Goal: Information Seeking & Learning: Learn about a topic

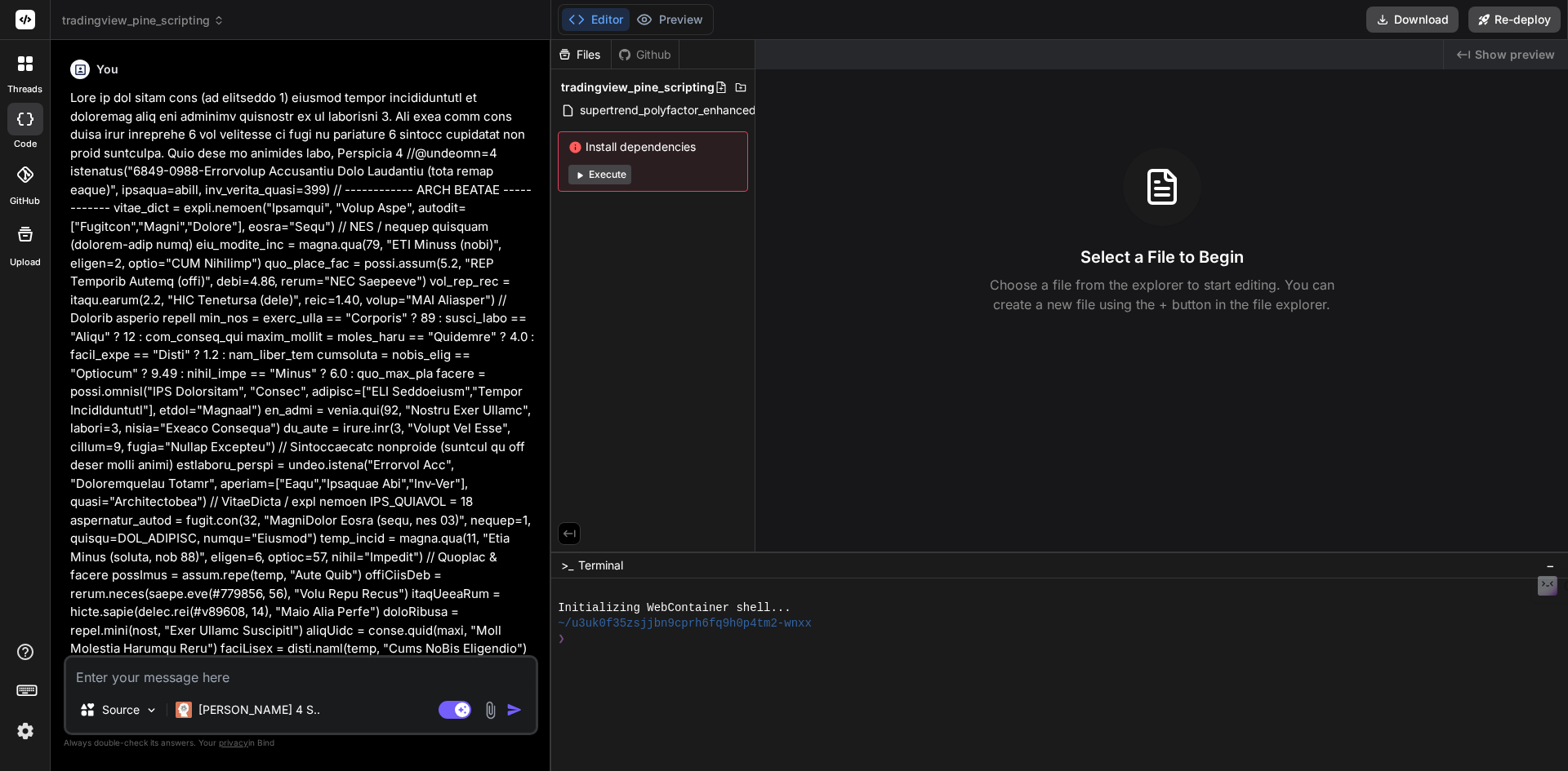
scroll to position [5117, 0]
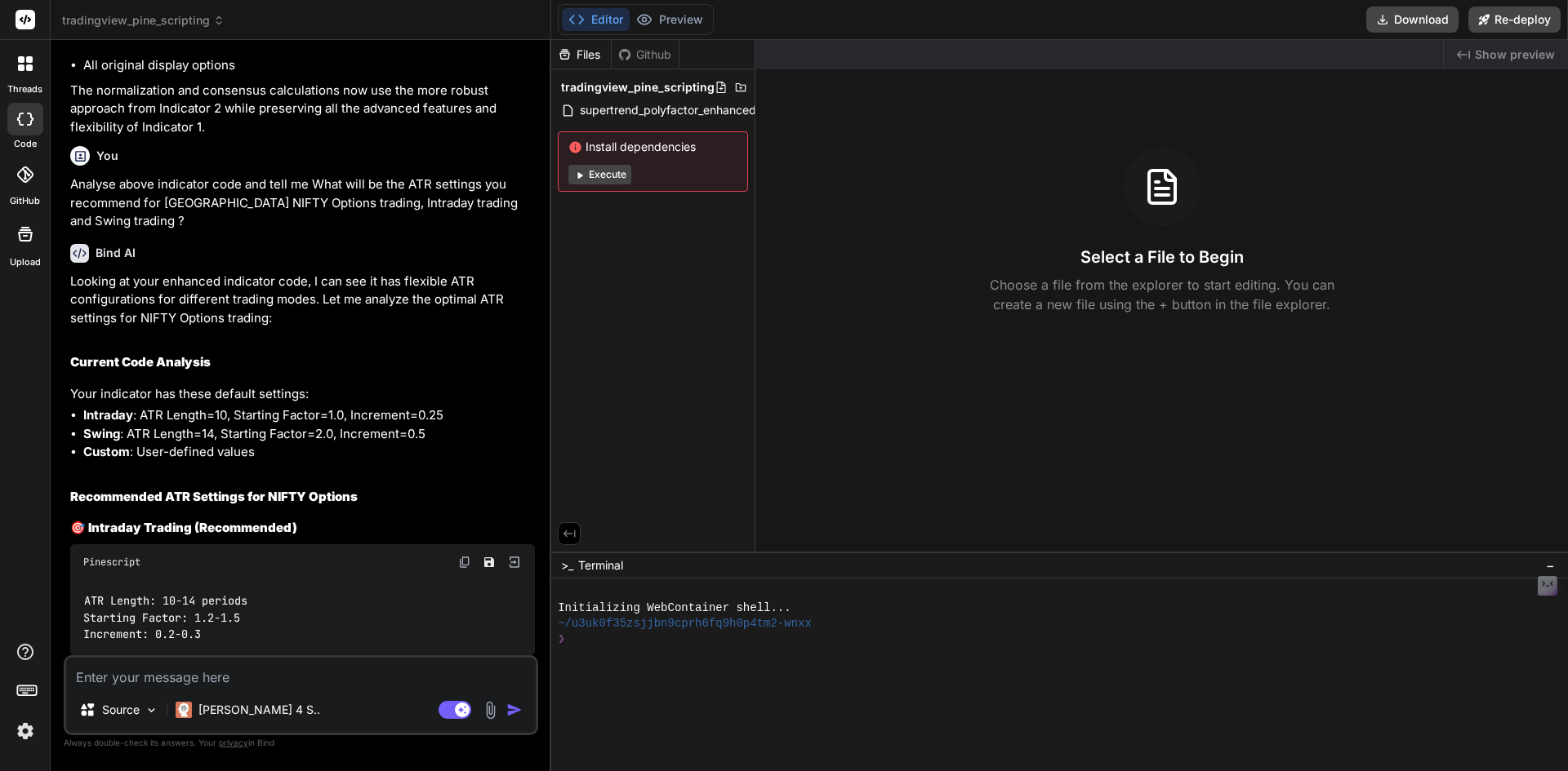
click at [273, 276] on p "Looking at your enhanced indicator code, I can see it has flexible ATR configur…" at bounding box center [302, 300] width 464 height 55
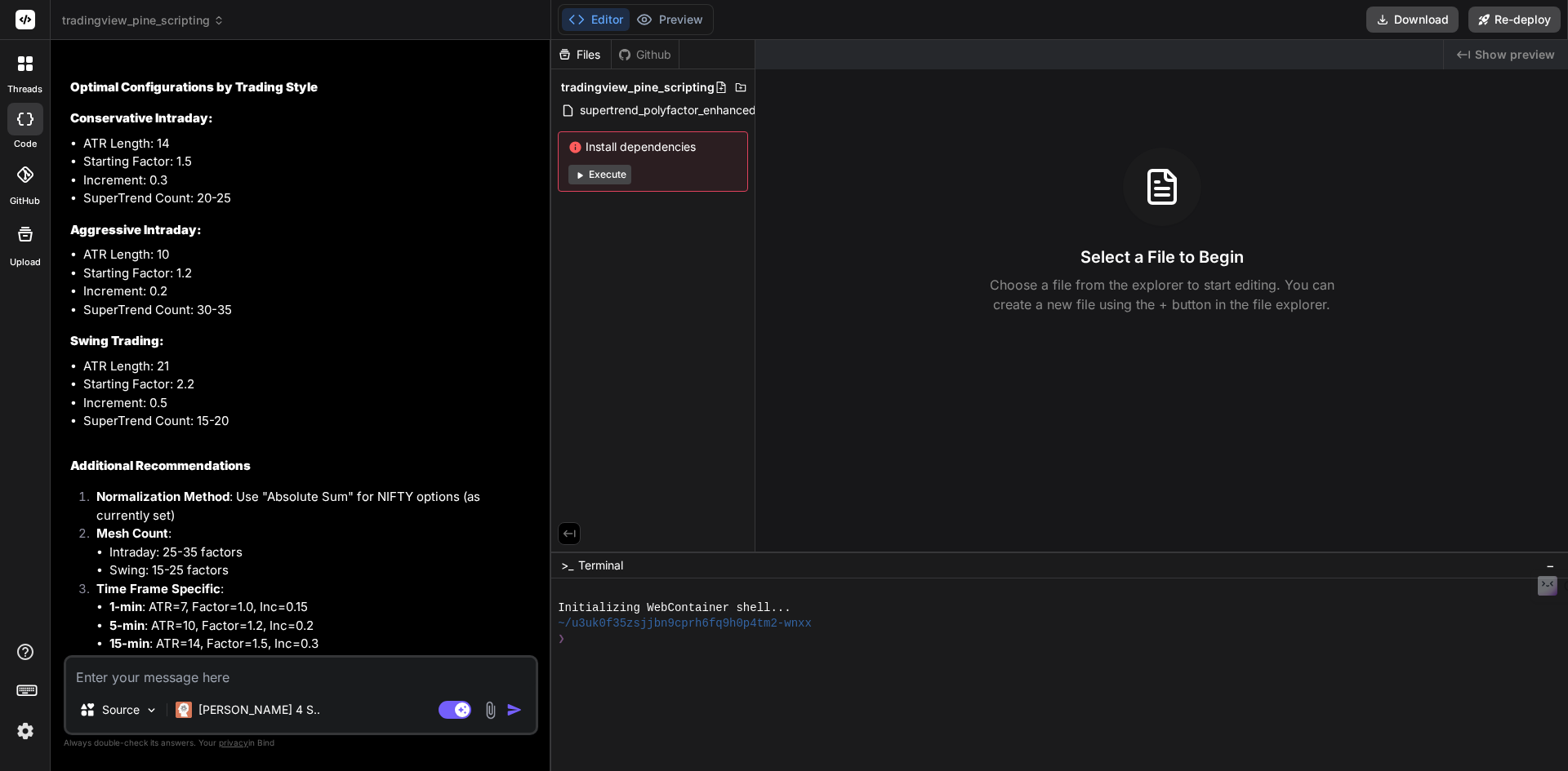
scroll to position [6735, 0]
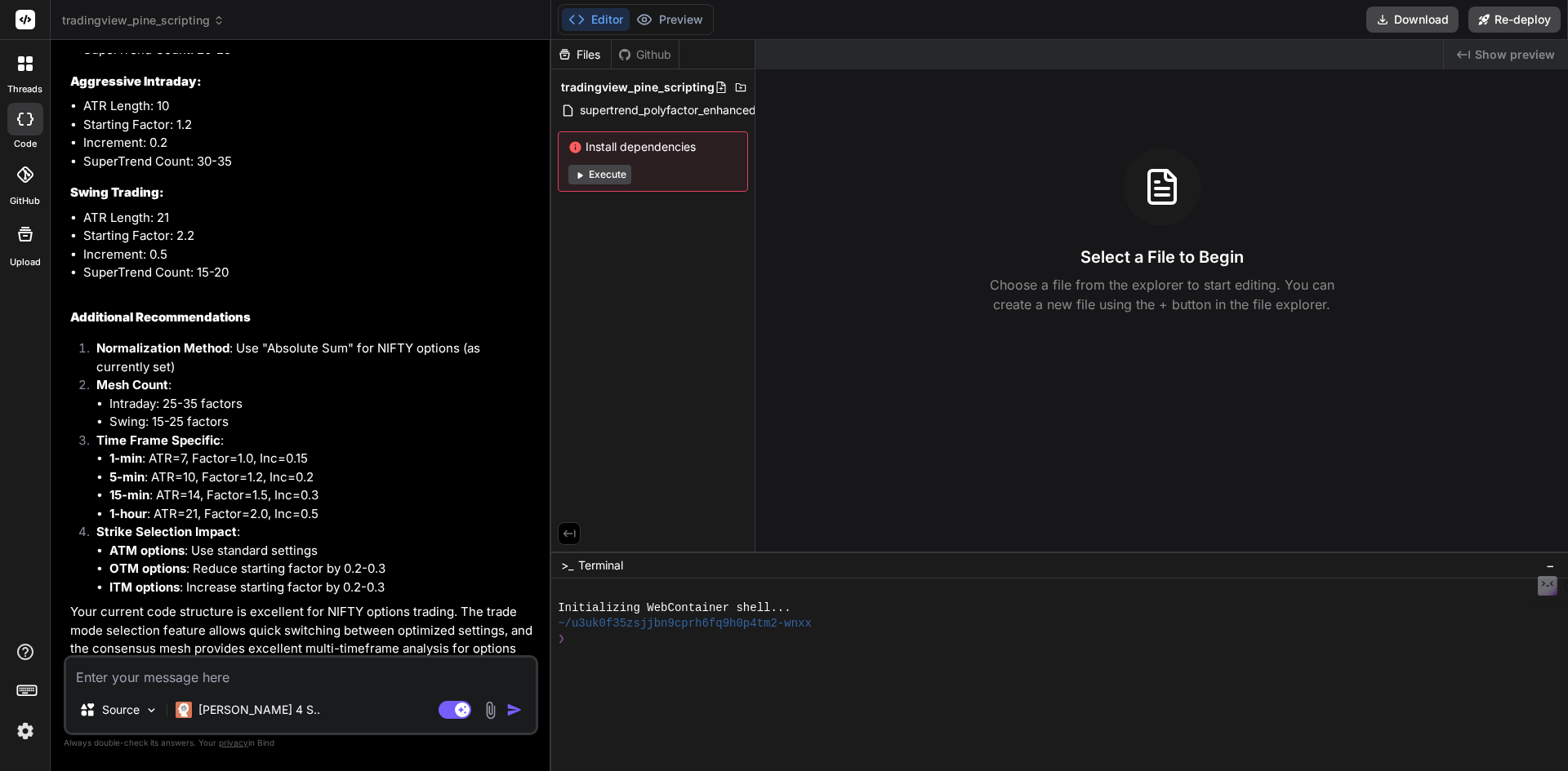
click at [160, 673] on textarea at bounding box center [300, 672] width 469 height 29
paste textarea "Can you analyse Indicator 1 and Indicator 2 code given below and see what is th…"
type textarea "Can you analyse Indicator 1 and Indicator 2 code given below and see what is th…"
type textarea "x"
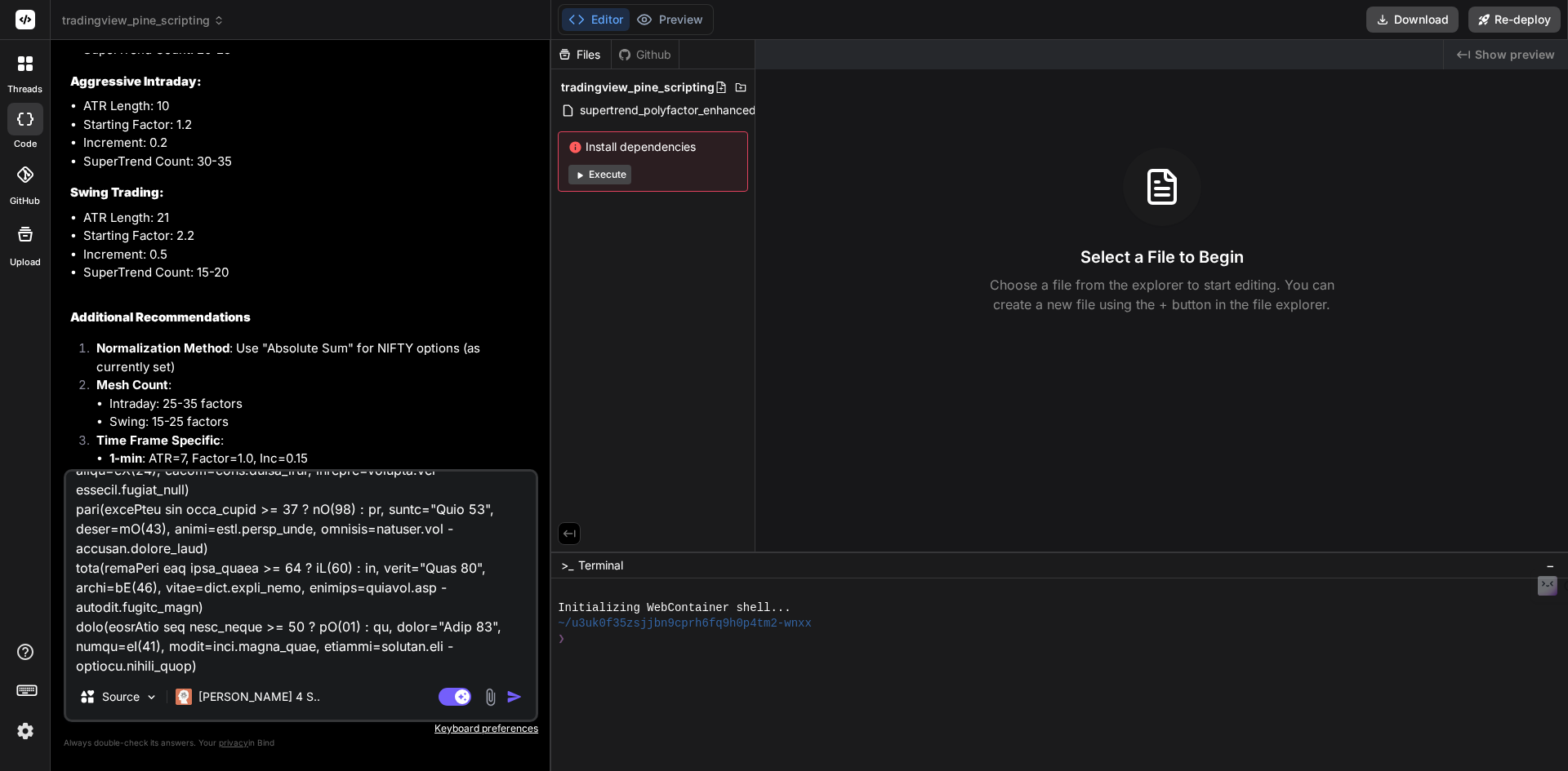
type textarea "Can you analyse Indicator 1 and Indicator 2 code given below and see what is th…"
click at [516, 695] on img "button" at bounding box center [514, 696] width 16 height 16
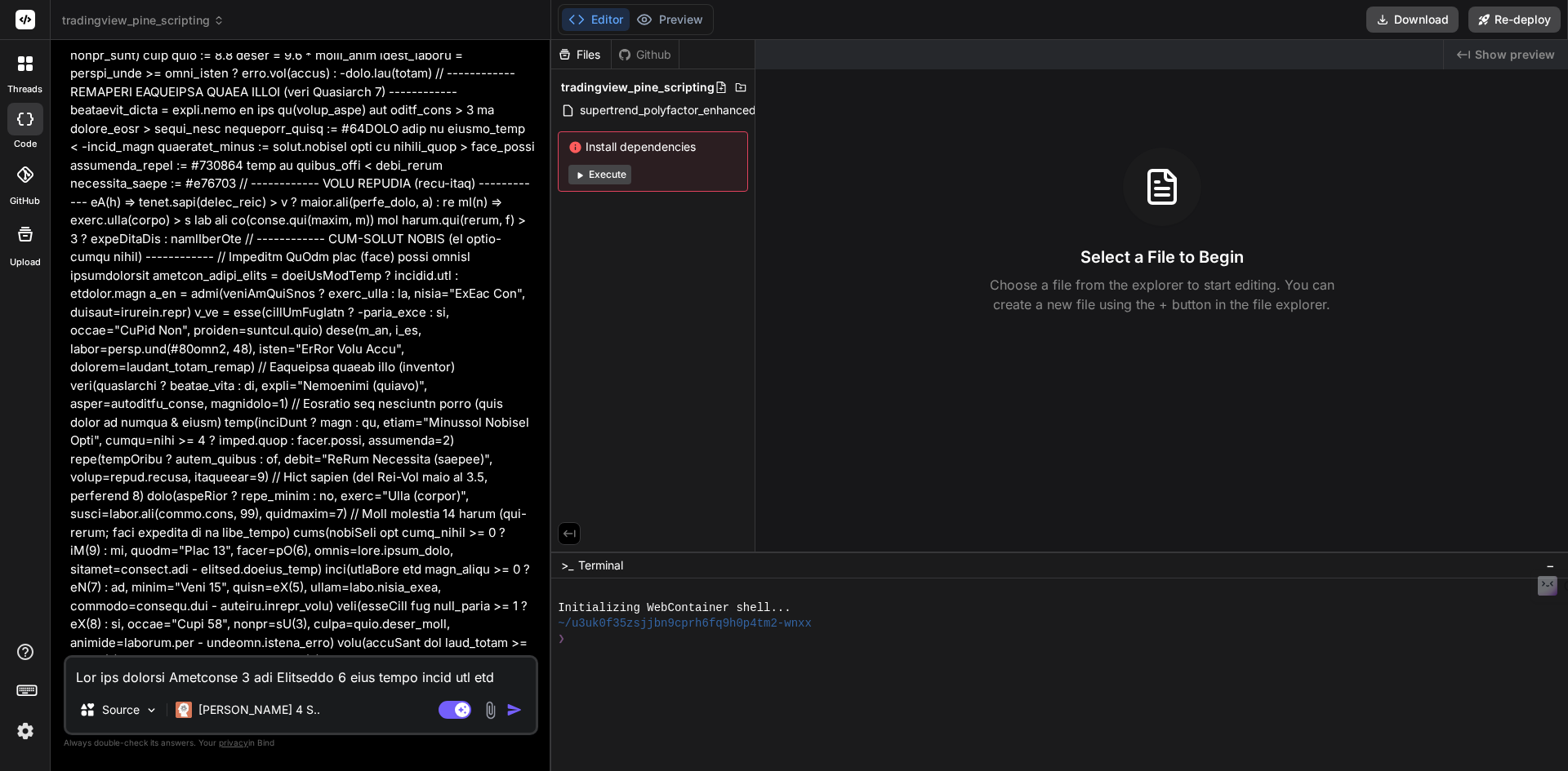
scroll to position [12065, 0]
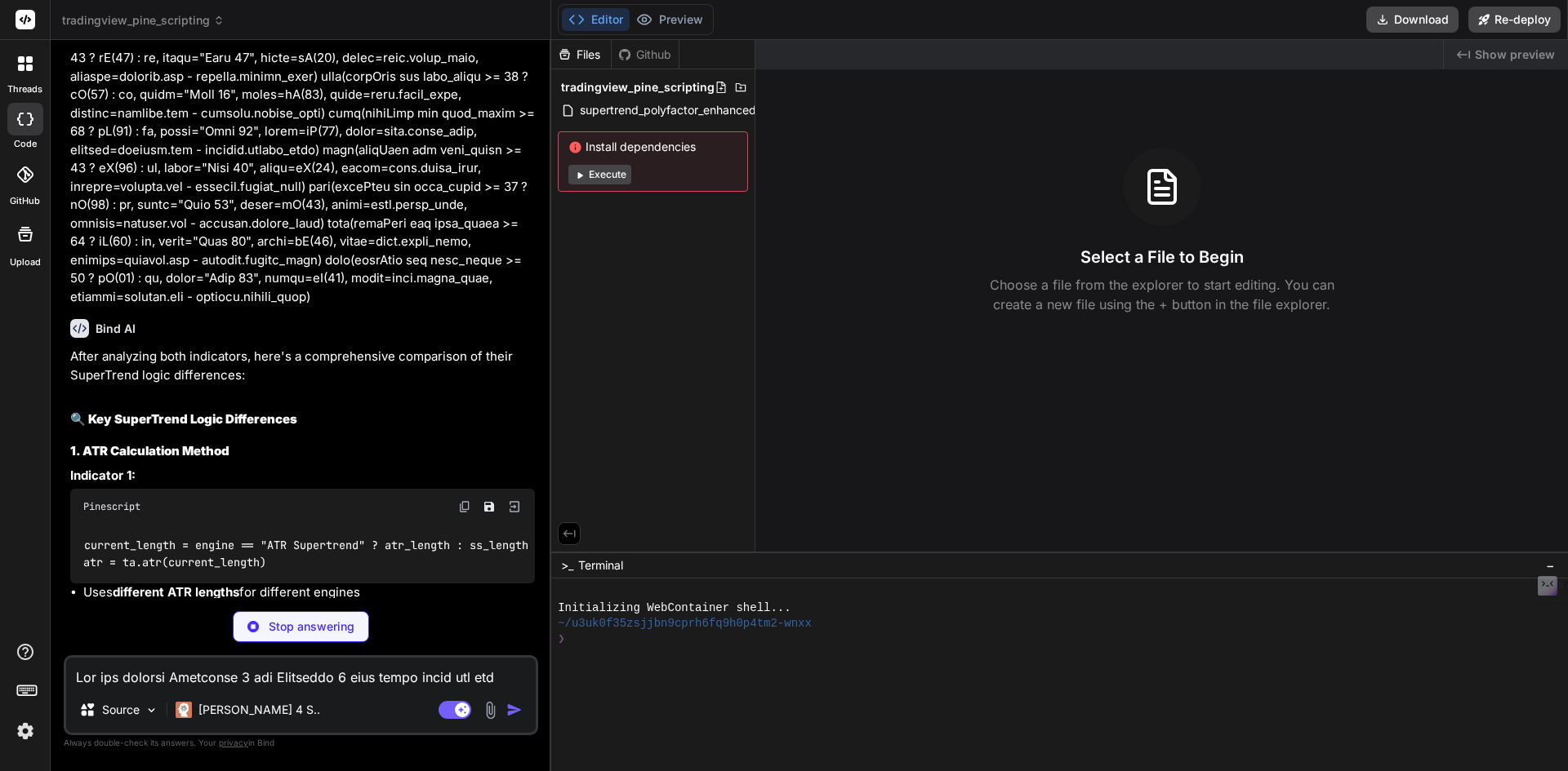
scroll to position [12496, 0]
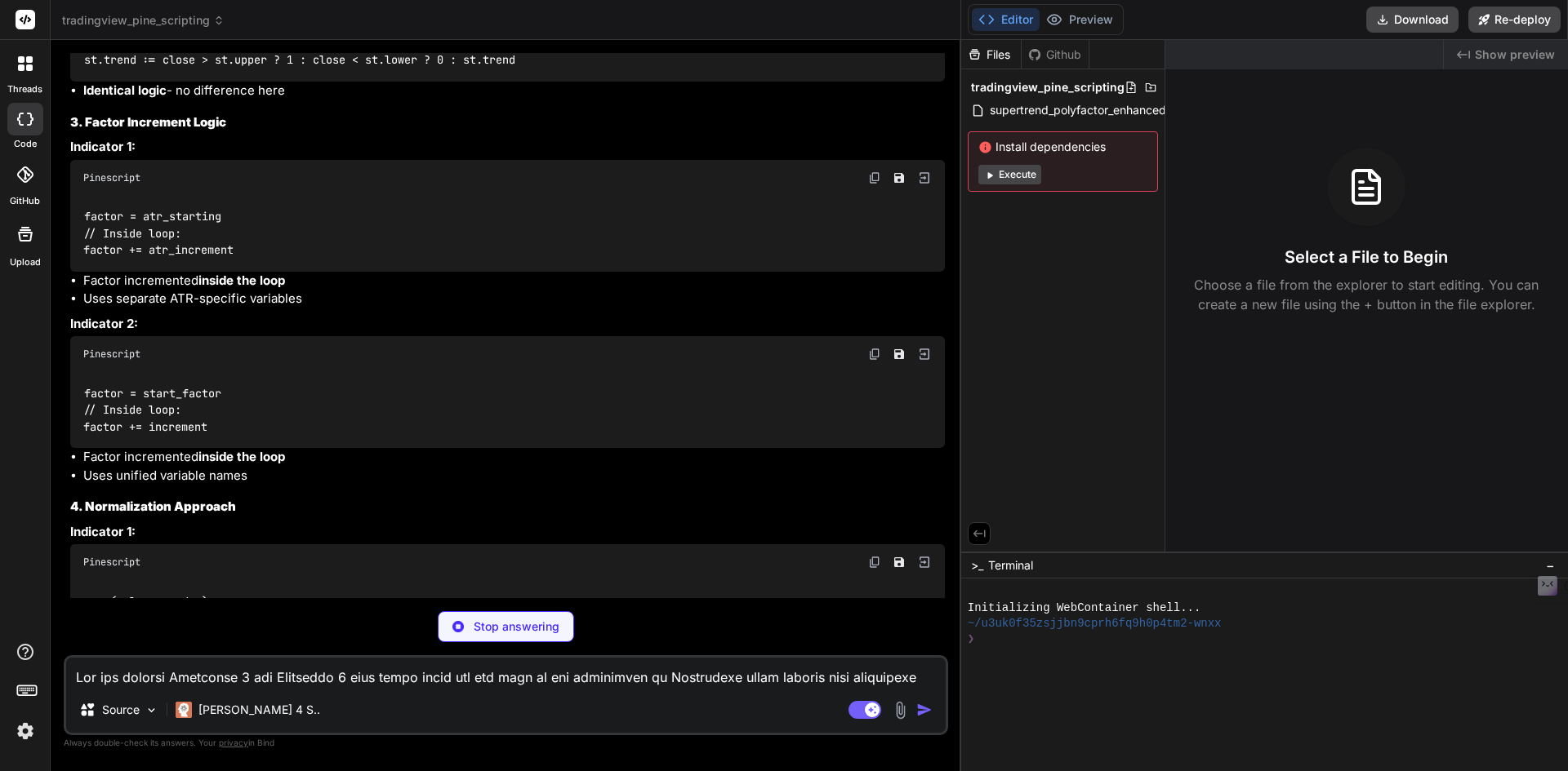
drag, startPoint x: 551, startPoint y: 284, endPoint x: 1347, endPoint y: 344, distance: 798.3
click at [1347, 344] on div "tradingview_pine_scripting Created with Pixso. Bind AI Web Search Created with …" at bounding box center [809, 386] width 1517 height 771
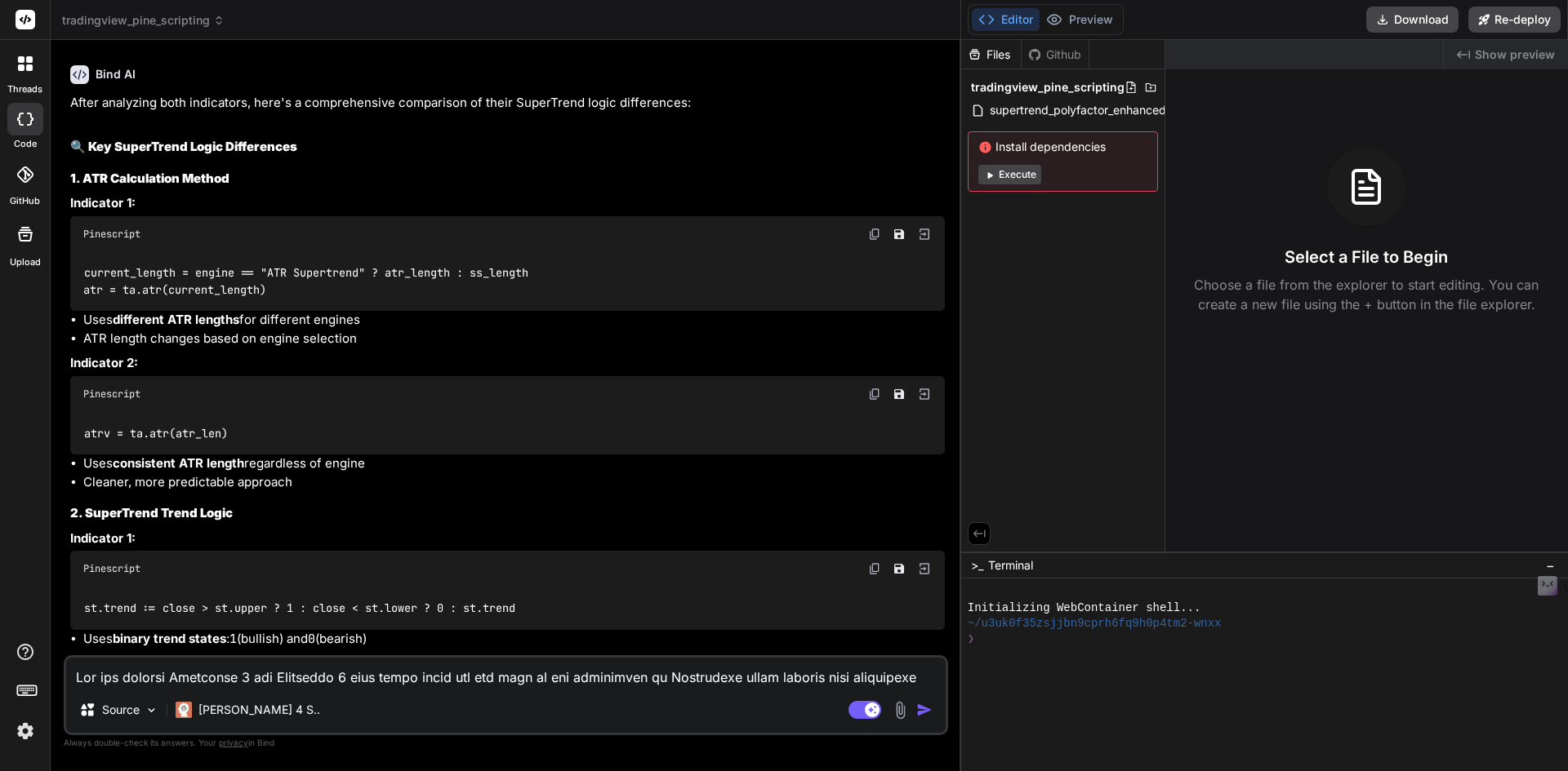
scroll to position [7853, 0]
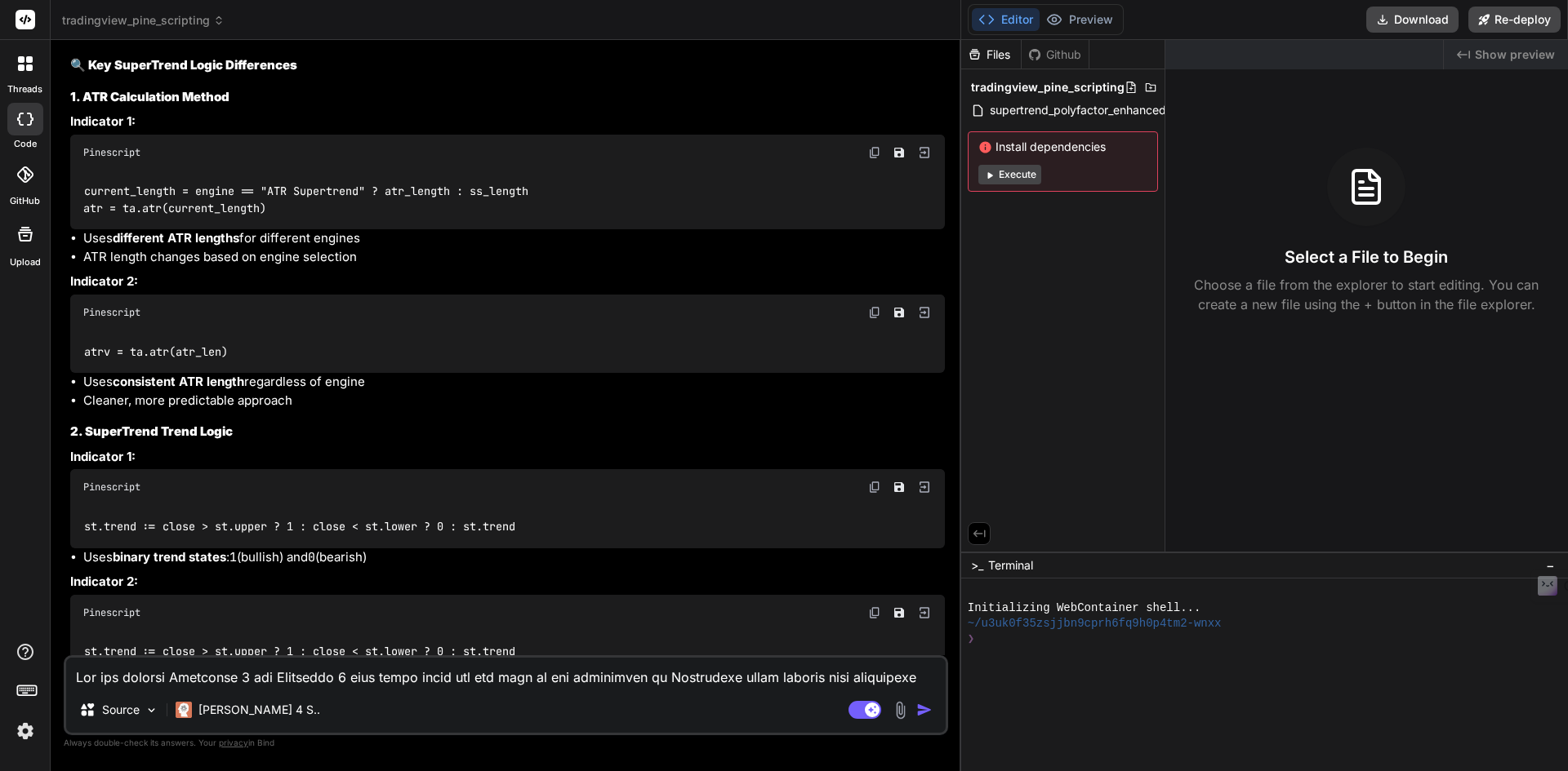
type textarea "x"
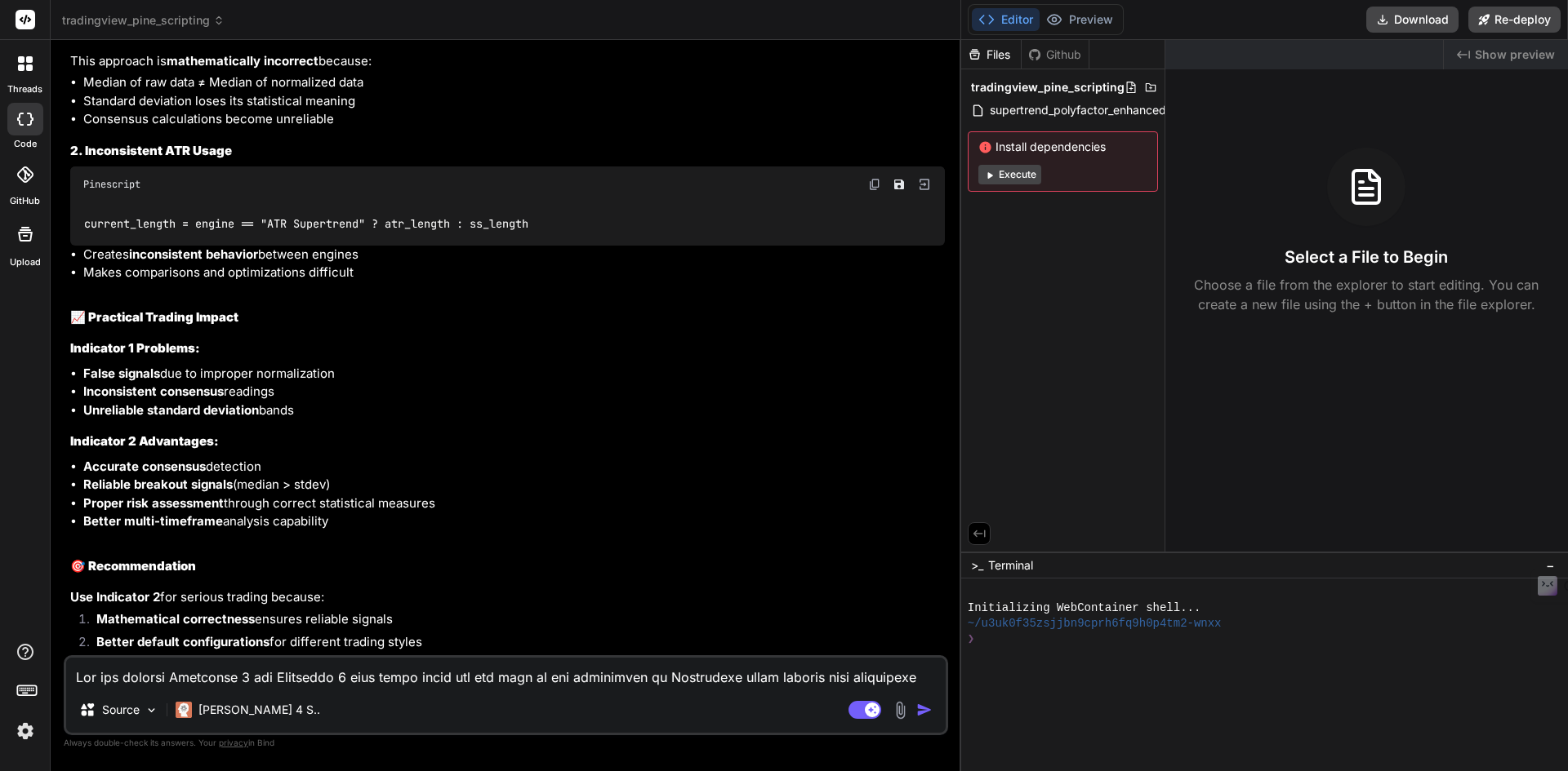
scroll to position [10314, 0]
click at [205, 687] on textarea at bounding box center [505, 672] width 879 height 29
type textarea "B"
type textarea "x"
type textarea "Bu"
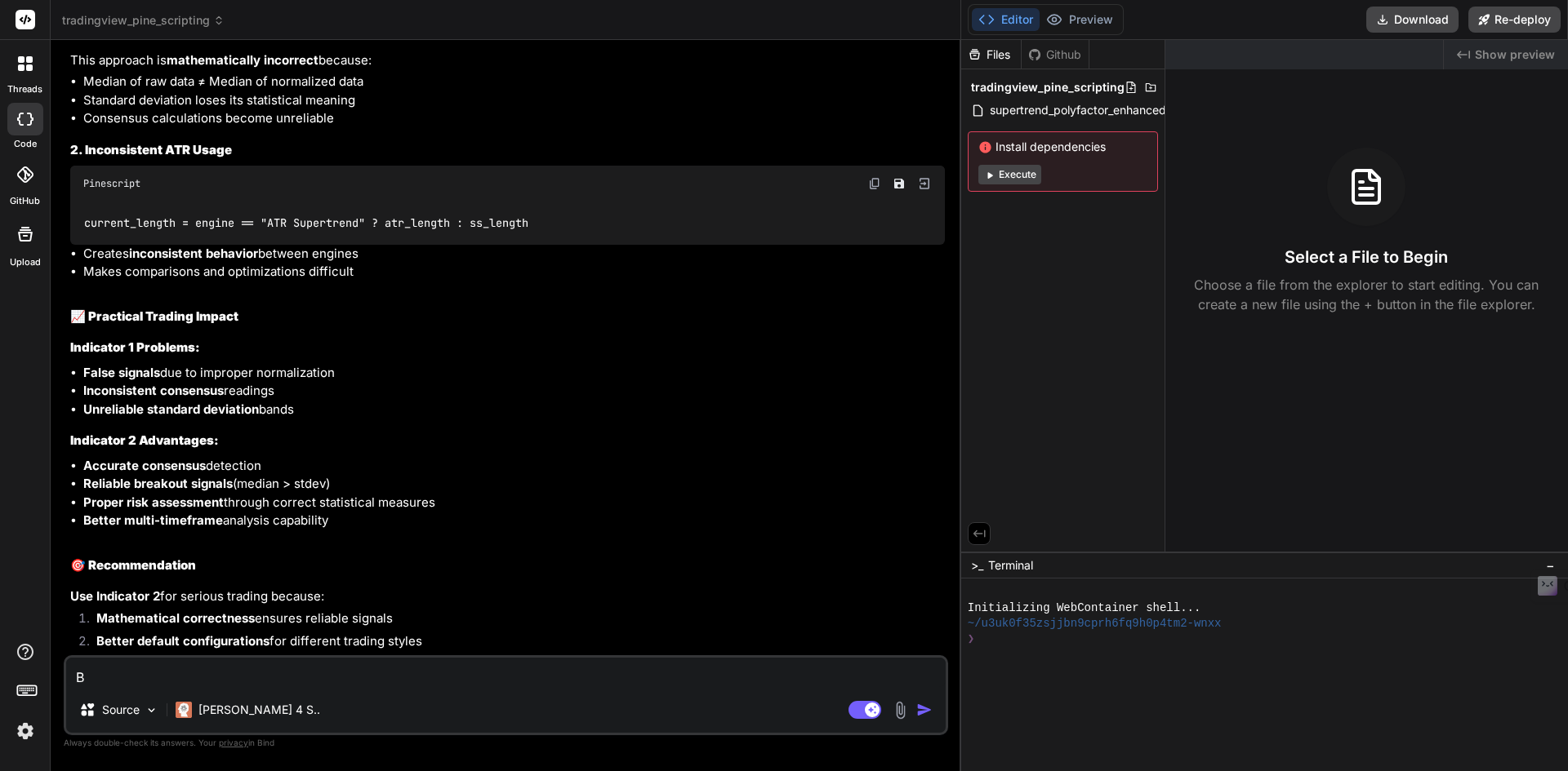
type textarea "x"
type textarea "But"
type textarea "x"
type textarea "But"
type textarea "x"
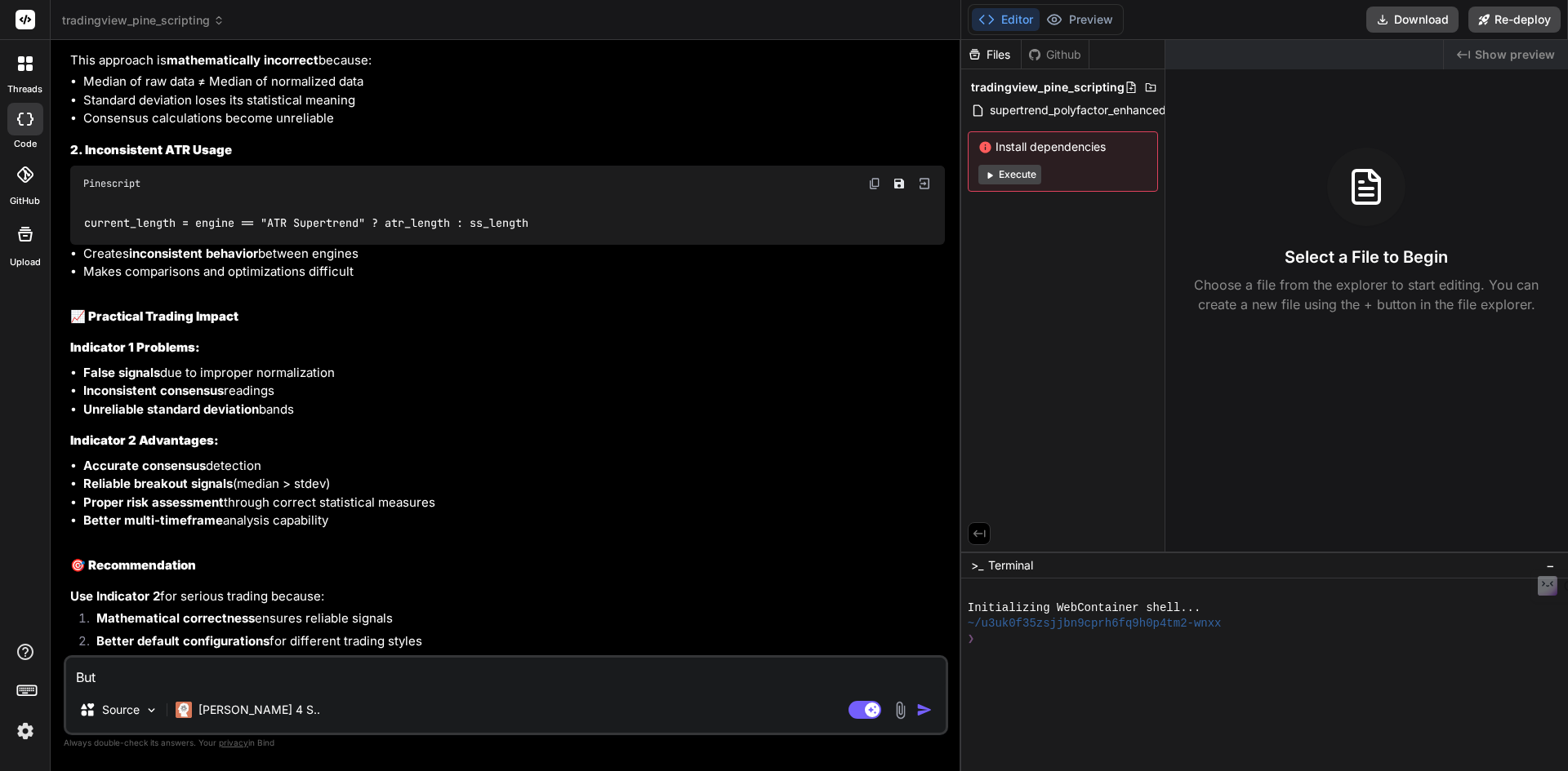
type textarea "But t"
type textarea "x"
type textarea "But tr"
type textarea "x"
type textarea "But tra"
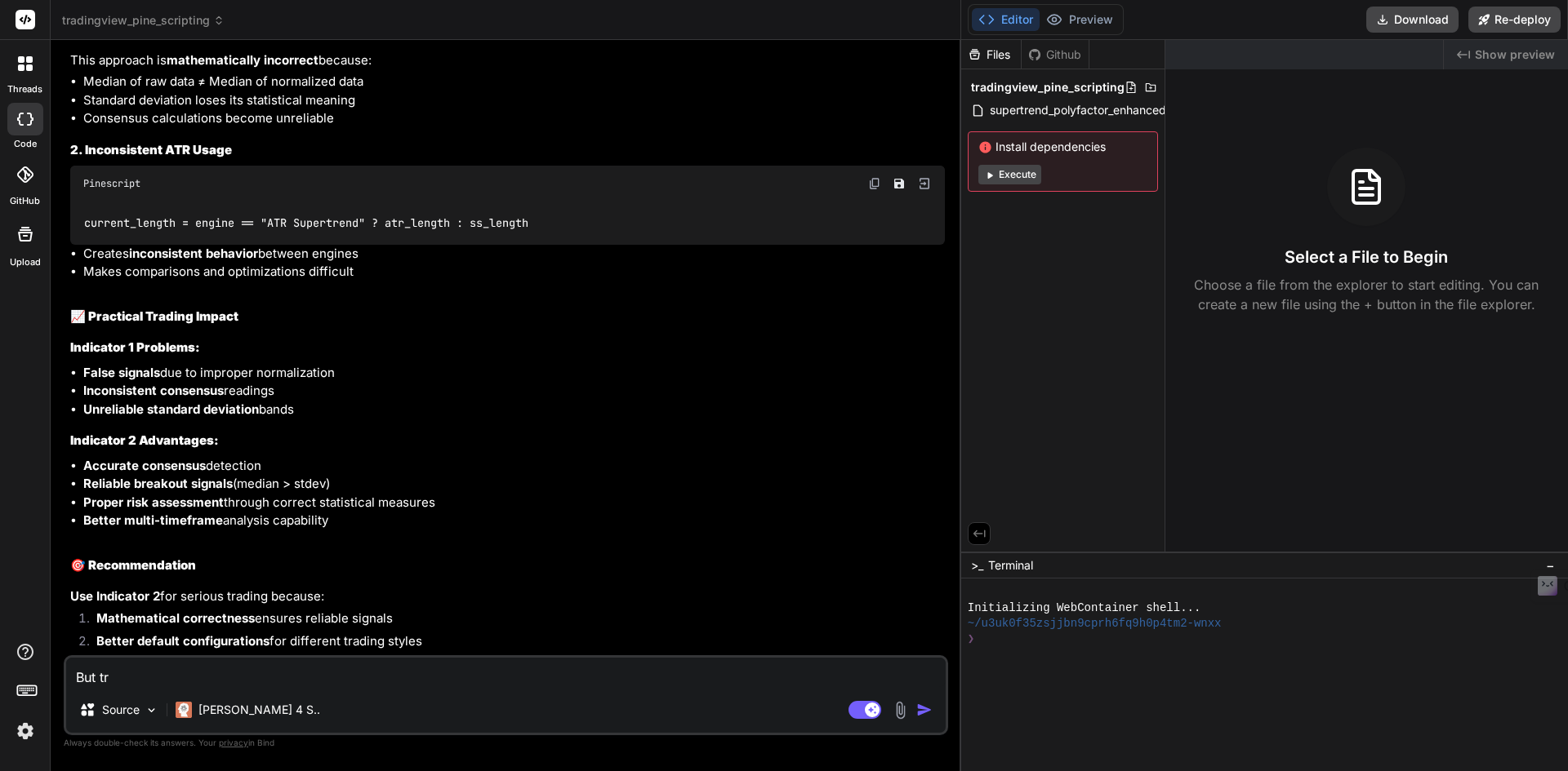
type textarea "x"
type textarea "But trad"
type textarea "x"
type textarea "But tradi"
type textarea "x"
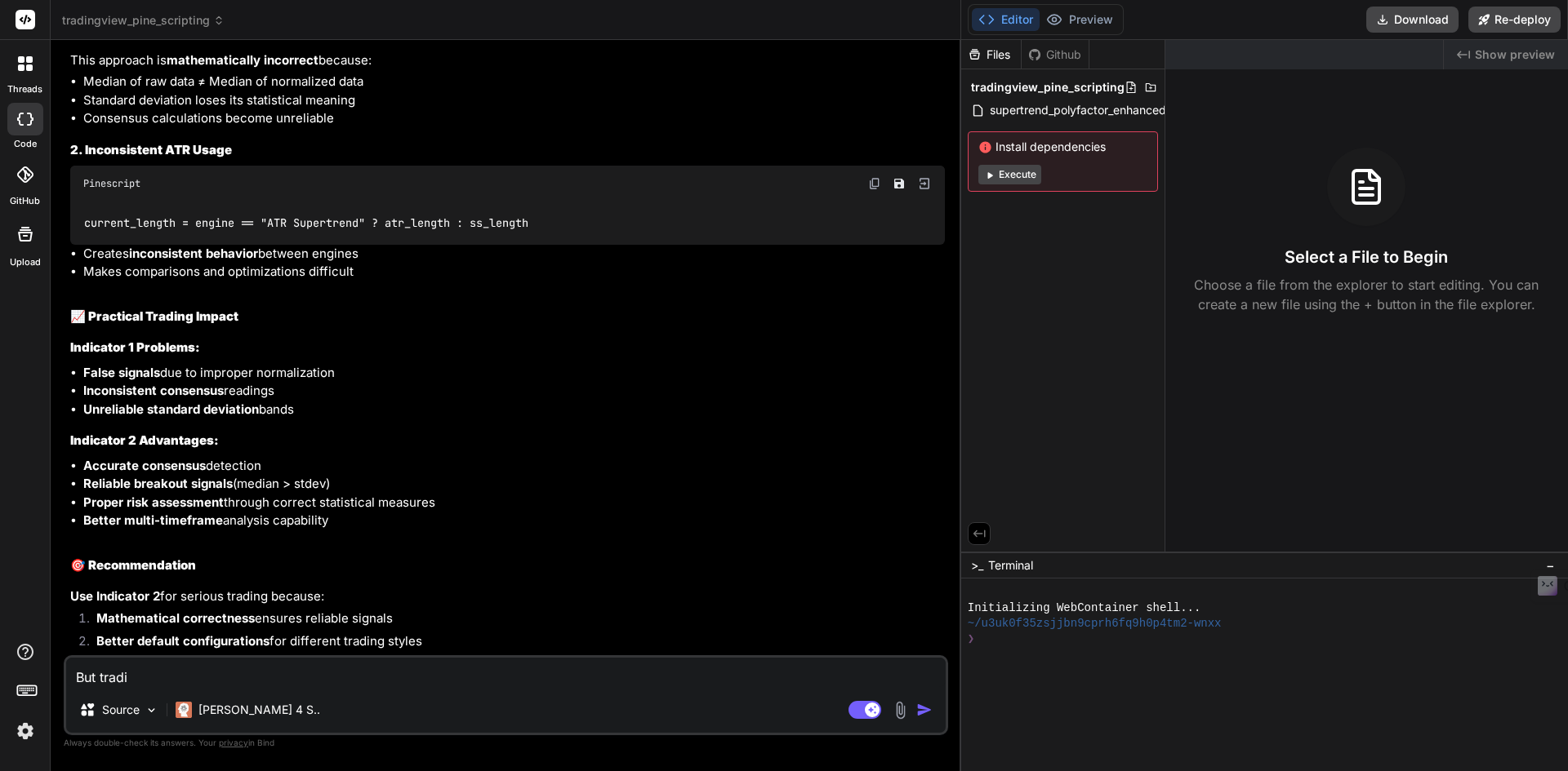
type textarea "But tradin"
type textarea "x"
type textarea "But trading"
type textarea "x"
type textarea "But trading"
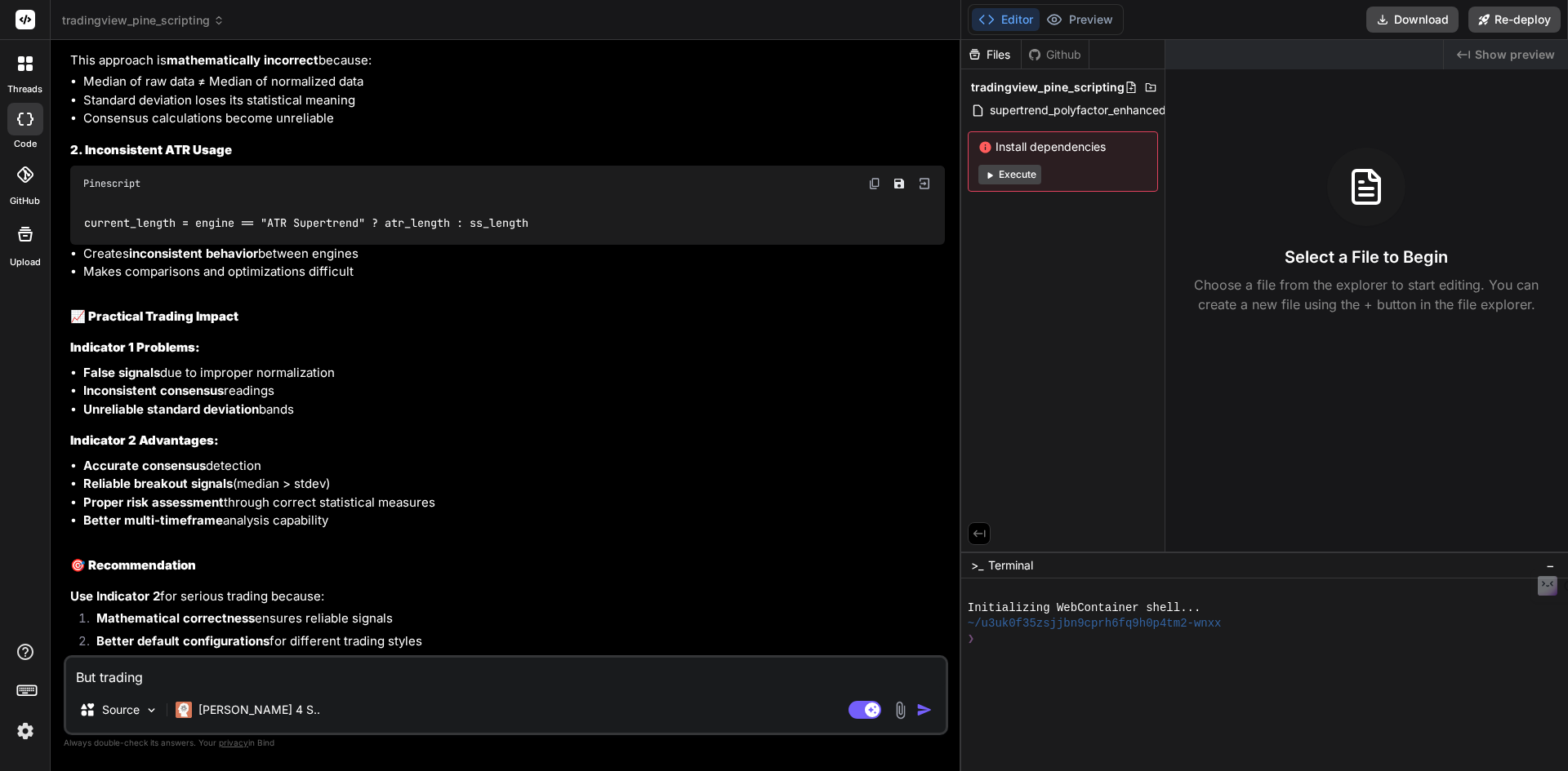
type textarea "x"
type textarea "But trading s"
type textarea "x"
type textarea "But trading si"
type textarea "x"
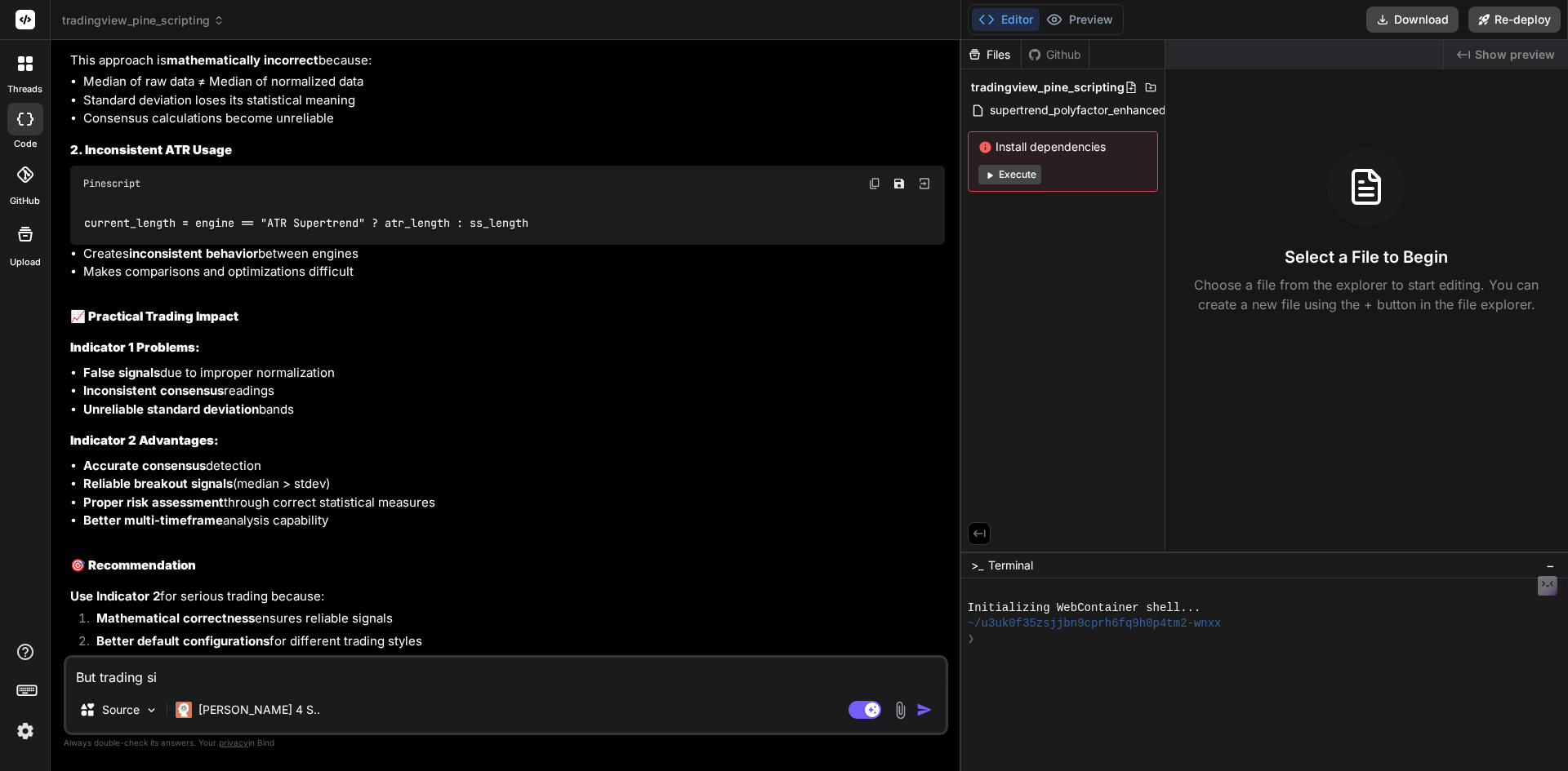
type textarea "But trading sig"
type textarea "x"
type textarea "But trading sign"
type textarea "x"
type textarea "But trading signa"
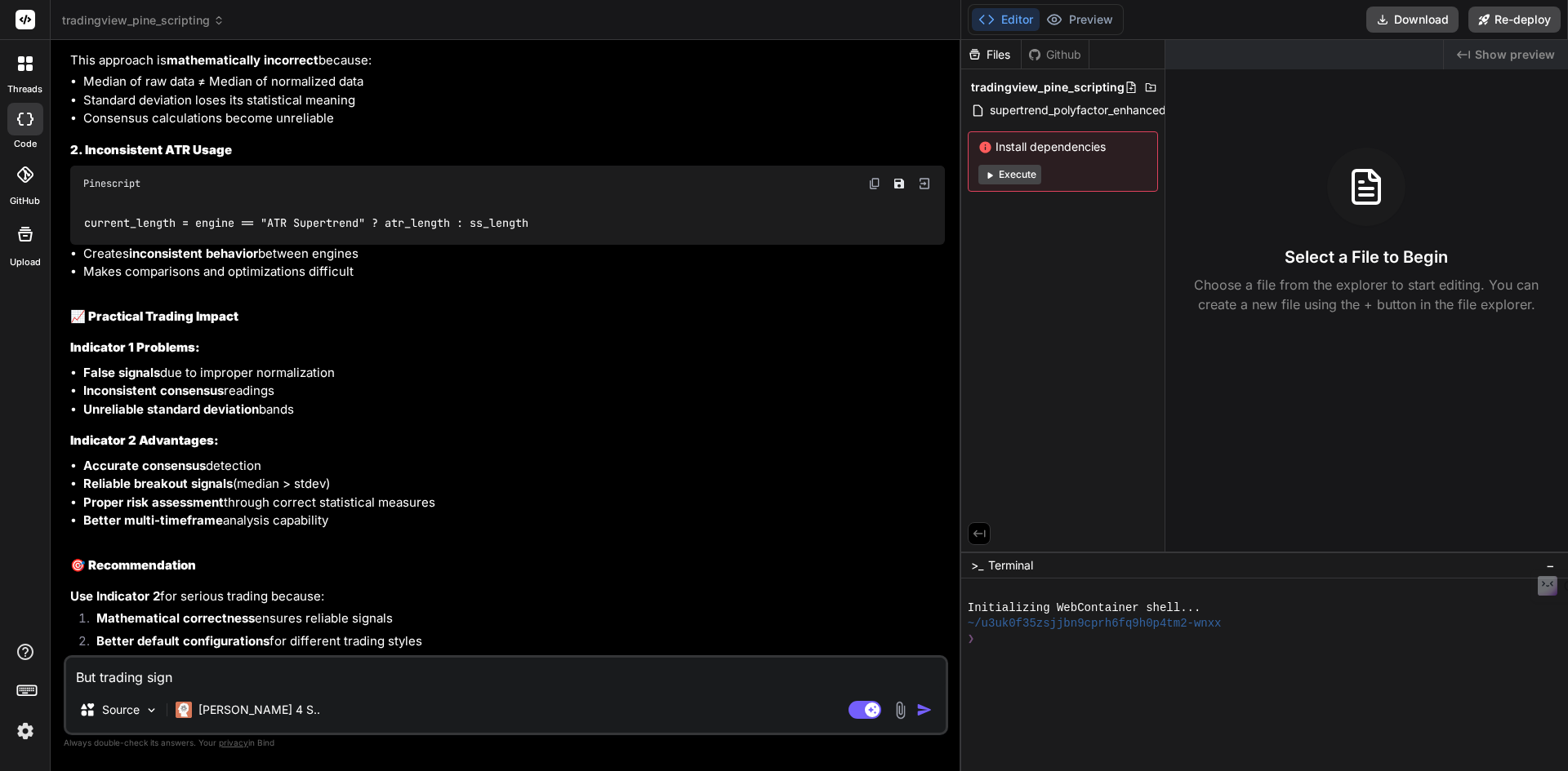
type textarea "x"
type textarea "But trading signal"
type textarea "x"
type textarea "But trading signal"
type textarea "x"
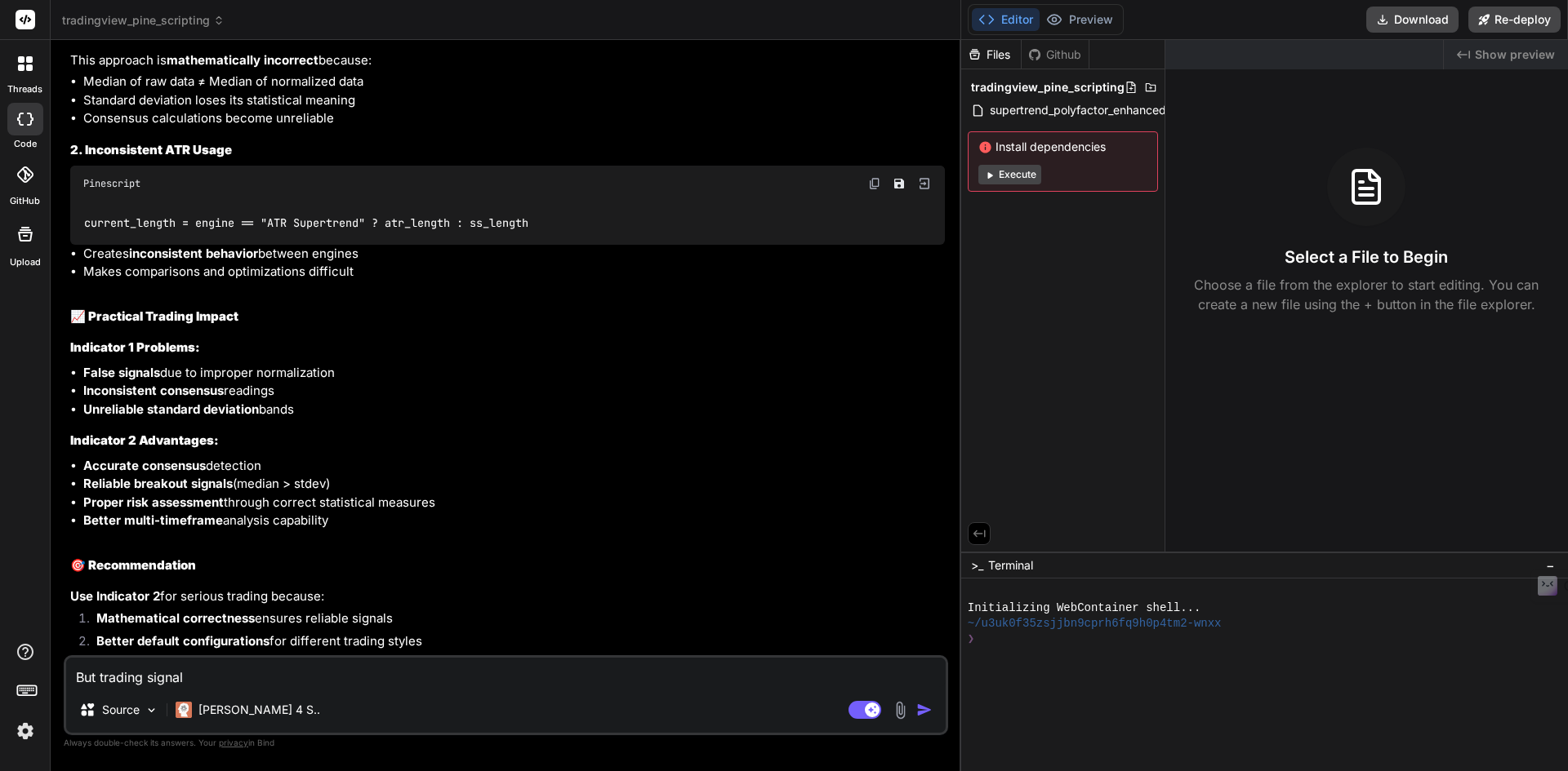
type textarea "But trading signal a"
type textarea "x"
type textarea "But trading signal ac"
type textarea "x"
type textarea "But trading signal acc"
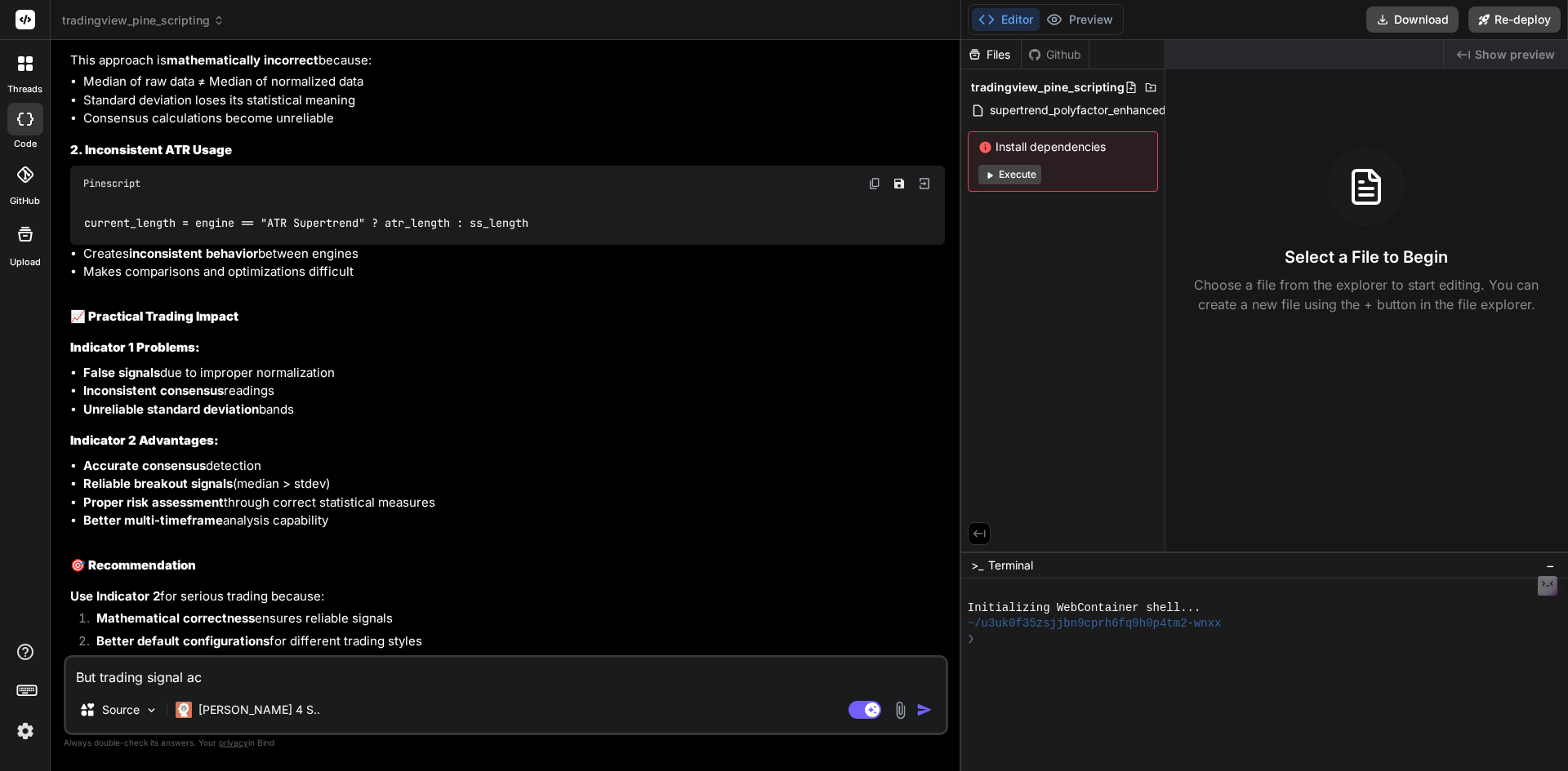
type textarea "x"
type textarea "But trading signal accu"
type textarea "x"
type textarea "But trading signal accur"
type textarea "x"
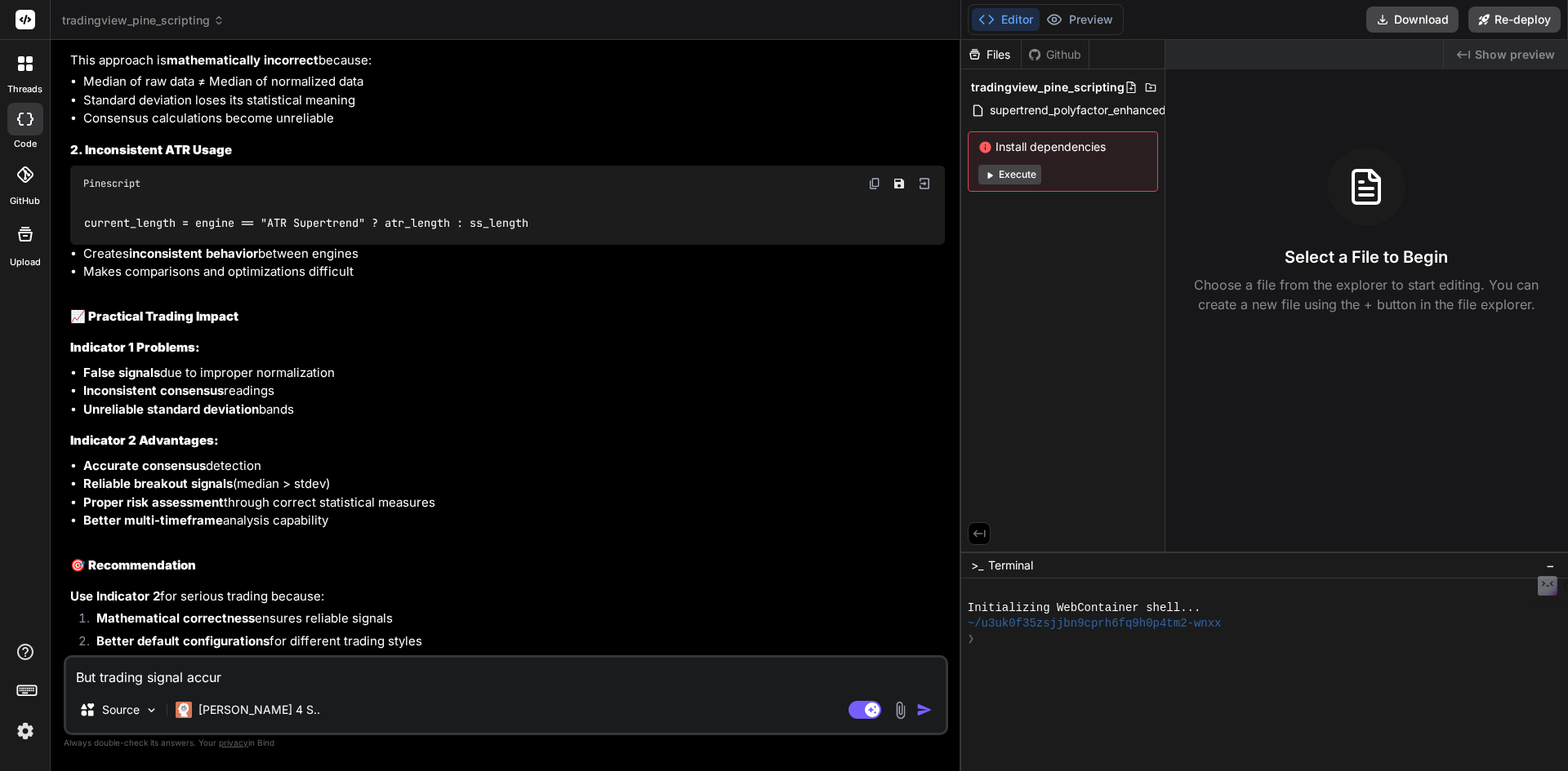
type textarea "But trading signal accura"
type textarea "x"
type textarea "But trading signal accural"
type textarea "x"
type textarea "But trading signal accura"
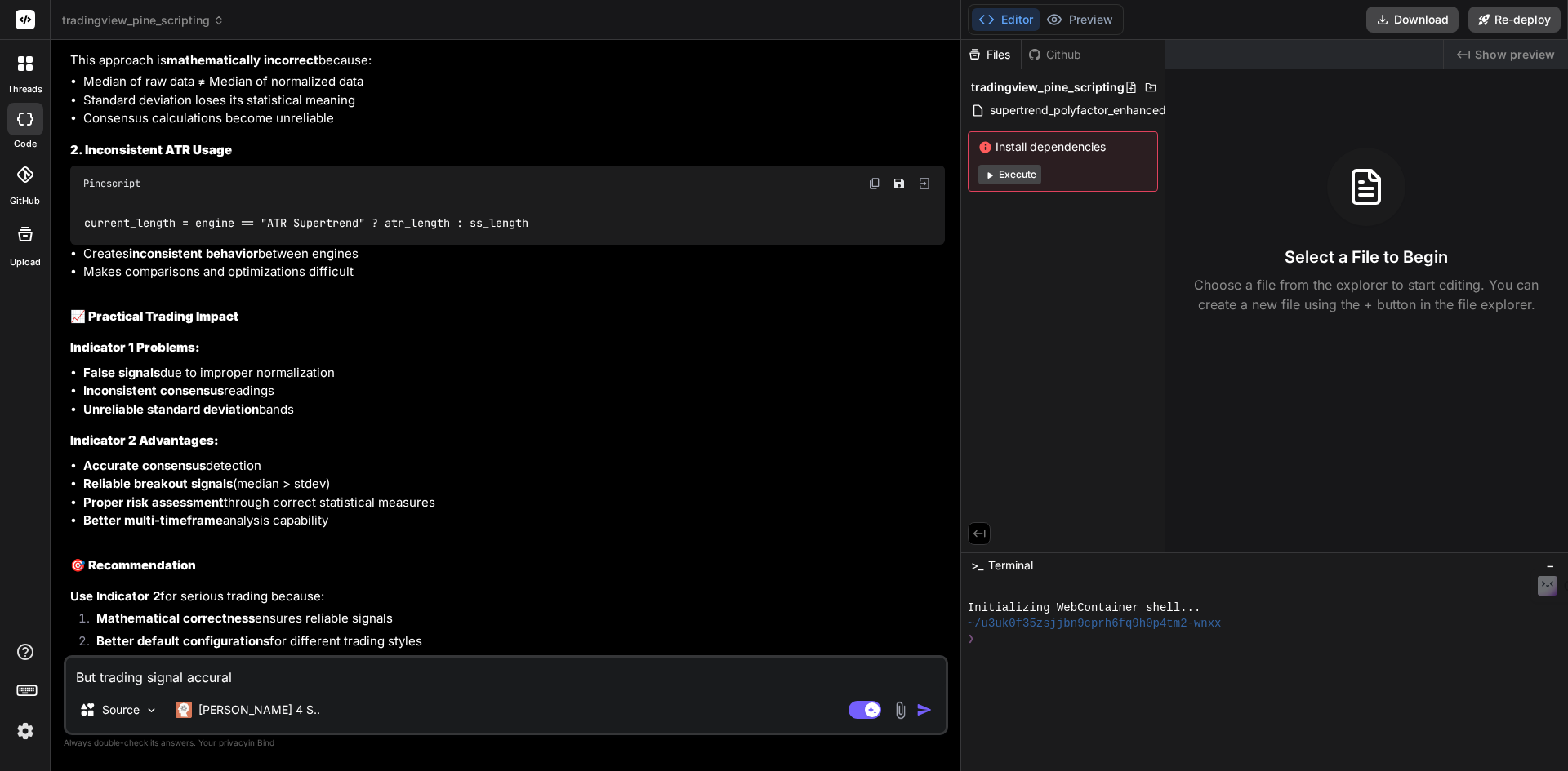
type textarea "x"
type textarea "But trading signal accurac"
type textarea "x"
type textarea "But trading signal accuract"
type textarea "x"
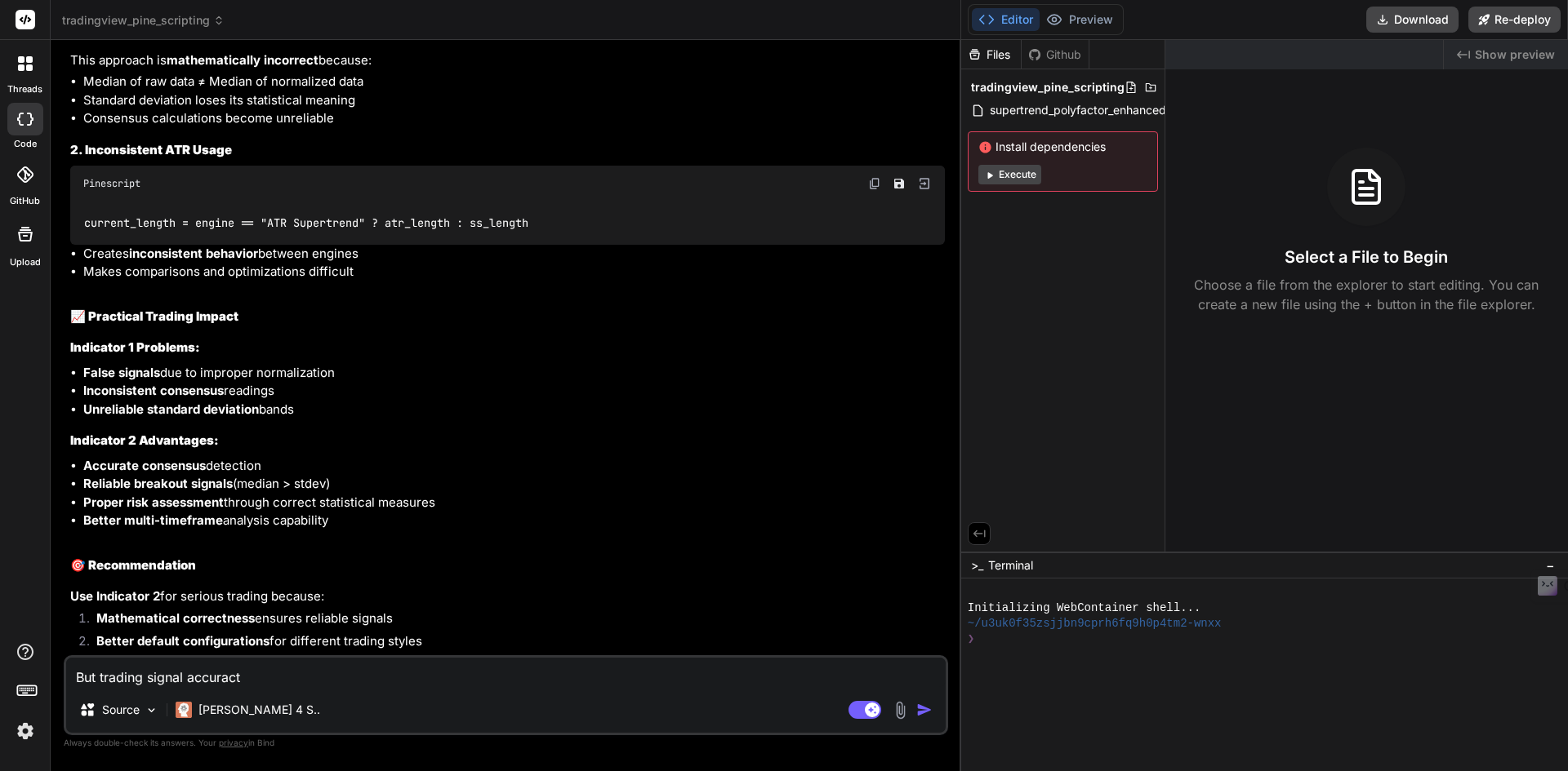
type textarea "But trading signal accuract"
type textarea "x"
type textarea "But trading signal accuract"
type textarea "x"
type textarea "But trading signal accurac"
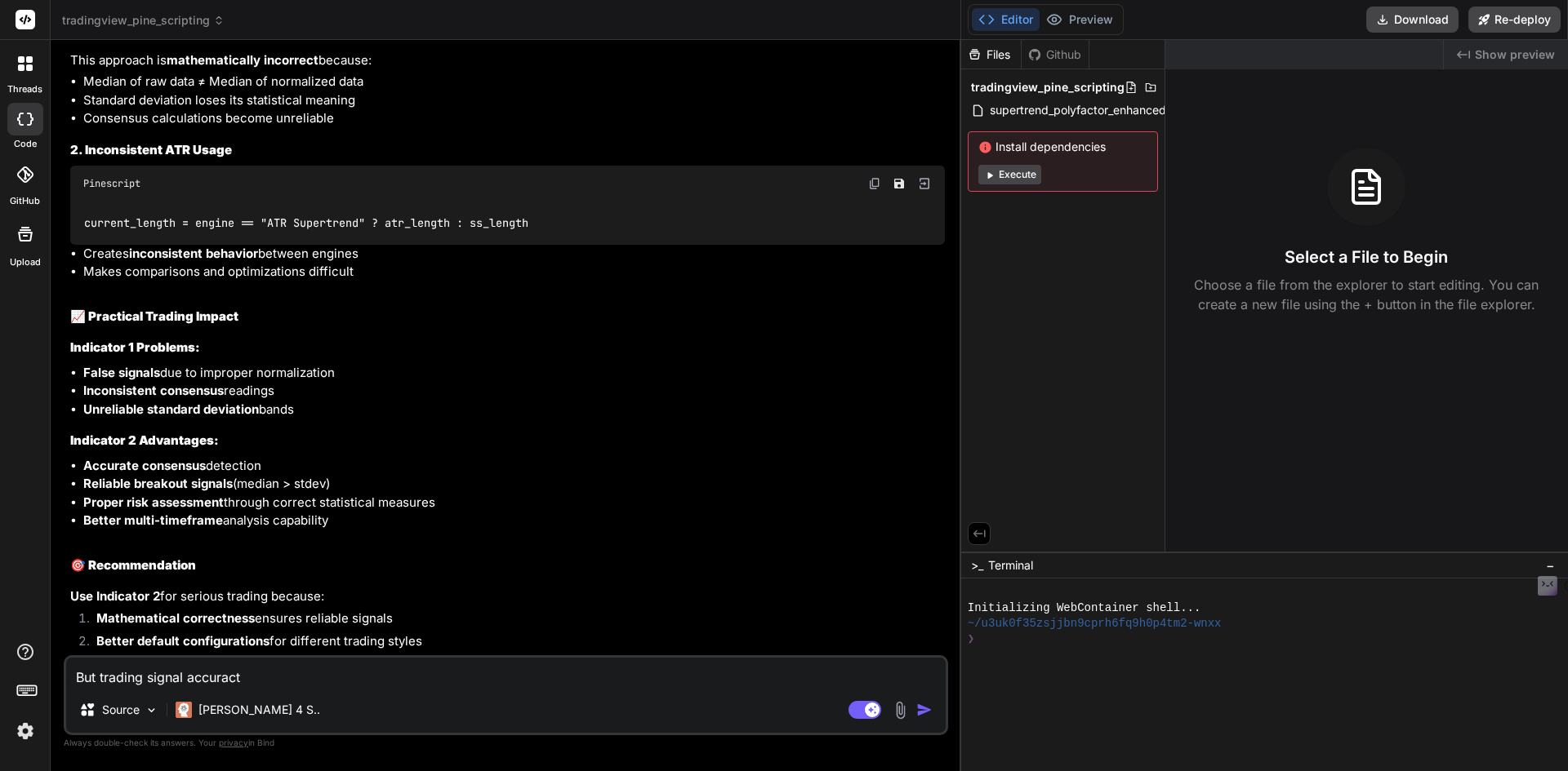
type textarea "x"
type textarea "But trading signal accuracy"
type textarea "x"
type textarea "But trading signal accuracy"
type textarea "x"
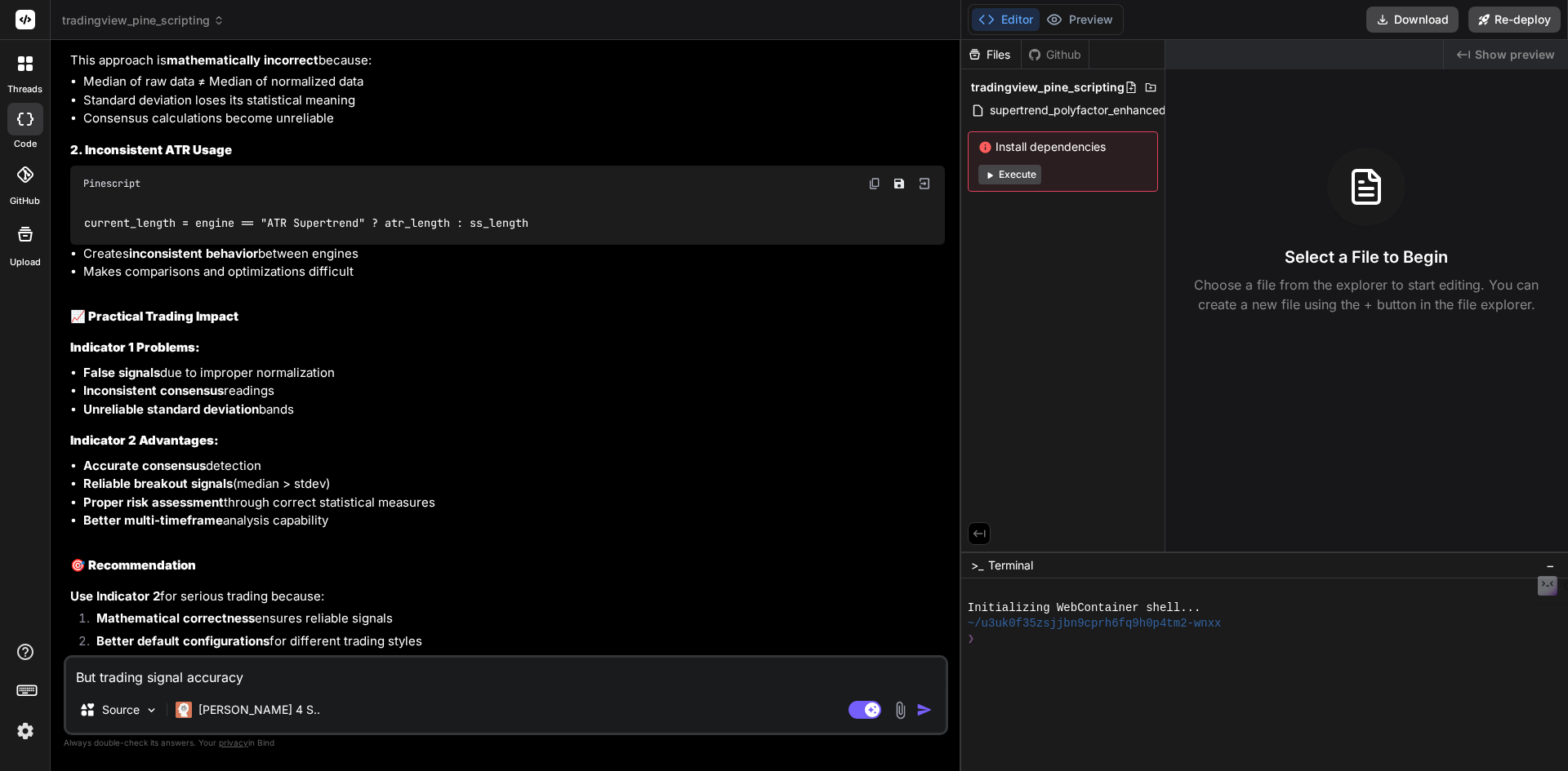
type textarea "But trading signal accuracy u"
type textarea "x"
type textarea "But trading signal accuracy us"
type textarea "x"
type textarea "But trading signal accuracy us"
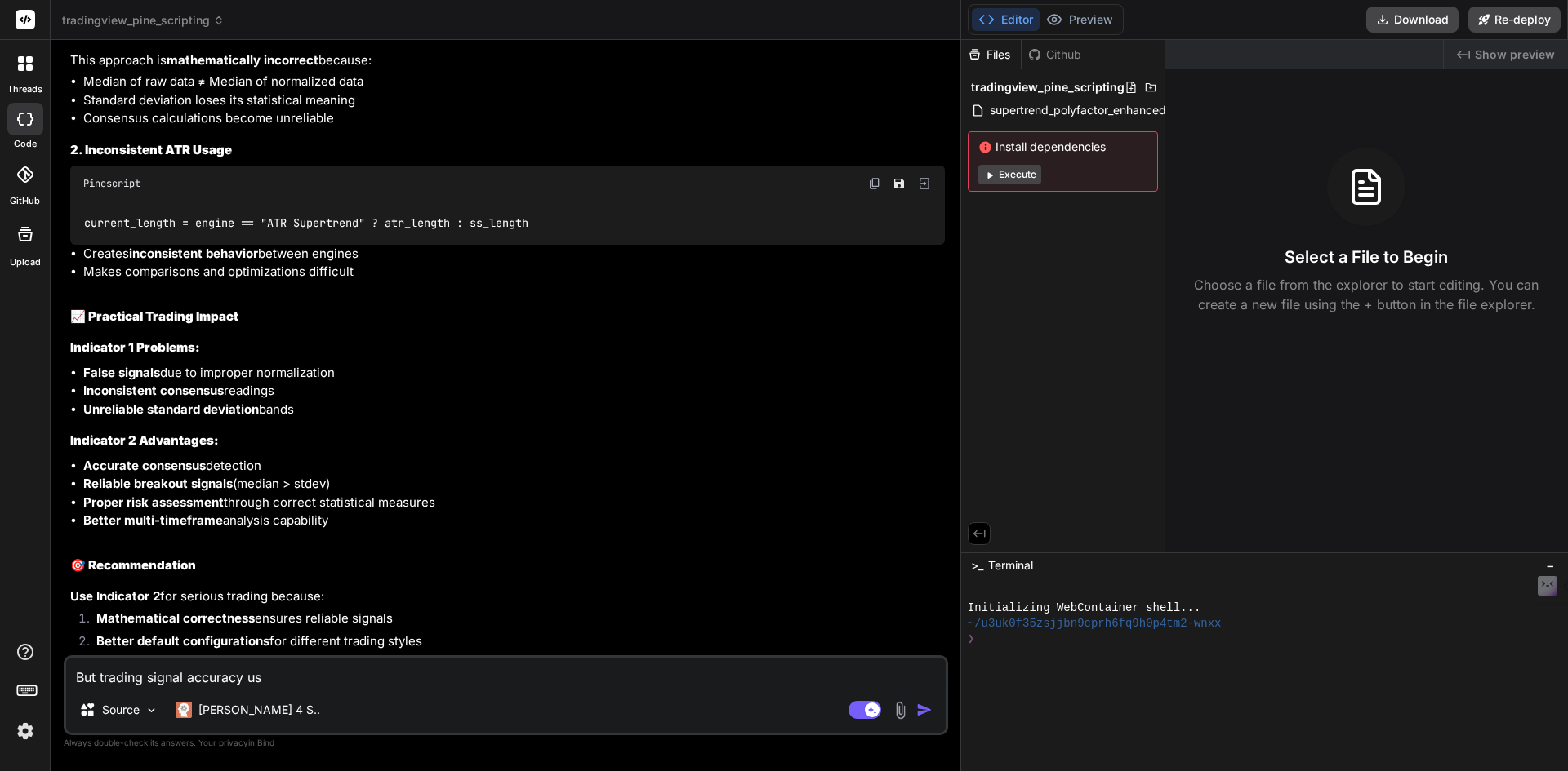
type textarea "x"
type textarea "But trading signal accuracy us"
type textarea "x"
type textarea "But trading signal accuracy u"
type textarea "x"
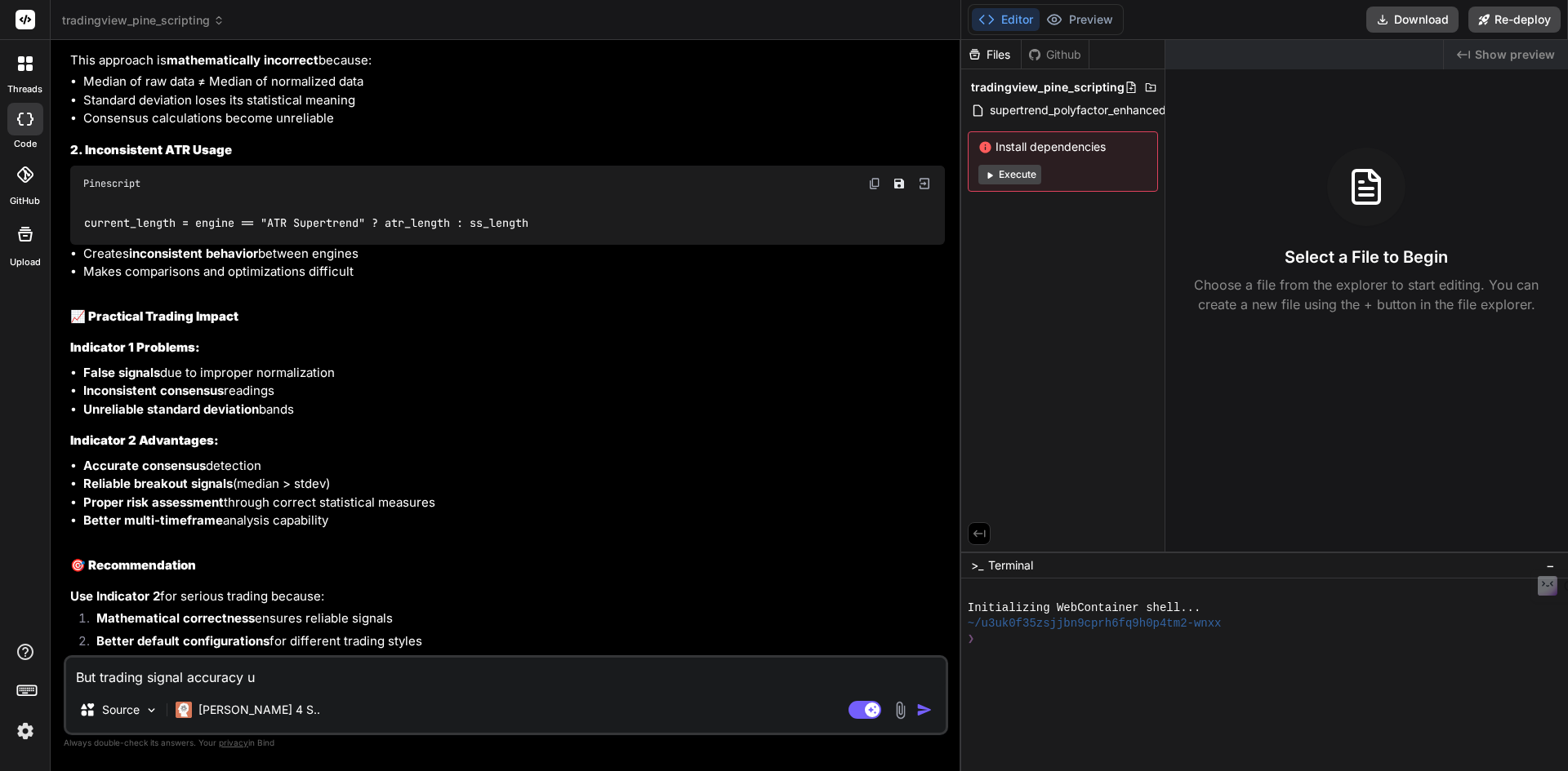
type textarea "But trading signal accuracy"
type textarea "x"
type textarea "But trading signal accuracy i"
type textarea "x"
type textarea "But trading signal accuracy is"
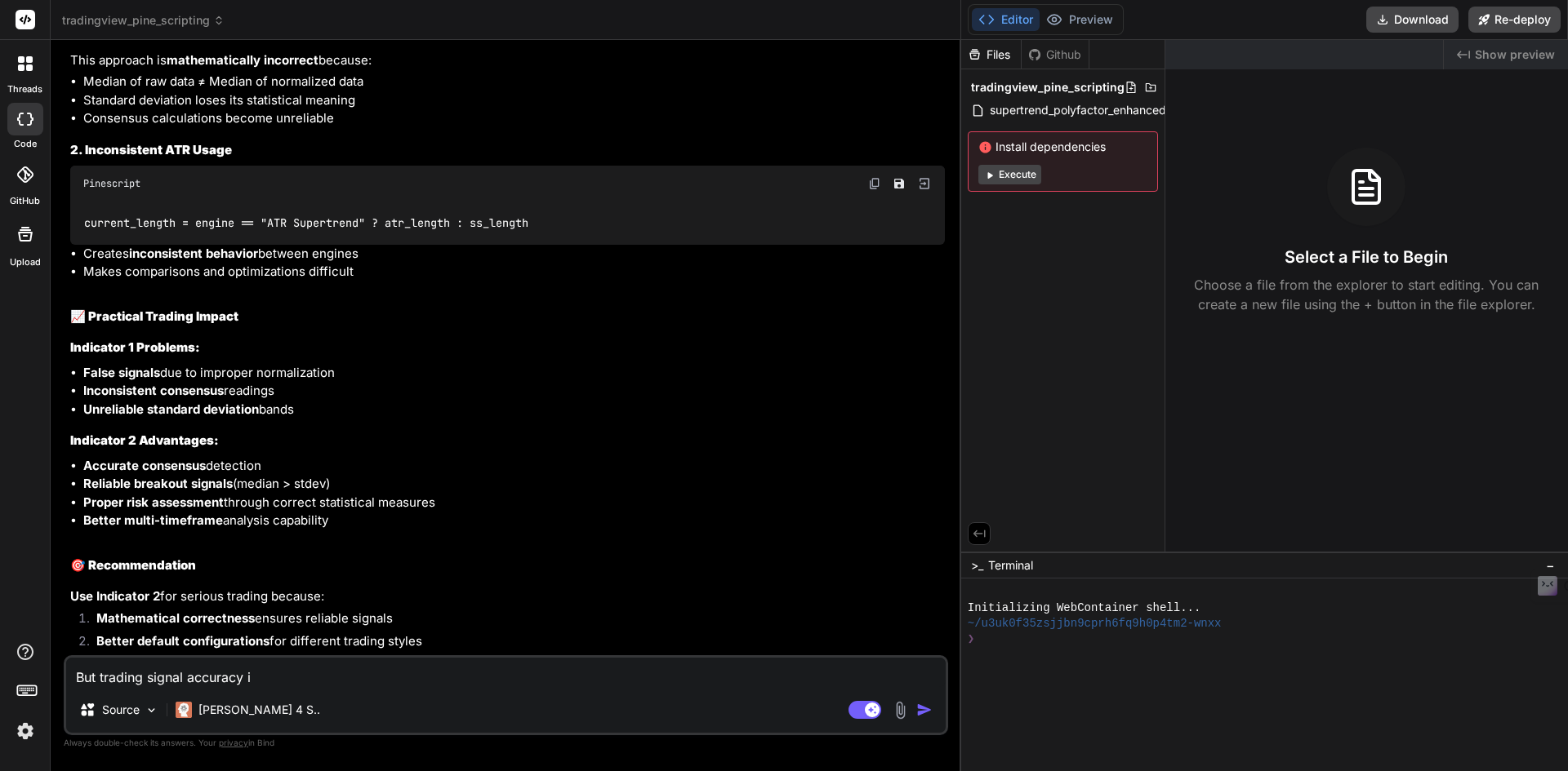
type textarea "x"
type textarea "But trading signal accuracy is"
type textarea "x"
type textarea "But trading signal accuracy is b"
type textarea "x"
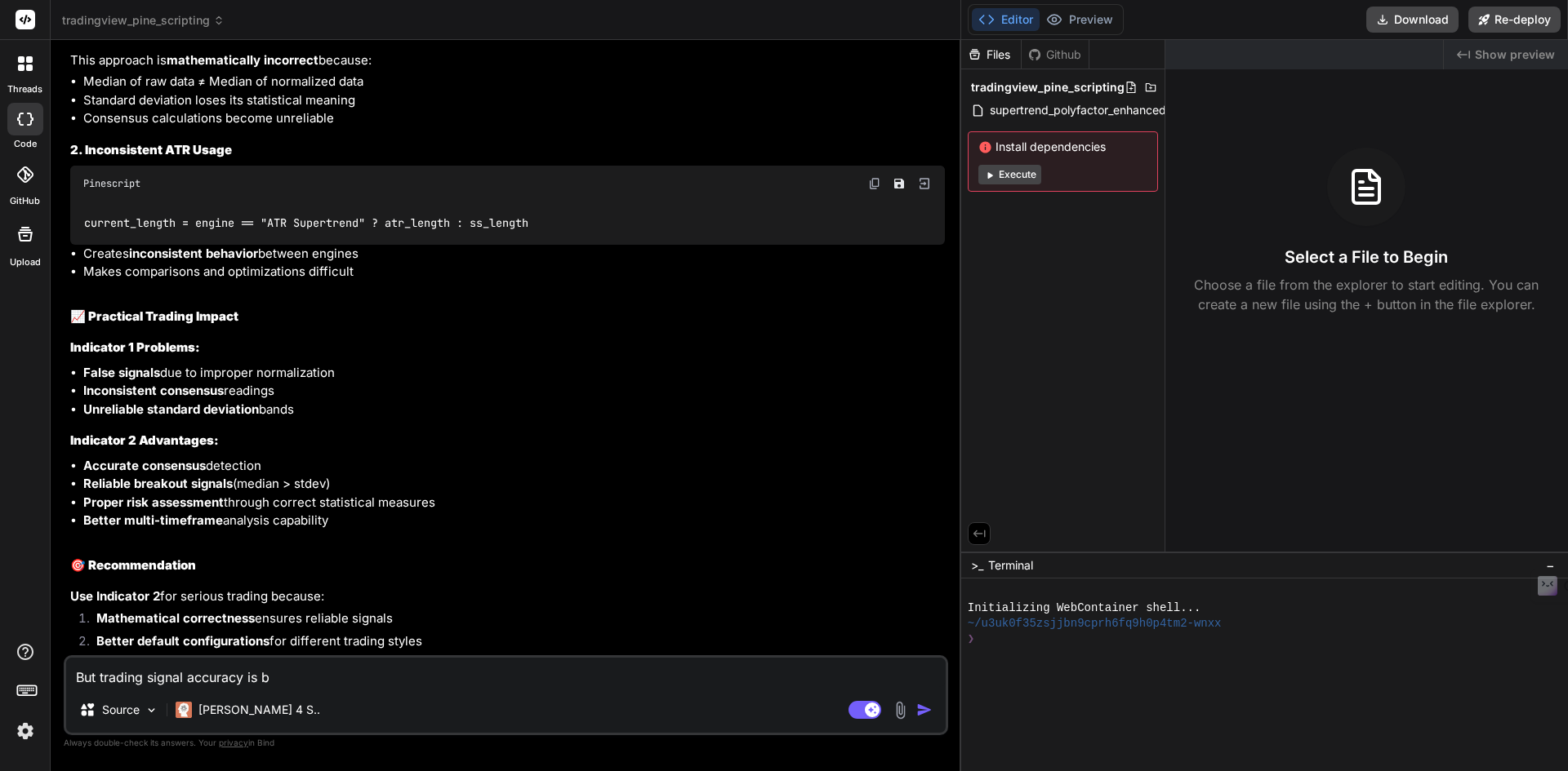
type textarea "But trading signal accuracy is be"
type textarea "x"
type textarea "But trading signal accuracy is bet"
type textarea "x"
type textarea "But trading signal accuracy is bett"
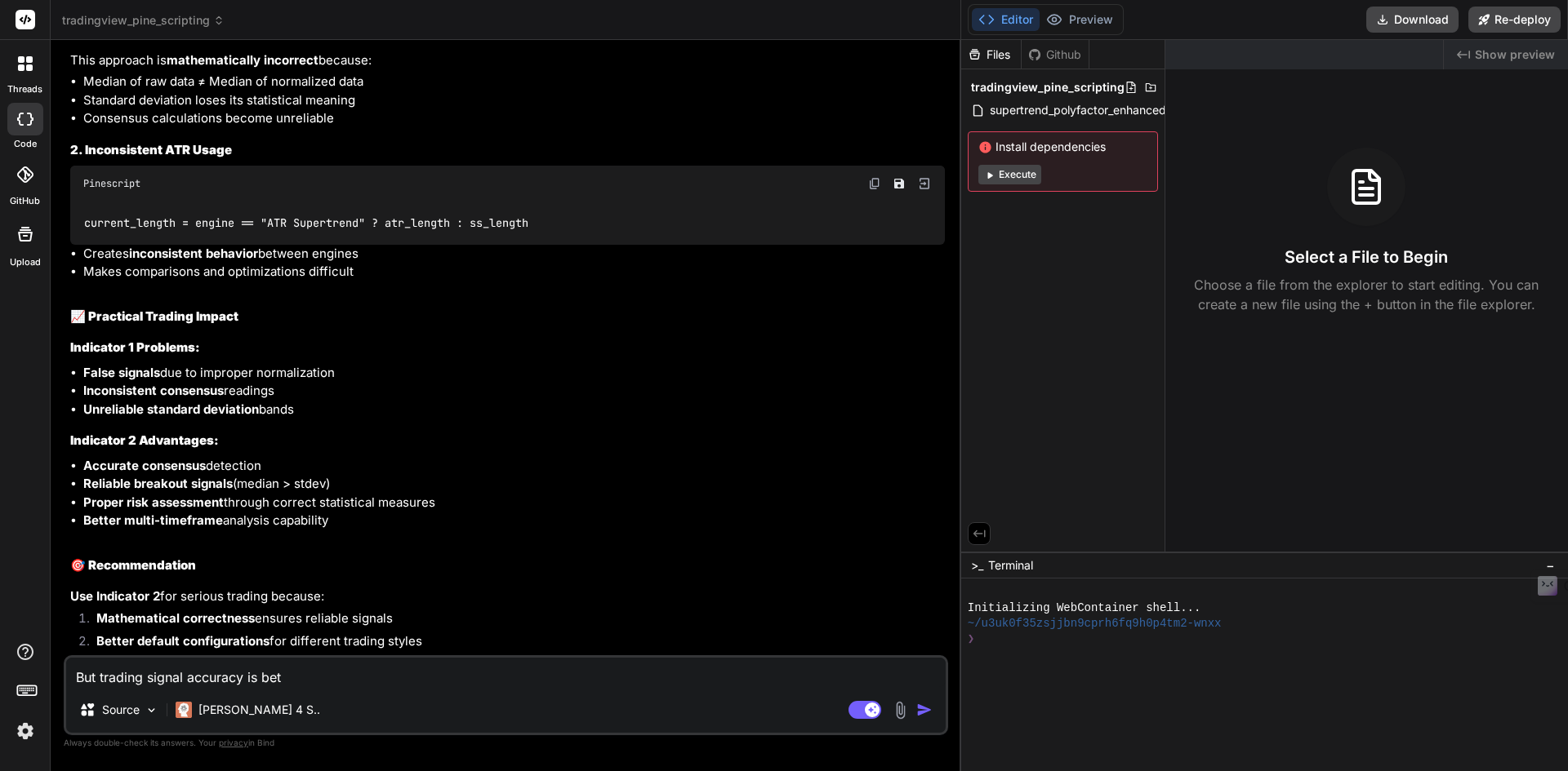
type textarea "x"
type textarea "But trading signal accuracy is bette"
type textarea "x"
type textarea "But trading signal accuracy is better"
type textarea "x"
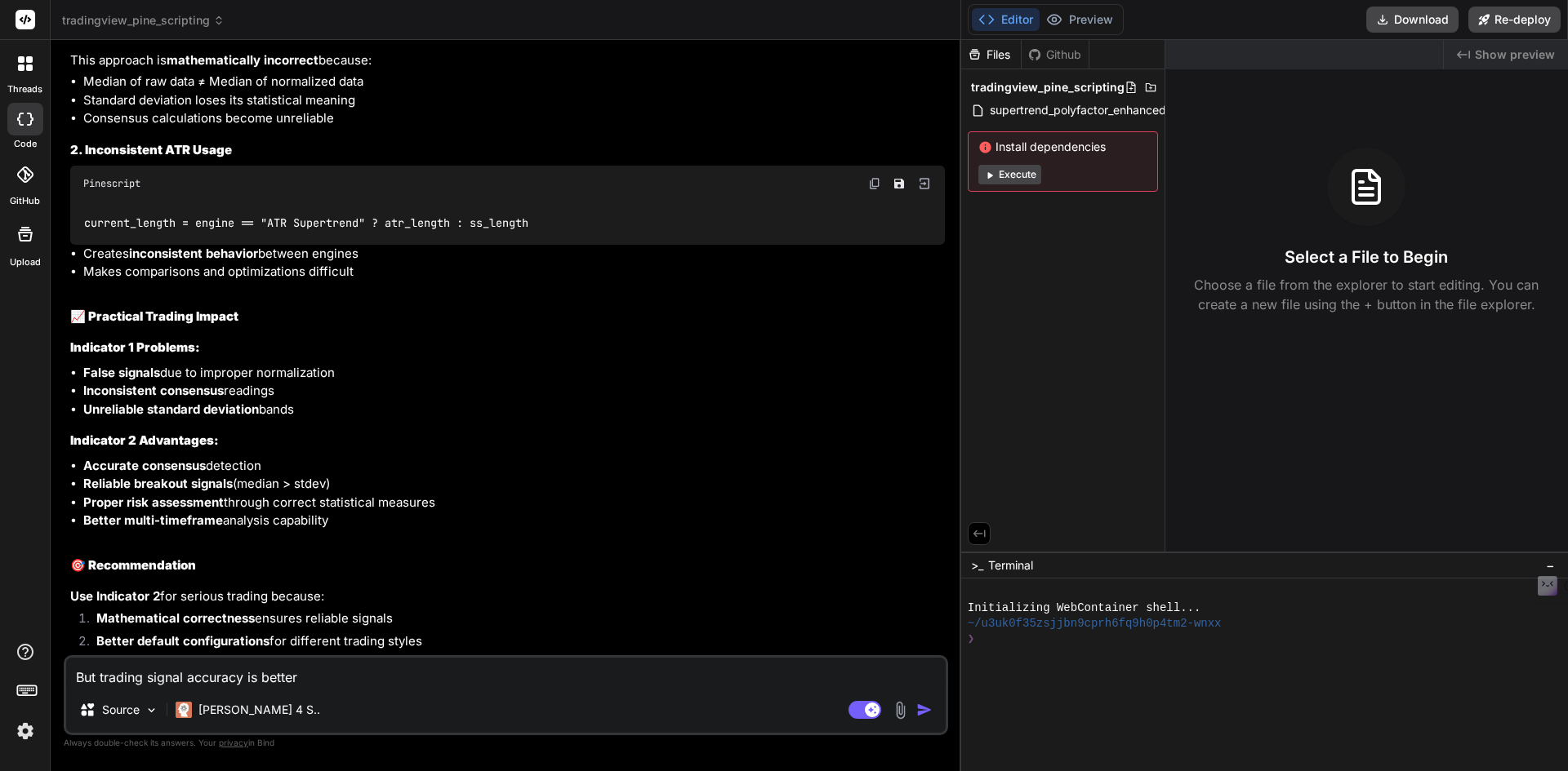
type textarea "But trading signal accuracy is better"
type textarea "x"
type textarea "But trading signal accuracy is better w"
type textarea "x"
type textarea "But trading signal accuracy is better wi"
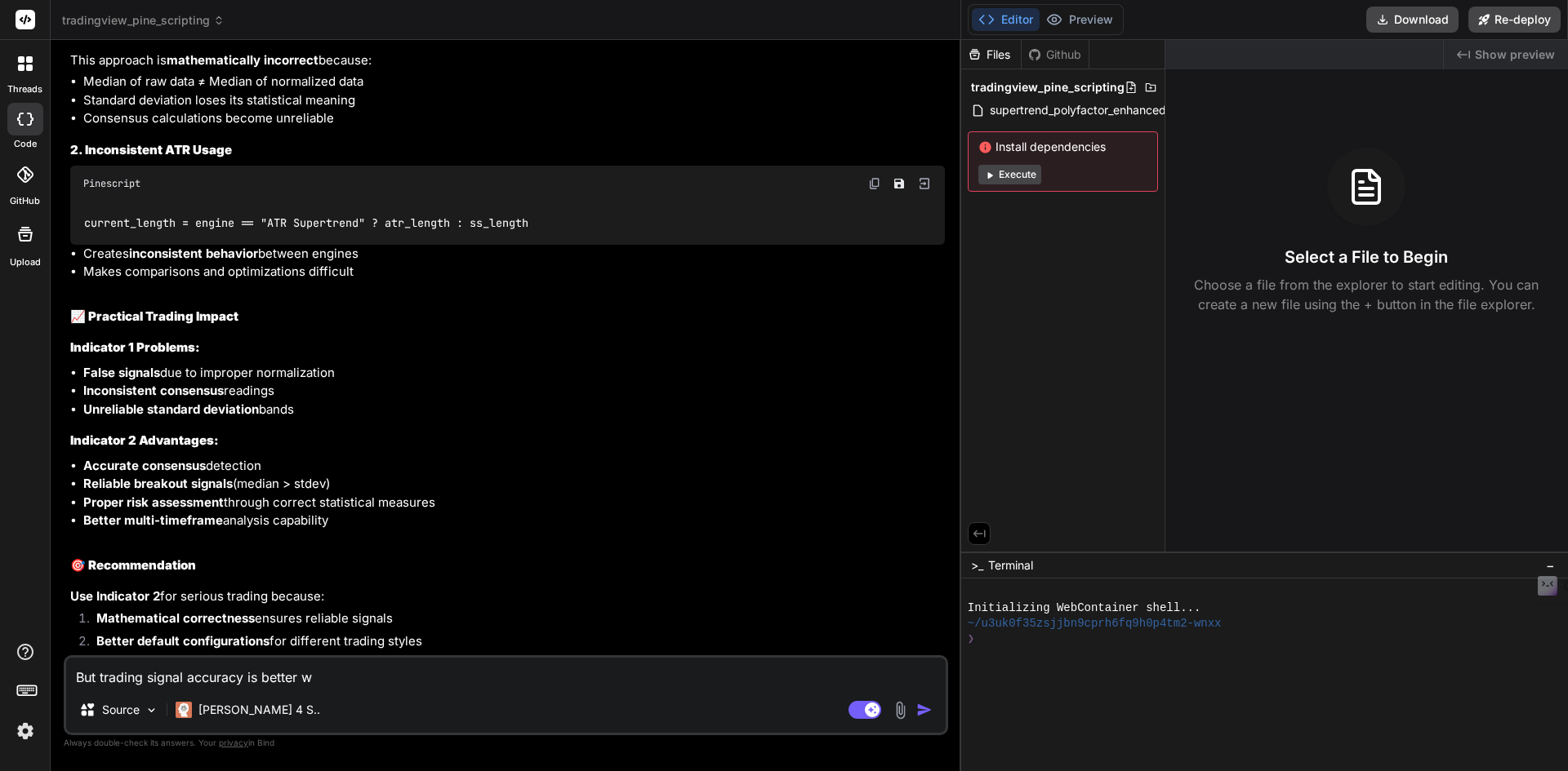
type textarea "x"
type textarea "But trading signal accuracy is better wit"
type textarea "x"
type textarea "But trading signal accuracy is better with"
type textarea "x"
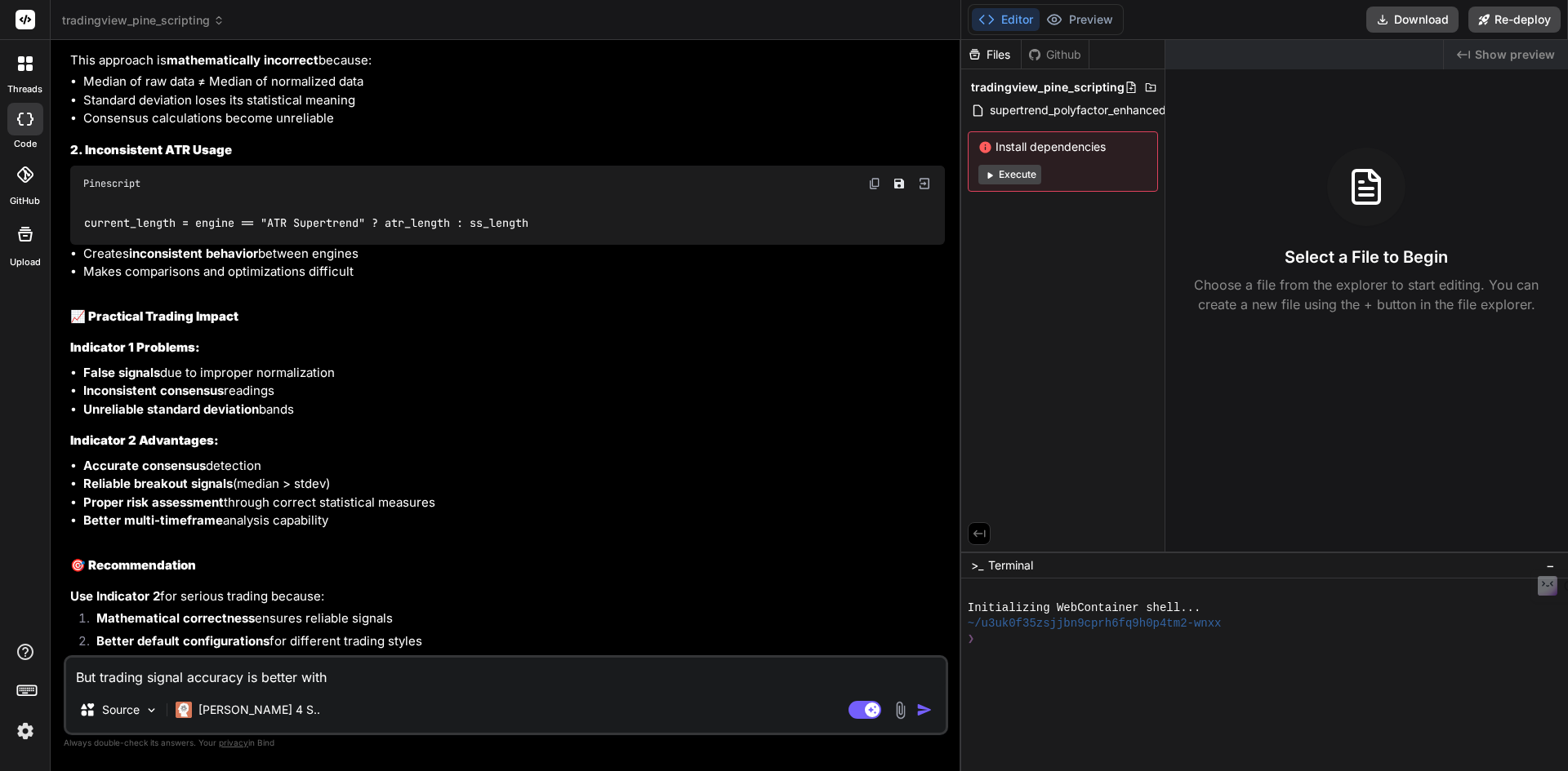
type textarea "But trading signal accuracy is better with"
type textarea "x"
type textarea "But trading signal accuracy is better with I"
type textarea "x"
type textarea "But trading signal accuracy is better with In"
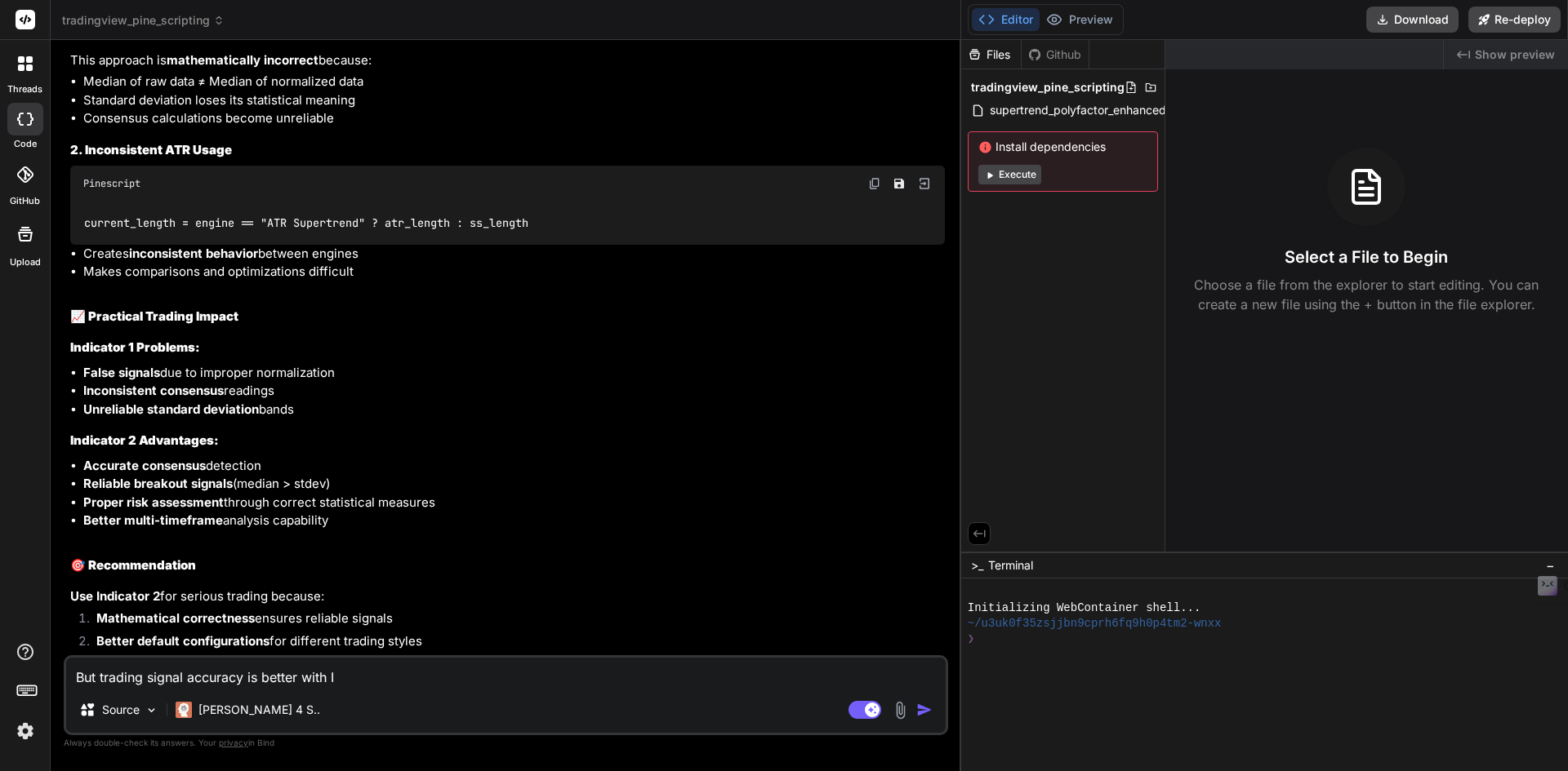
type textarea "x"
type textarea "But trading signal accuracy is better with Ind"
type textarea "x"
type textarea "But trading signal accuracy is better with Indi"
type textarea "x"
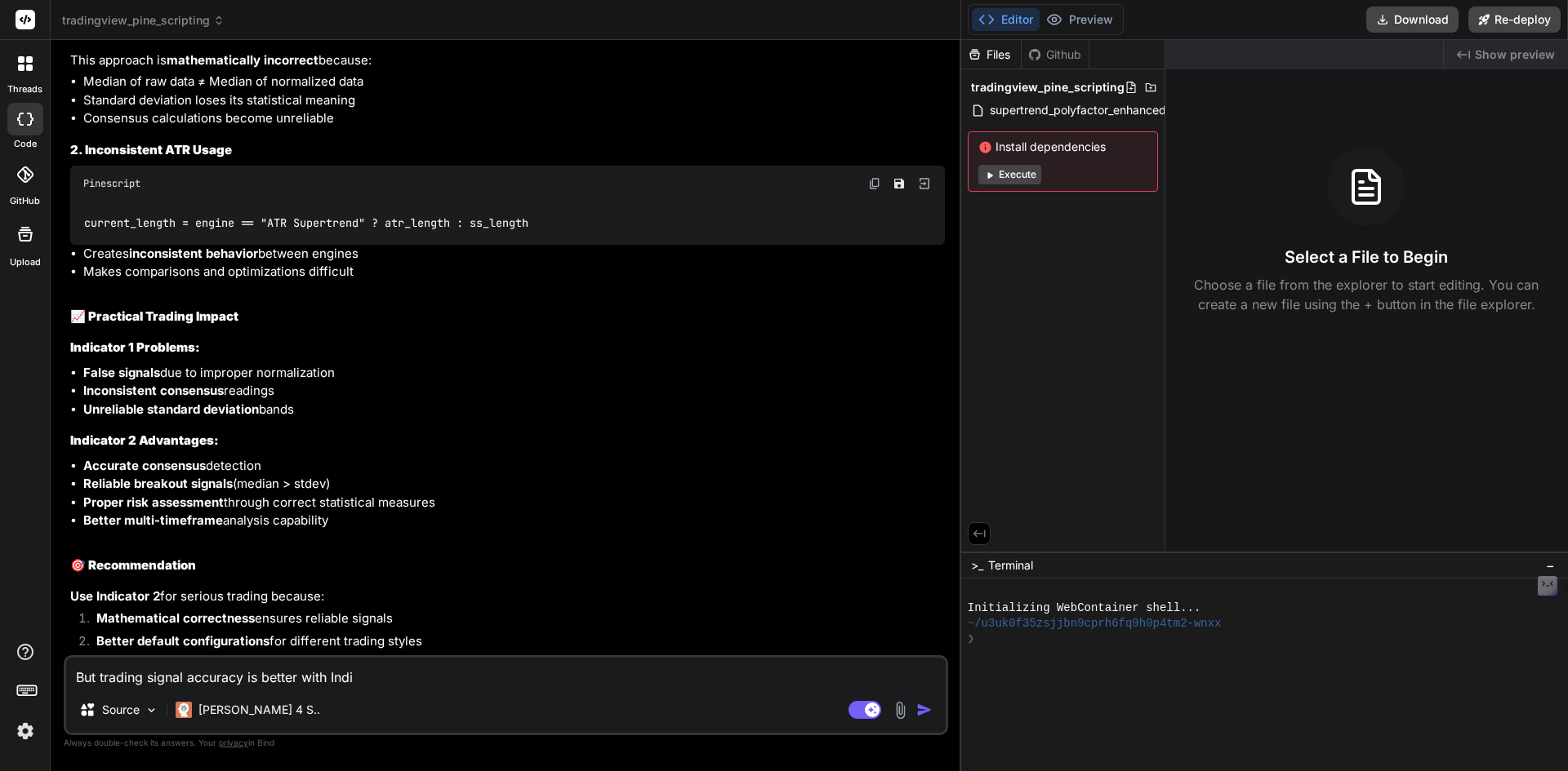
type textarea "But trading signal accuracy is better with India"
type textarea "x"
type textarea "But trading signal accuracy is better with Indiac"
type textarea "x"
type textarea "But trading signal accuracy is better with Indiact"
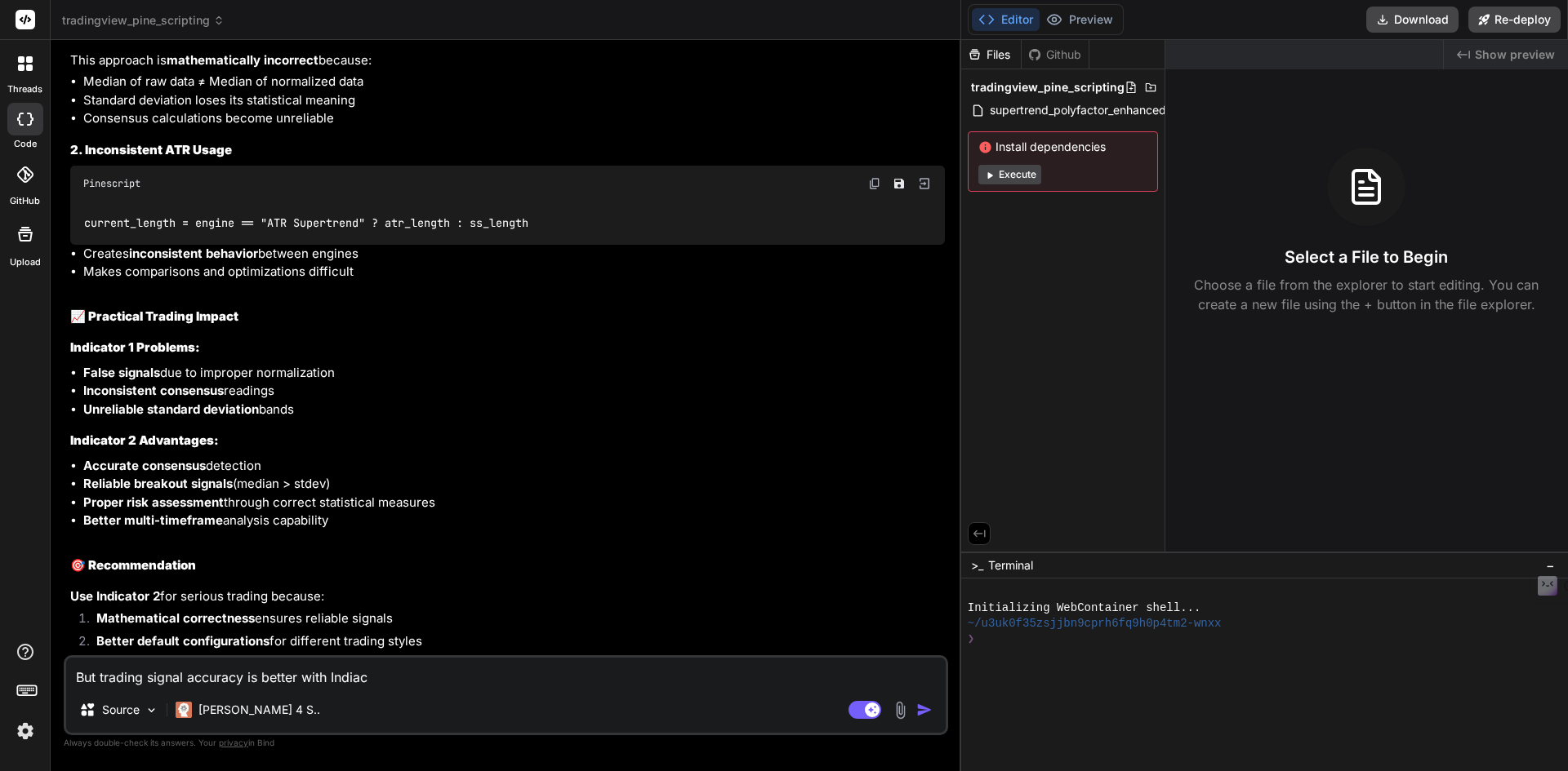
type textarea "x"
type textarea "But trading signal accuracy is better with Indiac"
type textarea "x"
type textarea "But trading signal accuracy is better with India"
type textarea "x"
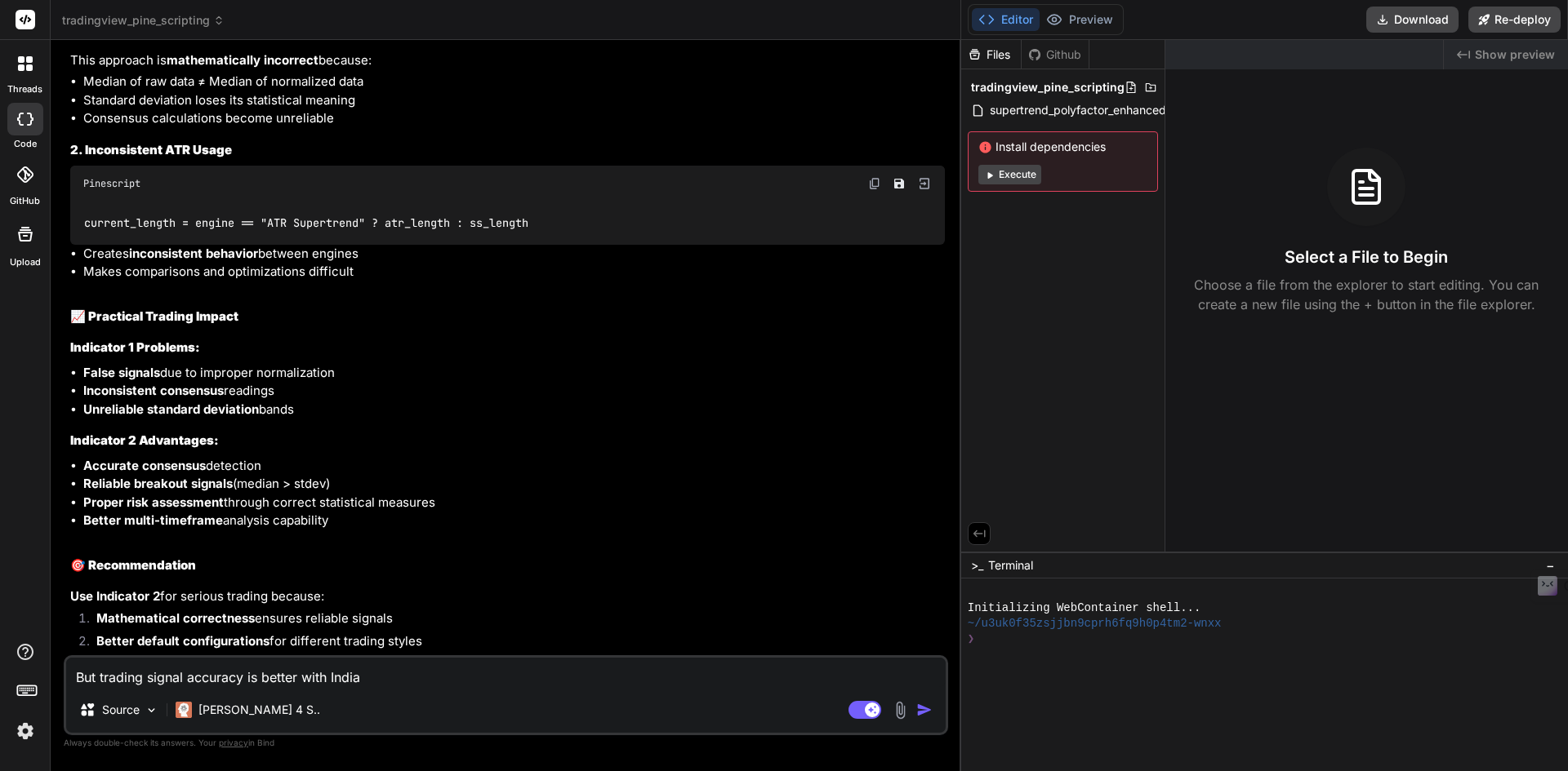
type textarea "But trading signal accuracy is better with Indi"
type textarea "x"
type textarea "But trading signal accuracy is better with Indic"
type textarea "x"
type textarea "But trading signal accuracy is better with Indica"
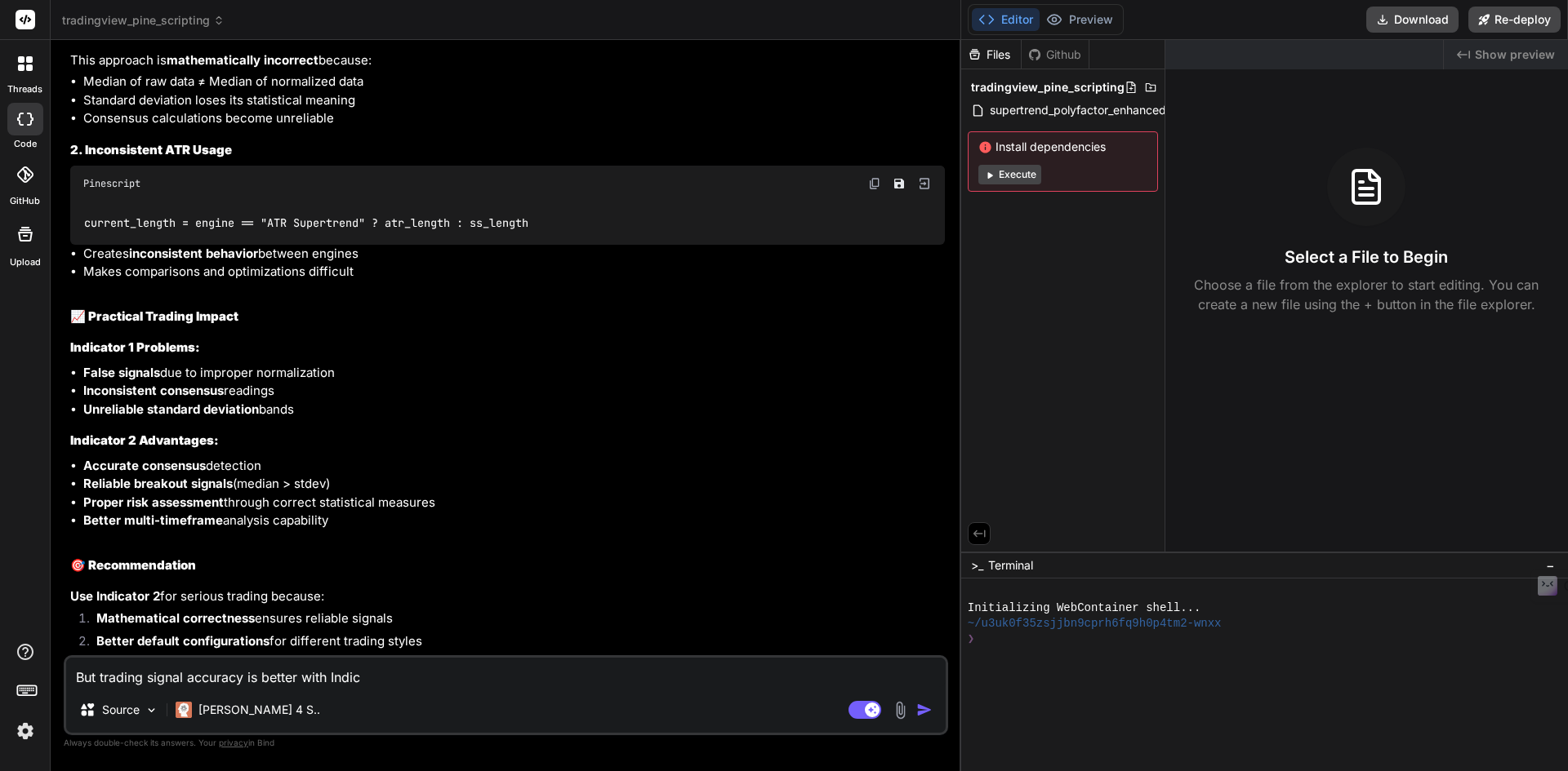
type textarea "x"
type textarea "But trading signal accuracy is better with Indicat"
type textarea "x"
type textarea "But trading signal accuracy is better with Indicato"
type textarea "x"
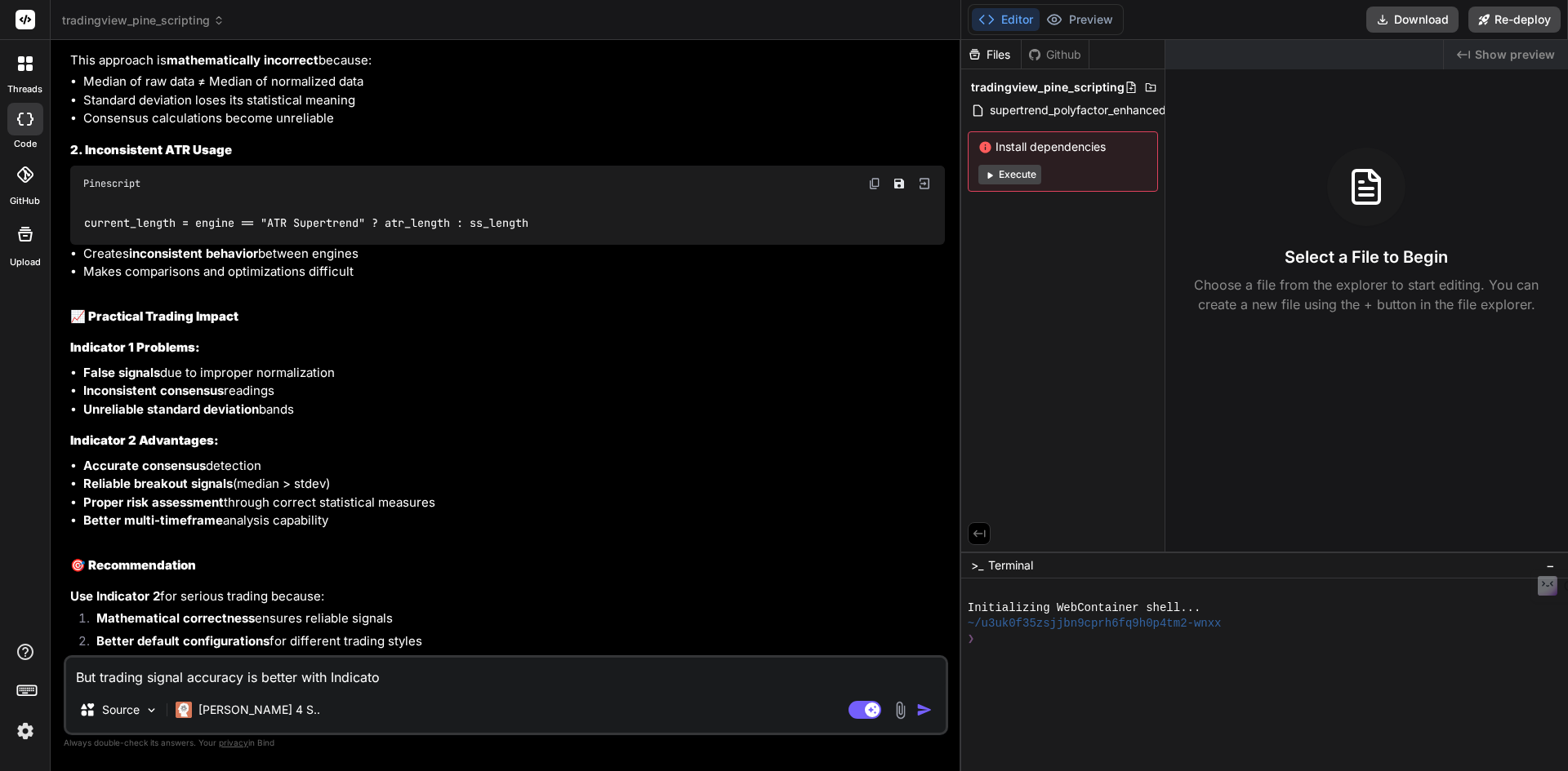
type textarea "But trading signal accuracy is better with Indicator"
type textarea "x"
type textarea "But trading signal accuracy is better with Indicator"
type textarea "x"
type textarea "But trading signal accuracy is better with Indicator 2"
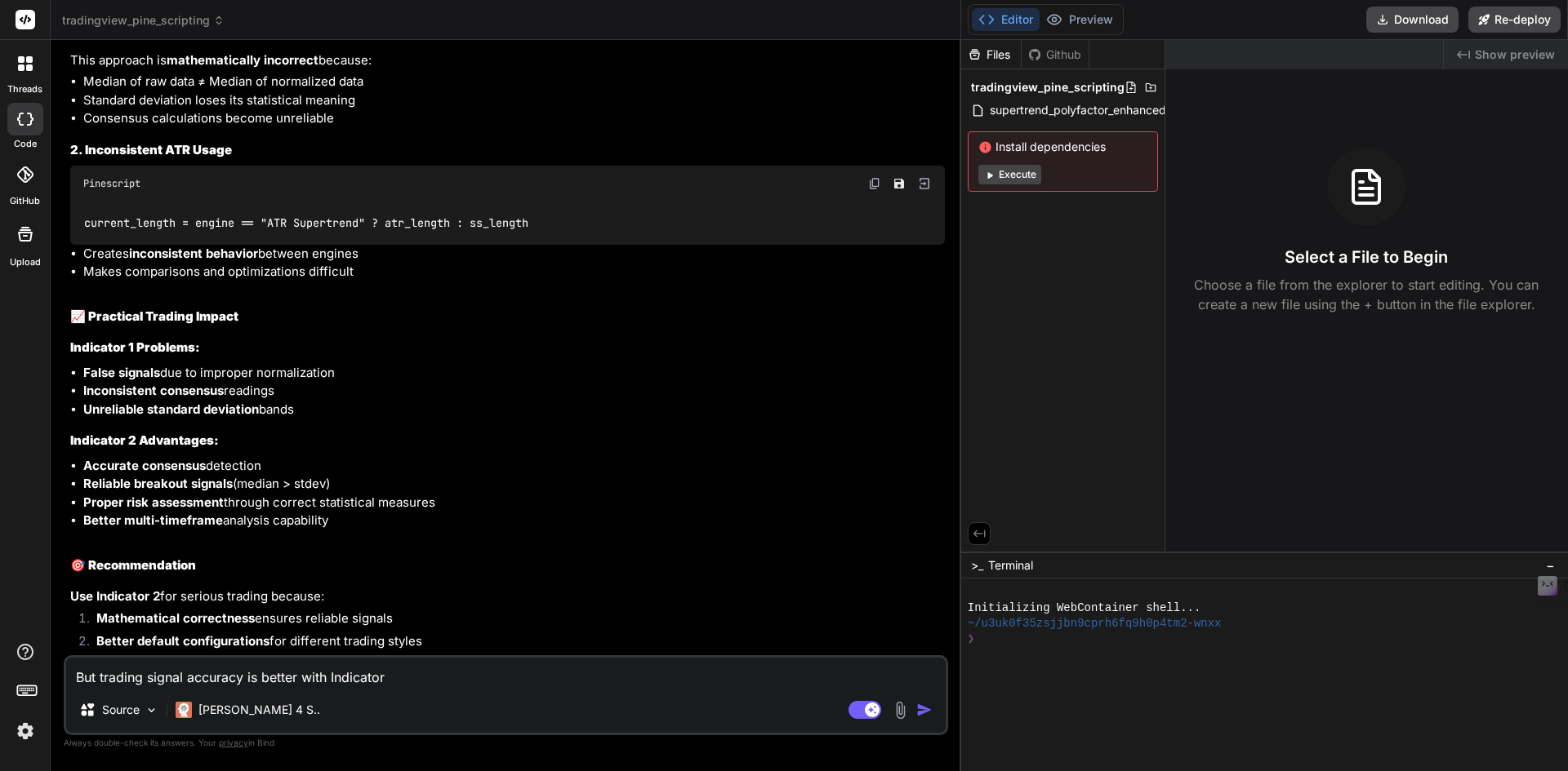
type textarea "x"
type textarea "But trading signal accuracy is better with Indicator"
type textarea "x"
type textarea "But trading signal accuracy is better with Indicator 1"
type textarea "x"
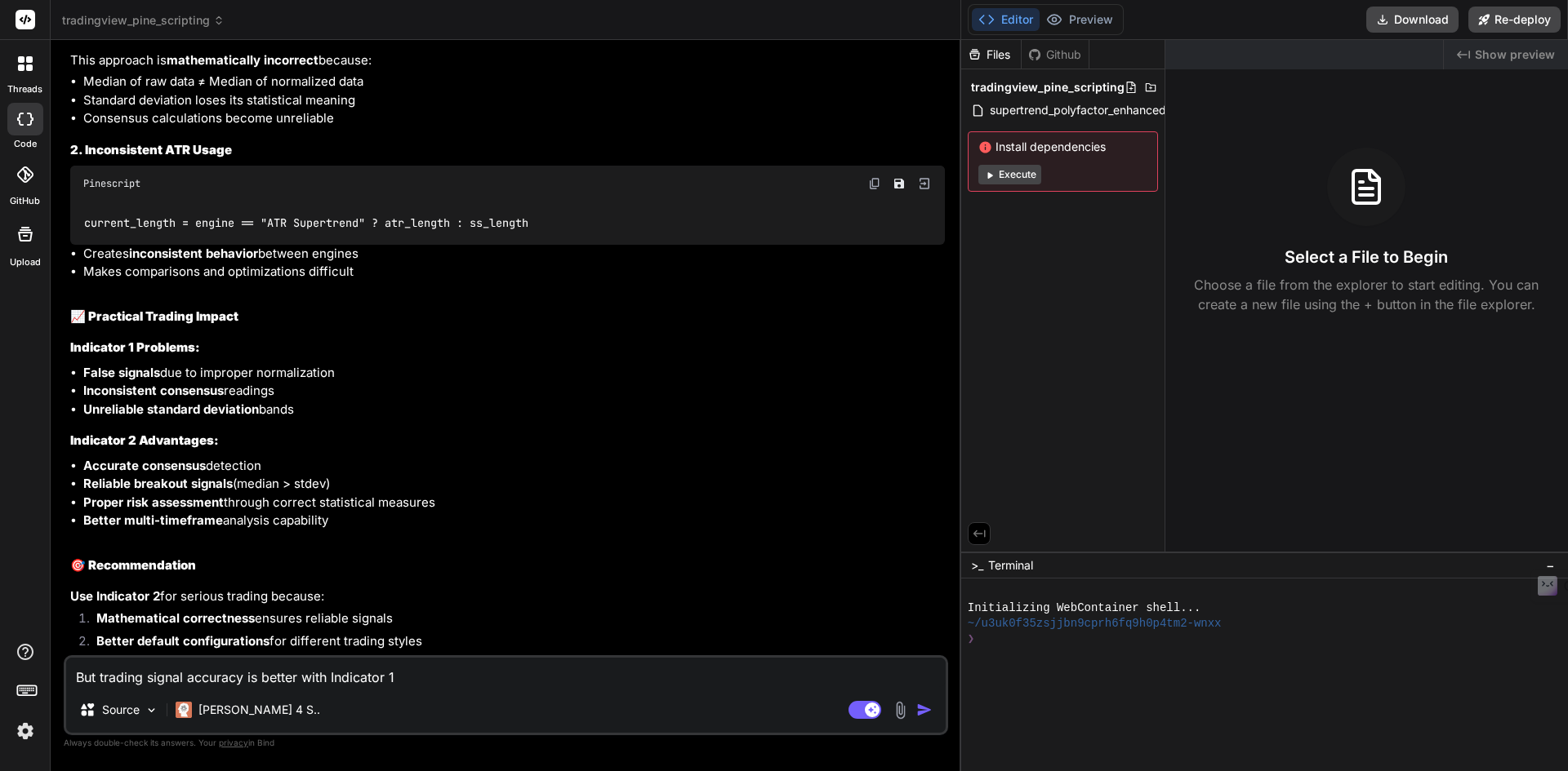
type textarea "But trading signal accuracy is better with Indicator 1,"
type textarea "x"
type textarea "But trading signal accuracy is better with Indicator 1,"
type textarea "x"
type textarea "But trading signal accuracy is better with Indicator 1, w"
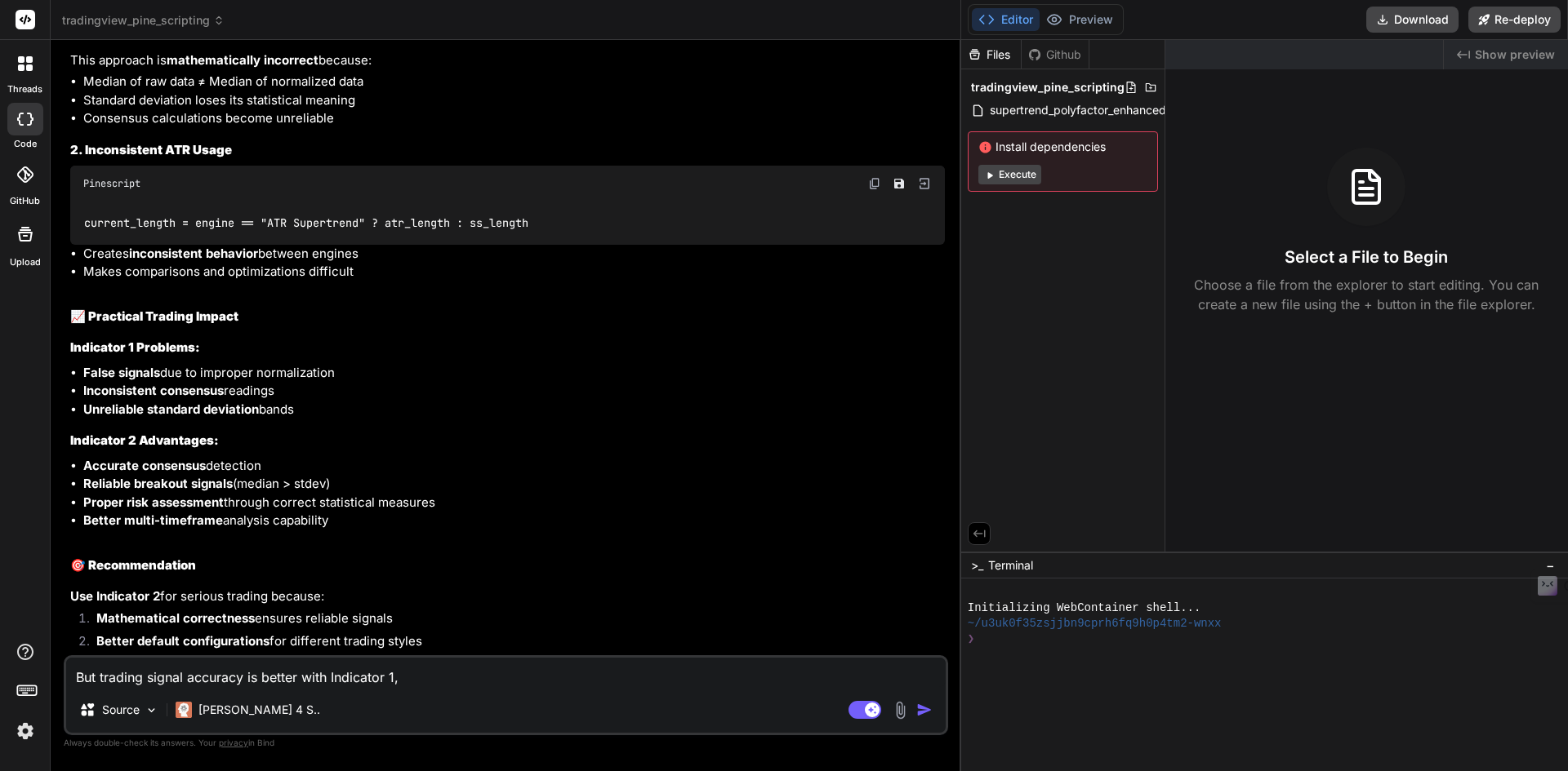
type textarea "x"
type textarea "But trading signal accuracy is better with Indicator 1, wh"
type textarea "x"
type textarea "But trading signal accuracy is better with Indicator 1, what"
type textarea "x"
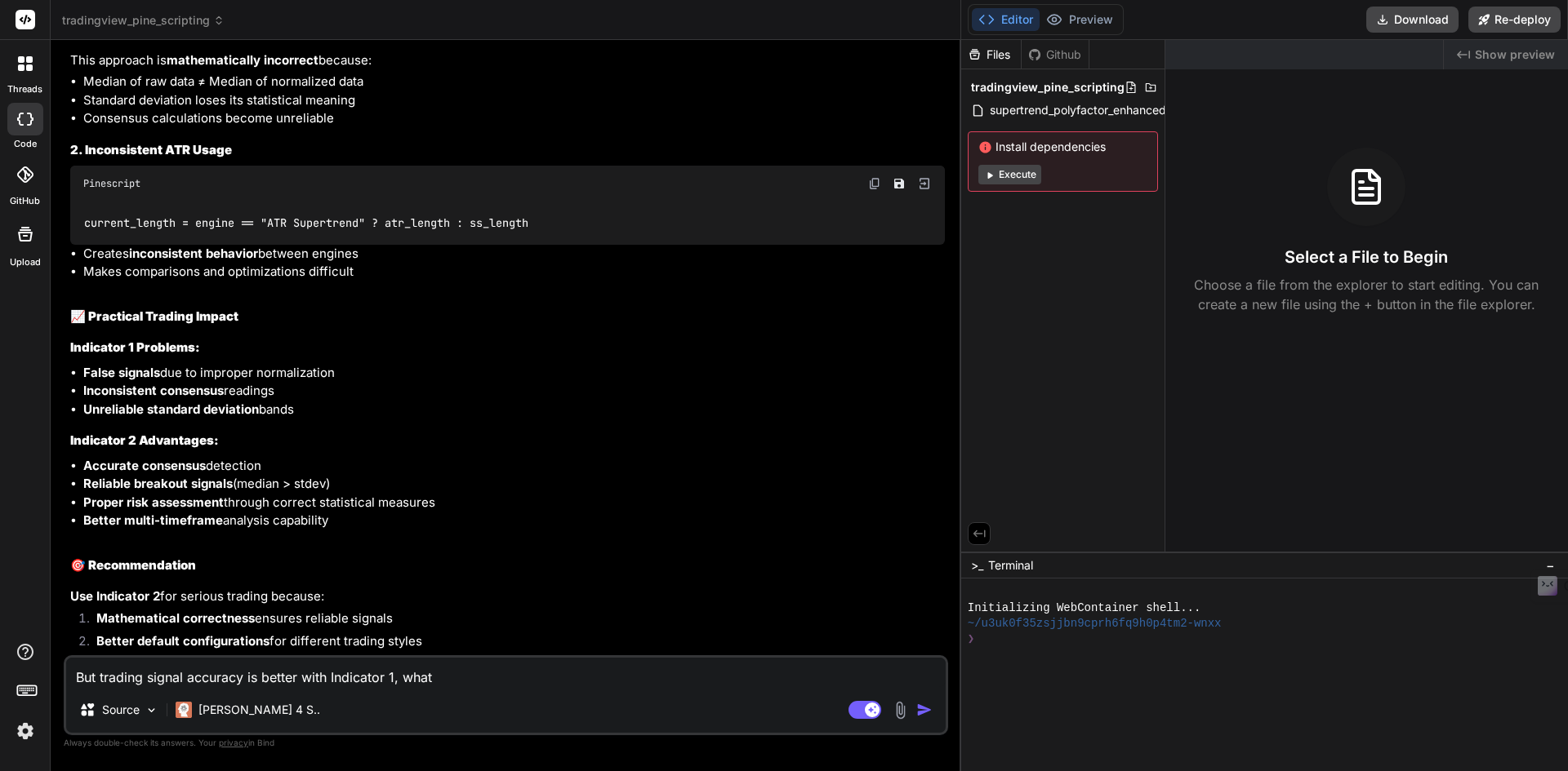
type textarea "But trading signal accuracy is better with Indicator 1, what"
type textarea "x"
type textarea "But trading signal accuracy is better with Indicator 1, what c"
type textarea "x"
type textarea "But trading signal accuracy is better with Indicator 1, what co"
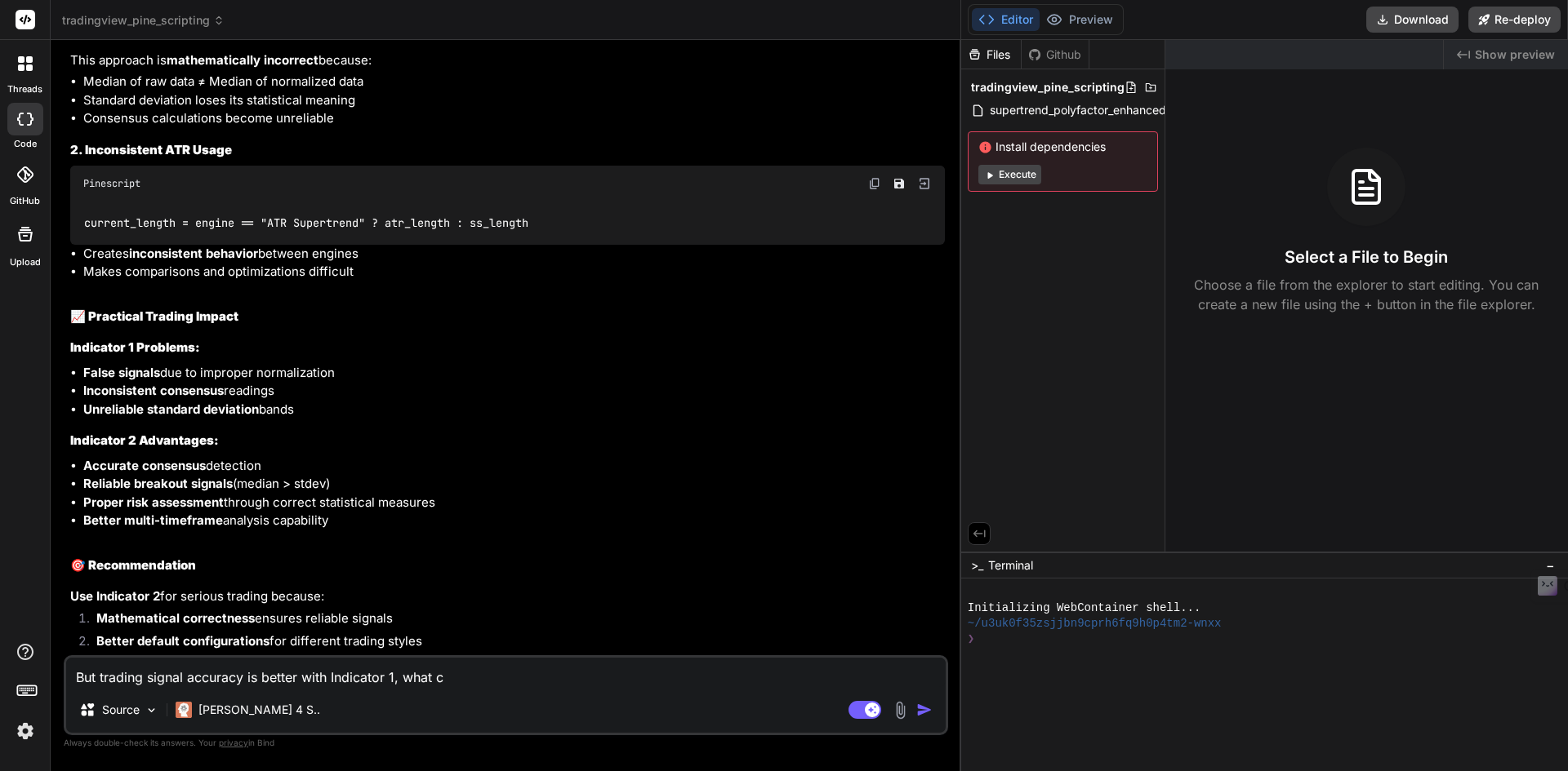
type textarea "x"
type textarea "But trading signal accuracy is better with Indicator 1, what cou"
type textarea "x"
type textarea "But trading signal accuracy is better with Indicator 1, what coul"
type textarea "x"
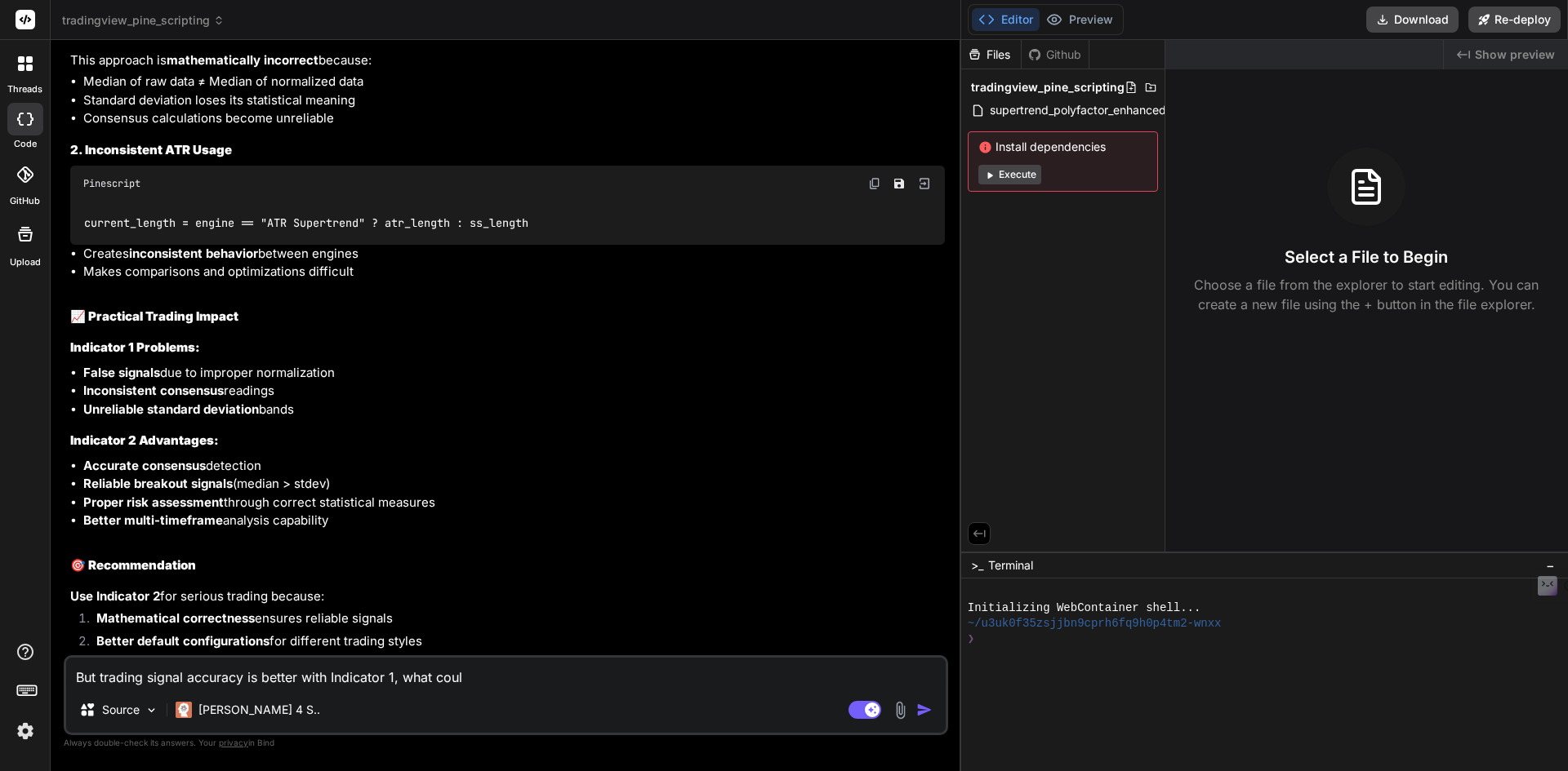
type textarea "But trading signal accuracy is better with Indicator 1, what could"
type textarea "x"
type textarea "But trading signal accuracy is better with Indicator 1, what could"
type textarea "x"
type textarea "But trading signal accuracy is better with Indicator 1, what could b"
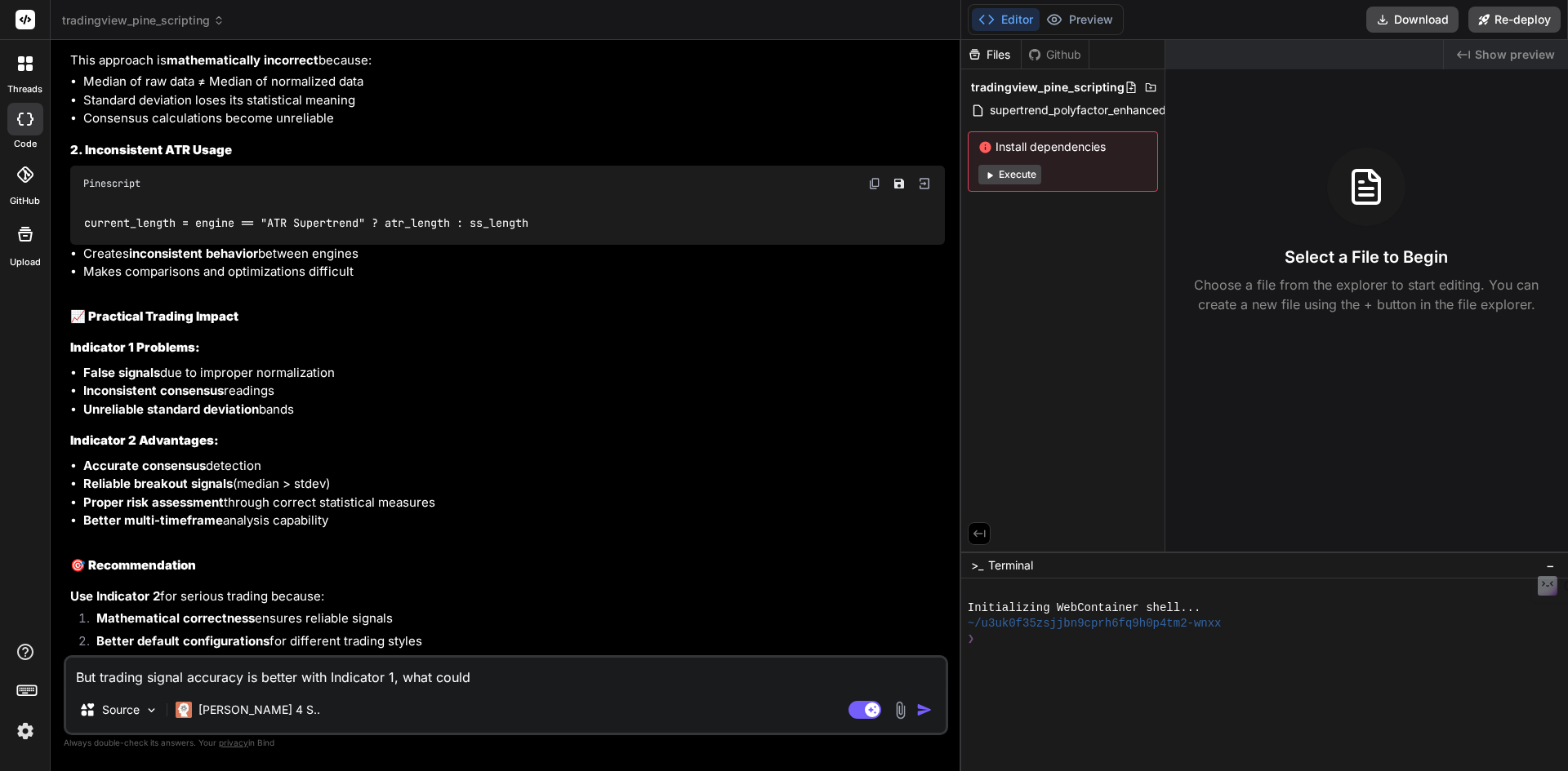
type textarea "x"
type textarea "But trading signal accuracy is better with Indicator 1, what could be"
type textarea "x"
type textarea "But trading signal accuracy is better with Indicator 1, what could be"
type textarea "x"
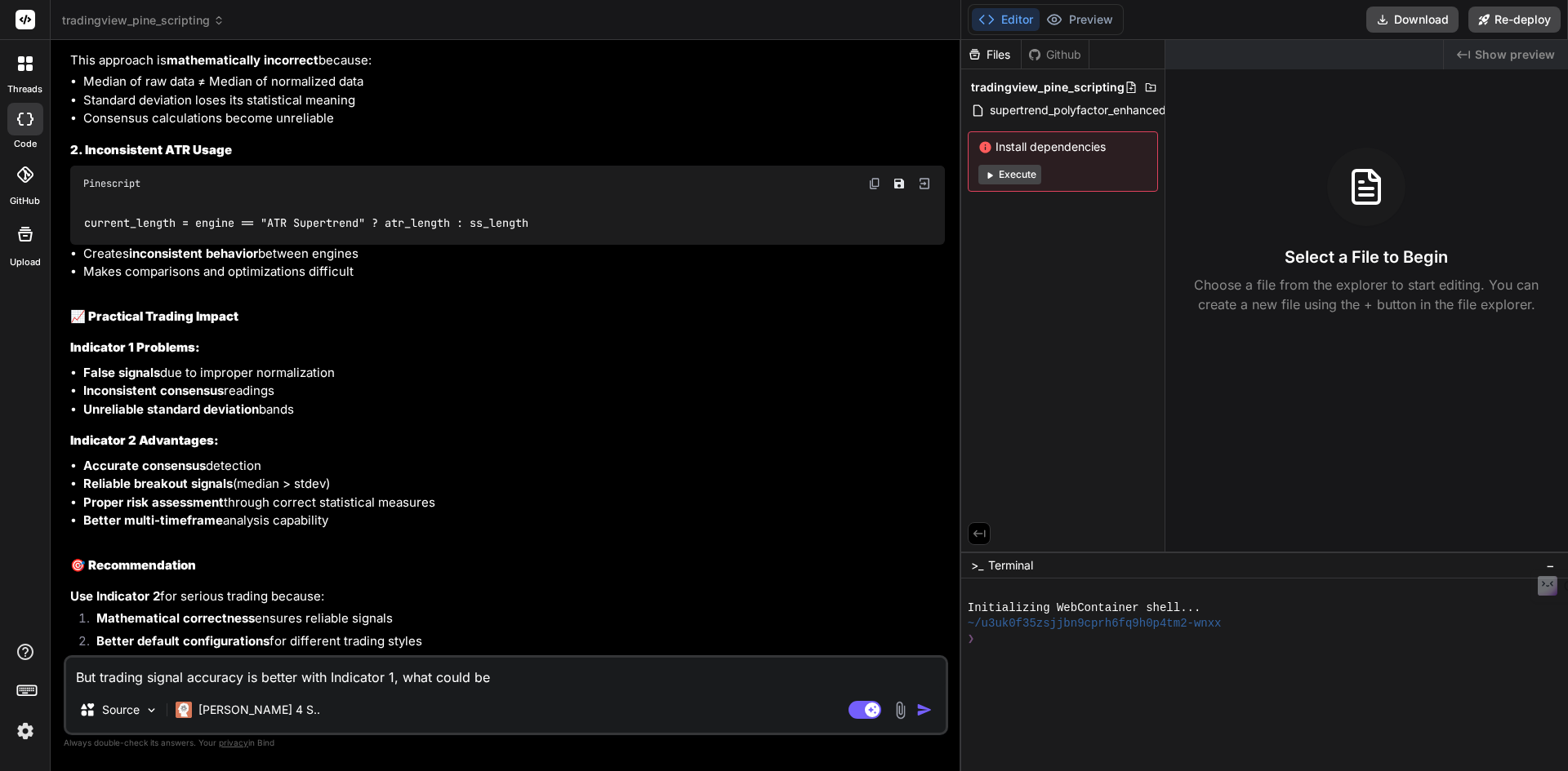
type textarea "But trading signal accuracy is better with Indicator 1, what could be t"
type textarea "x"
type textarea "But trading signal accuracy is better with Indicator 1, what could be th"
type textarea "x"
type textarea "But trading signal accuracy is better with Indicator 1, what could be the"
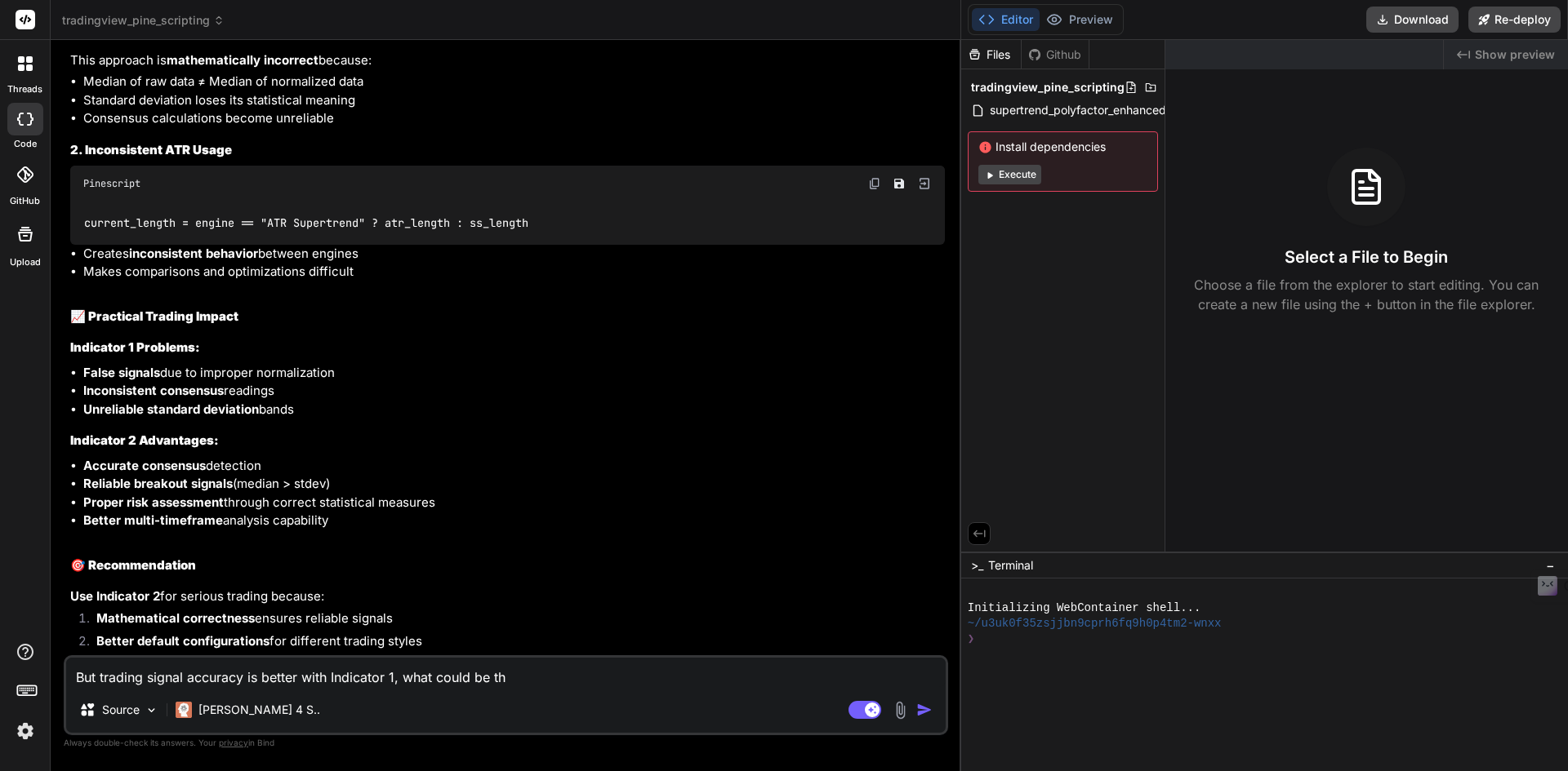
type textarea "x"
type textarea "But trading signal accuracy is better with Indicator 1, what could be the"
type textarea "x"
type textarea "But trading signal accuracy is better with Indicator 1, what could be the r"
type textarea "x"
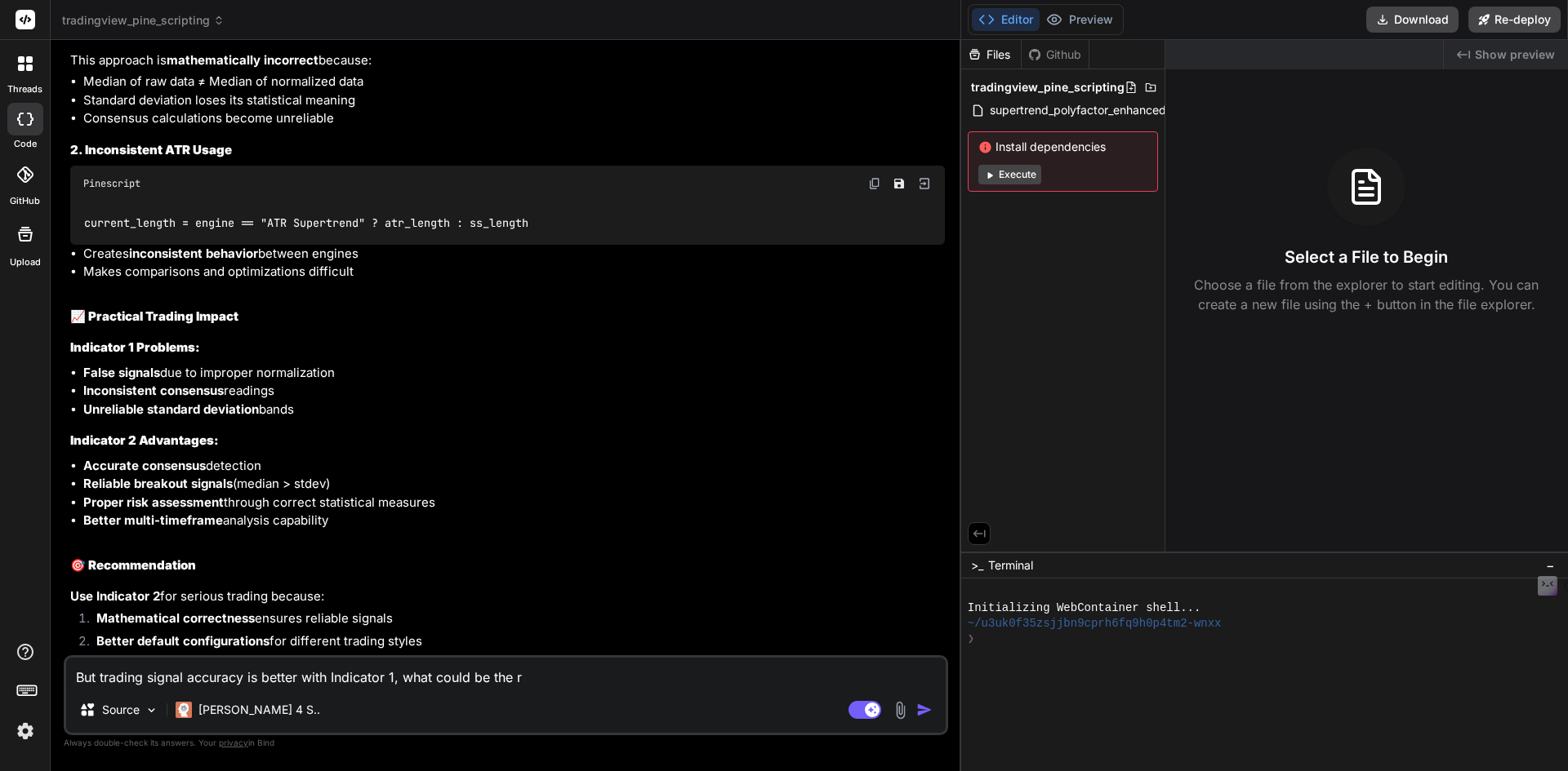
type textarea "But trading signal accuracy is better with Indicator 1, what could be the re"
type textarea "x"
type textarea "But trading signal accuracy is better with Indicator 1, what could be the rea"
type textarea "x"
type textarea "But trading signal accuracy is better with Indicator 1, what could be the reas"
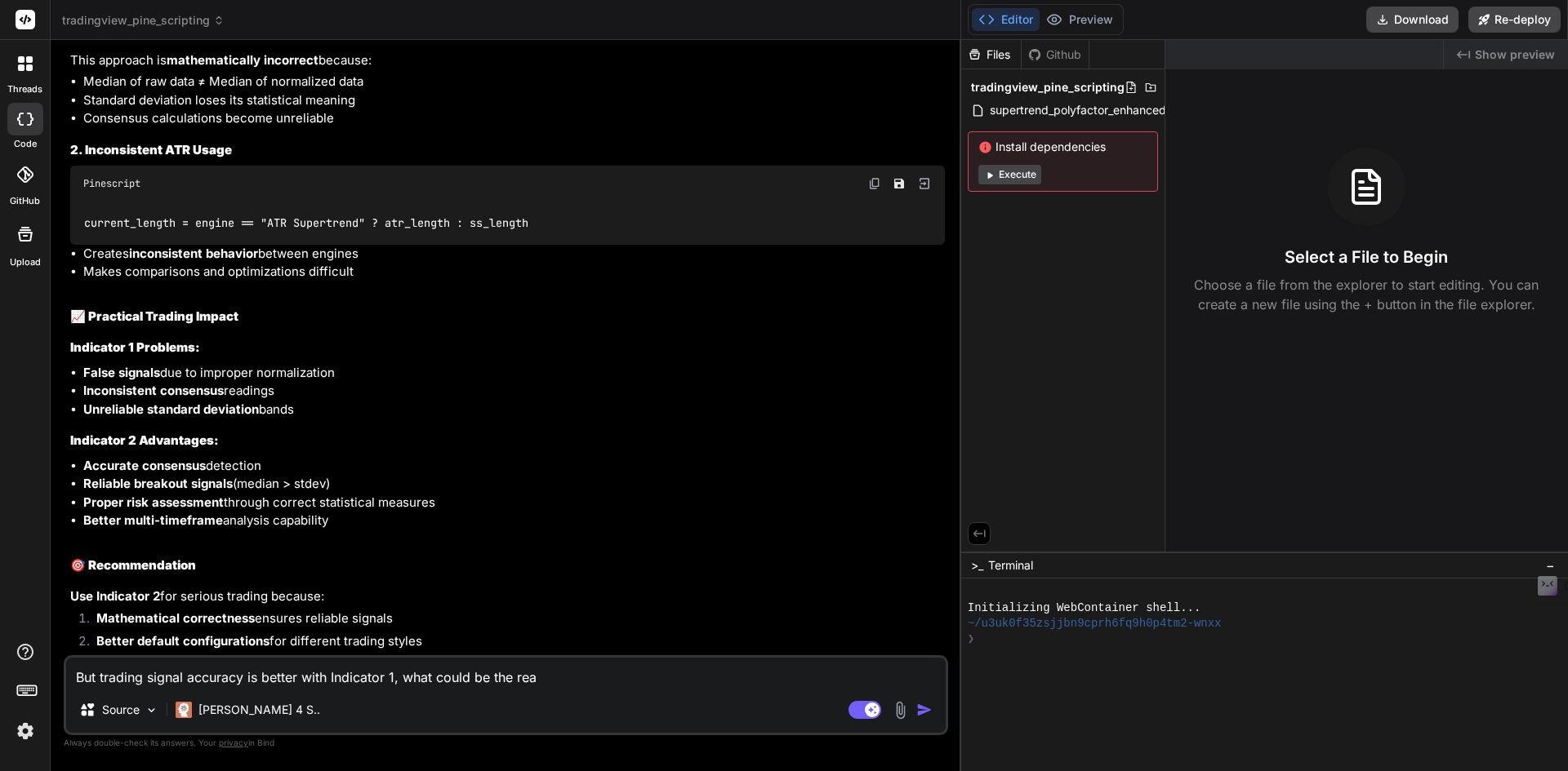
type textarea "x"
type textarea "But trading signal accuracy is better with Indicator 1, what could be the reaso"
type textarea "x"
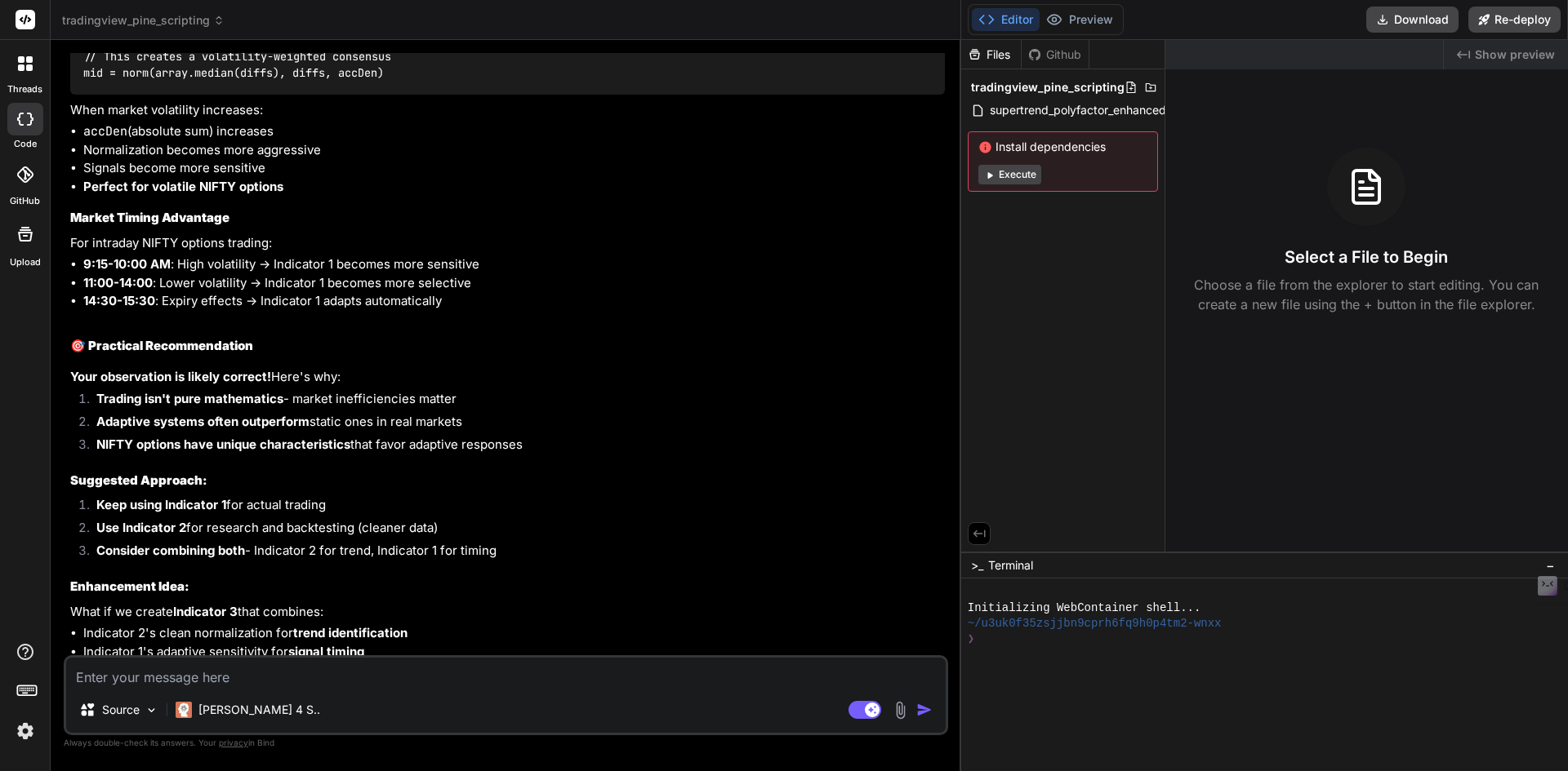
scroll to position [12507, 0]
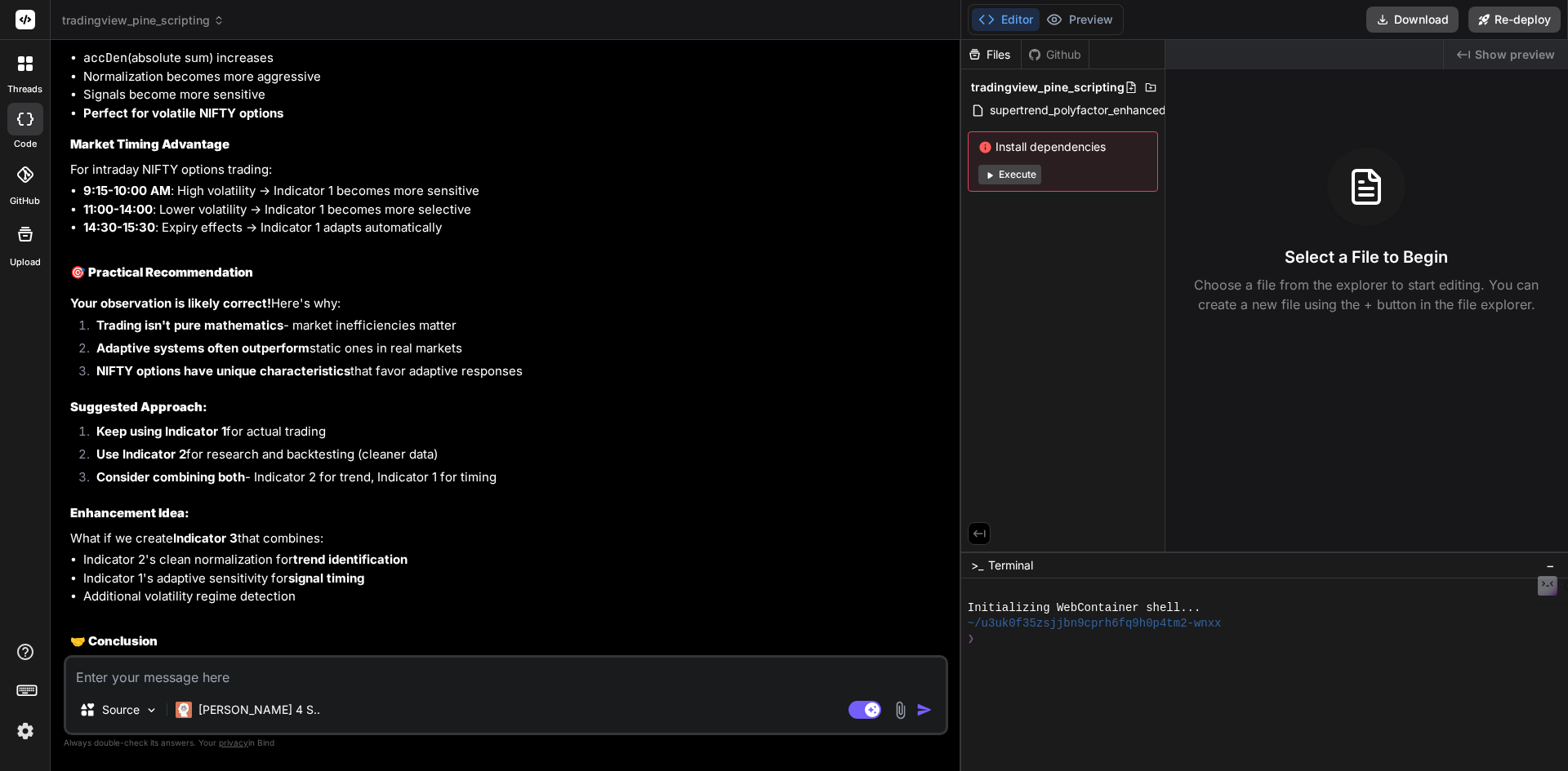
click at [306, 678] on textarea at bounding box center [505, 672] width 879 height 29
click at [217, 672] on textarea "Look at below indicator and see which one" at bounding box center [505, 672] width 879 height 29
click at [392, 680] on textarea "Look at below indicator 3 and see which one" at bounding box center [505, 672] width 879 height 29
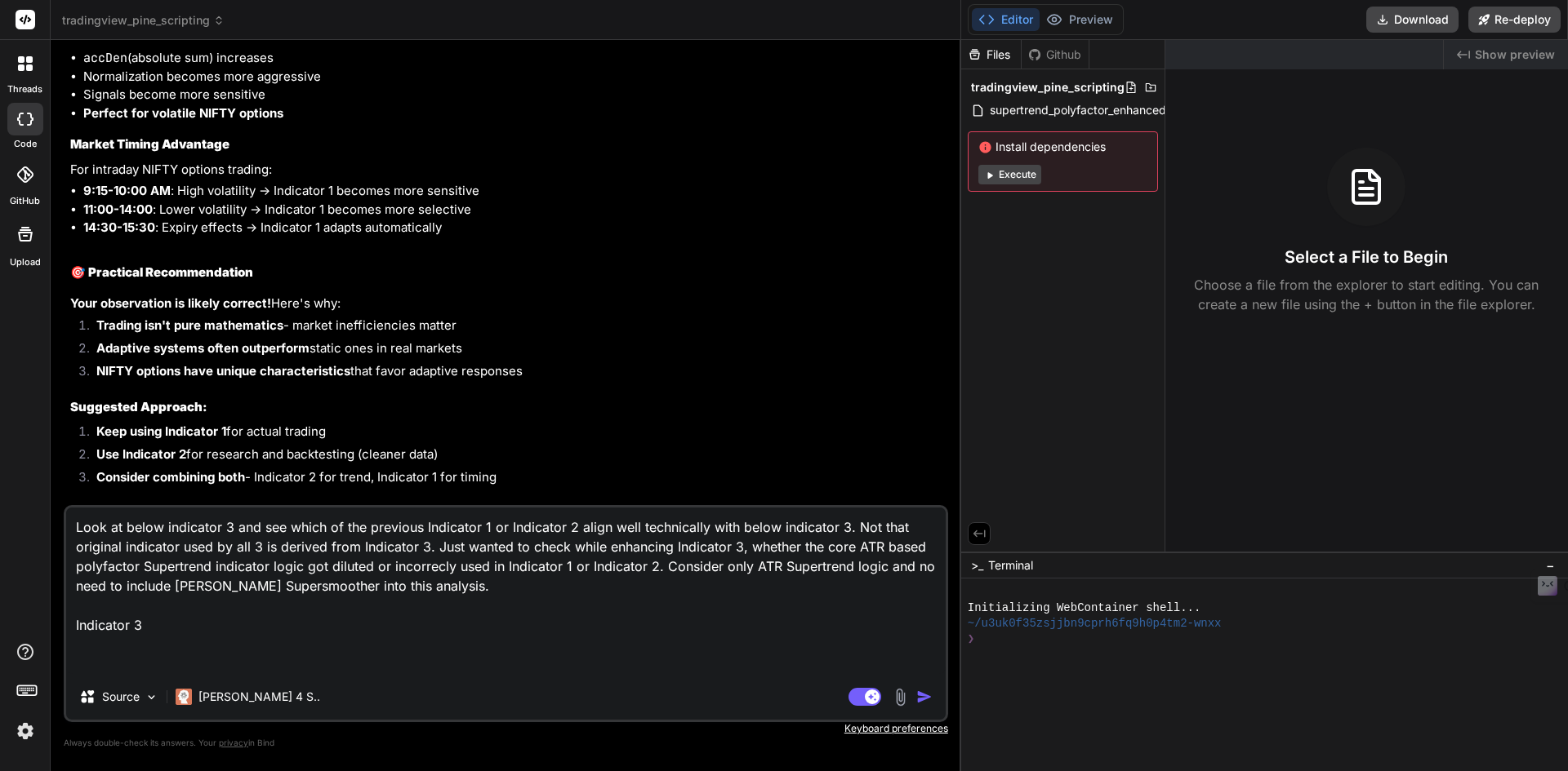
paste textarea "// This work is licensed under a Attribution-NonCommercial-ShareAlike 4.0 Inter…"
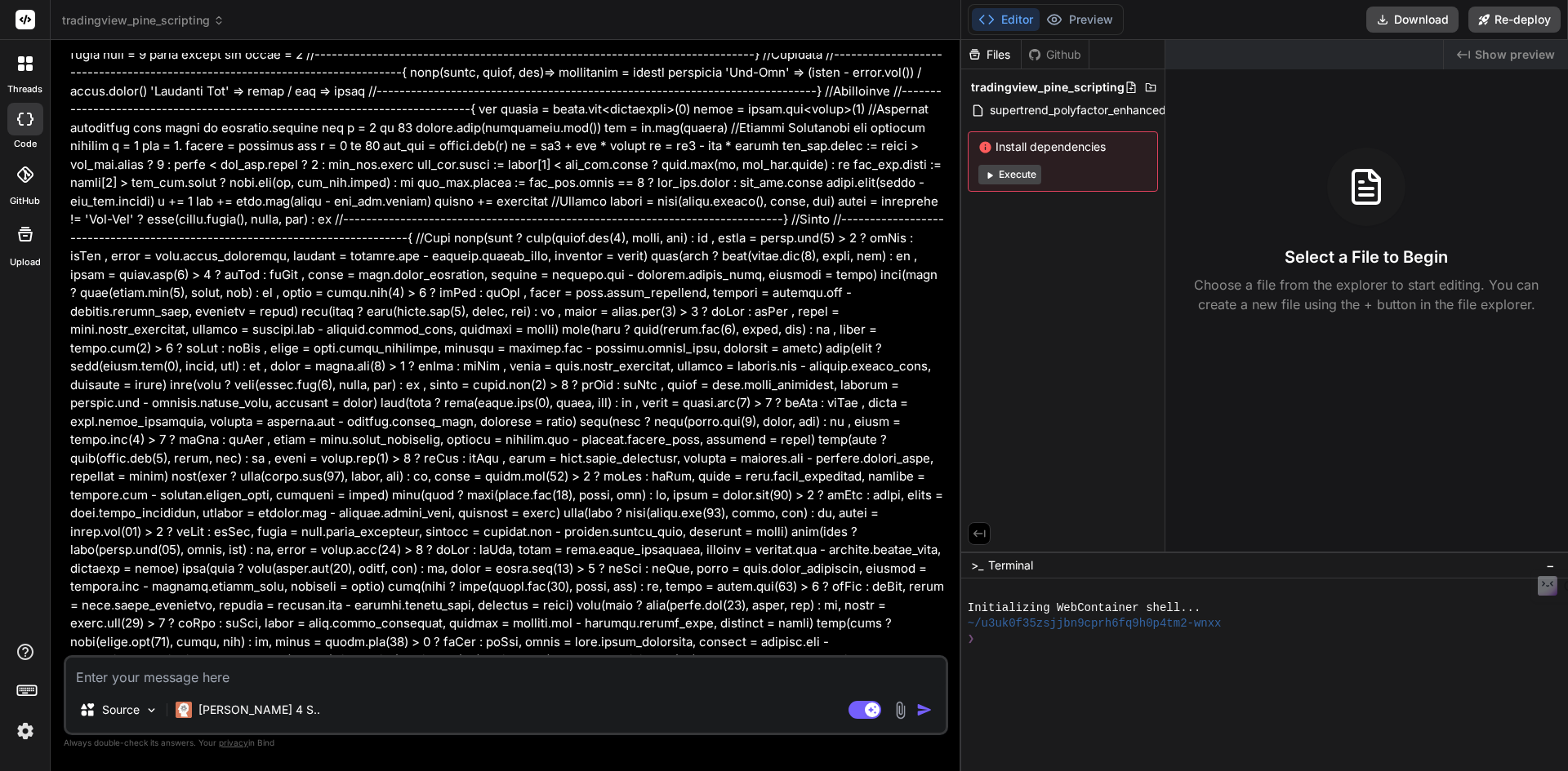
scroll to position [13539, 0]
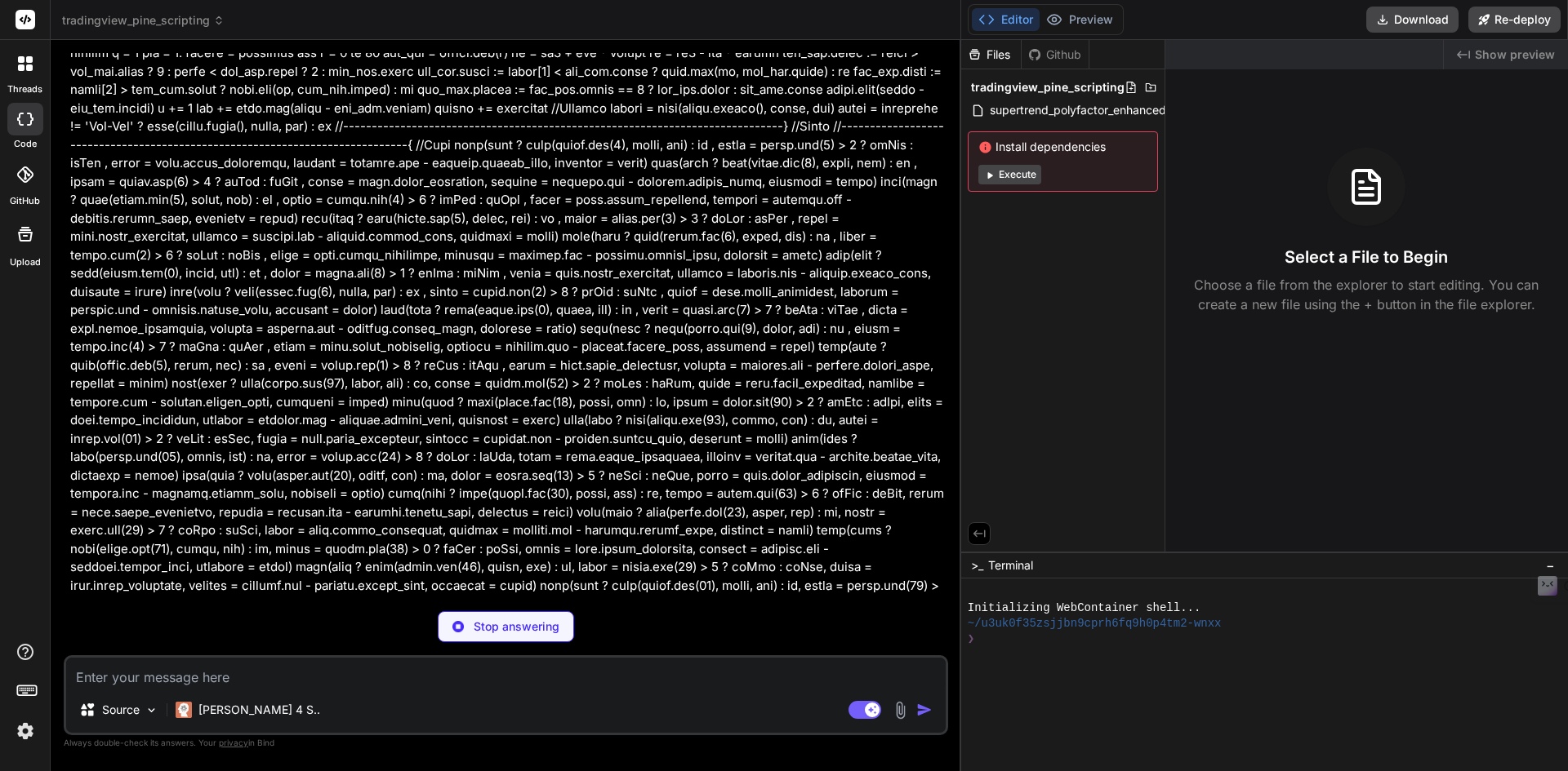
click at [30, 736] on img at bounding box center [25, 732] width 28 height 28
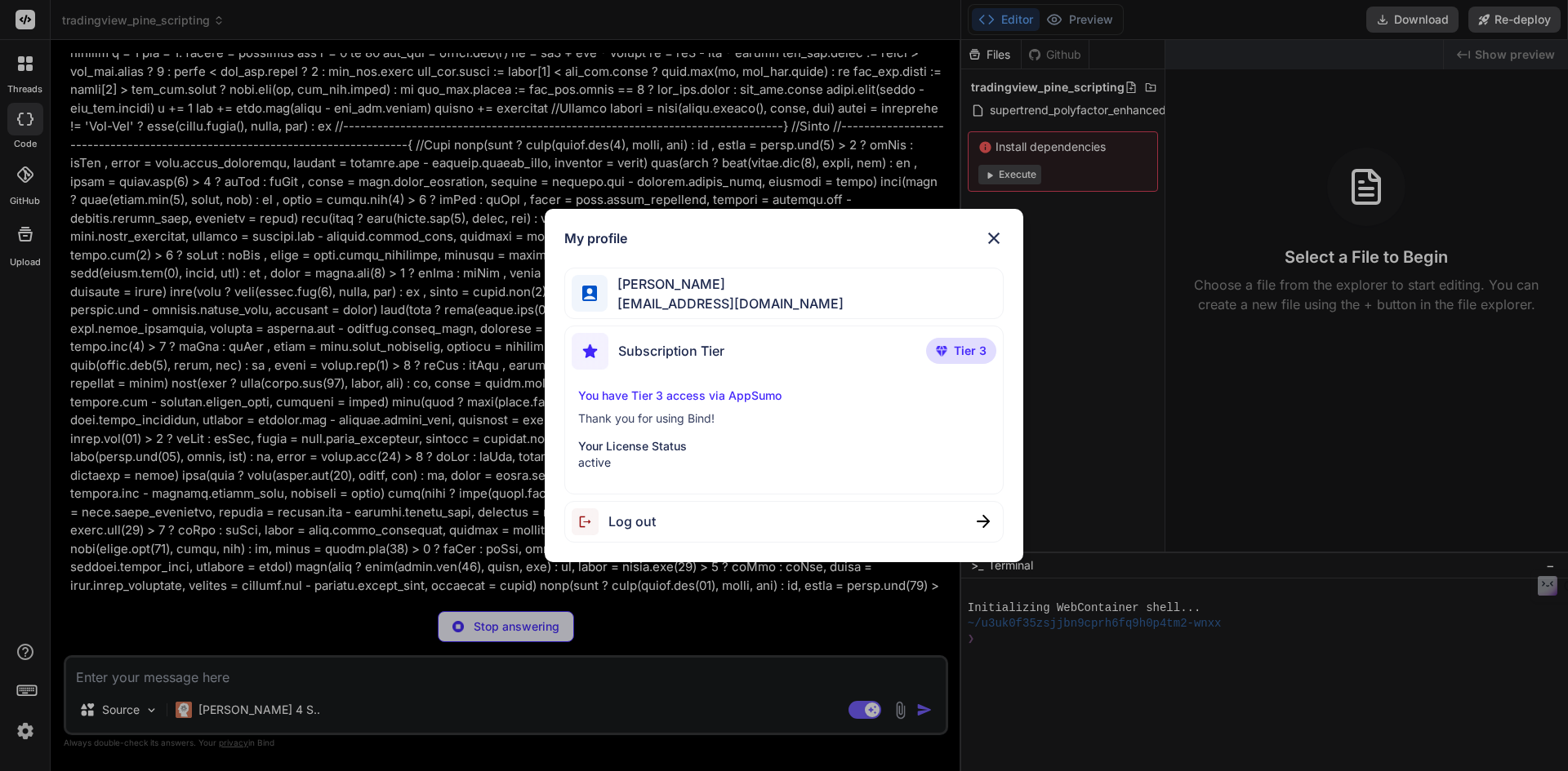
click at [1002, 233] on img at bounding box center [994, 238] width 20 height 20
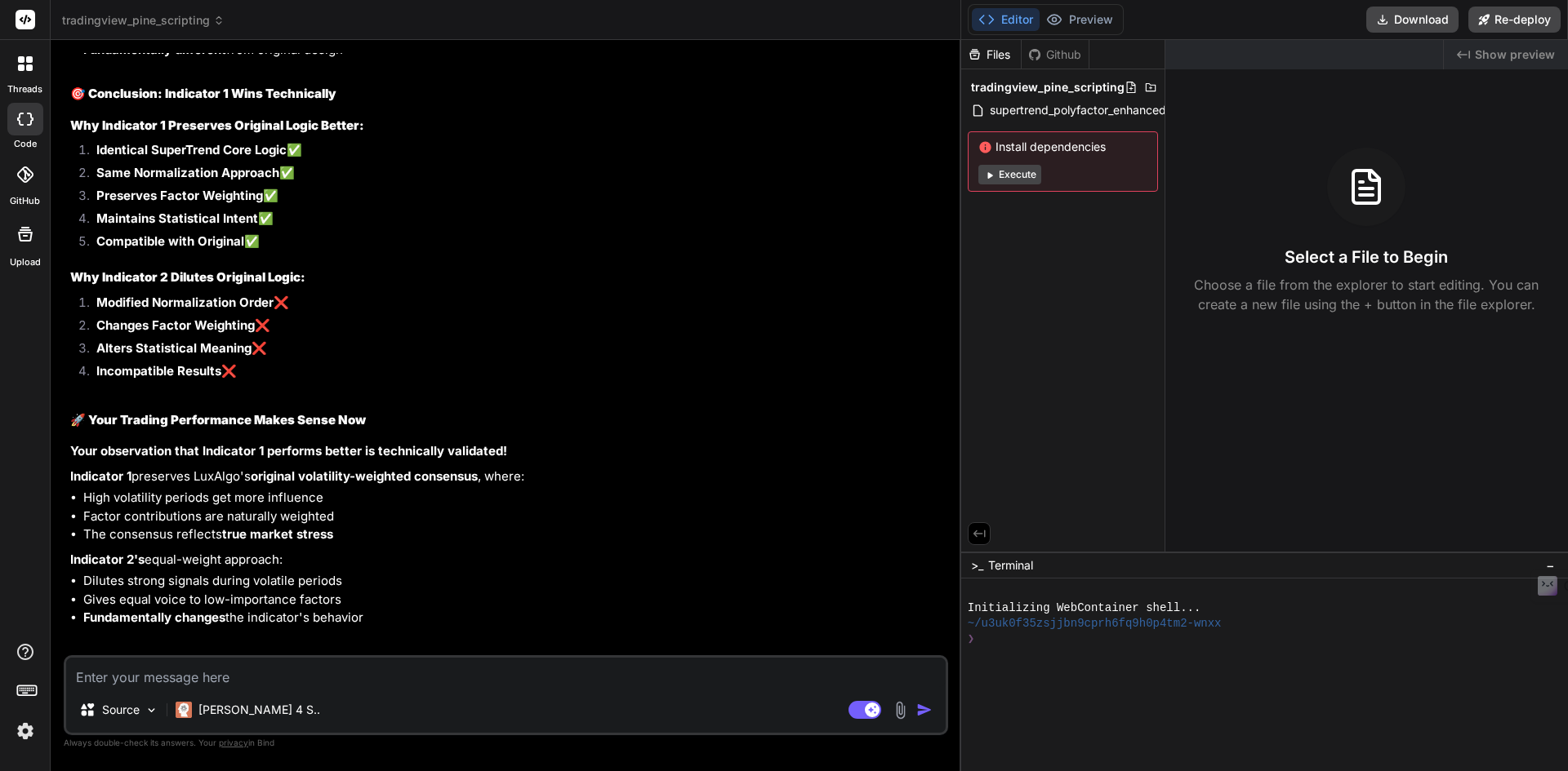
scroll to position [15743, 0]
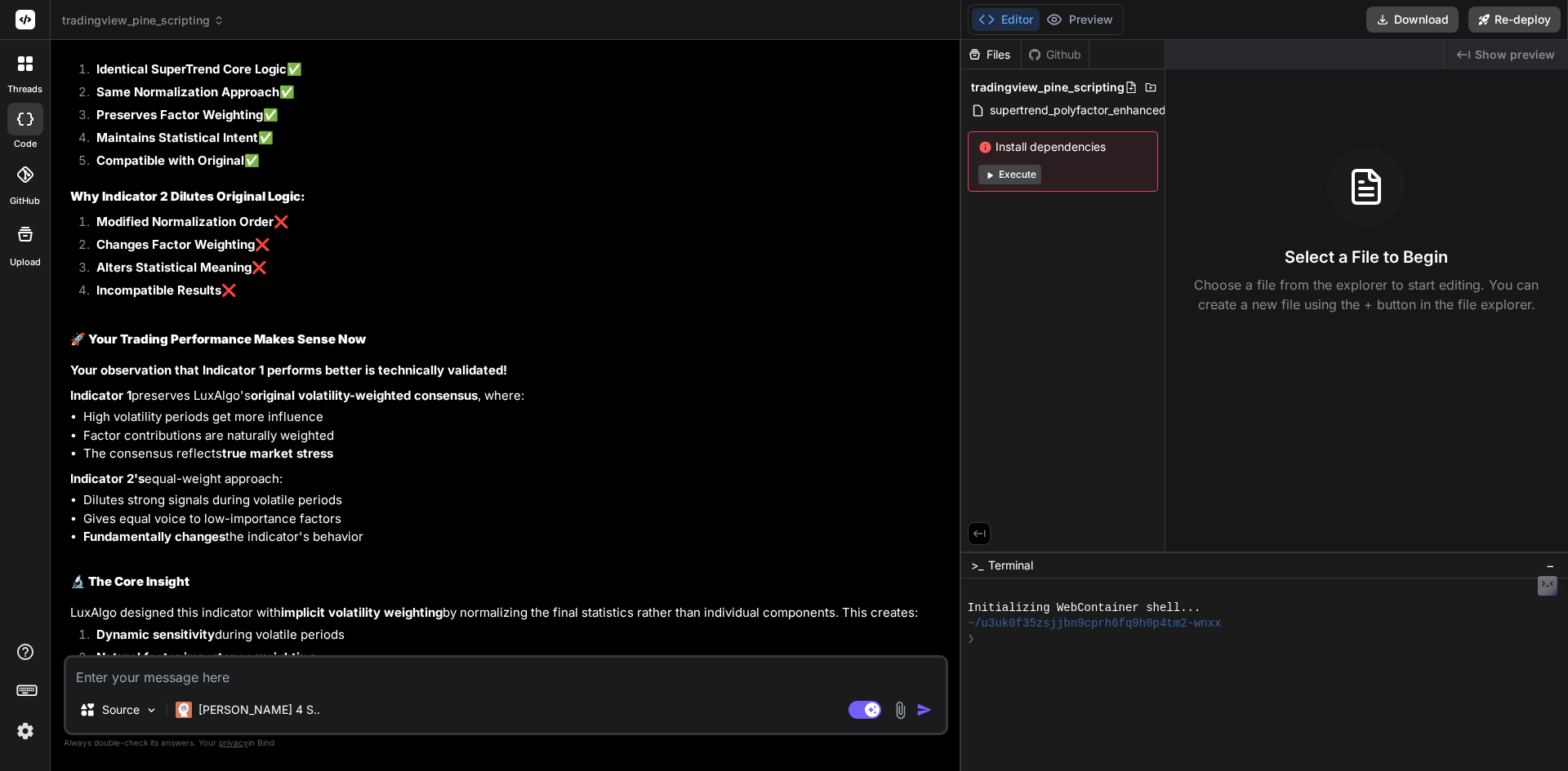
click at [221, 677] on textarea at bounding box center [505, 672] width 879 height 29
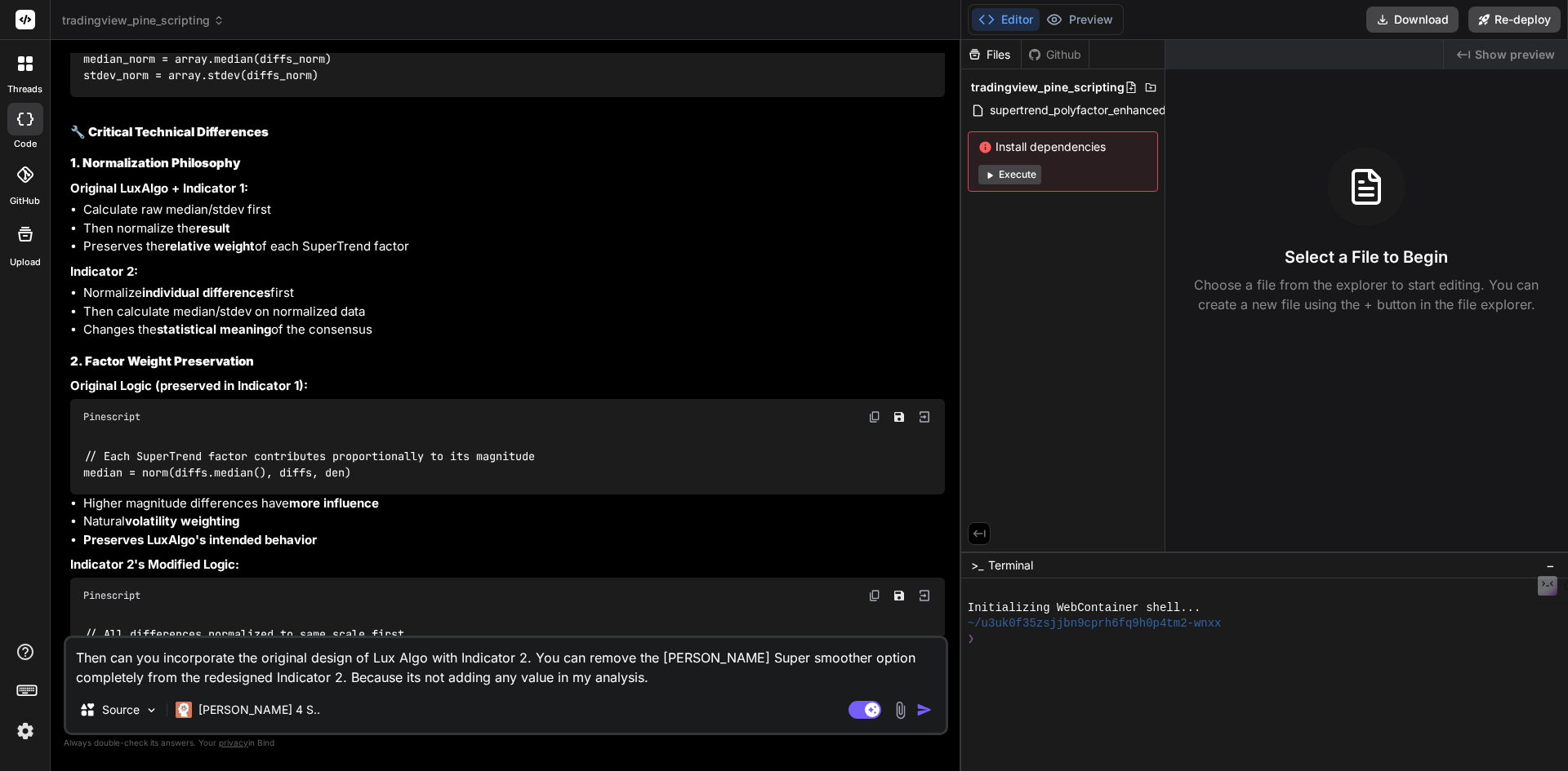
scroll to position [15171, 0]
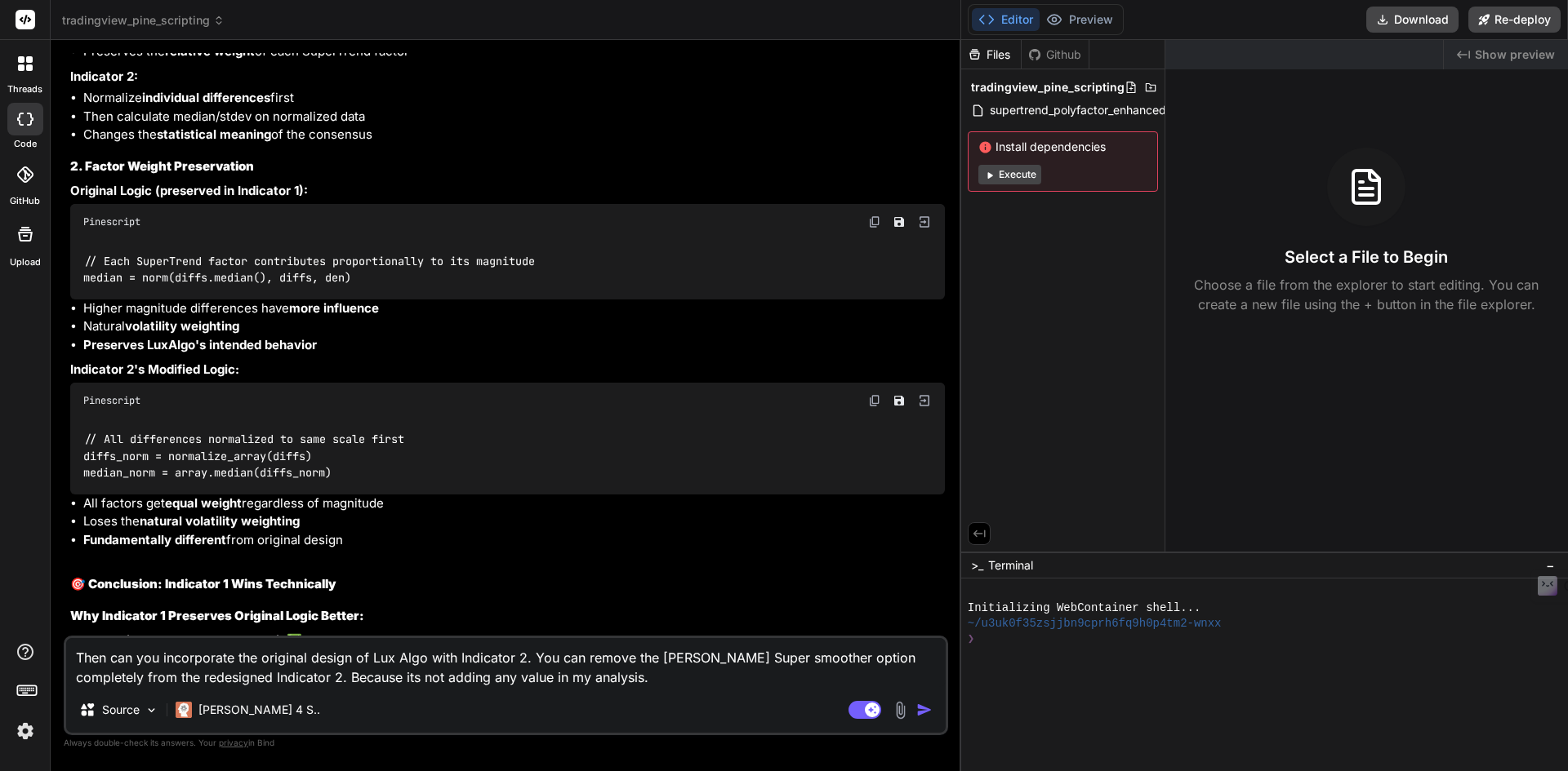
click at [645, 681] on textarea "Then can you incorporate the original design of Lux Algo with Indicator 2. You …" at bounding box center [505, 663] width 879 height 49
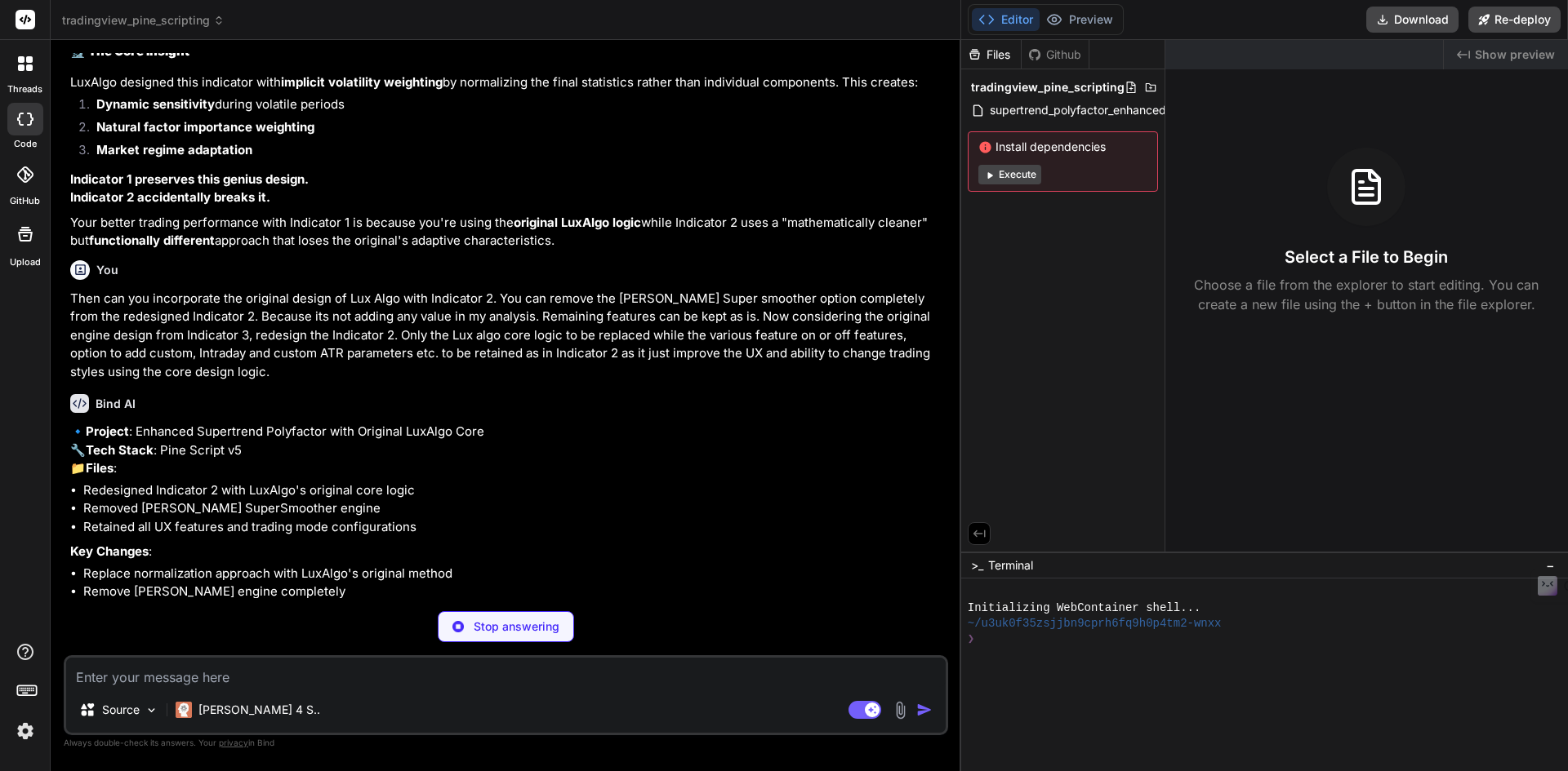
scroll to position [16355, 0]
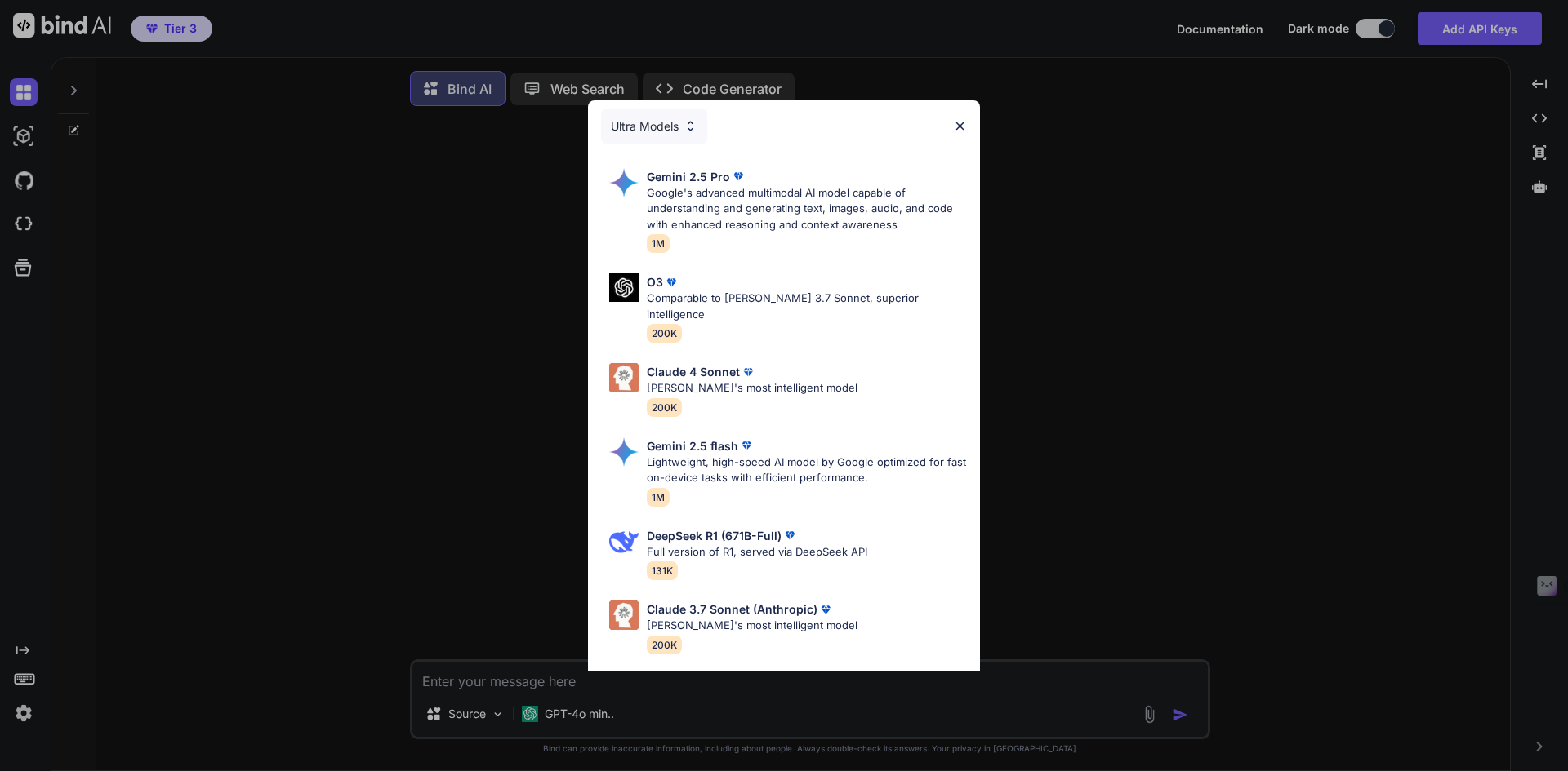
click at [681, 135] on div "Ultra Models" at bounding box center [653, 127] width 106 height 36
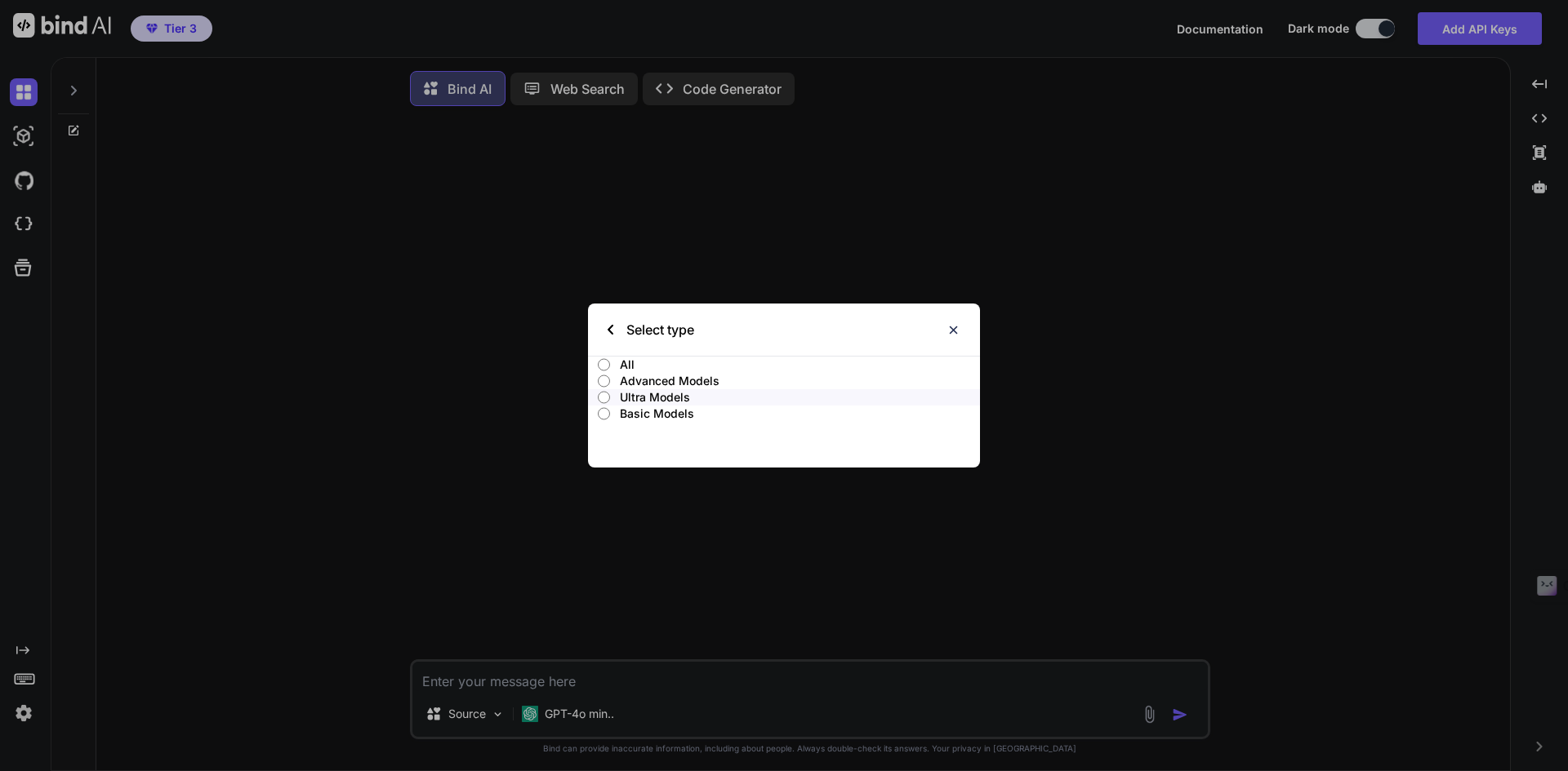
click at [617, 362] on label "All" at bounding box center [784, 364] width 392 height 16
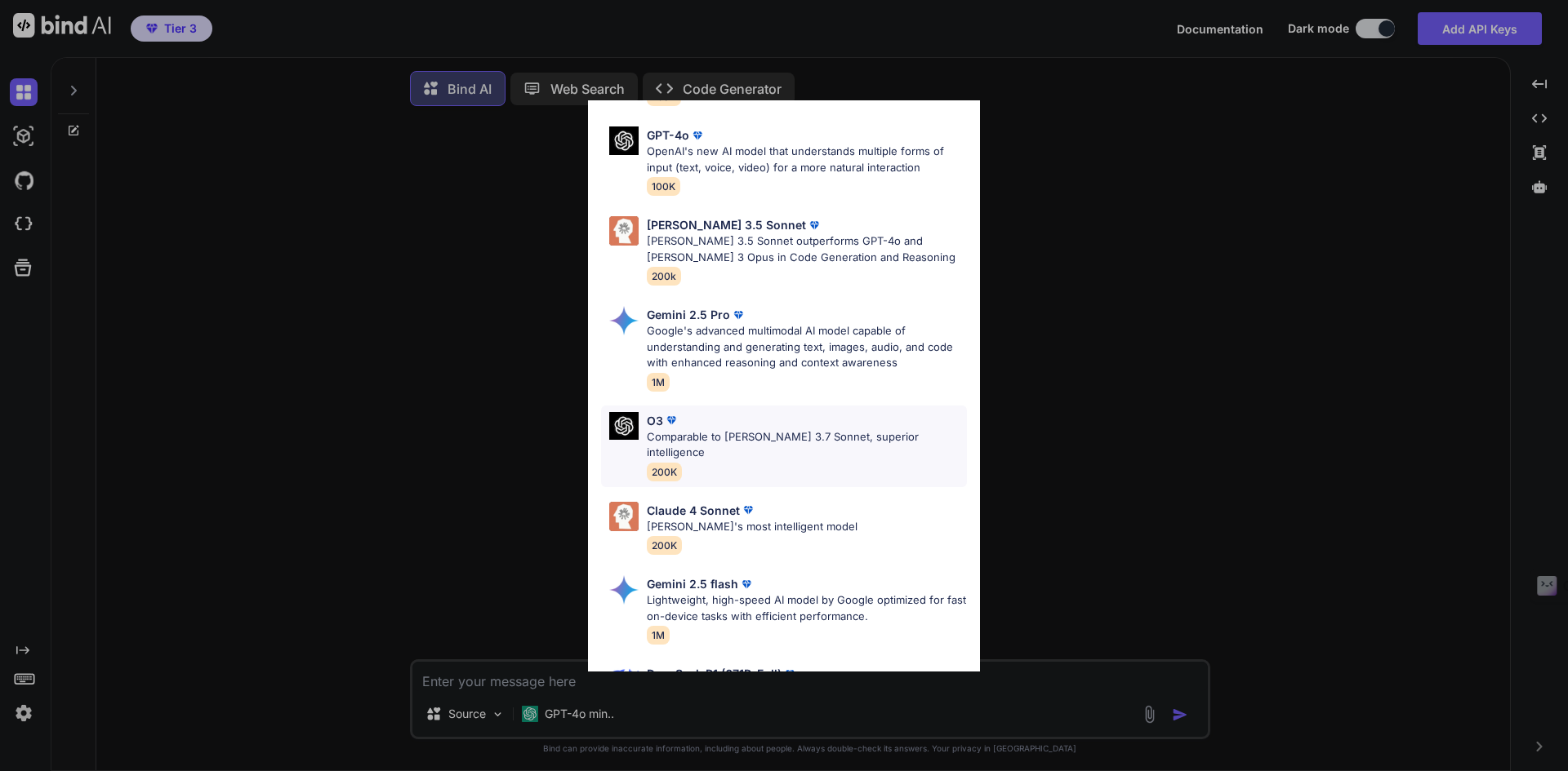
scroll to position [809, 0]
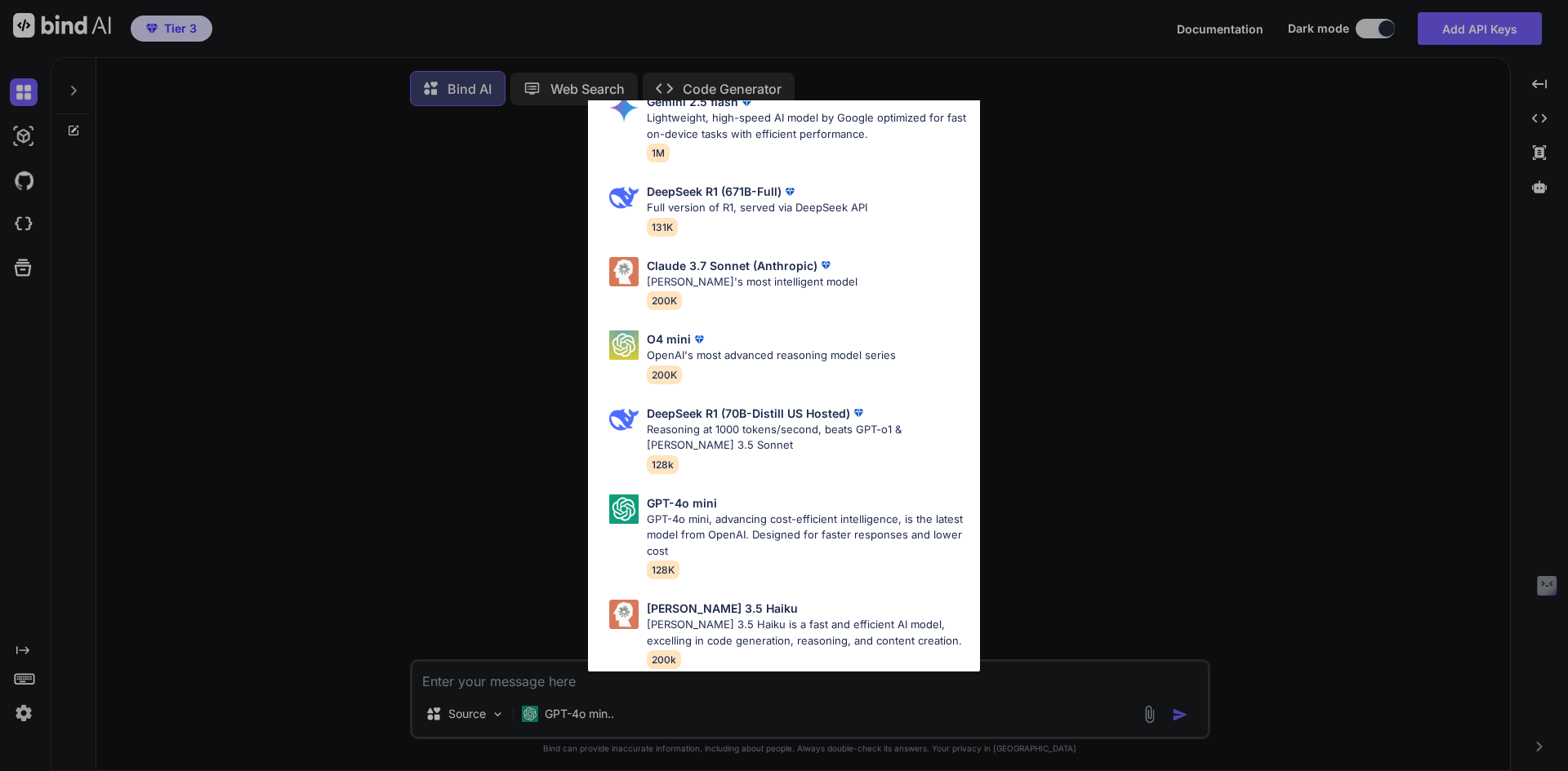
click at [290, 292] on div "All GPT-4.1 GPT-4.1 is an advanced AI language model by OpenAI, offering improv…" at bounding box center [784, 386] width 1568 height 771
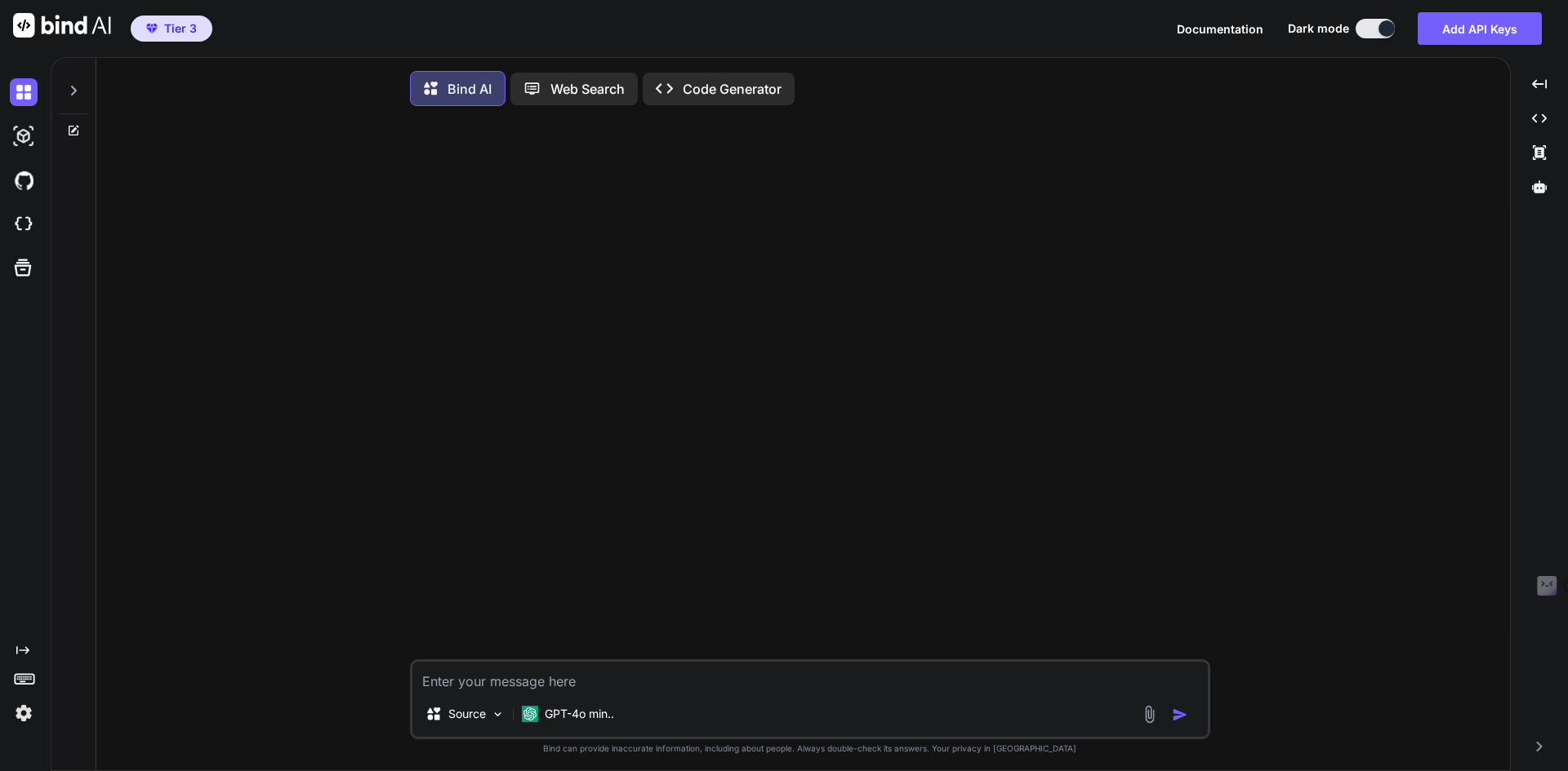
click at [177, 36] on span "Tier 3" at bounding box center [180, 28] width 33 height 16
click at [167, 26] on span "Tier 3" at bounding box center [180, 28] width 33 height 16
click at [60, 94] on div at bounding box center [73, 86] width 31 height 56
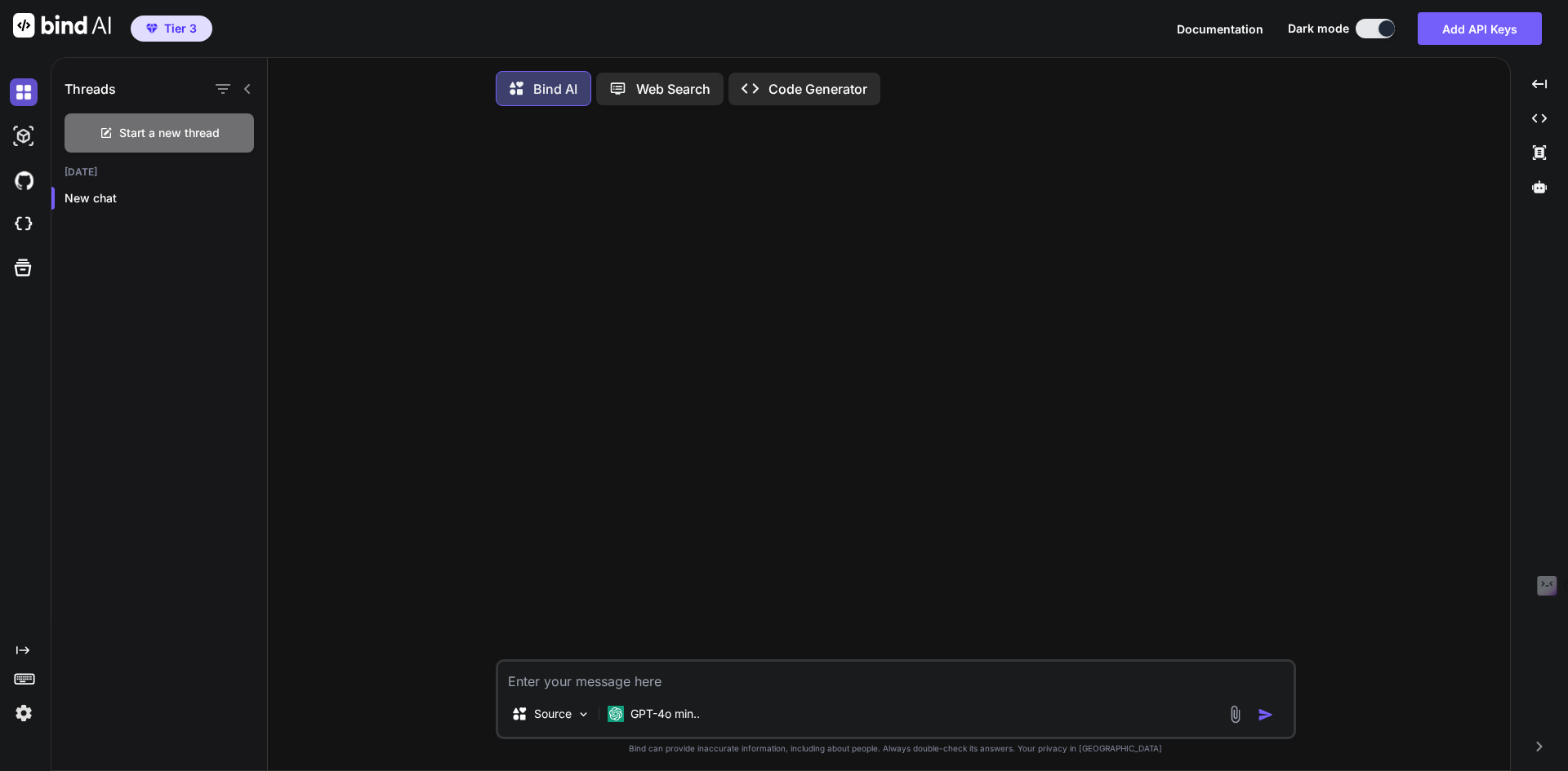
click at [29, 81] on img at bounding box center [23, 93] width 28 height 28
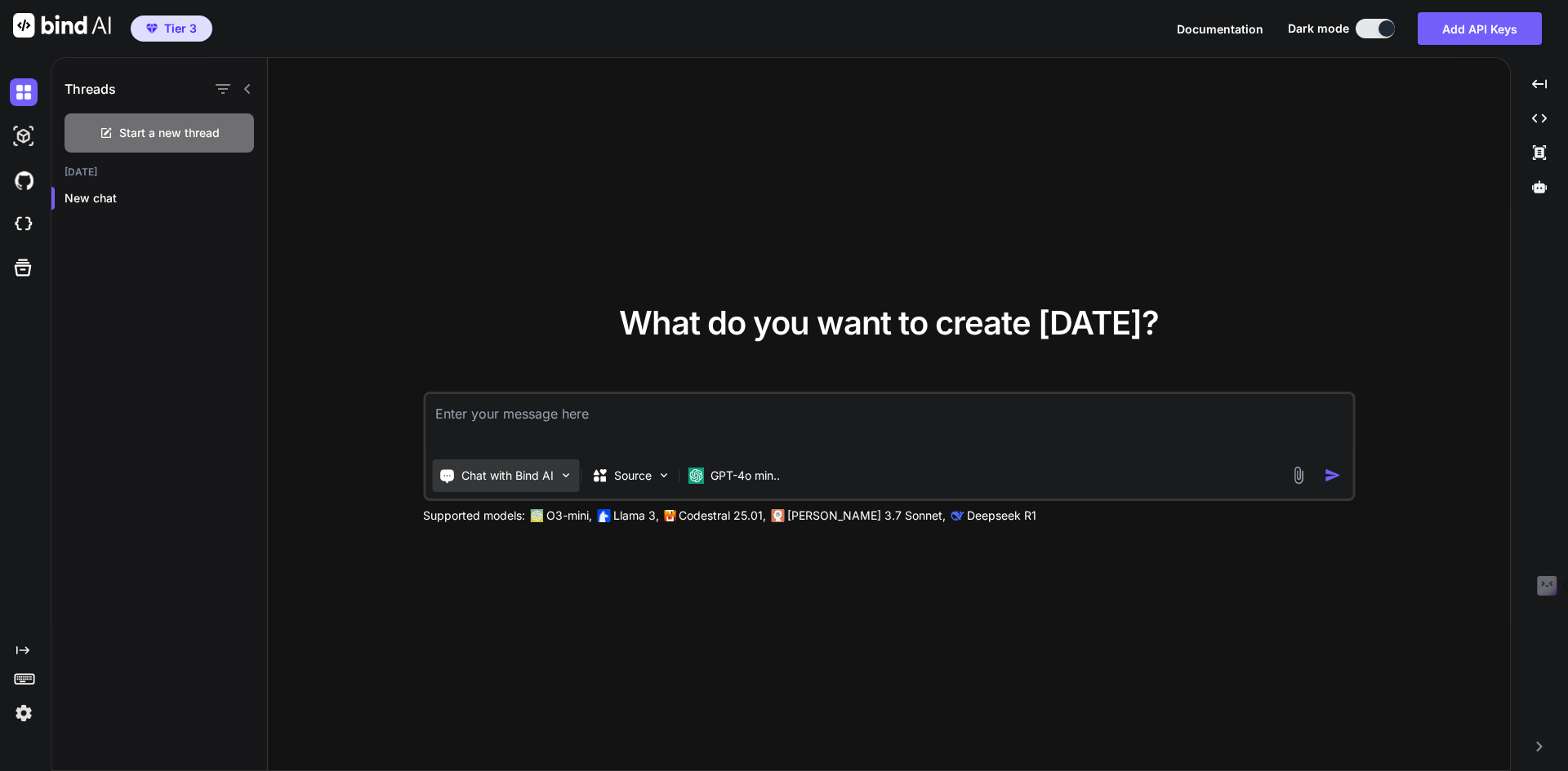
click at [550, 480] on p "Chat with Bind AI" at bounding box center [508, 476] width 92 height 16
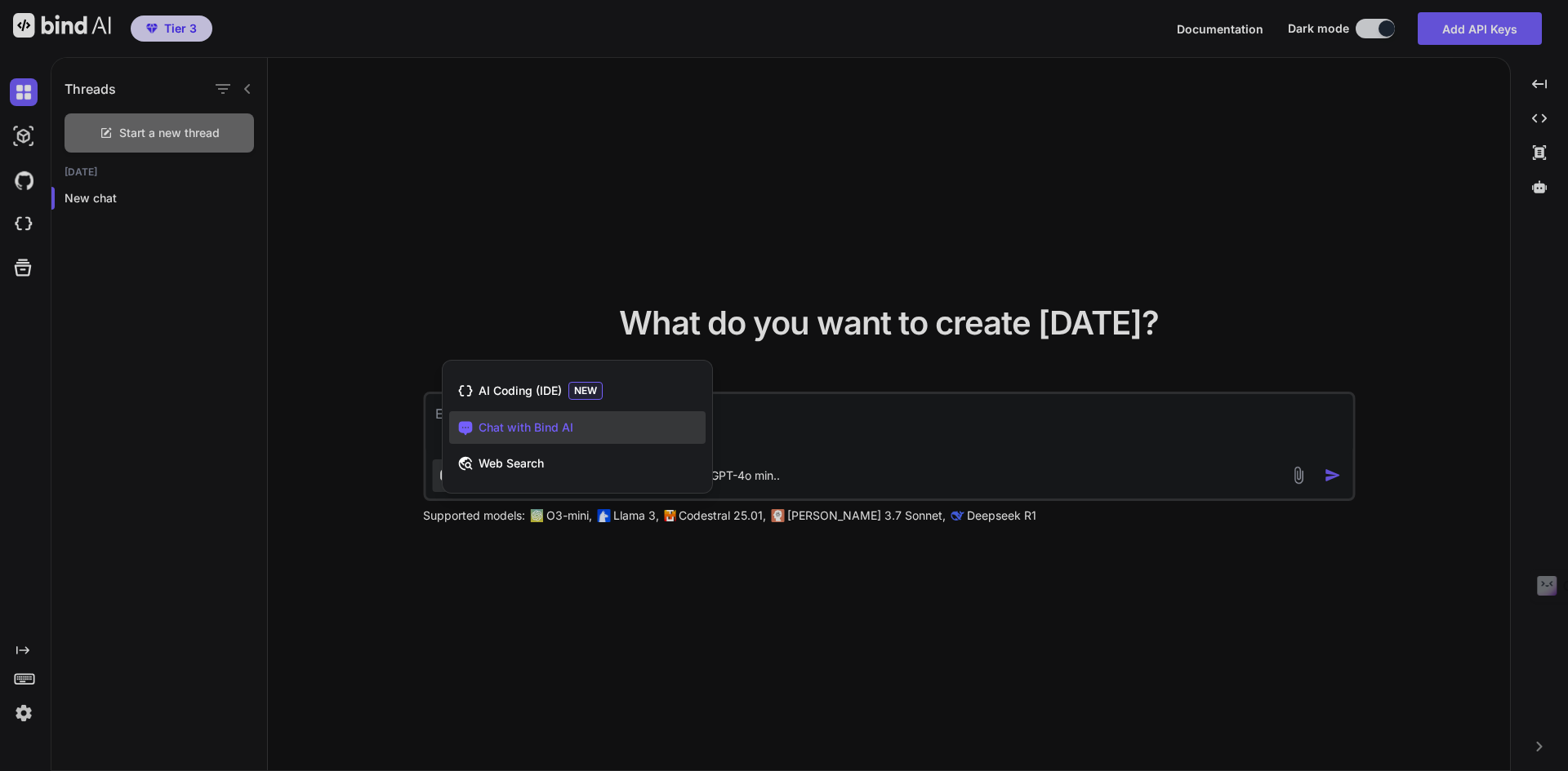
click at [1098, 627] on div at bounding box center [784, 386] width 1568 height 771
type textarea "x"
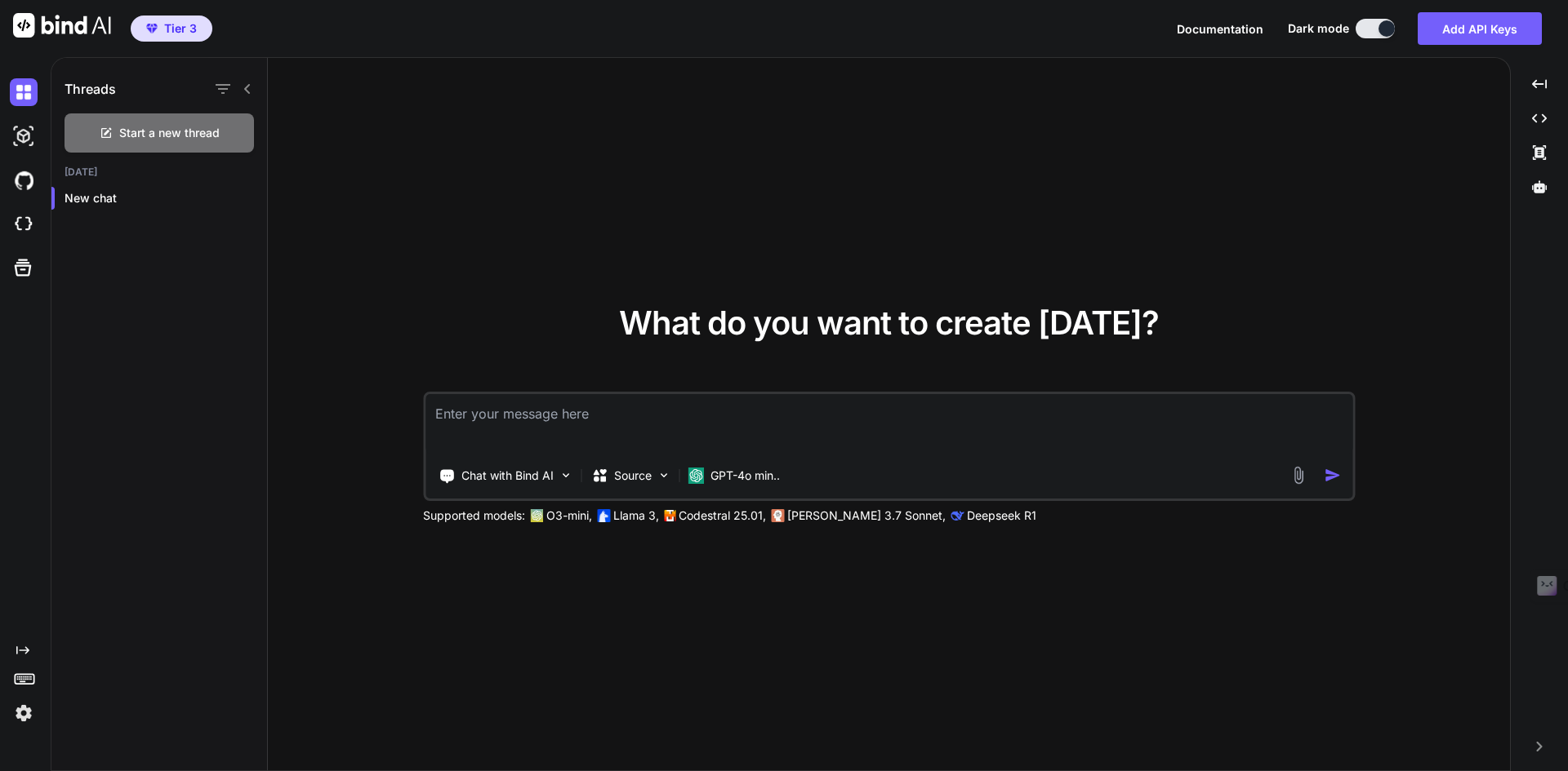
click at [22, 718] on img at bounding box center [23, 714] width 28 height 28
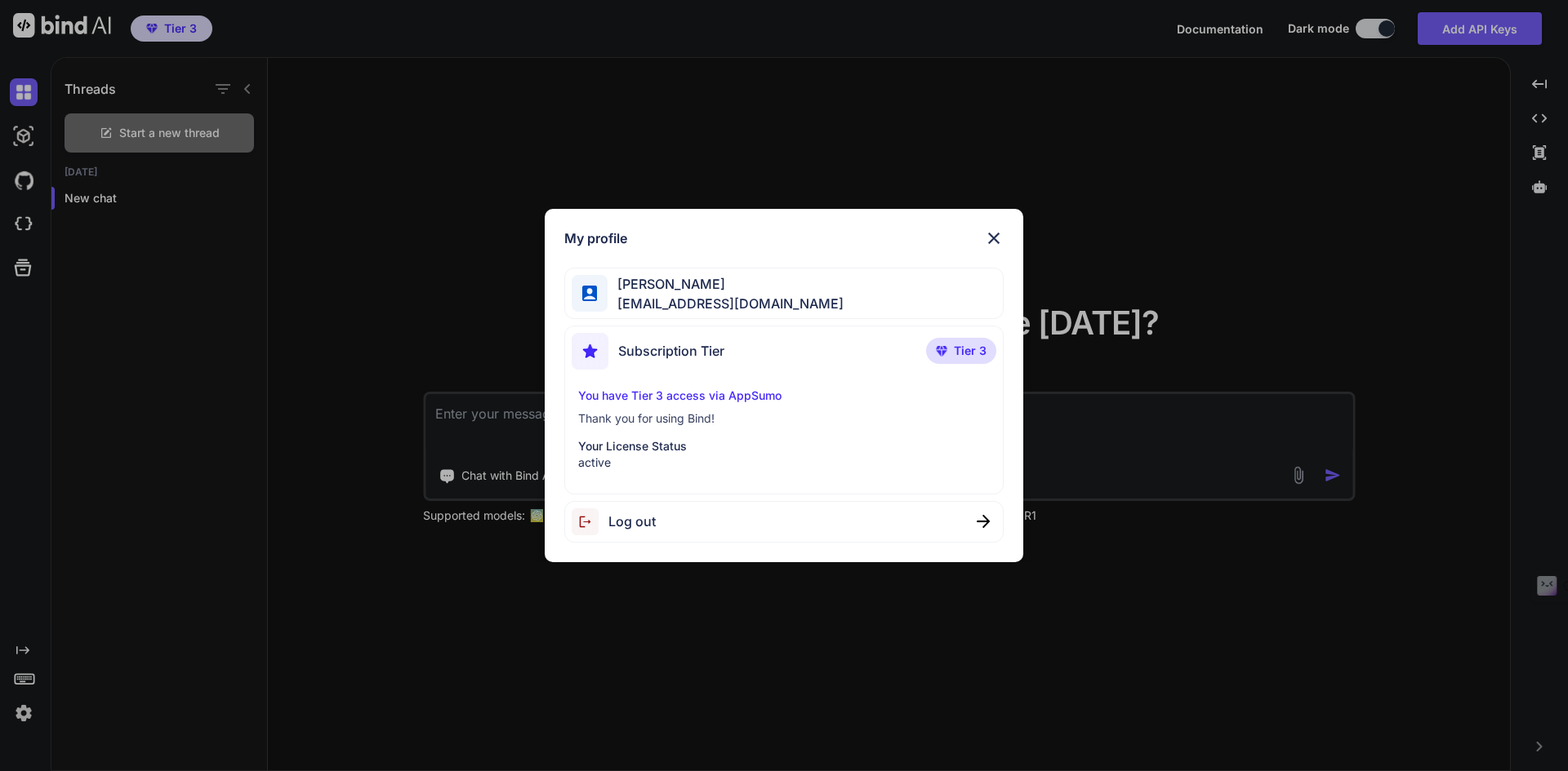
click at [681, 425] on p "Thank you for using Bind!" at bounding box center [784, 418] width 412 height 16
click at [707, 398] on p "You have Tier 3 access via AppSumo" at bounding box center [784, 395] width 412 height 16
click at [411, 333] on div "My profile Sateesh John satheeshjohn@gmail.com Subscription Tier Tier 3 You hav…" at bounding box center [784, 386] width 1568 height 771
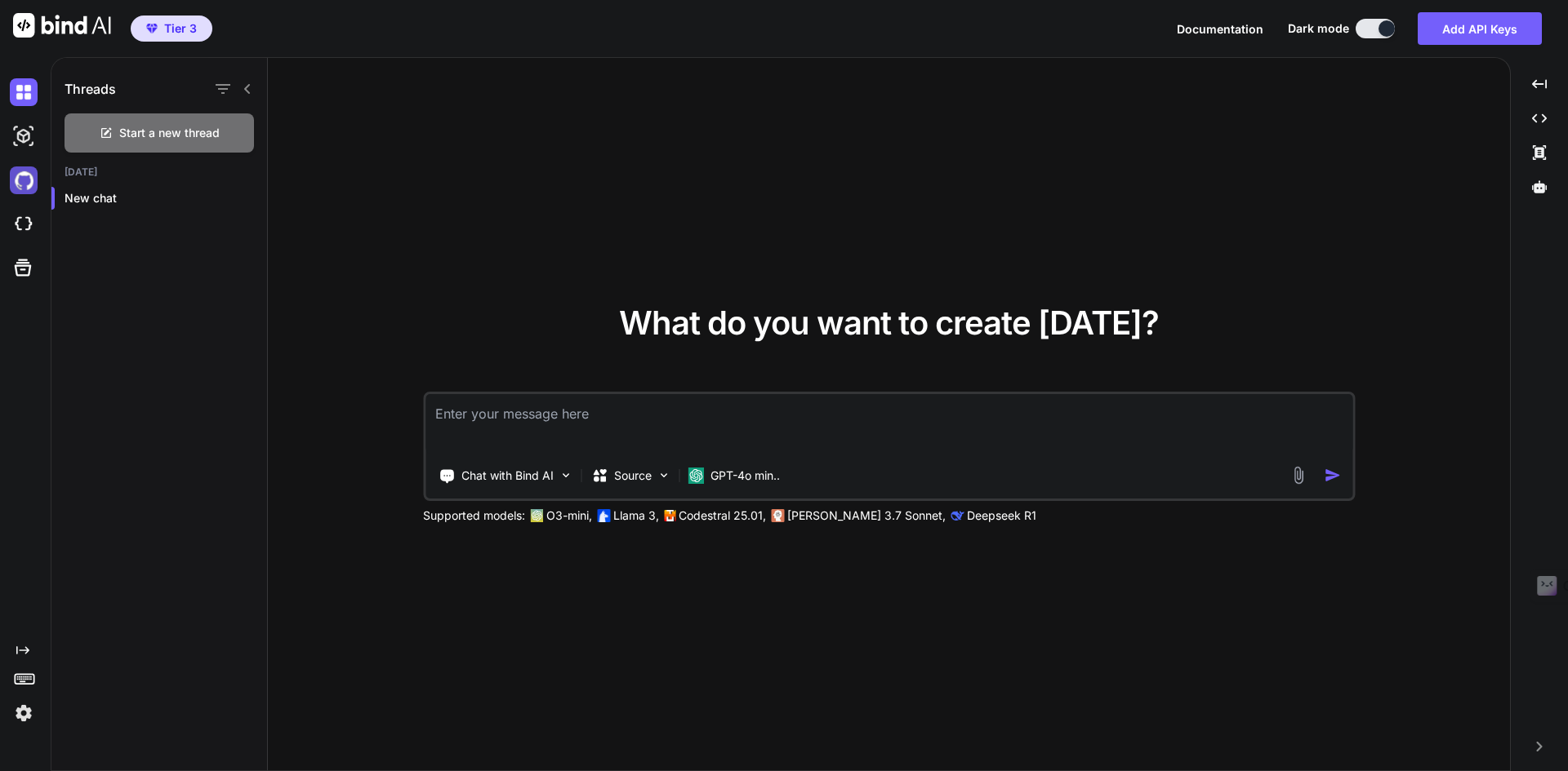
click at [15, 184] on img at bounding box center [23, 181] width 28 height 28
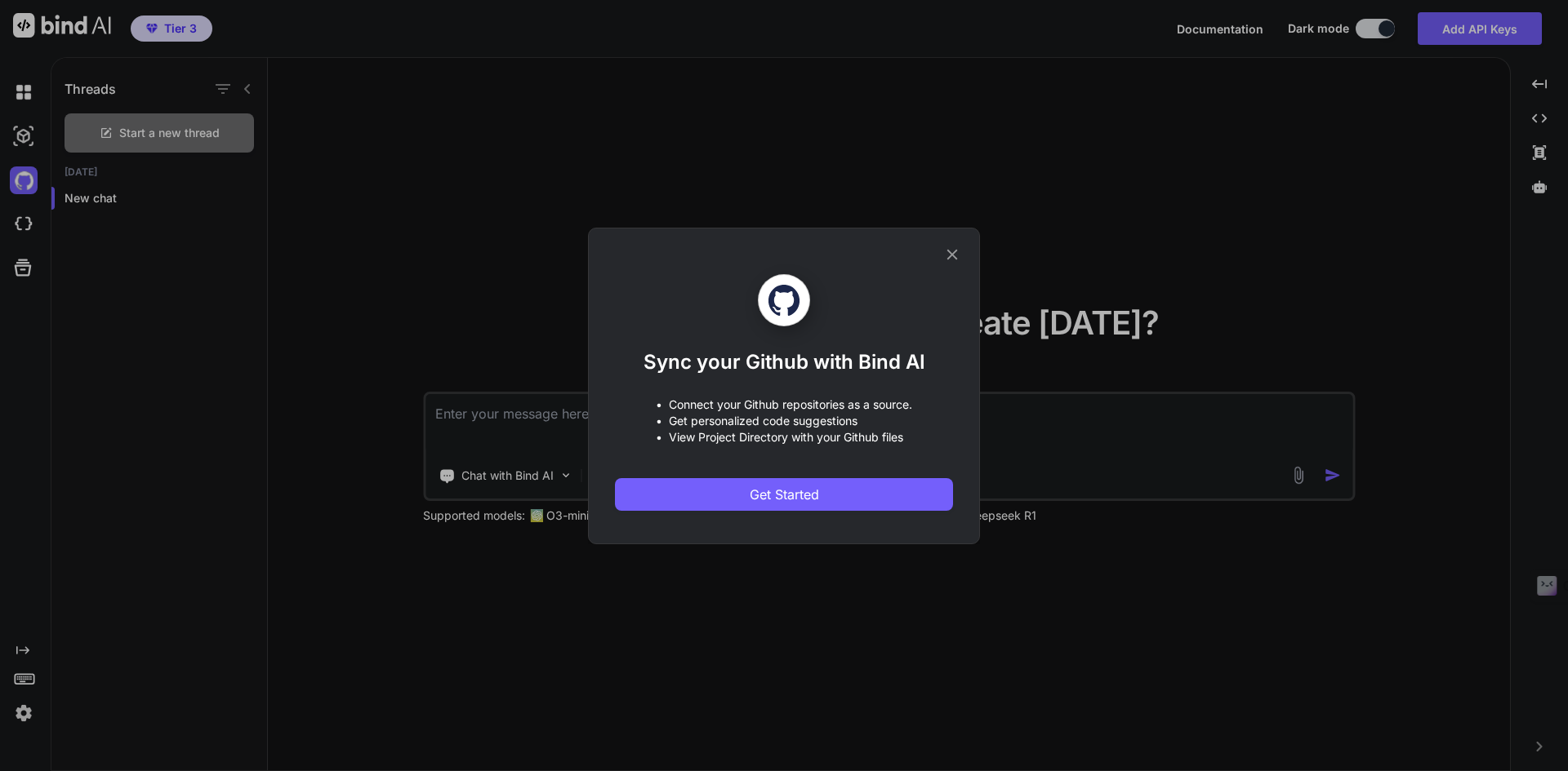
drag, startPoint x: 960, startPoint y: 256, endPoint x: 862, endPoint y: 255, distance: 98.0
click at [959, 255] on icon at bounding box center [951, 254] width 18 height 18
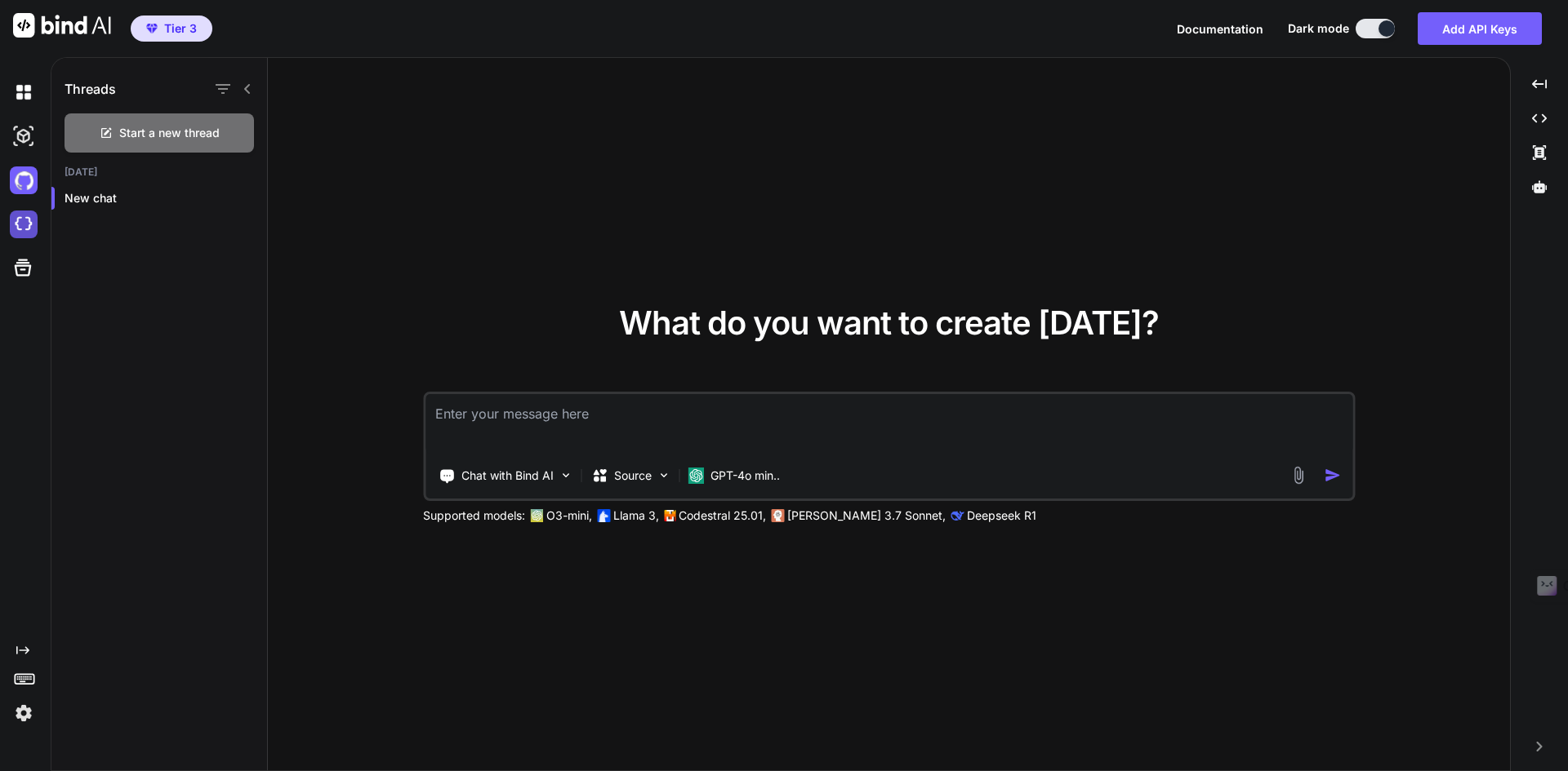
click at [29, 230] on img at bounding box center [23, 225] width 28 height 28
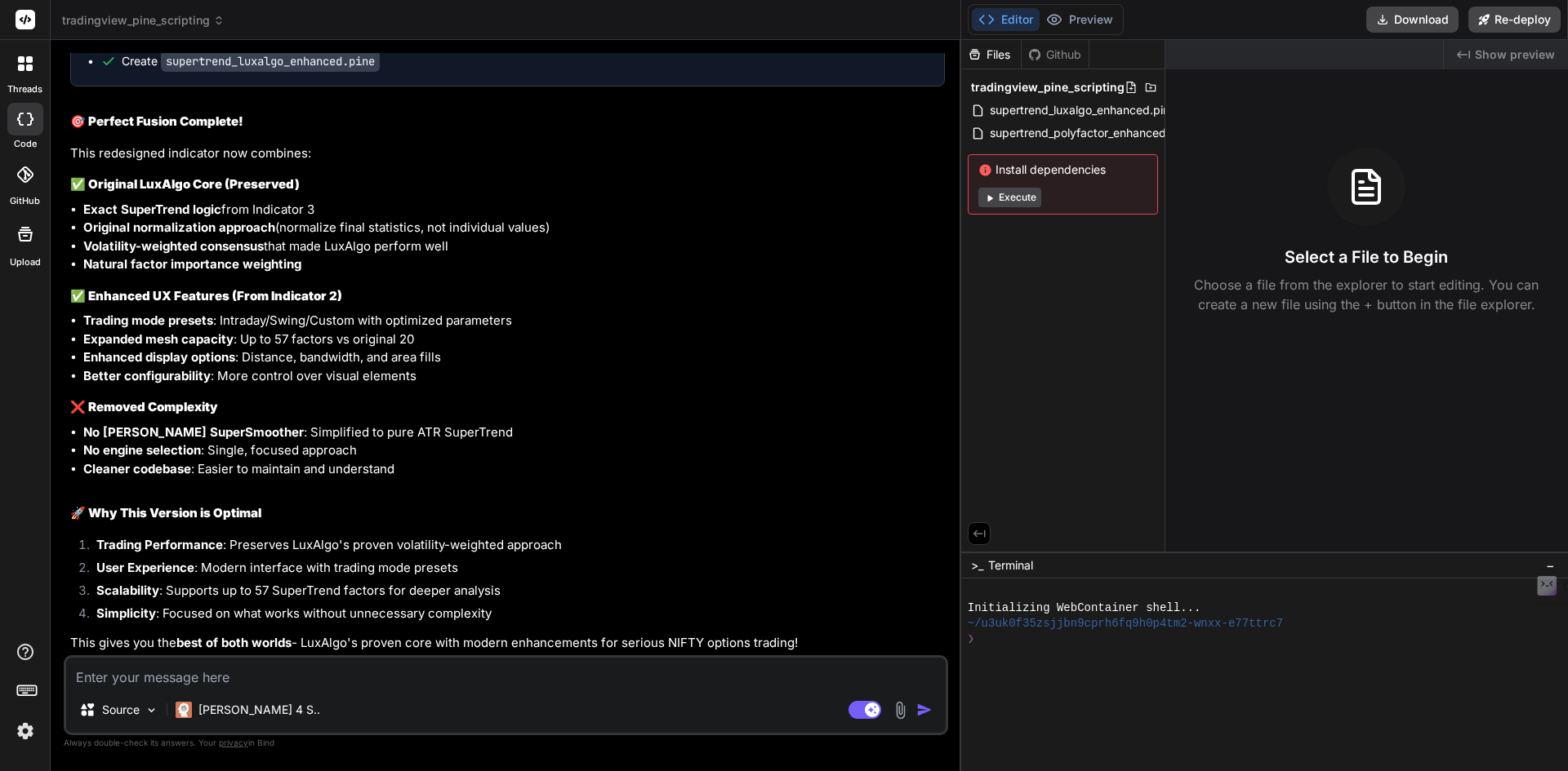
scroll to position [13401, 0]
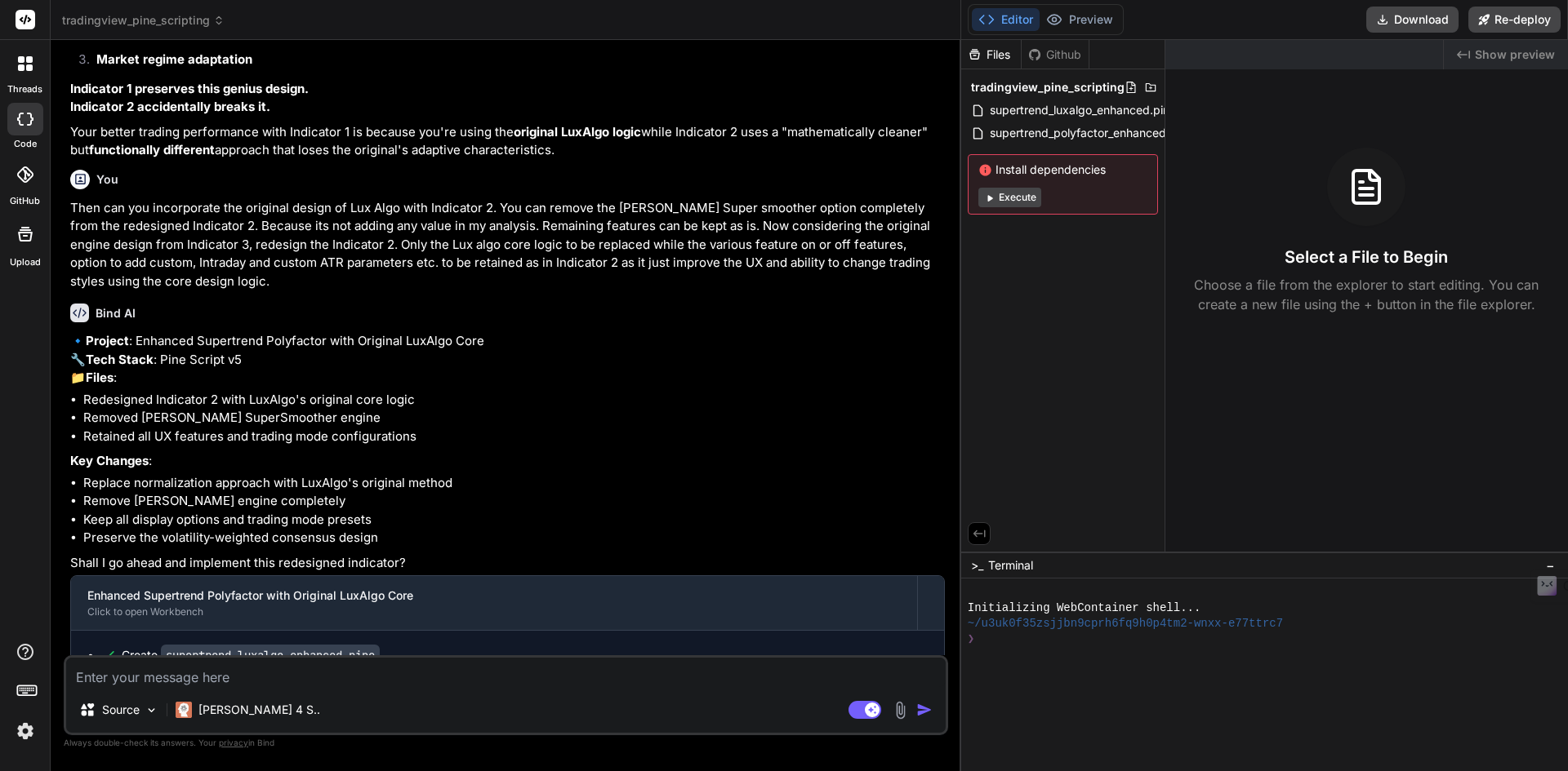
drag, startPoint x: 551, startPoint y: 245, endPoint x: 1149, endPoint y: 265, distance: 598.3
click at [1194, 257] on div "tradingview_pine_scripting Created with Pixso. Bind AI Web Search Created with …" at bounding box center [809, 386] width 1517 height 771
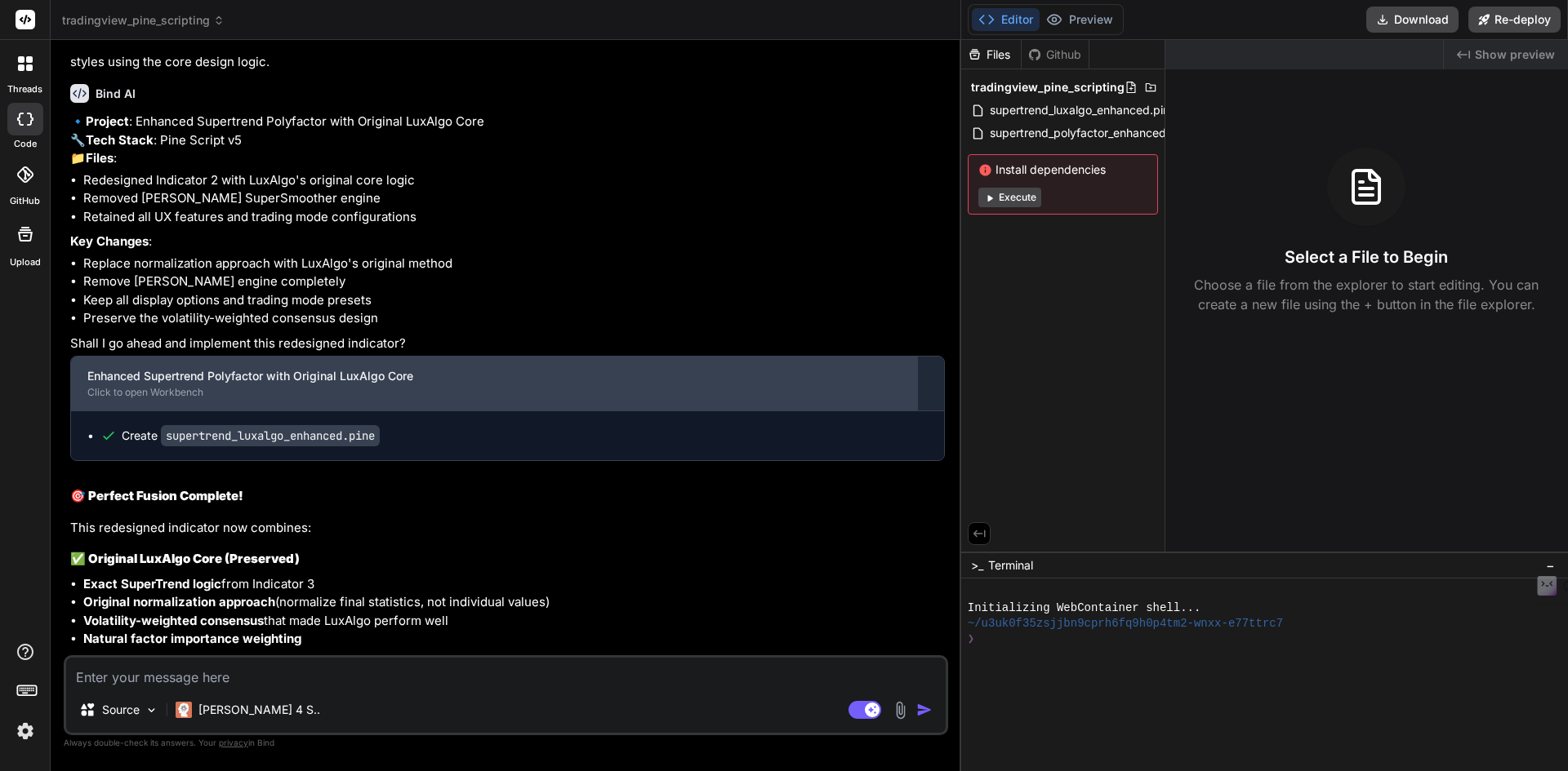
scroll to position [13595, 0]
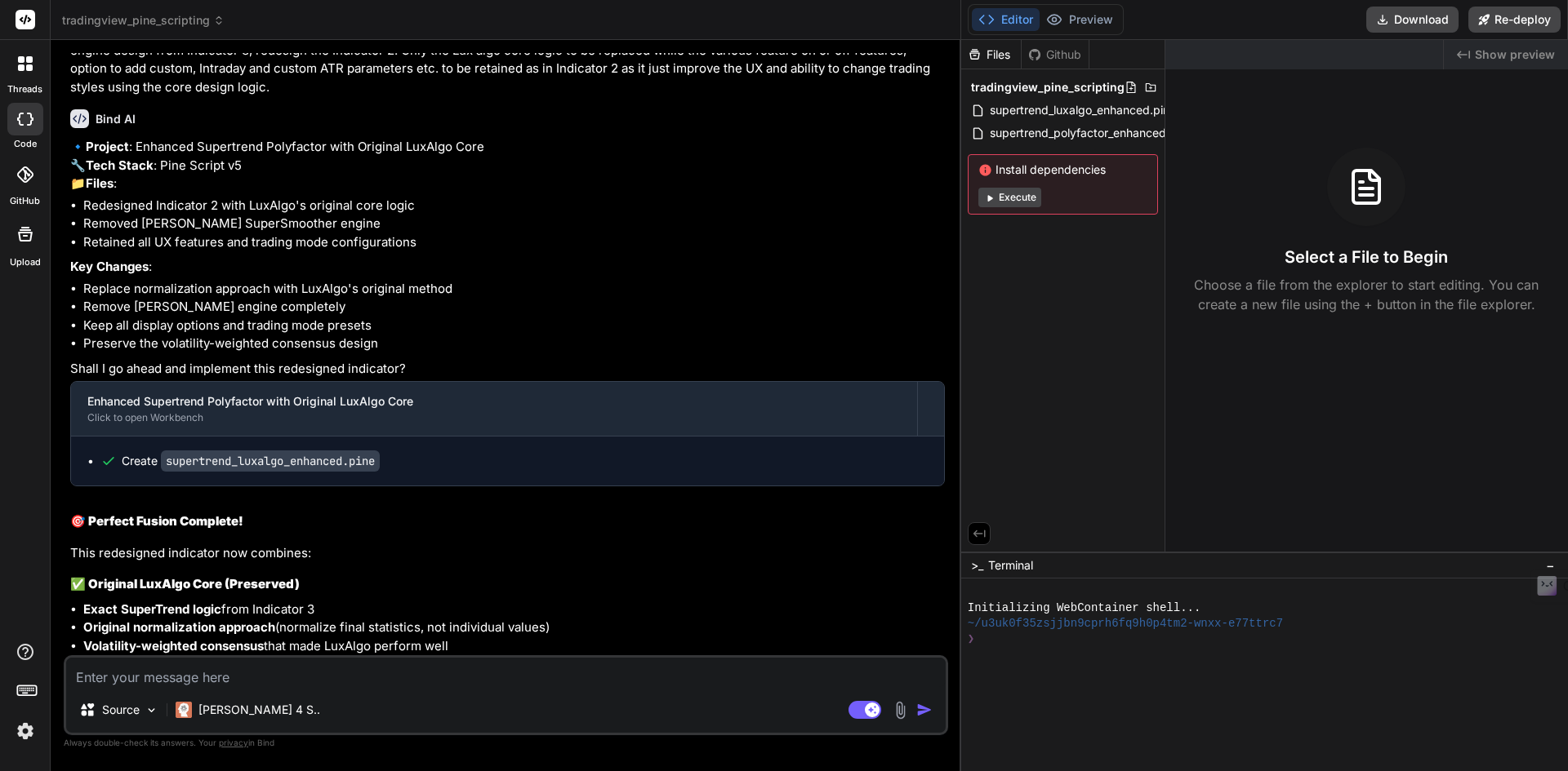
click at [244, 450] on code "supertrend_luxalgo_enhanced.pine" at bounding box center [269, 461] width 219 height 22
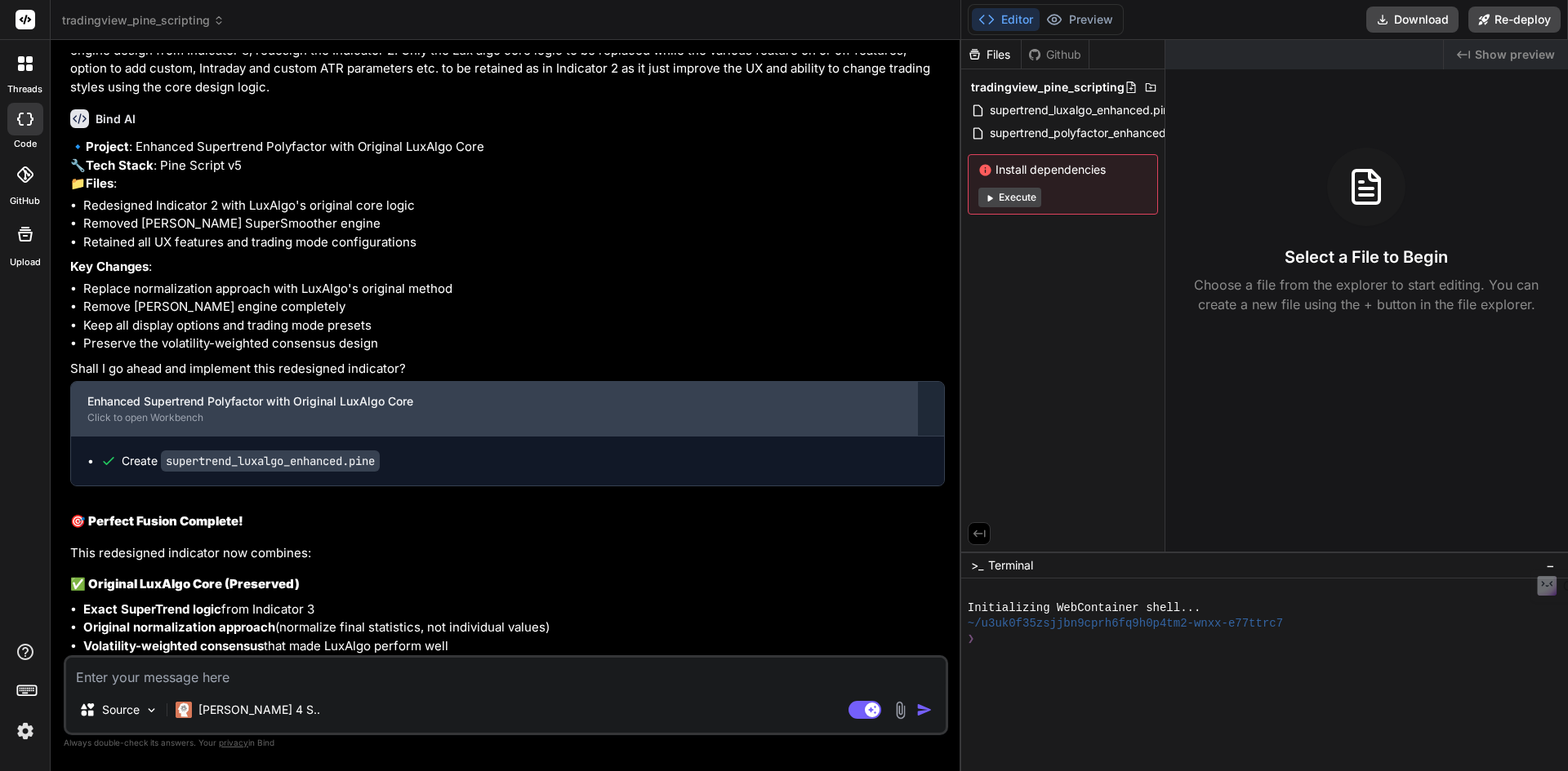
click at [255, 393] on div "Enhanced Supertrend Polyfactor with Original LuxAlgo Core" at bounding box center [494, 401] width 814 height 16
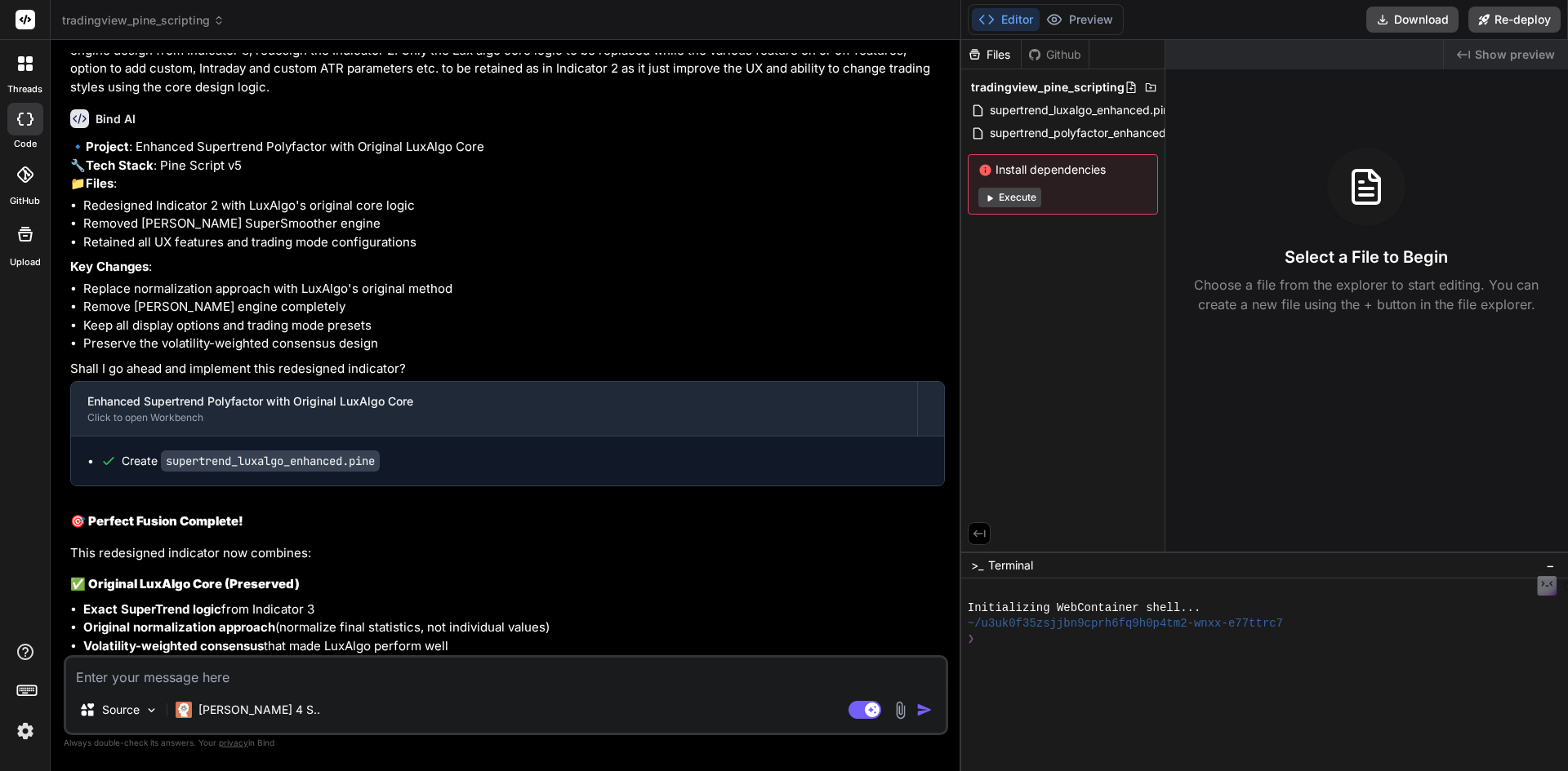
click at [112, 458] on icon at bounding box center [109, 461] width 9 height 7
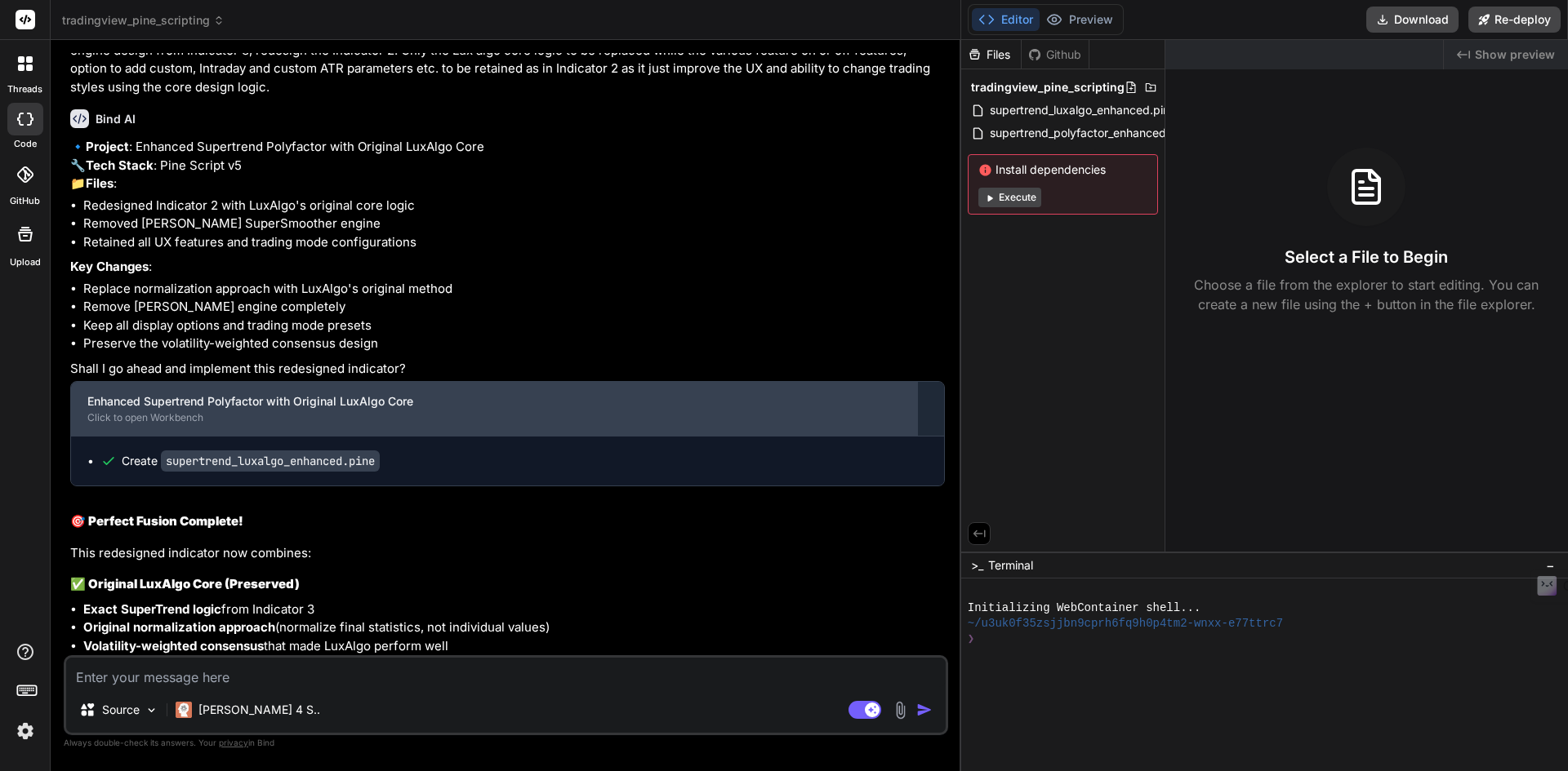
click at [160, 393] on div "Enhanced Supertrend Polyfactor with Original LuxAlgo Core" at bounding box center [494, 401] width 814 height 16
click at [148, 412] on div "Click to open Workbench" at bounding box center [494, 418] width 814 height 13
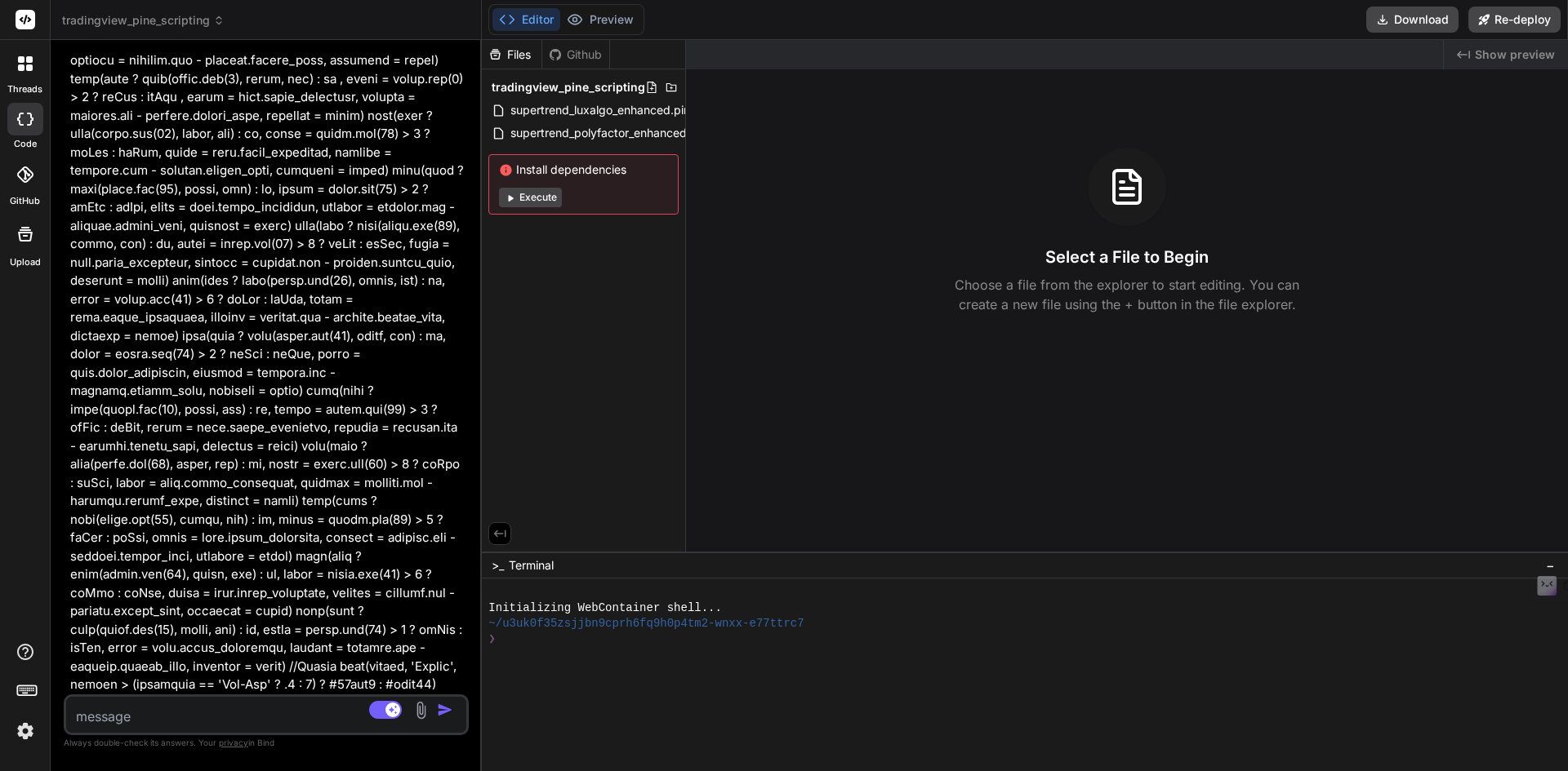
scroll to position [19689, 0]
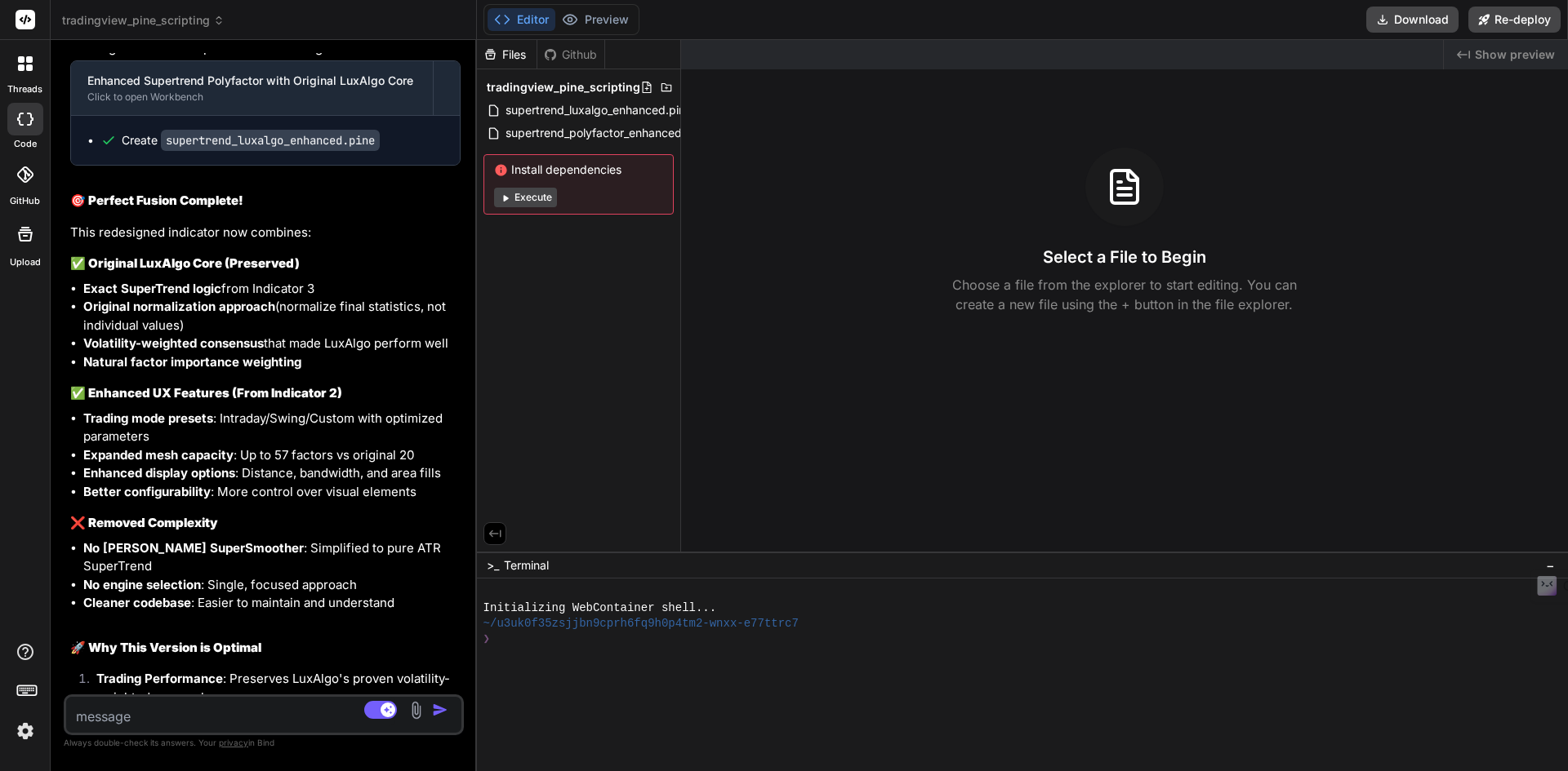
drag, startPoint x: 960, startPoint y: 305, endPoint x: 440, endPoint y: 321, distance: 520.2
click at [440, 321] on div "Bind AI Web Search Created with Pixso. Code Generator You Analyse above indicat…" at bounding box center [264, 406] width 426 height 732
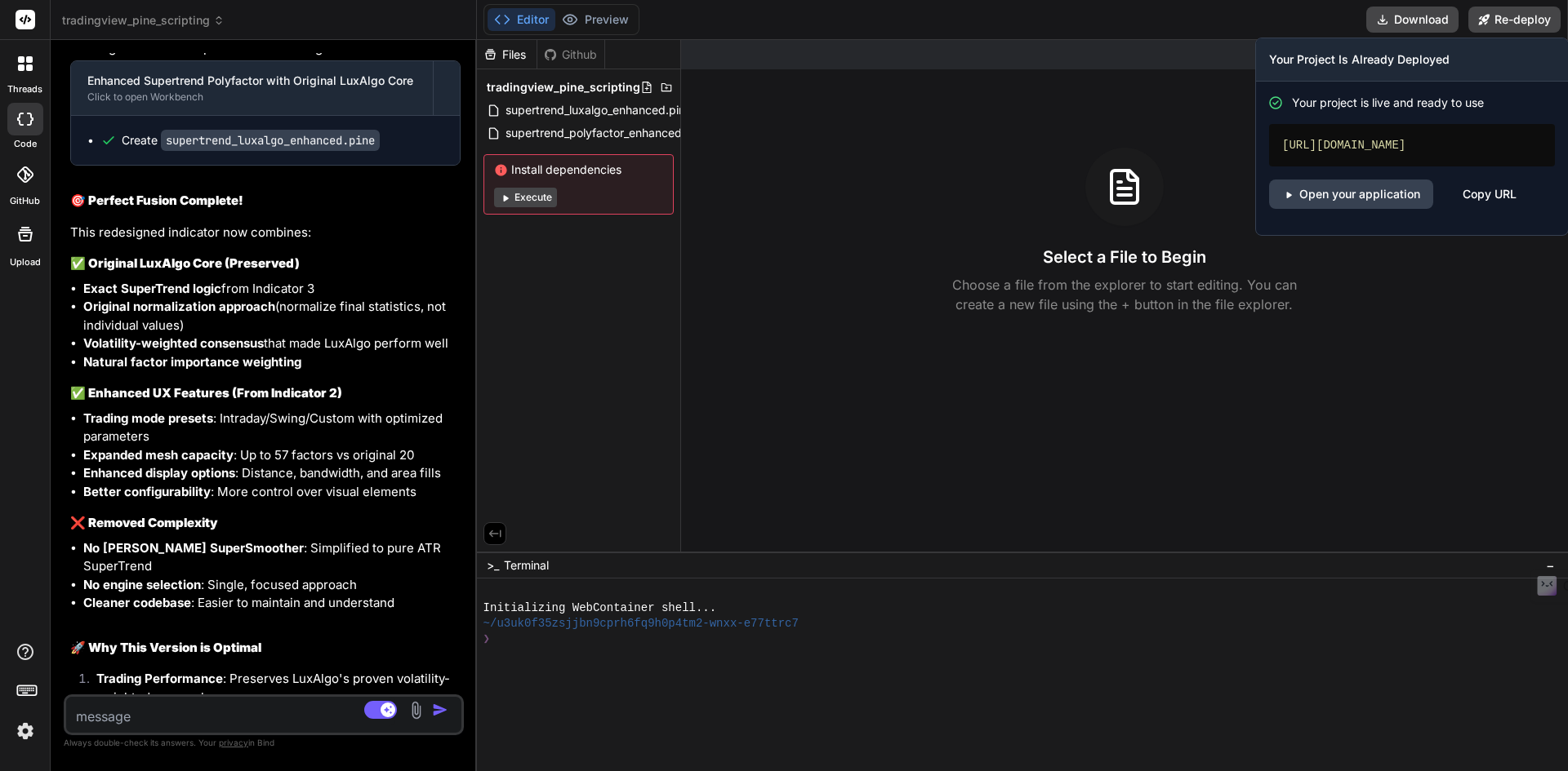
click at [1503, 52] on h3 "Your Project Is Already Deployed" at bounding box center [1411, 59] width 286 height 16
click at [1341, 209] on link "Open your application" at bounding box center [1350, 193] width 164 height 29
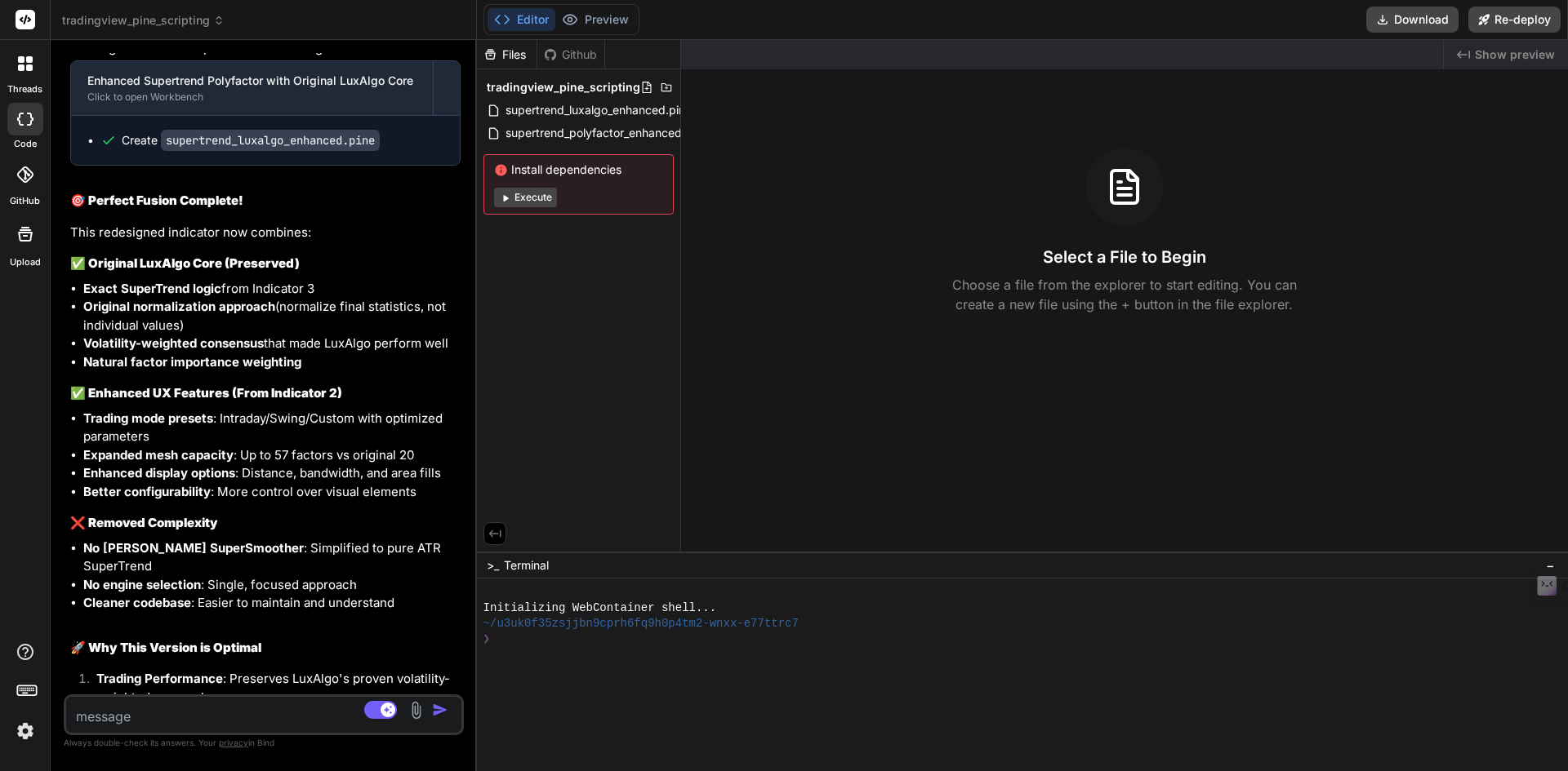
scroll to position [19444, 0]
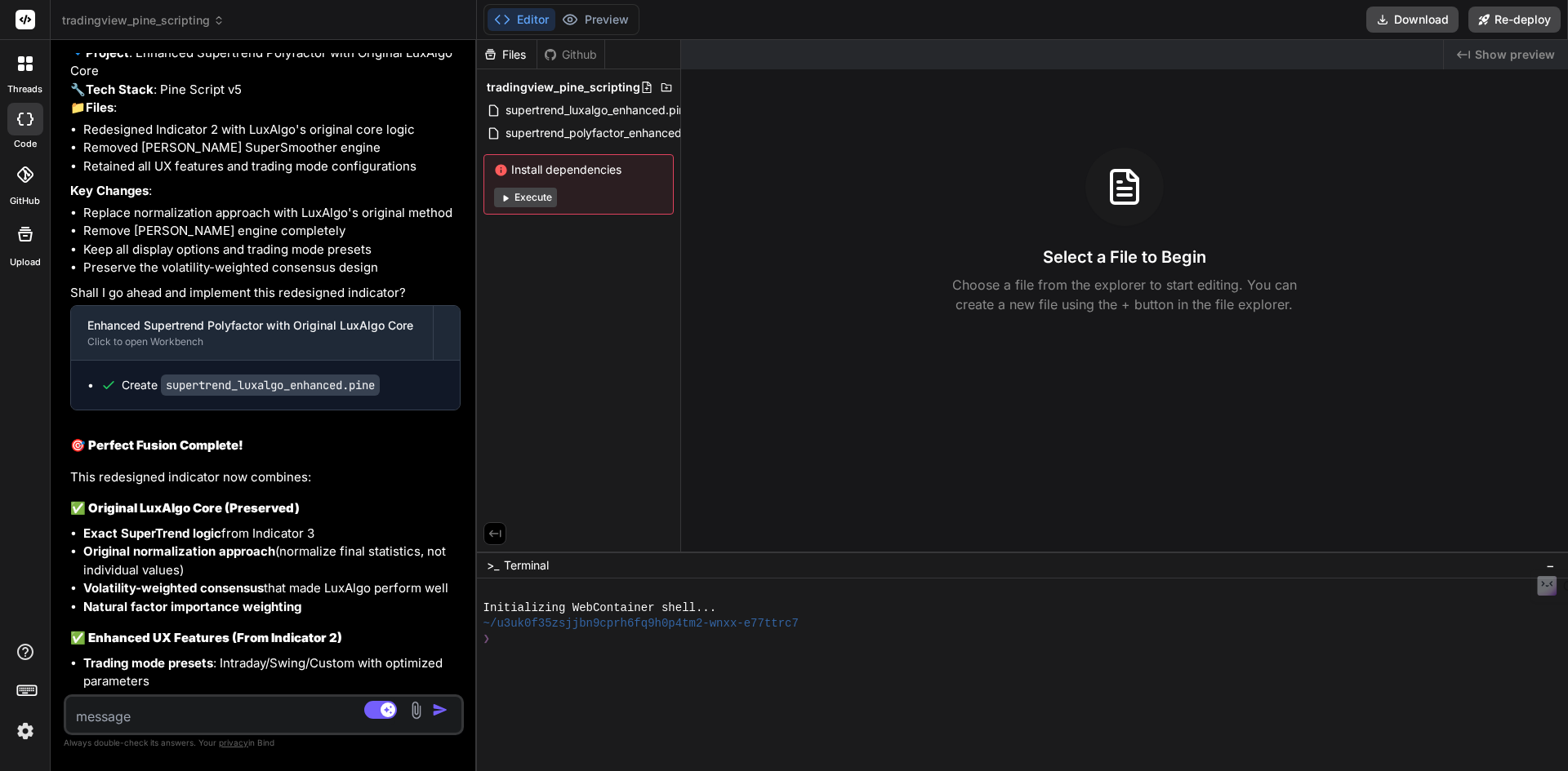
click at [332, 374] on code "supertrend_luxalgo_enhanced.pine" at bounding box center [269, 385] width 219 height 22
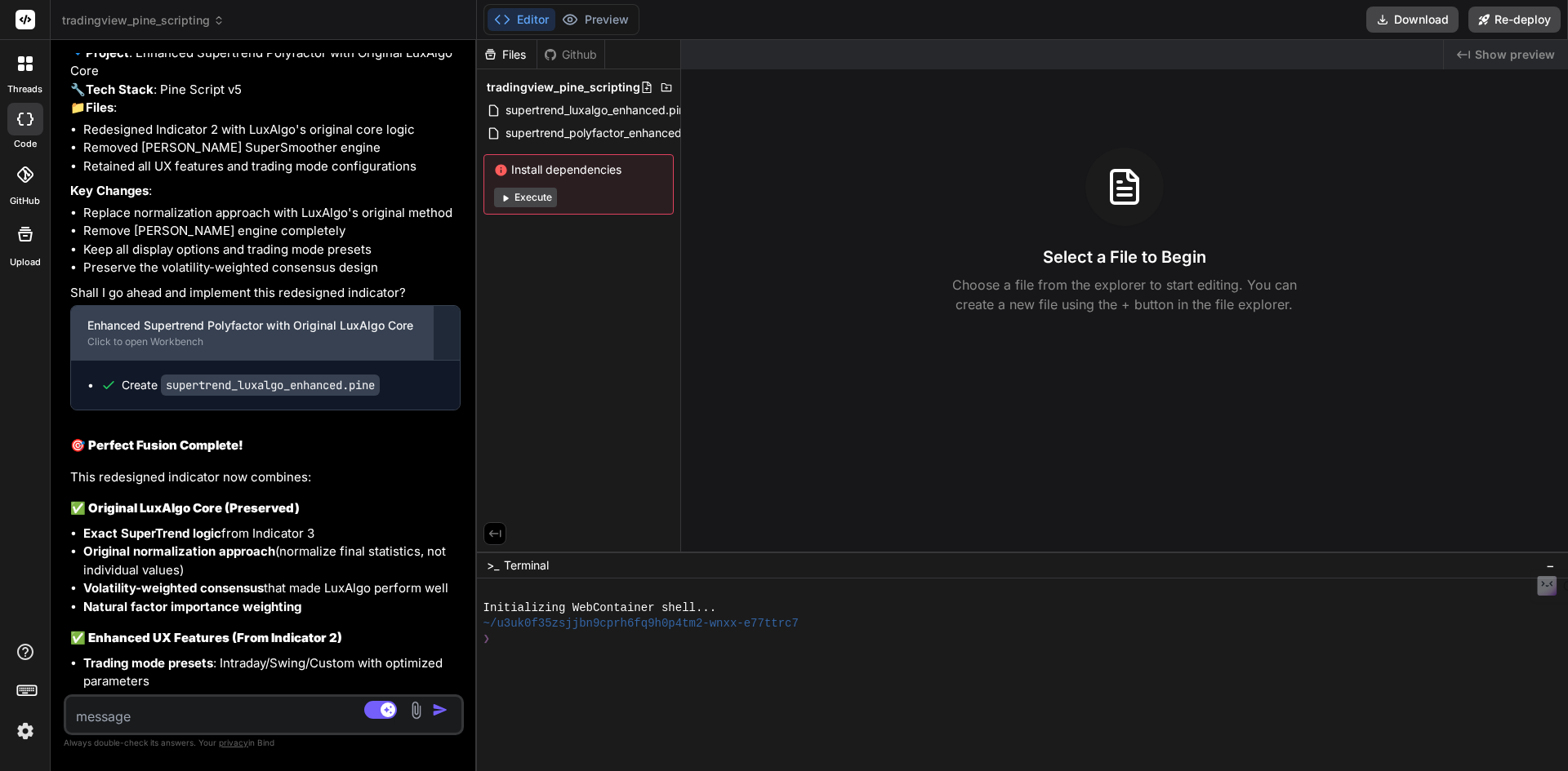
click at [426, 306] on div "Enhanced Supertrend Polyfactor with Original LuxAlgo Core Click to open Workben…" at bounding box center [252, 332] width 362 height 53
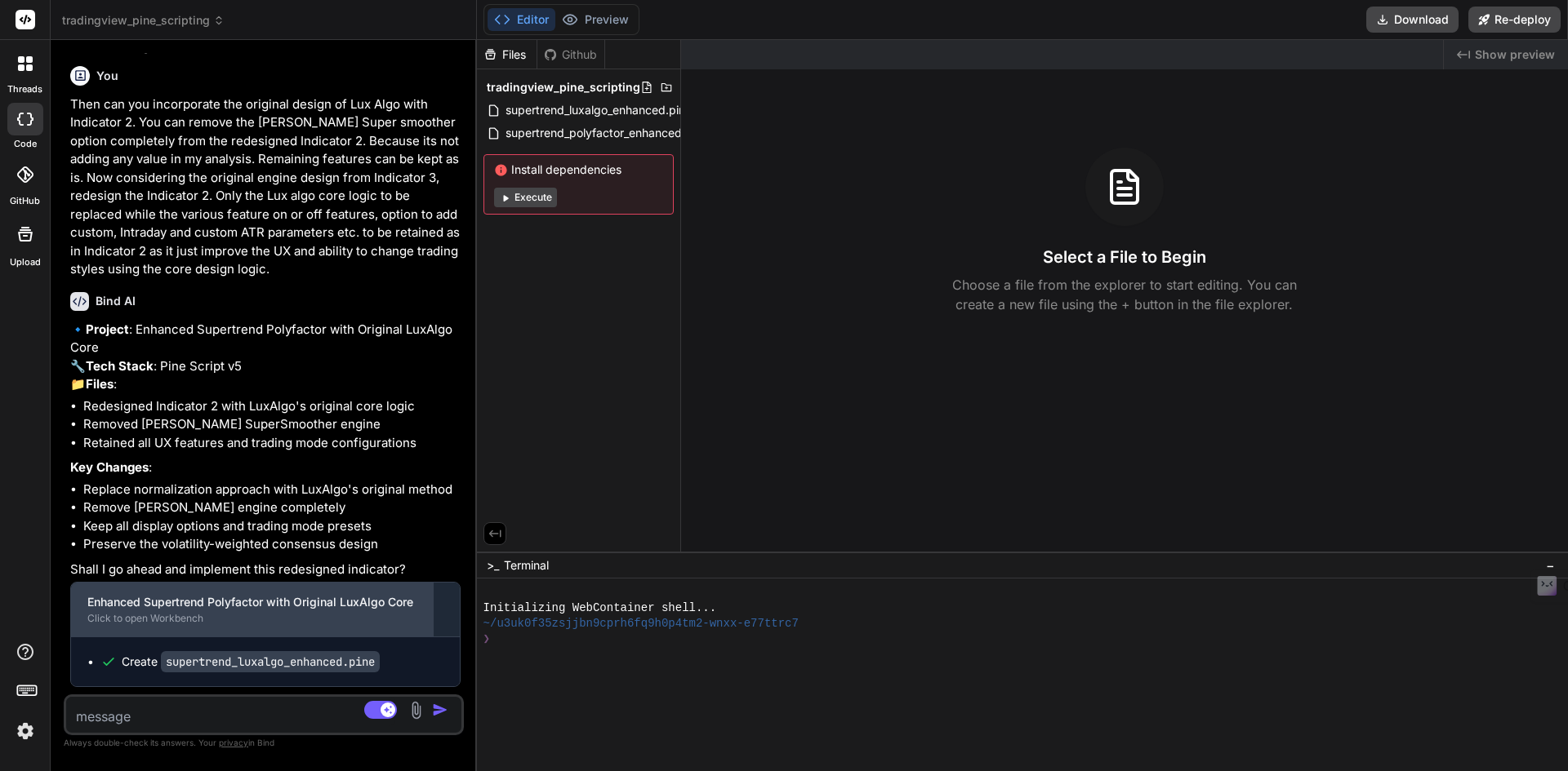
scroll to position [19116, 0]
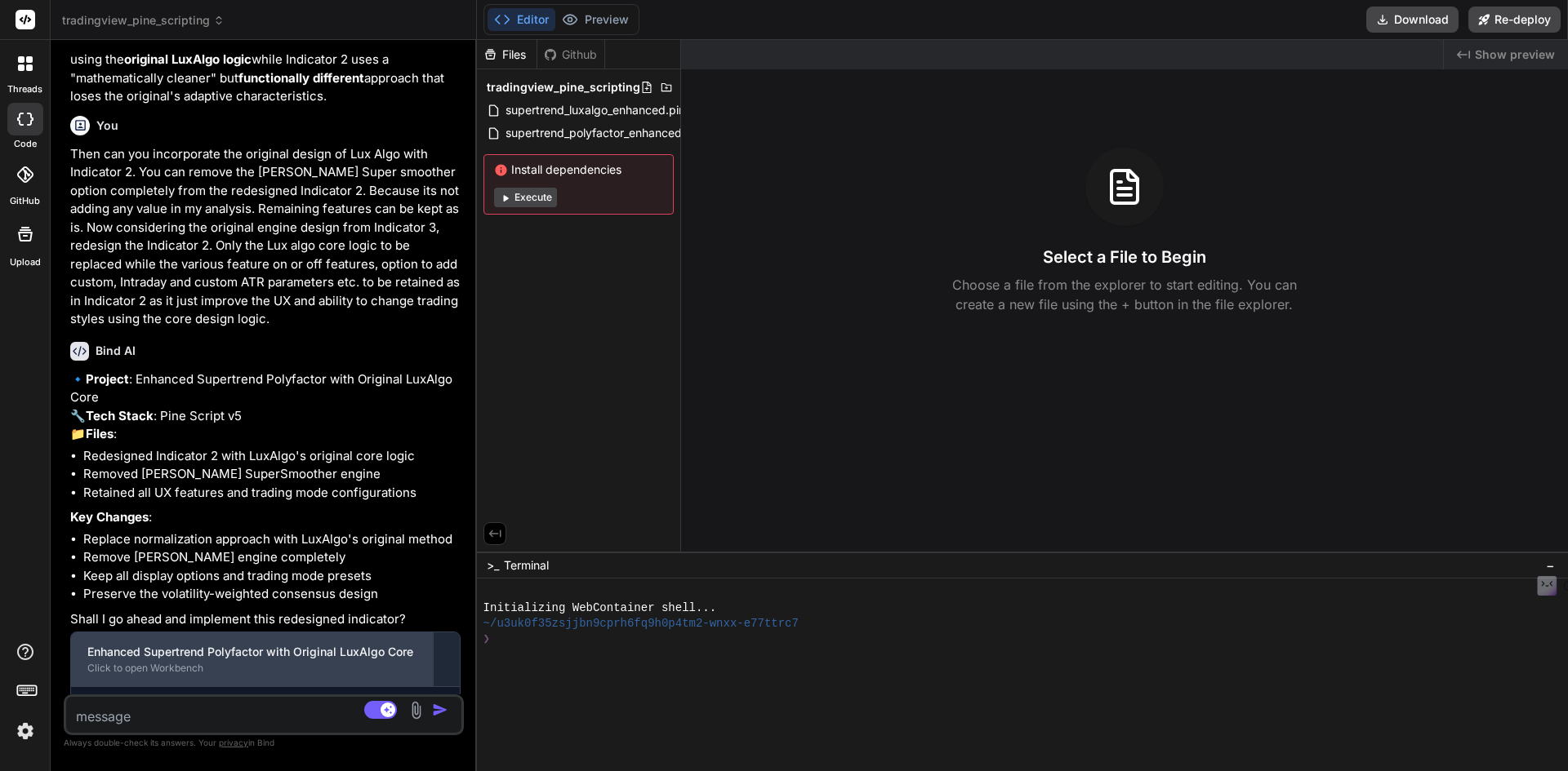
click at [267, 632] on div "Enhanced Supertrend Polyfactor with Original LuxAlgo Core Click to open Workben…" at bounding box center [252, 658] width 362 height 53
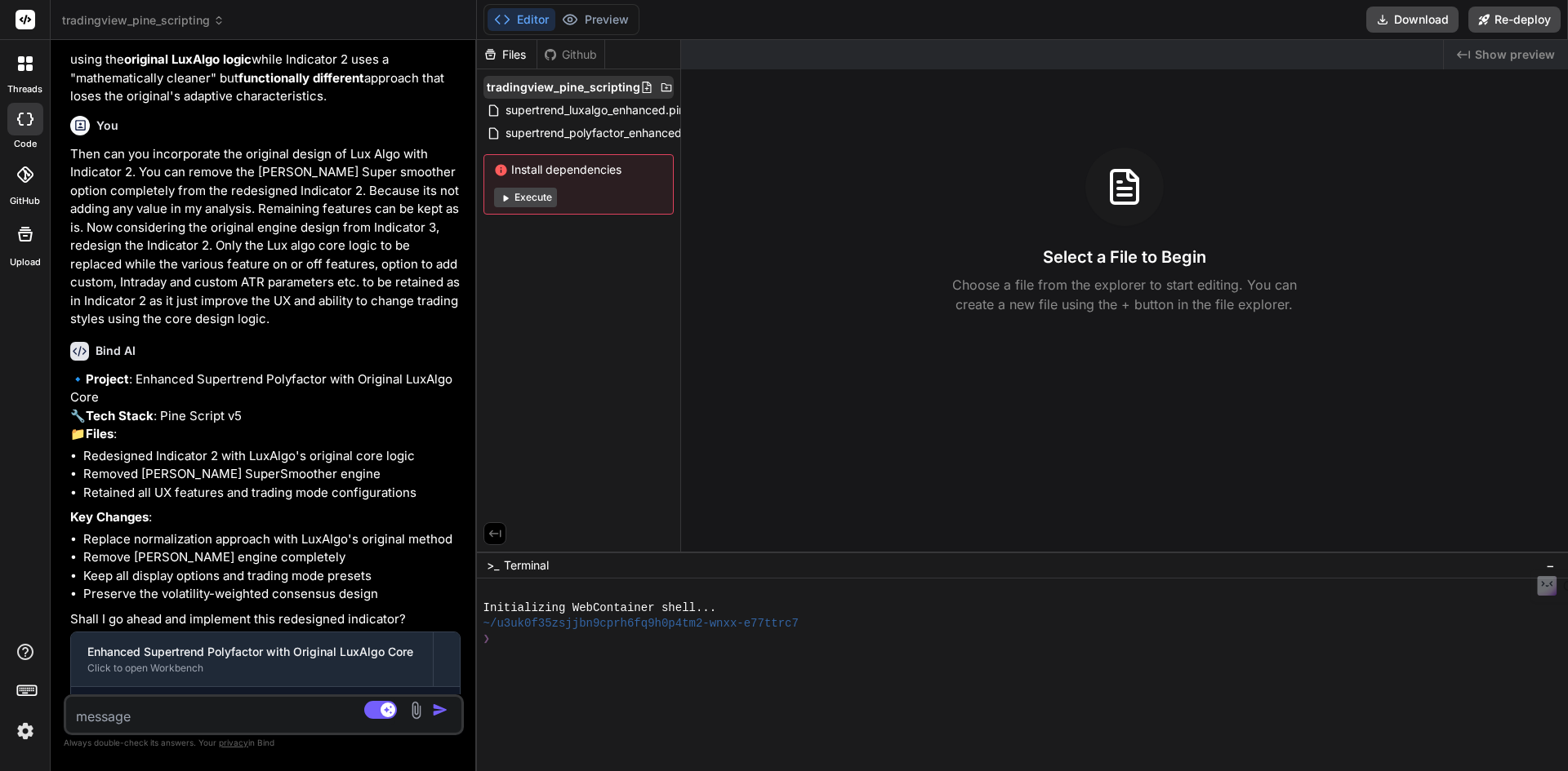
click at [616, 85] on span "tradingview_pine_scripting" at bounding box center [564, 86] width 154 height 16
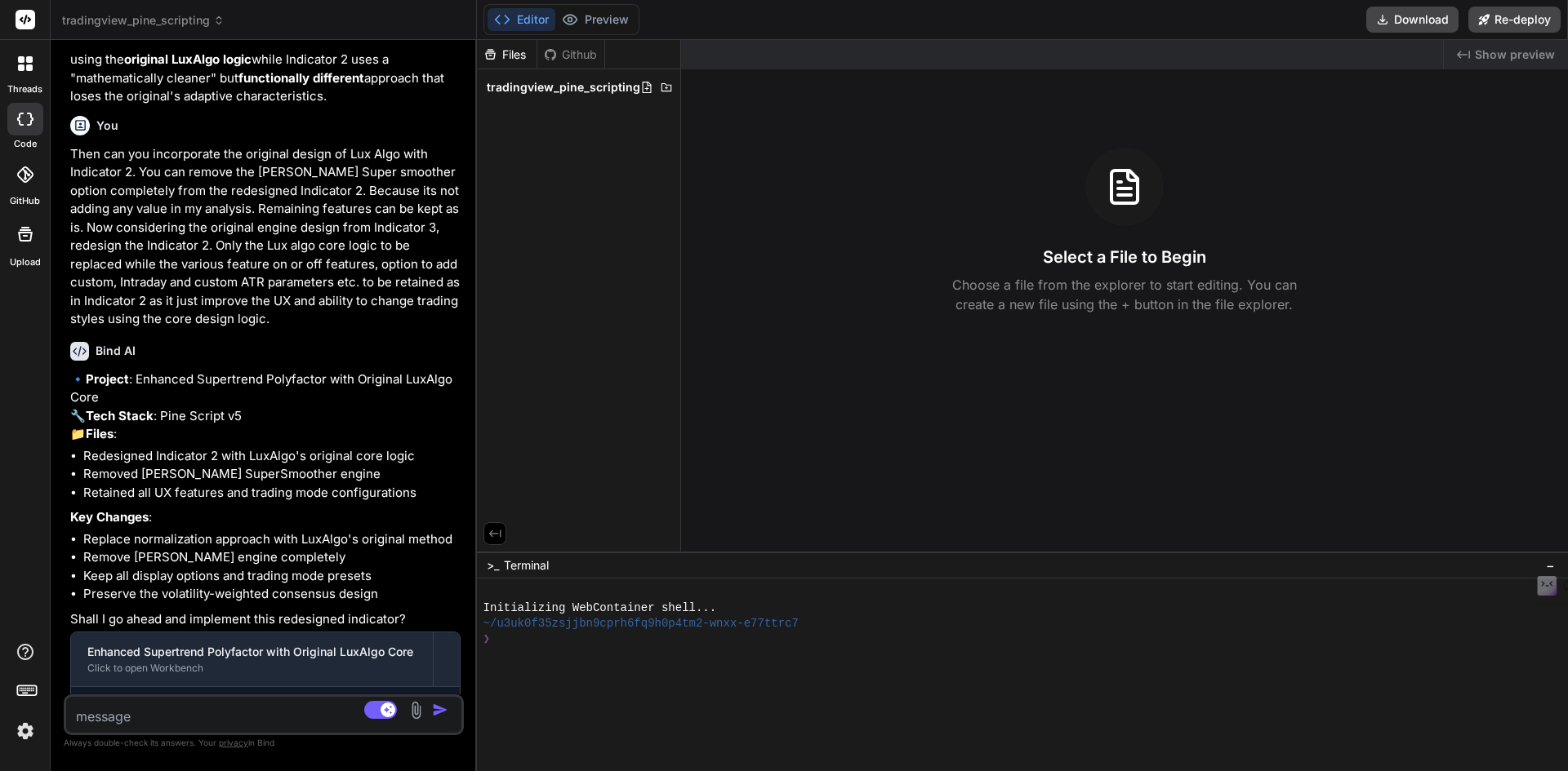
click at [616, 85] on span "tradingview_pine_scripting" at bounding box center [564, 86] width 154 height 16
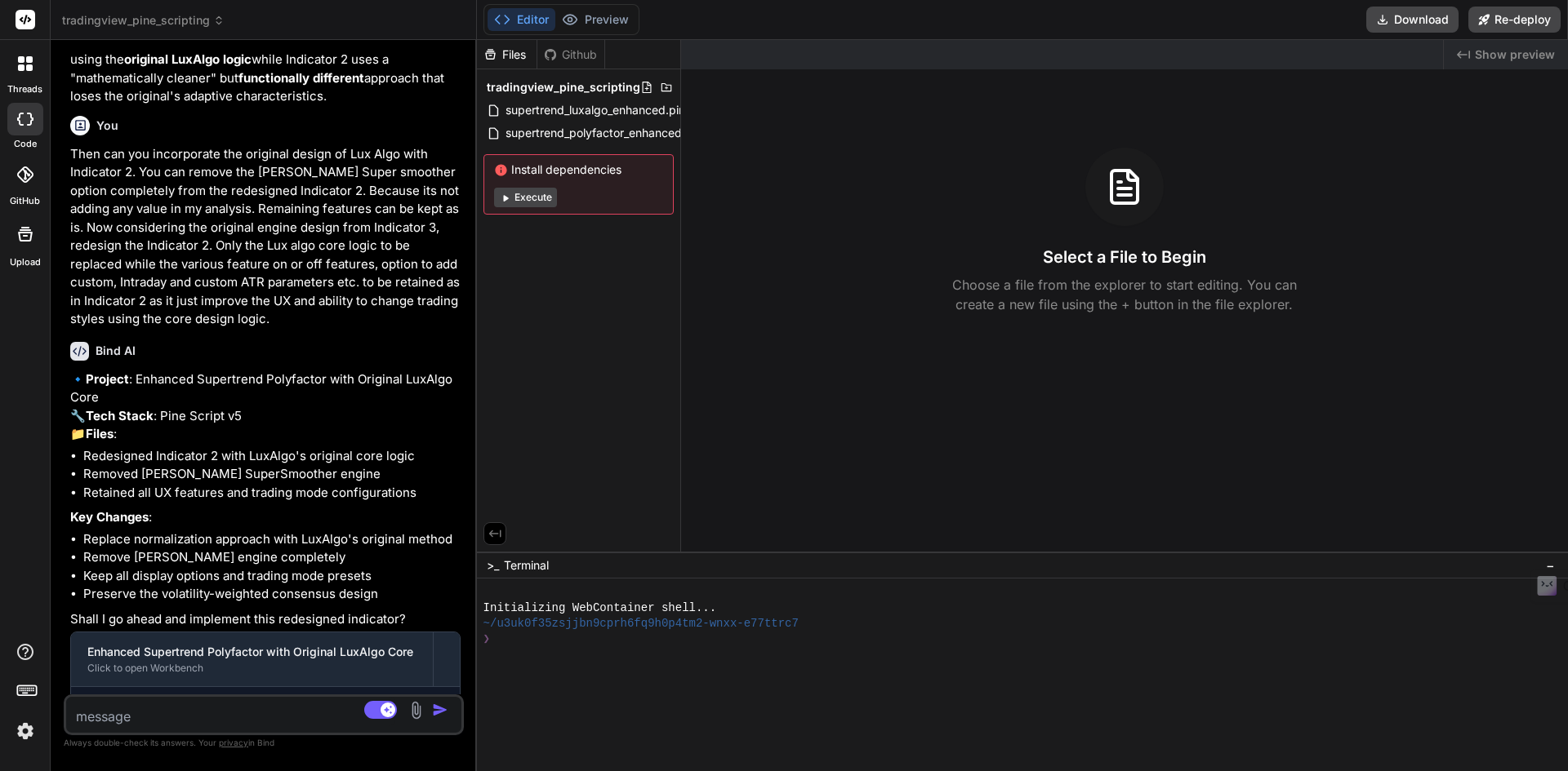
click at [616, 85] on span "tradingview_pine_scripting" at bounding box center [564, 86] width 154 height 16
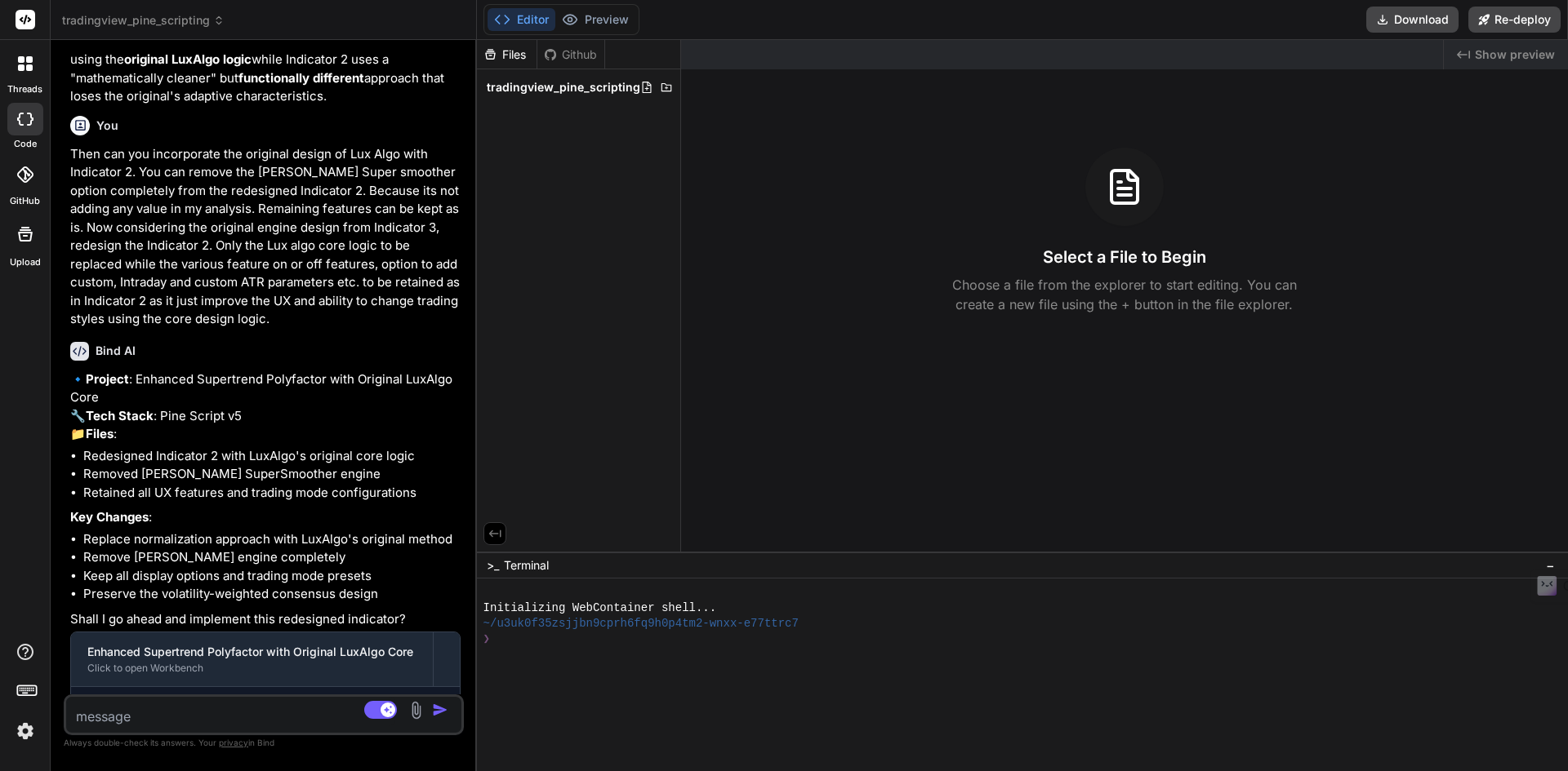
click at [269, 702] on code "supertrend_luxalgo_enhanced.pine" at bounding box center [269, 712] width 219 height 22
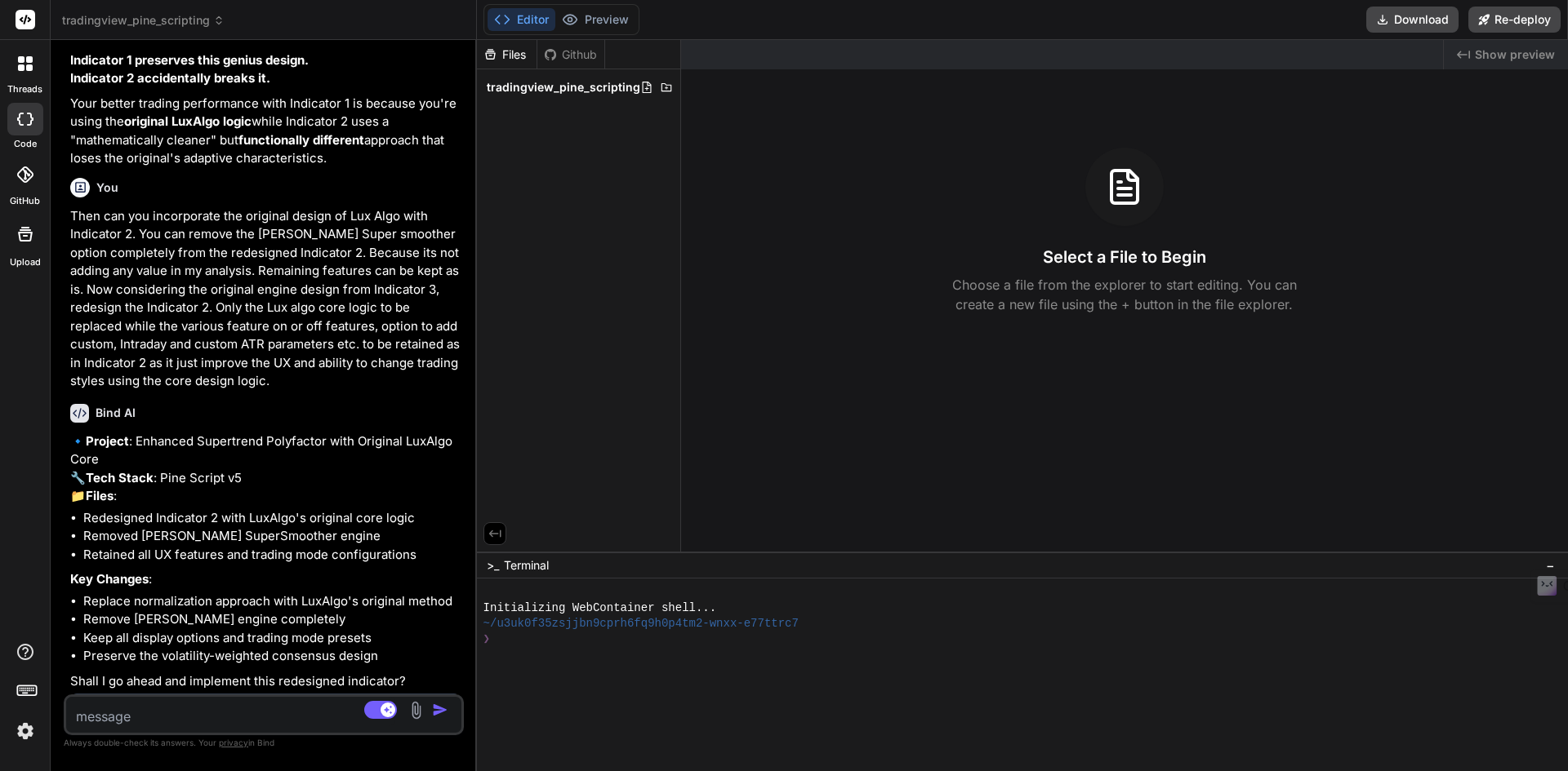
scroll to position [19255, 0]
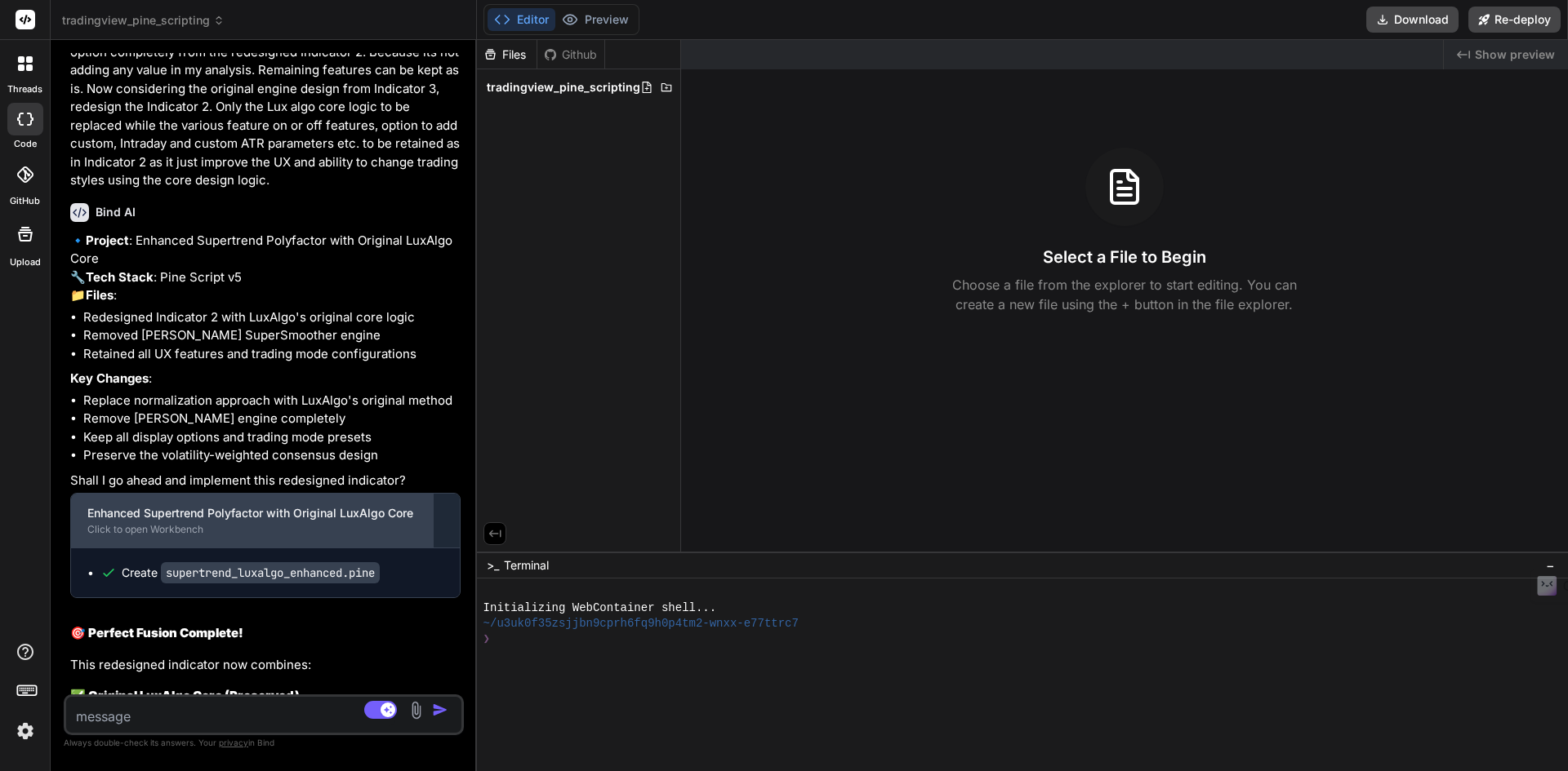
click at [144, 523] on div "Click to open Workbench" at bounding box center [251, 530] width 329 height 13
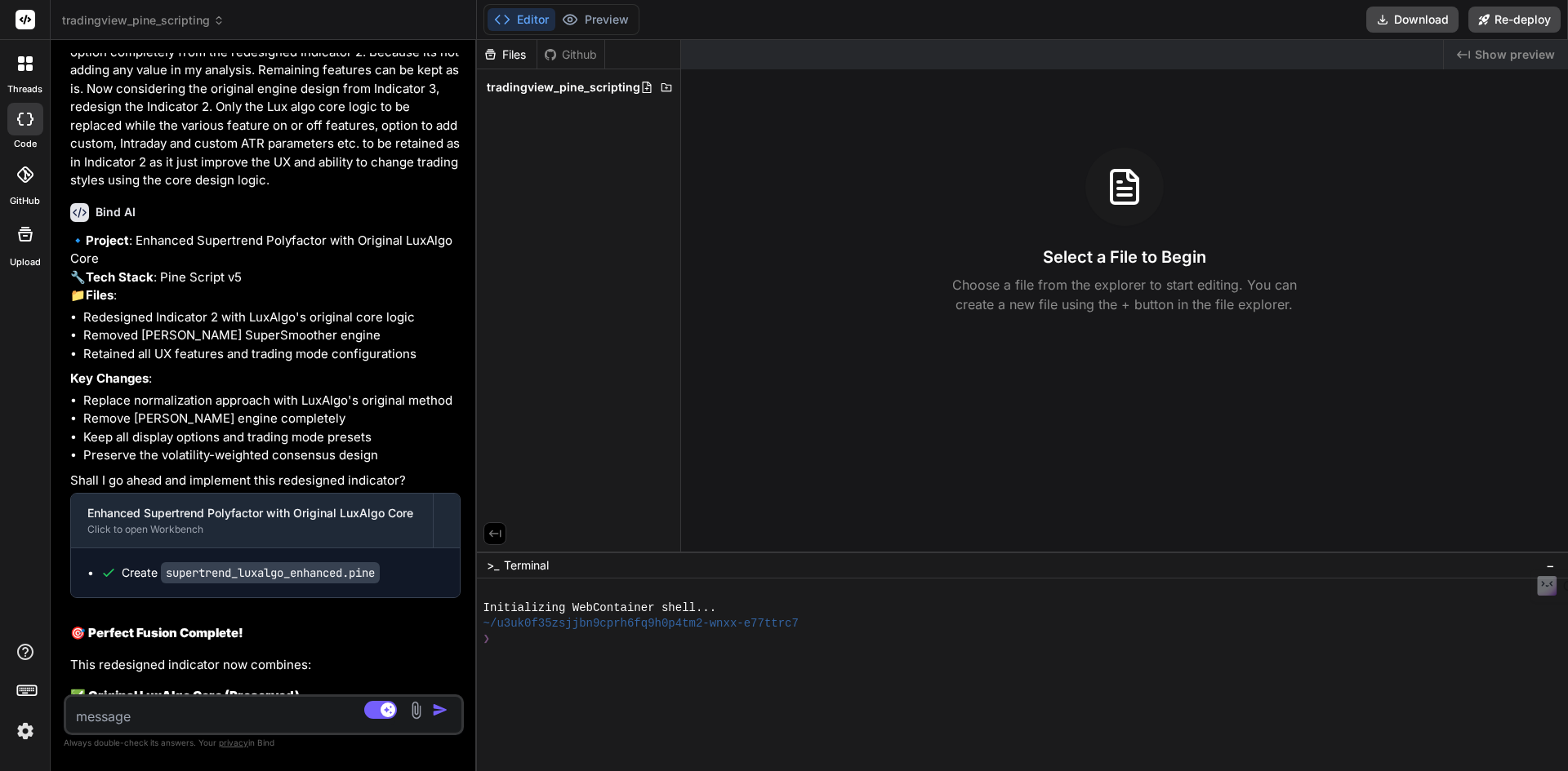
click at [107, 565] on icon at bounding box center [108, 572] width 16 height 16
click at [594, 368] on div "Files Github tradingview_pine_scripting" at bounding box center [579, 296] width 205 height 512
click at [494, 59] on icon at bounding box center [490, 53] width 9 height 10
click at [576, 53] on div "Github" at bounding box center [571, 54] width 67 height 16
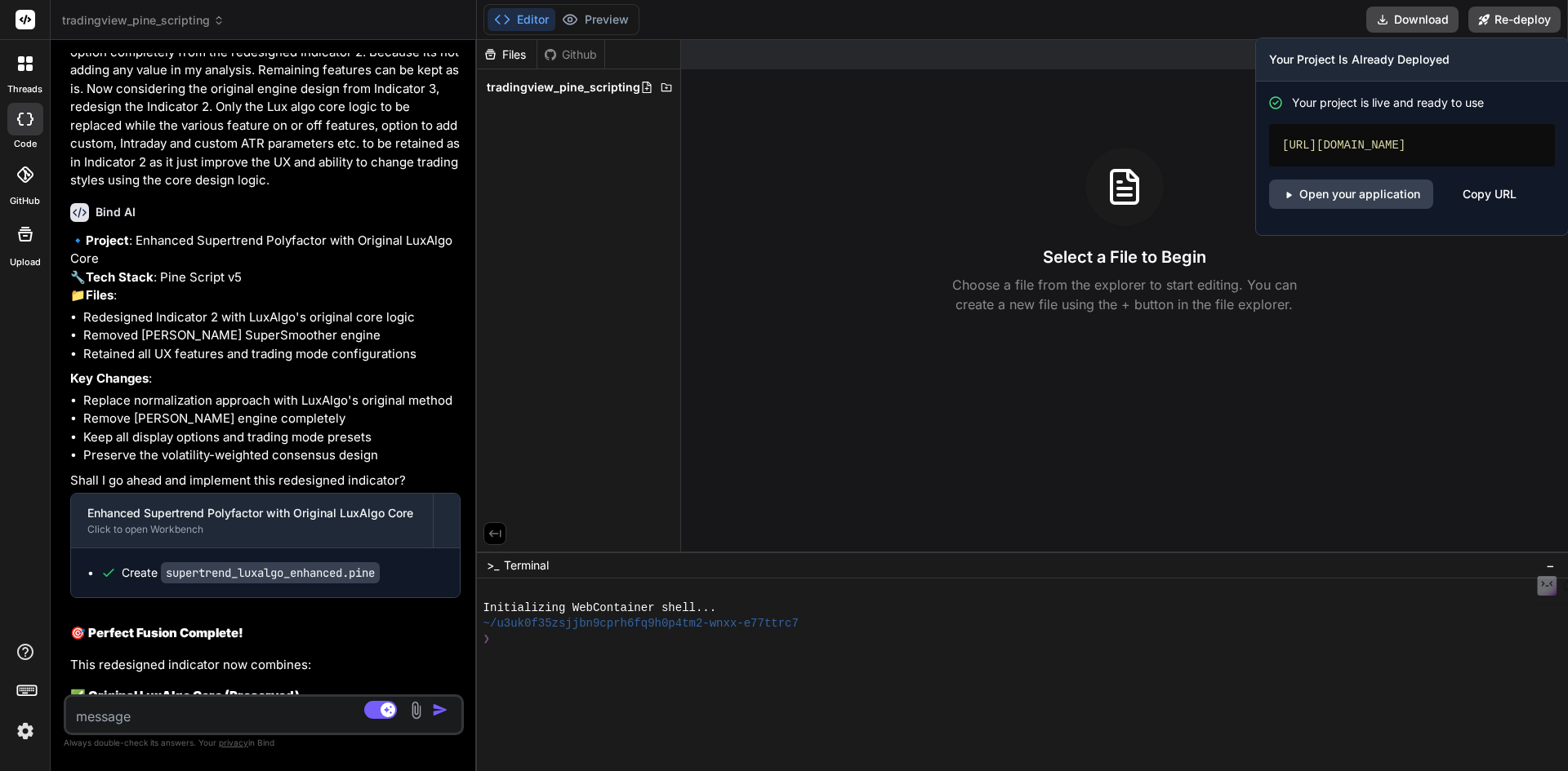
click at [1488, 209] on div "Copy URL" at bounding box center [1489, 193] width 53 height 29
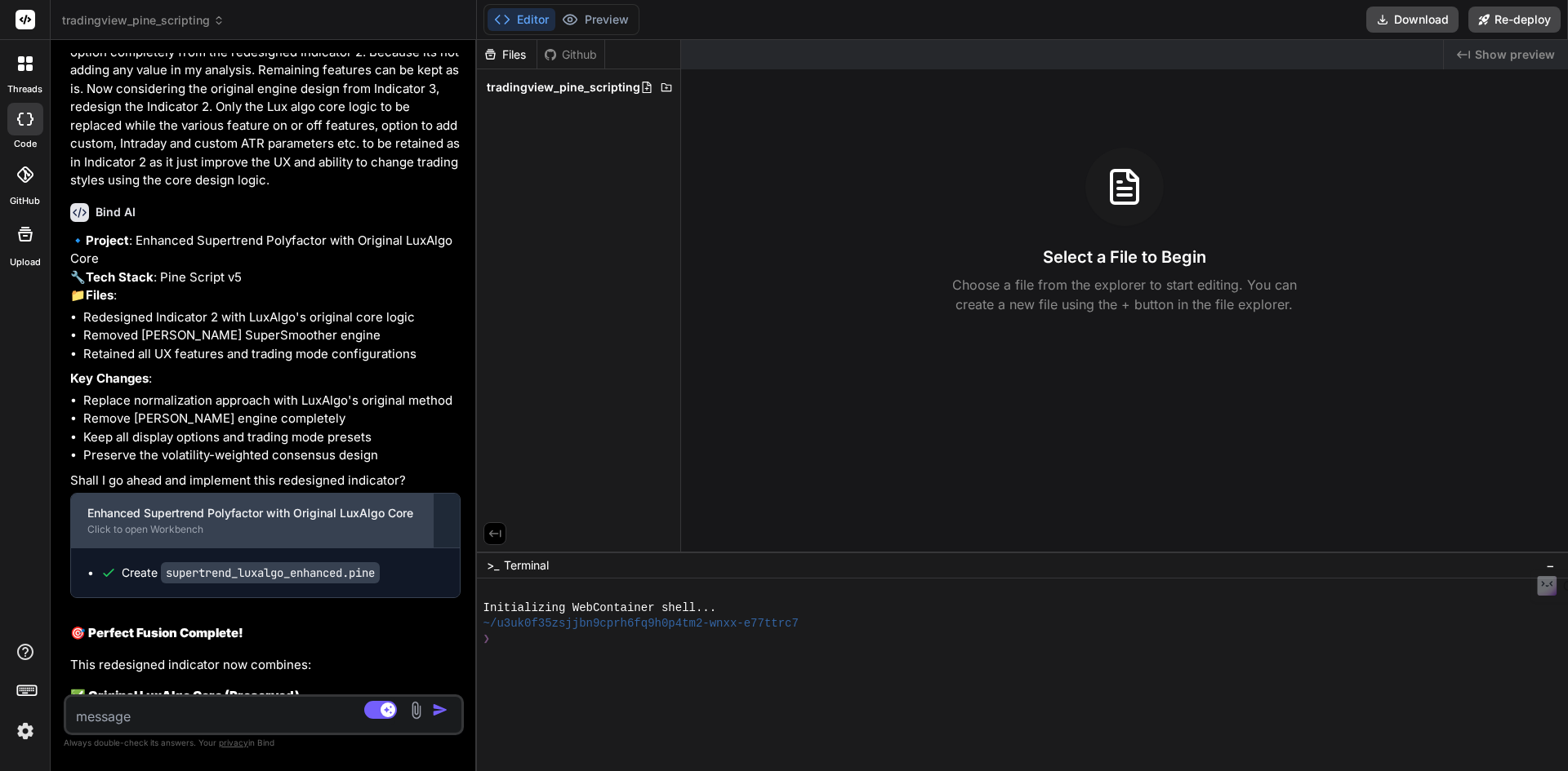
click at [196, 523] on div "Click to open Workbench" at bounding box center [251, 530] width 329 height 13
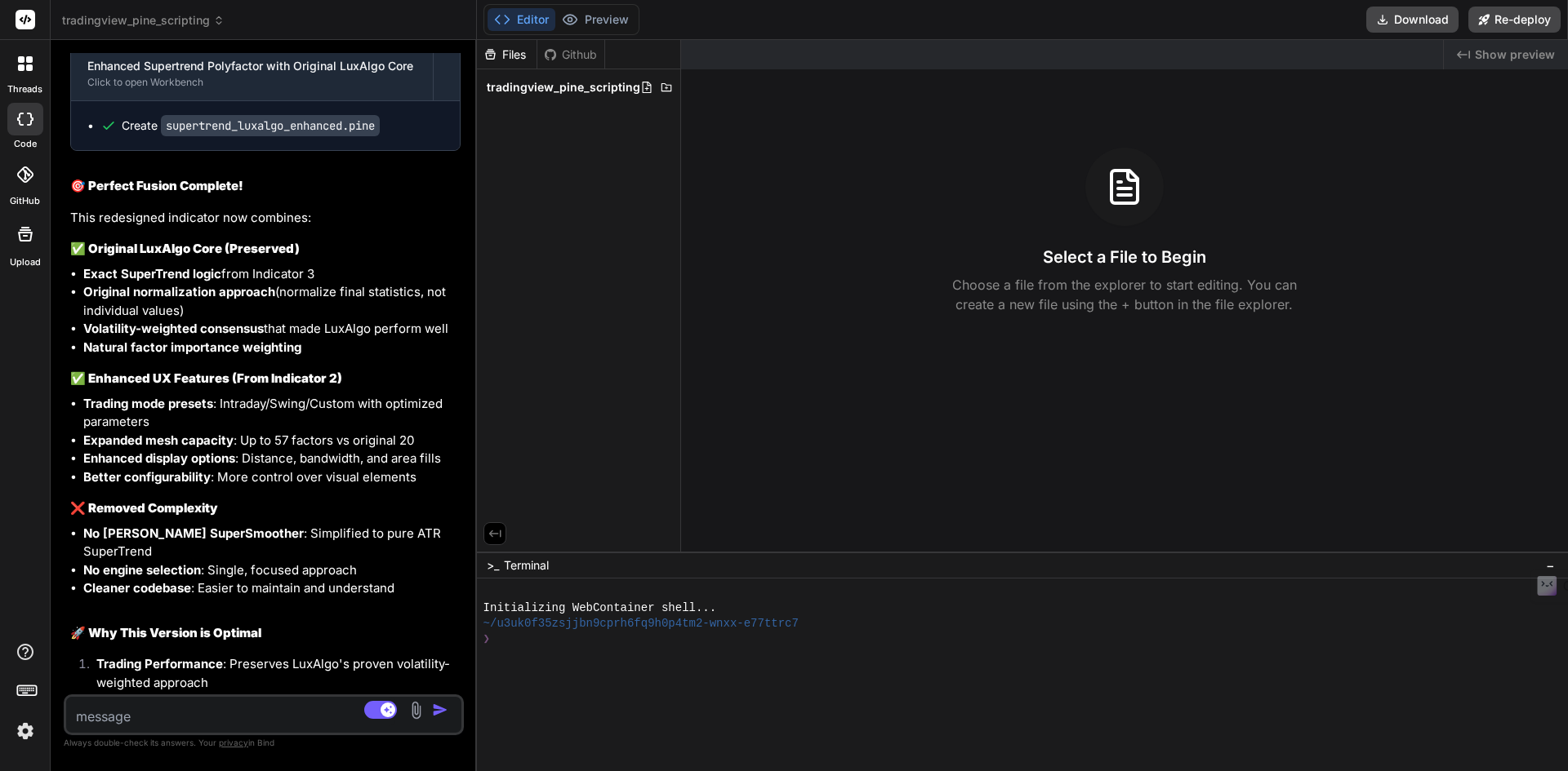
scroll to position [19663, 0]
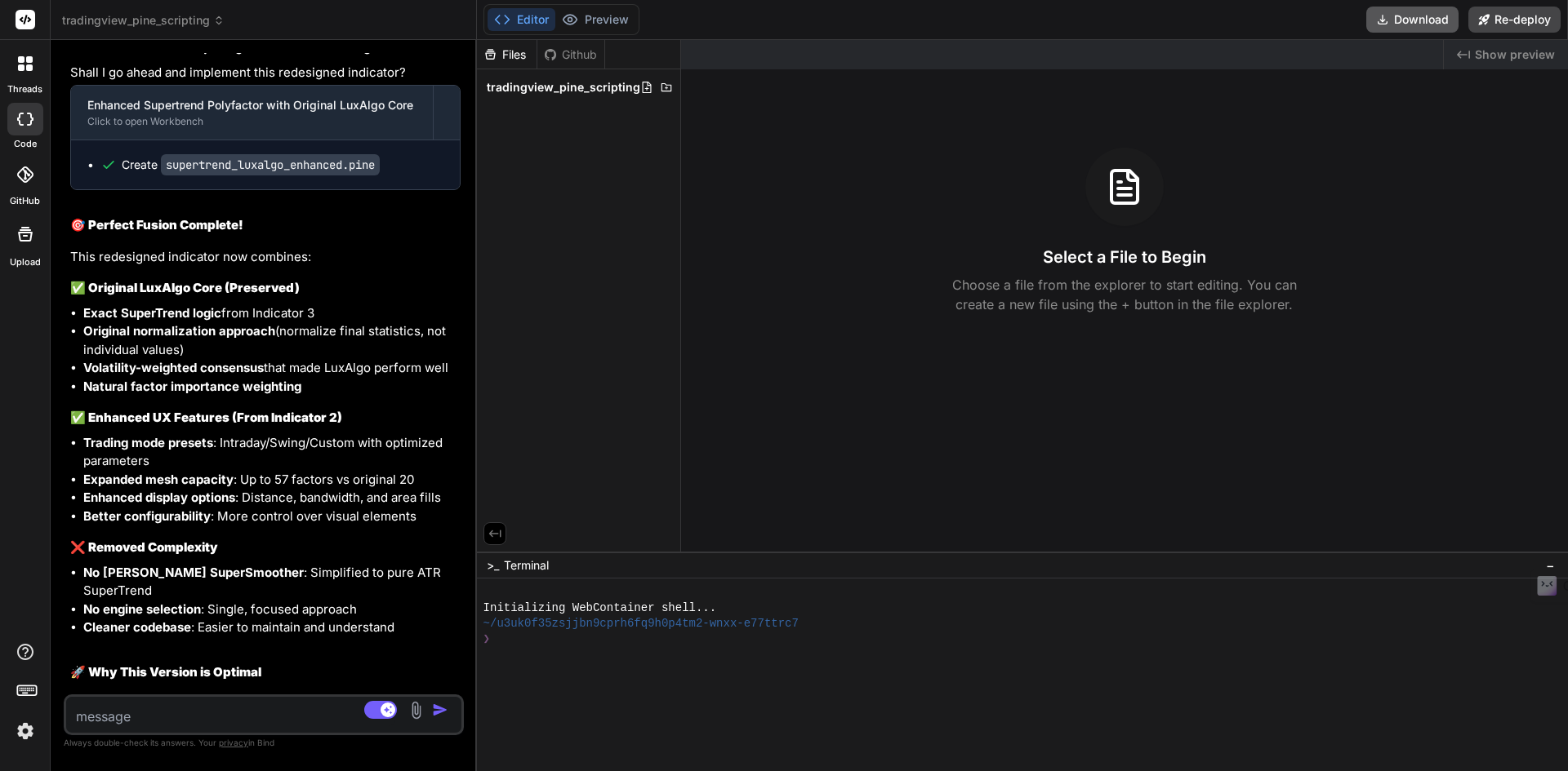
click at [1428, 22] on button "Download" at bounding box center [1412, 20] width 92 height 26
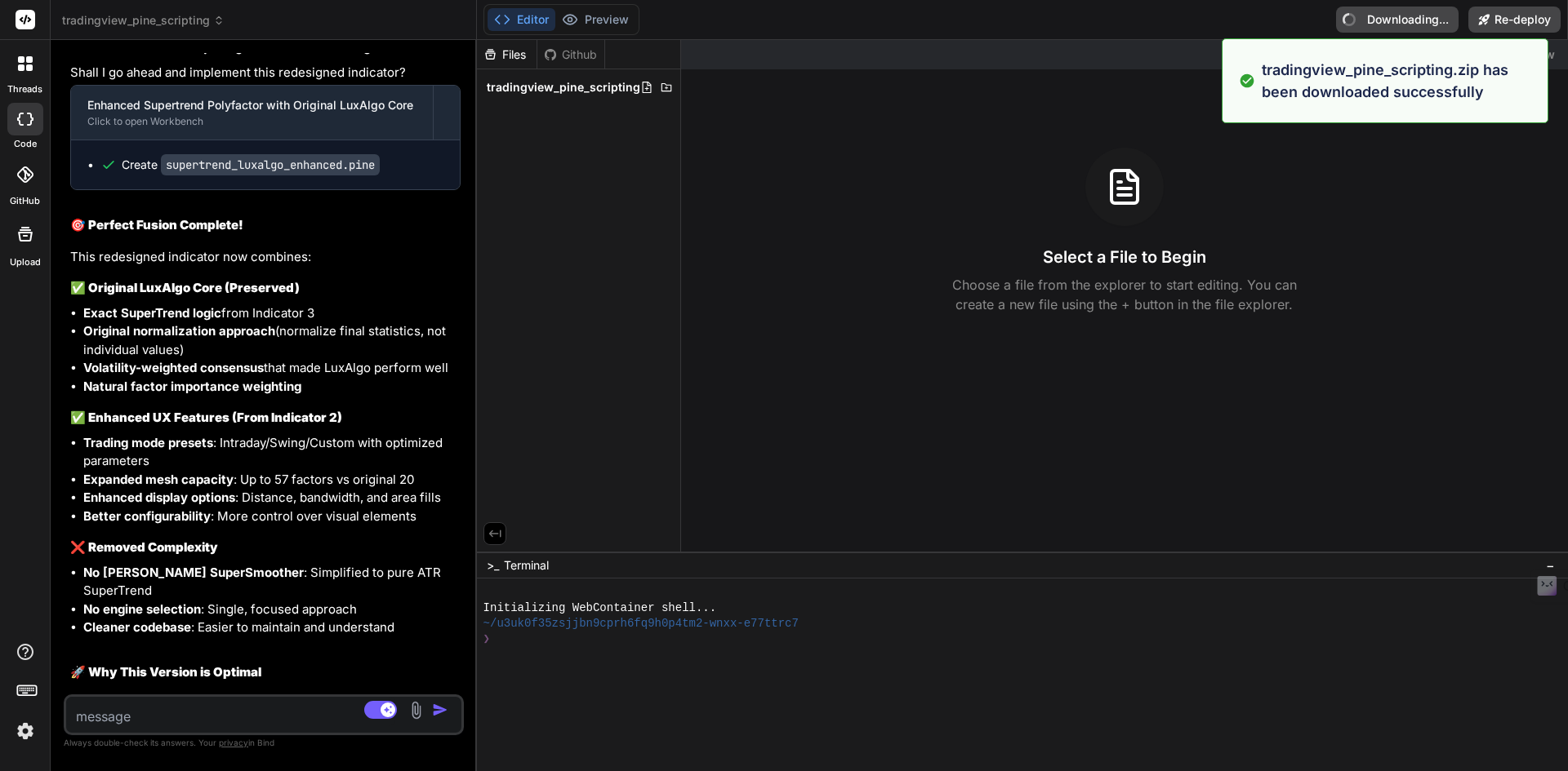
type textarea "x"
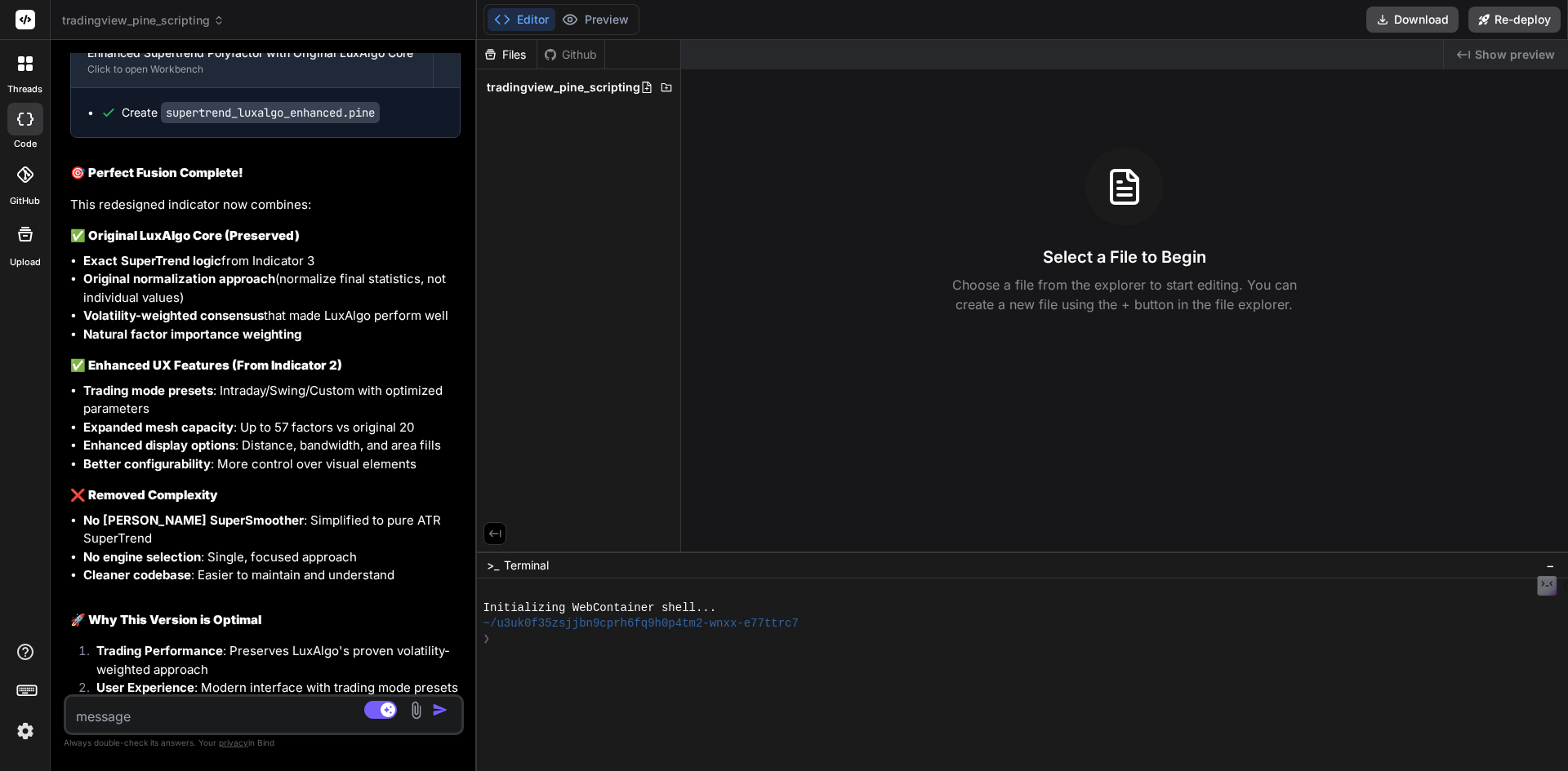
scroll to position [19746, 0]
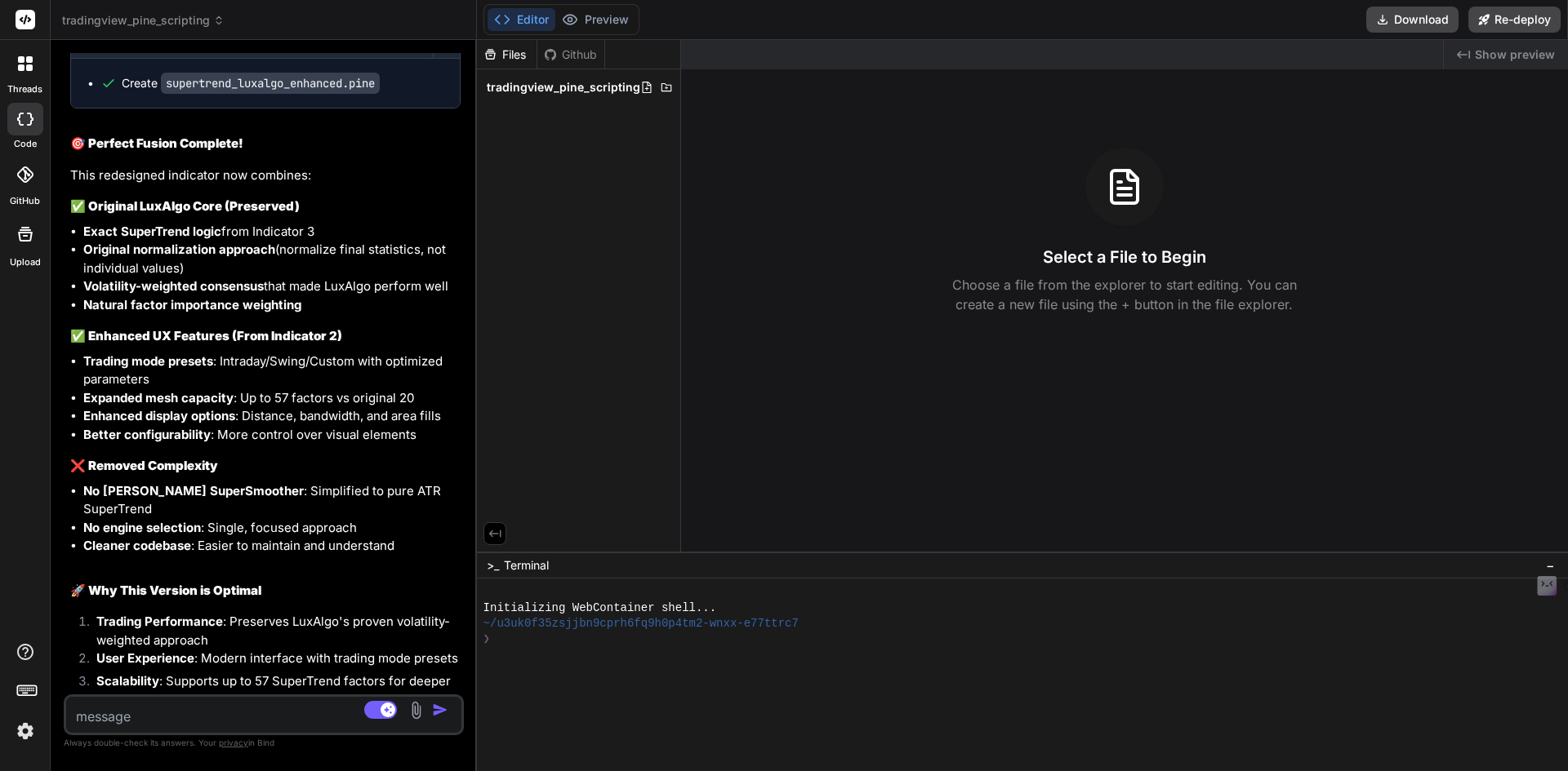
click at [236, 715] on textarea at bounding box center [230, 711] width 329 height 29
type textarea "U"
type textarea "x"
type textarea "Un"
type textarea "x"
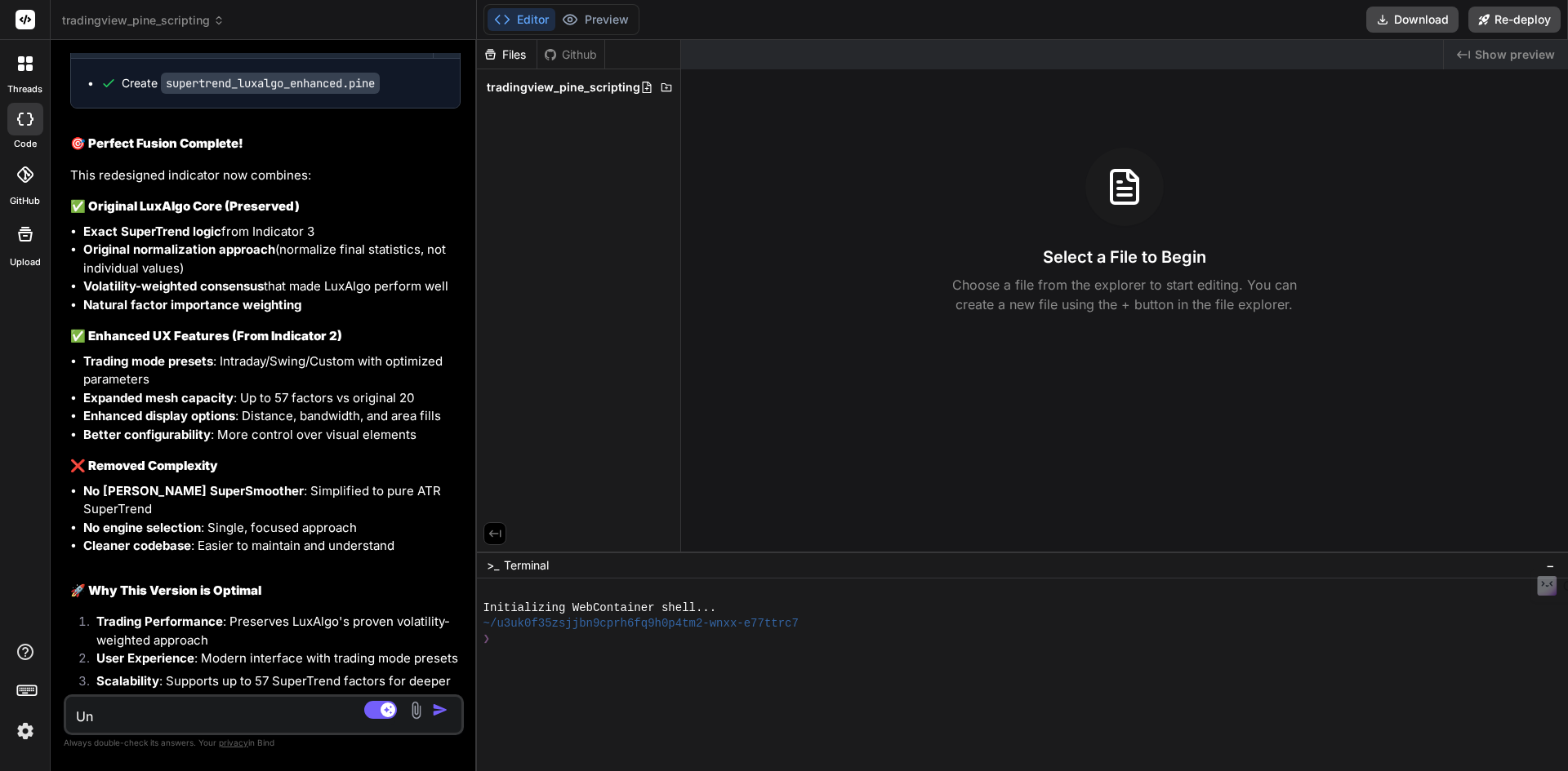
type textarea "Una"
type textarea "x"
type textarea "Unab"
type textarea "x"
type textarea "Unabl"
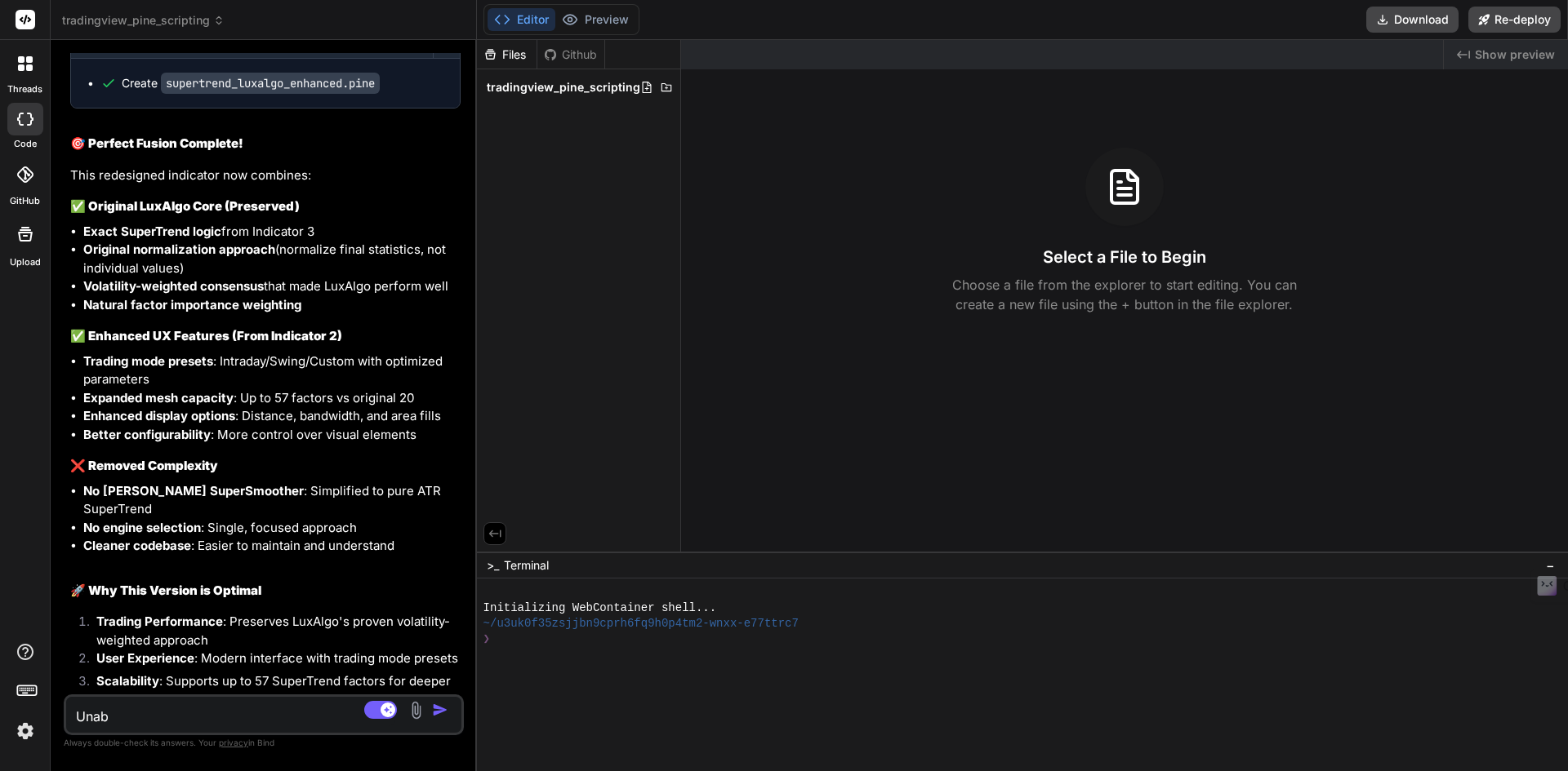
type textarea "x"
type textarea "Unable"
type textarea "x"
type textarea "Unable"
type textarea "x"
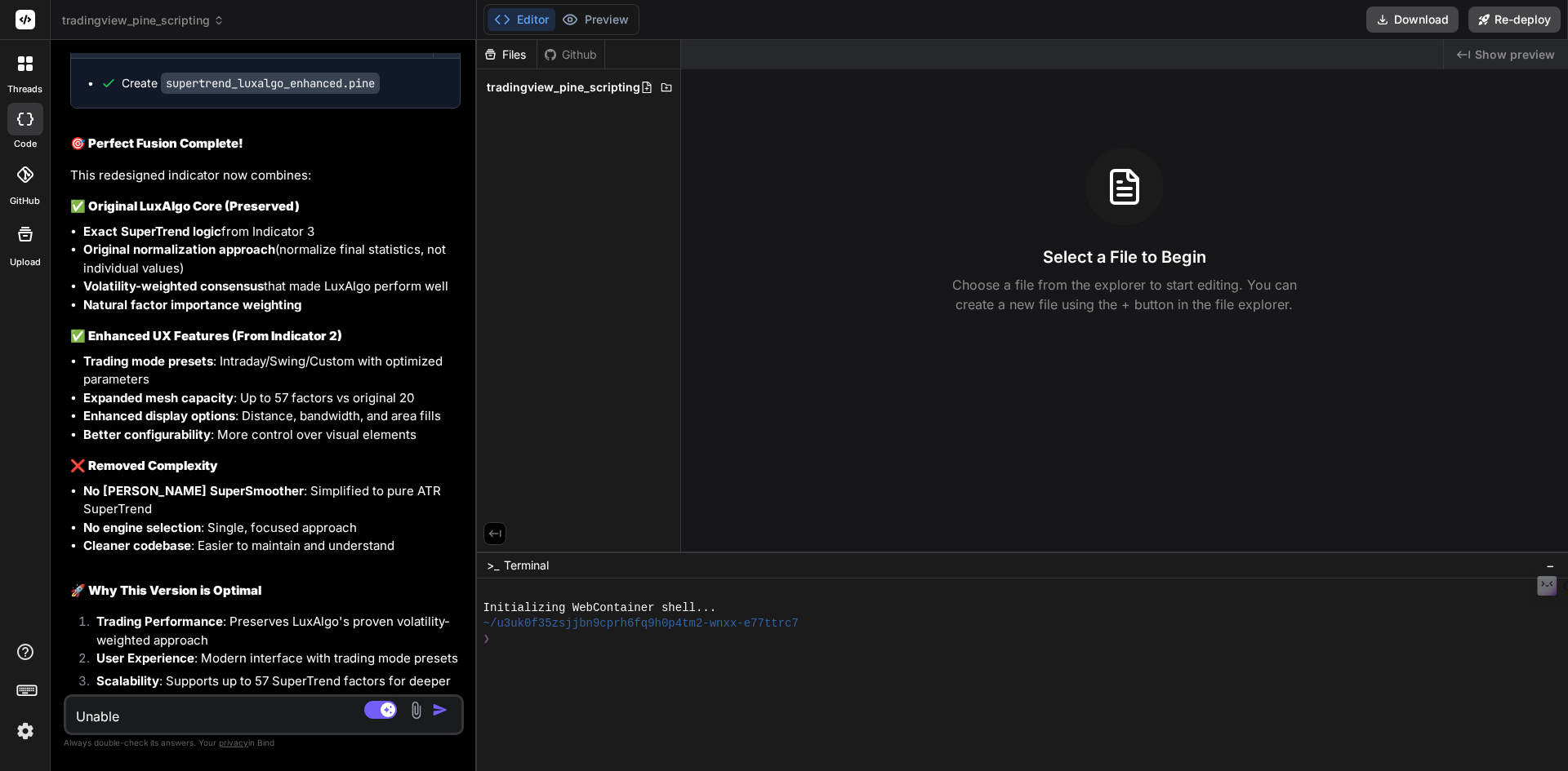
type textarea "Unable t"
type textarea "x"
type textarea "Unable tio"
type textarea "x"
type textarea "Unable tio"
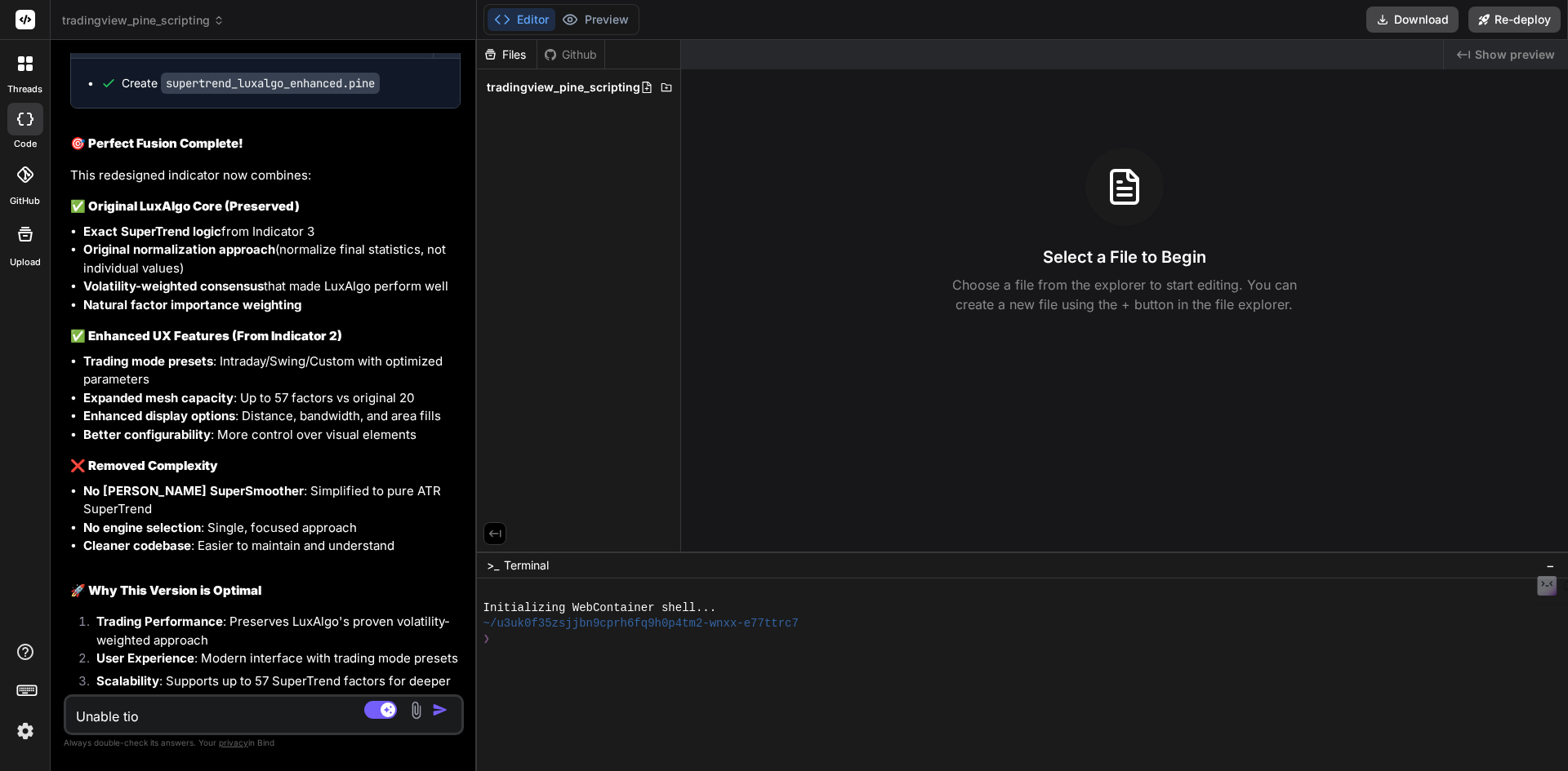
type textarea "x"
type textarea "Unable tio"
type textarea "x"
type textarea "Unable ti"
type textarea "x"
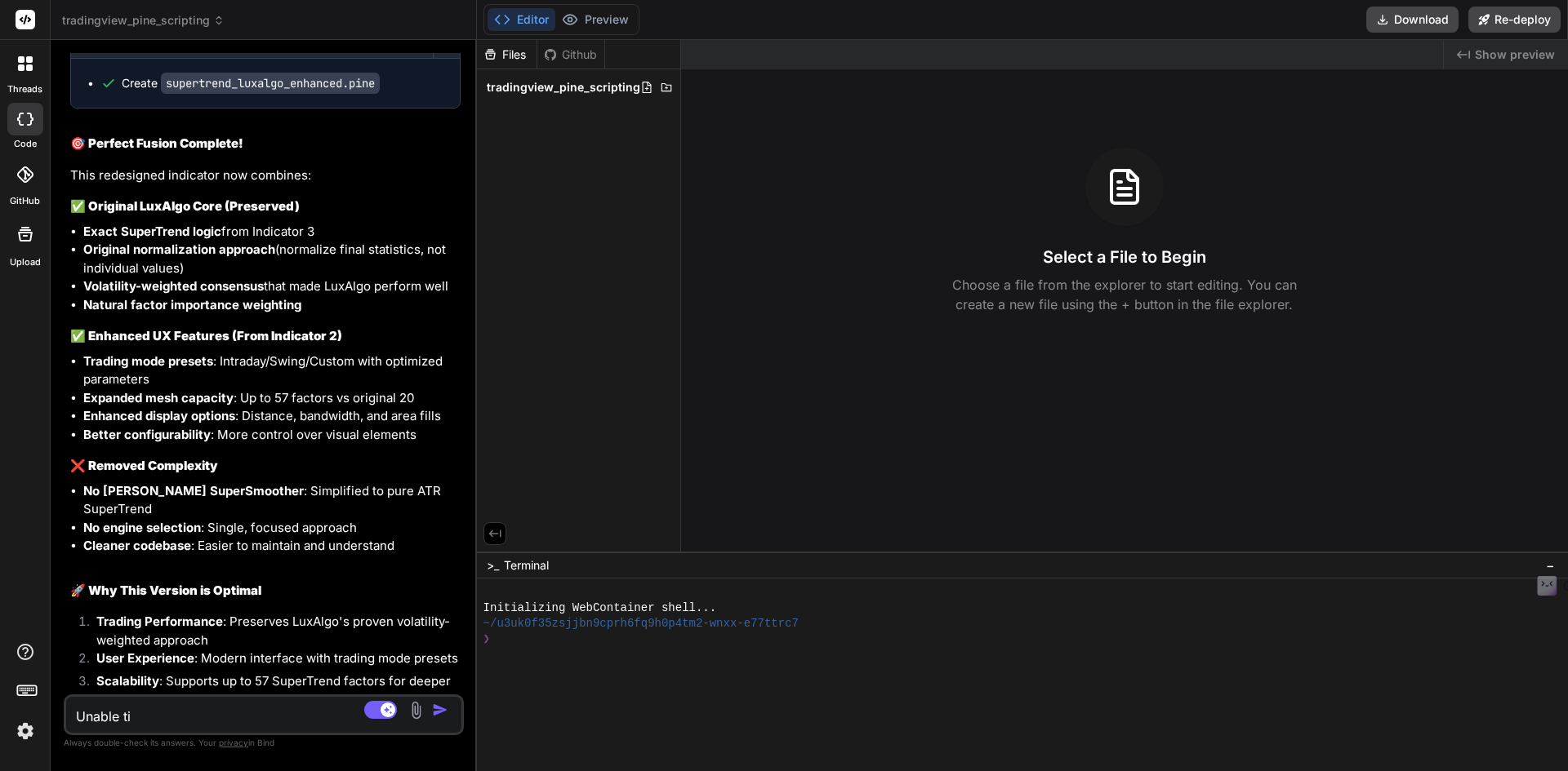
type textarea "Unable t"
type textarea "x"
type textarea "Unable to"
type textarea "x"
type textarea "Unable to"
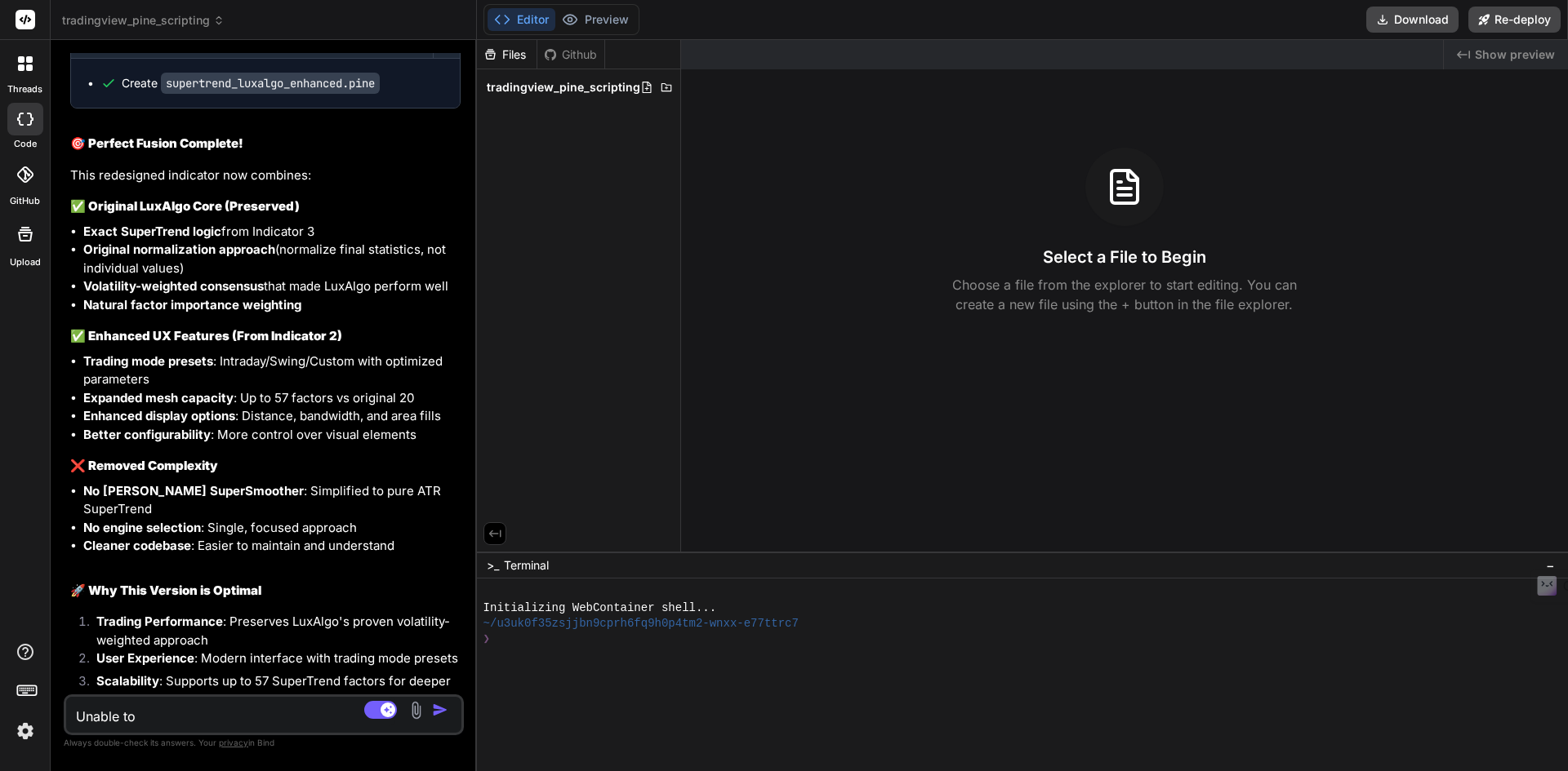
type textarea "x"
type textarea "Unable to o"
type textarea "x"
type textarea "Unable to op"
type textarea "x"
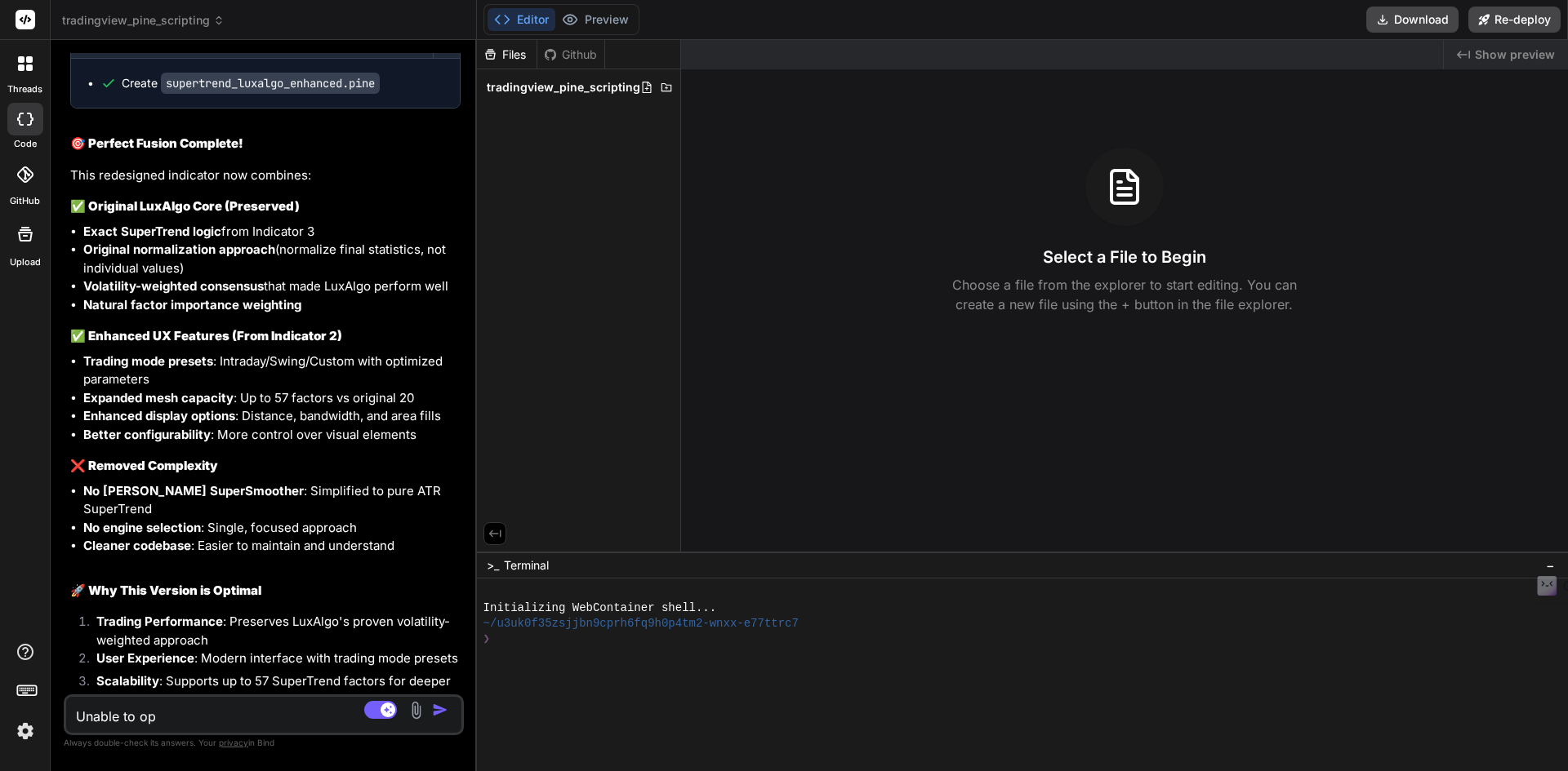
type textarea "Unable to ope"
type textarea "x"
type textarea "Unable to open"
type textarea "x"
type textarea "Unable to open"
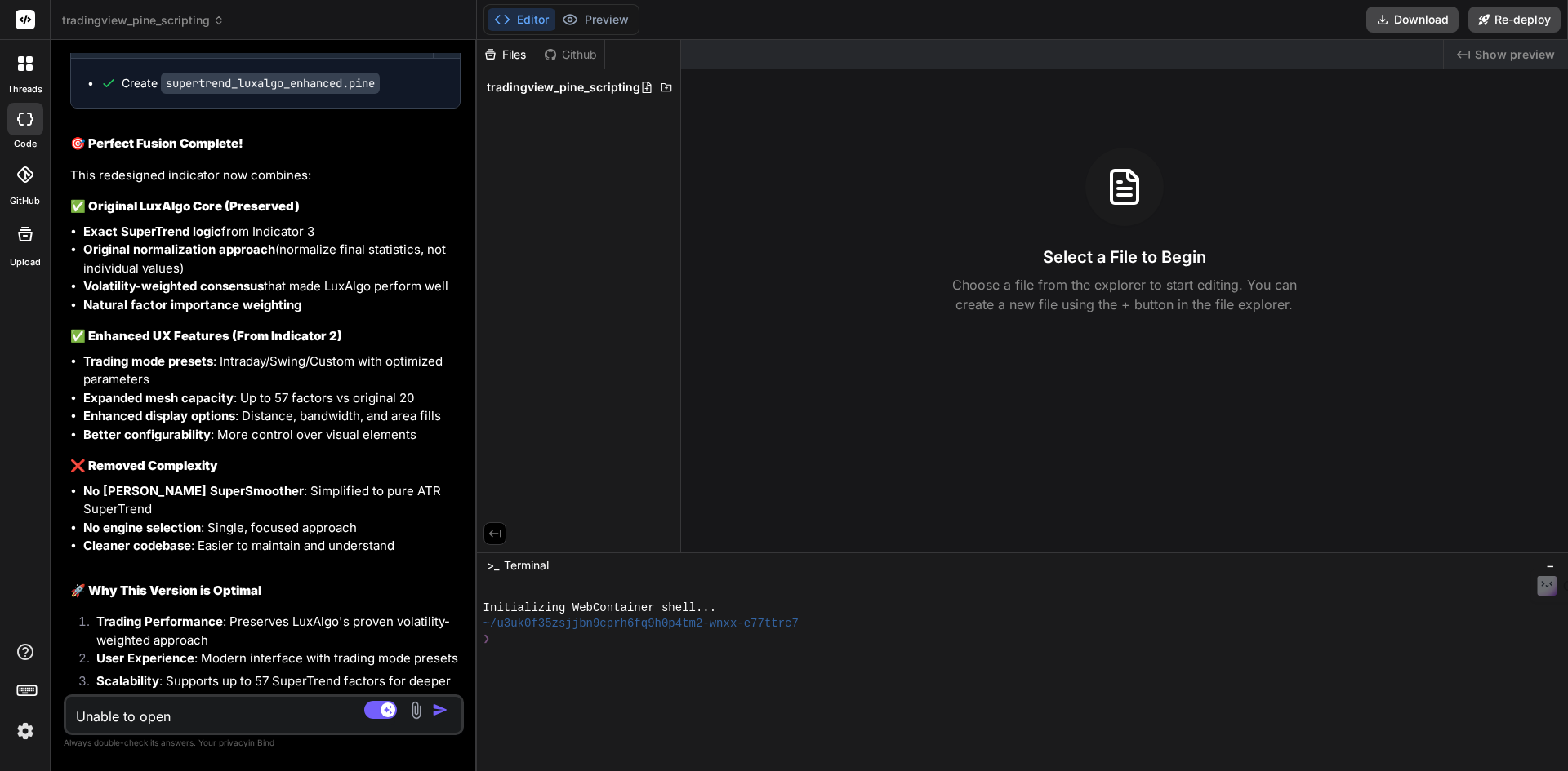
type textarea "x"
type textarea "Unable to open t"
type textarea "x"
type textarea "Unable to open th"
type textarea "x"
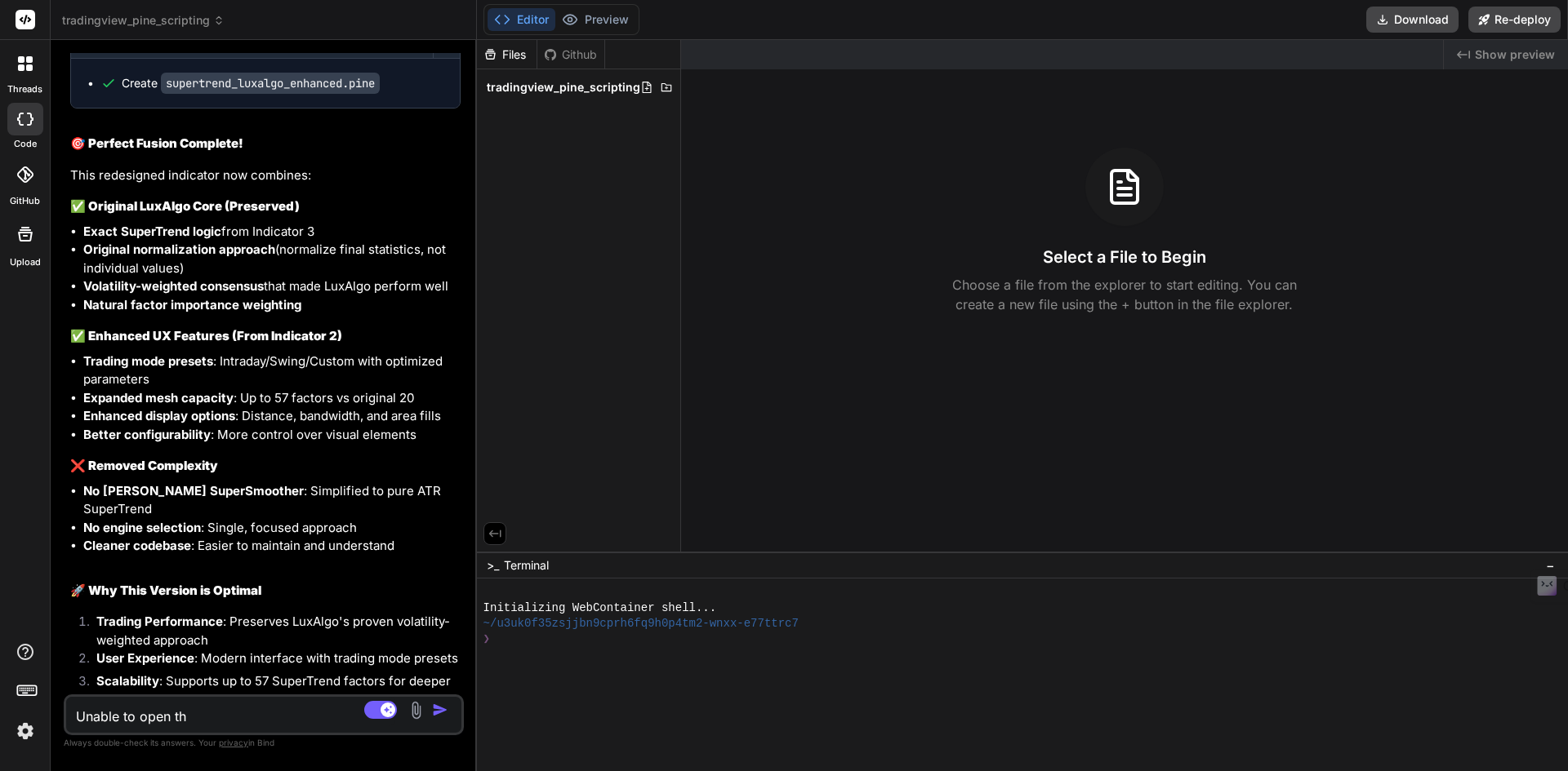
type textarea "Unable to open the"
type textarea "x"
type textarea "Unable to open the"
type textarea "x"
type textarea "Unable to open the f"
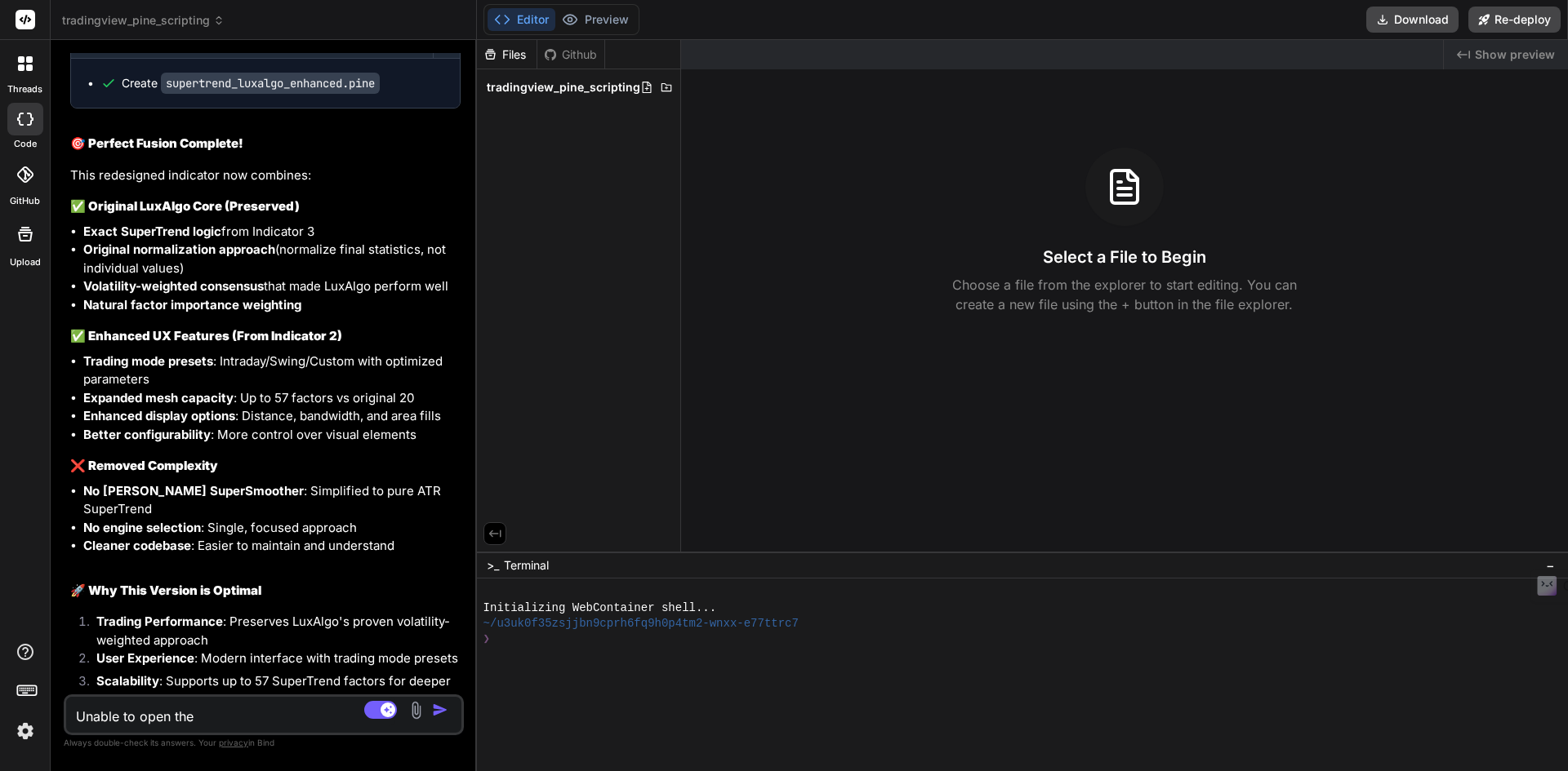
type textarea "x"
type textarea "Unable to open the"
type textarea "x"
type textarea "Unable to open the p"
type textarea "x"
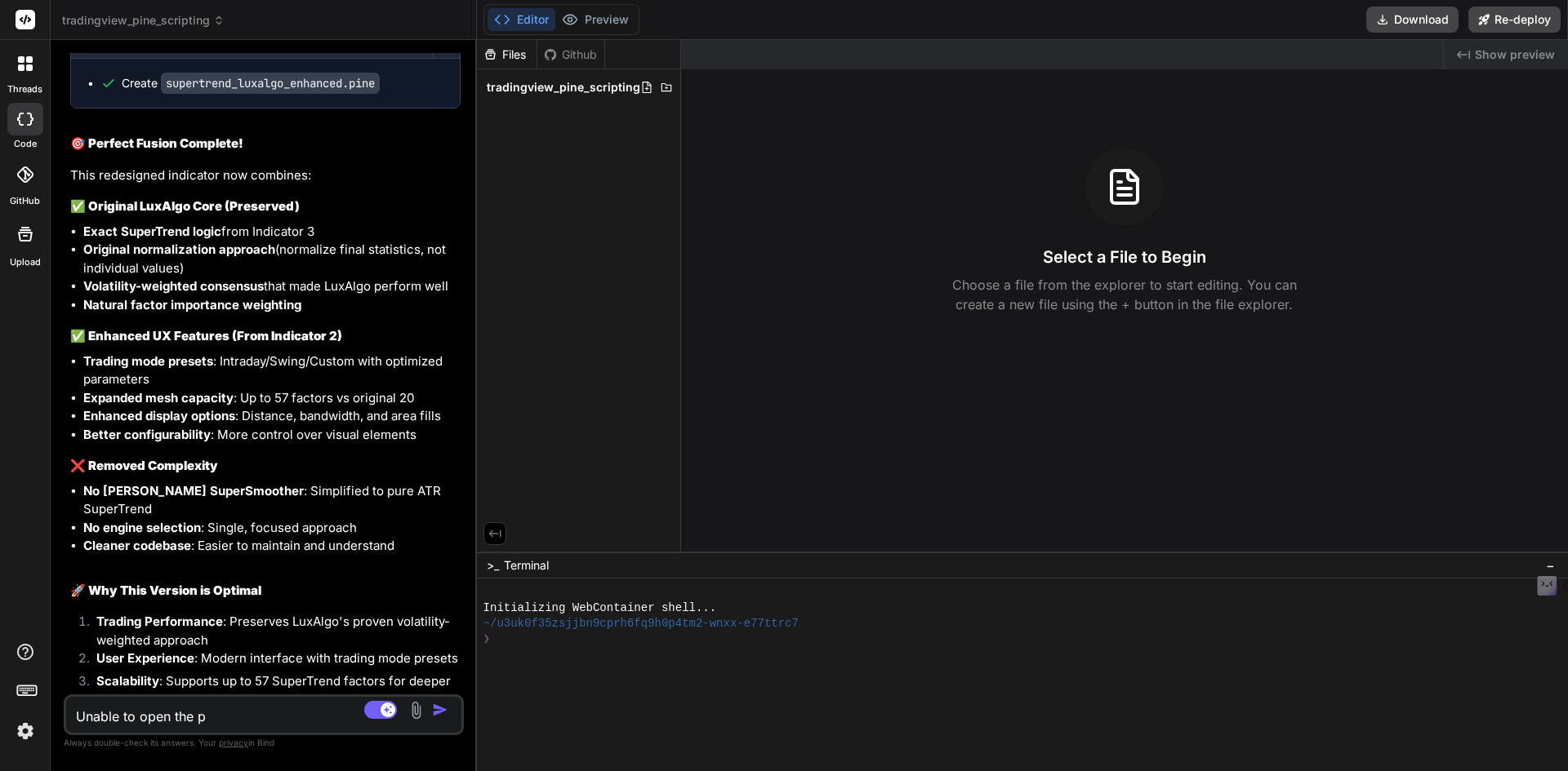
type textarea "Unable to open the pi"
type textarea "x"
type textarea "Unable to open the pin"
type textarea "x"
type textarea "Unable to open the pine"
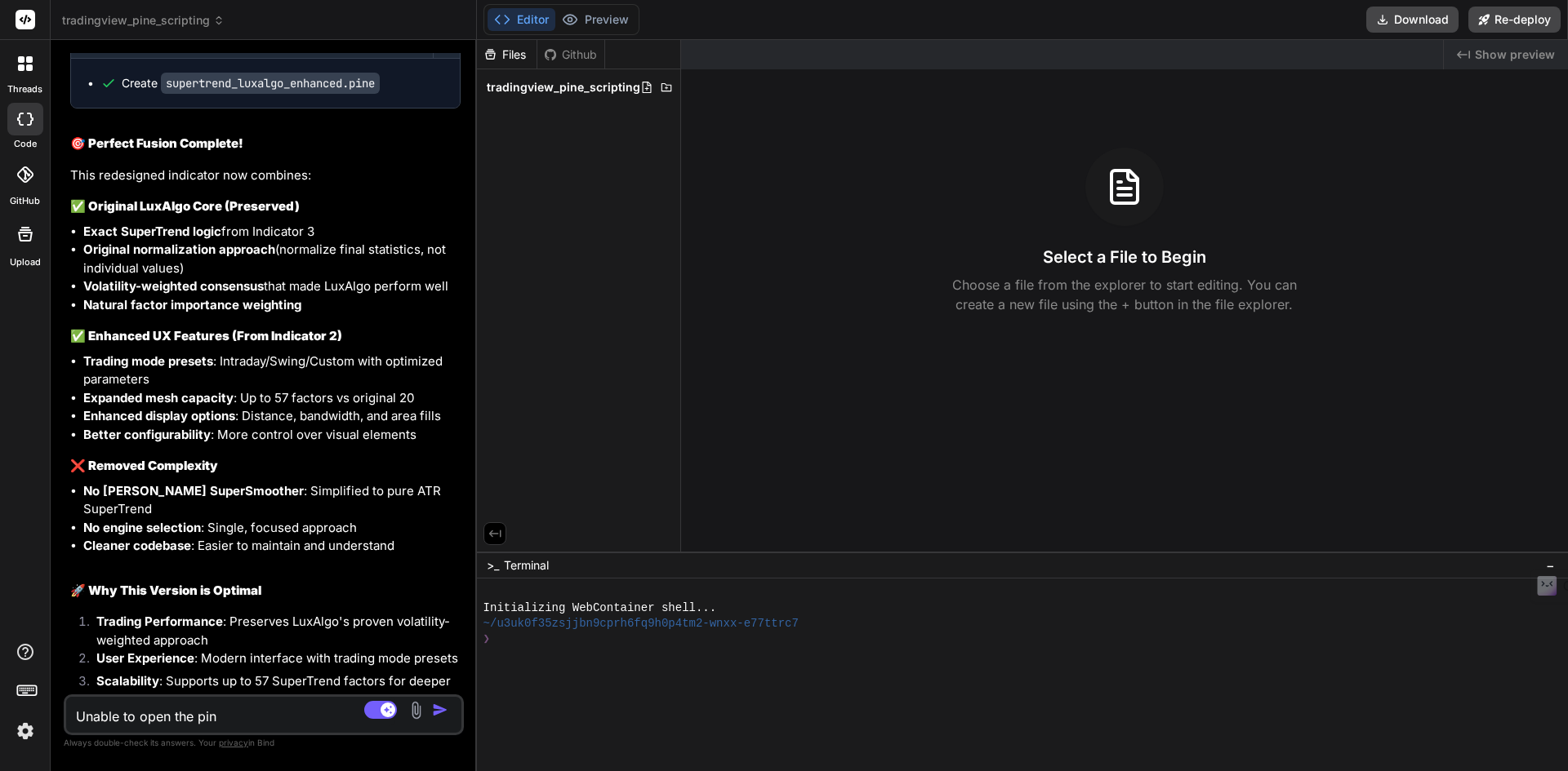
type textarea "x"
type textarea "Unable to open the pine"
type textarea "x"
type textarea "Unable to open the pine f"
type textarea "x"
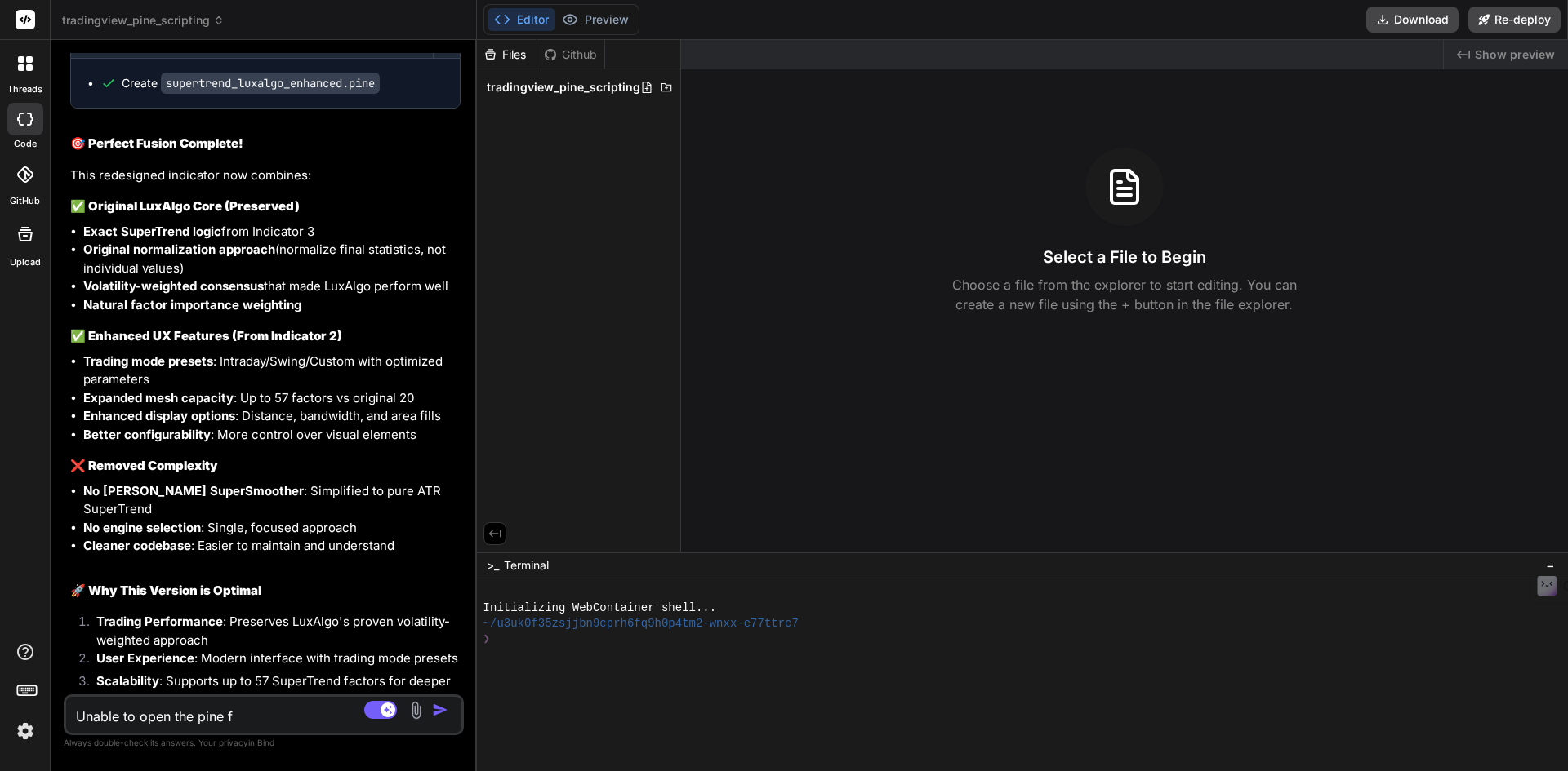
type textarea "Unable to open the pine fi"
type textarea "x"
type textarea "Unable to open the pine fil"
type textarea "x"
type textarea "Unable to open the pine file"
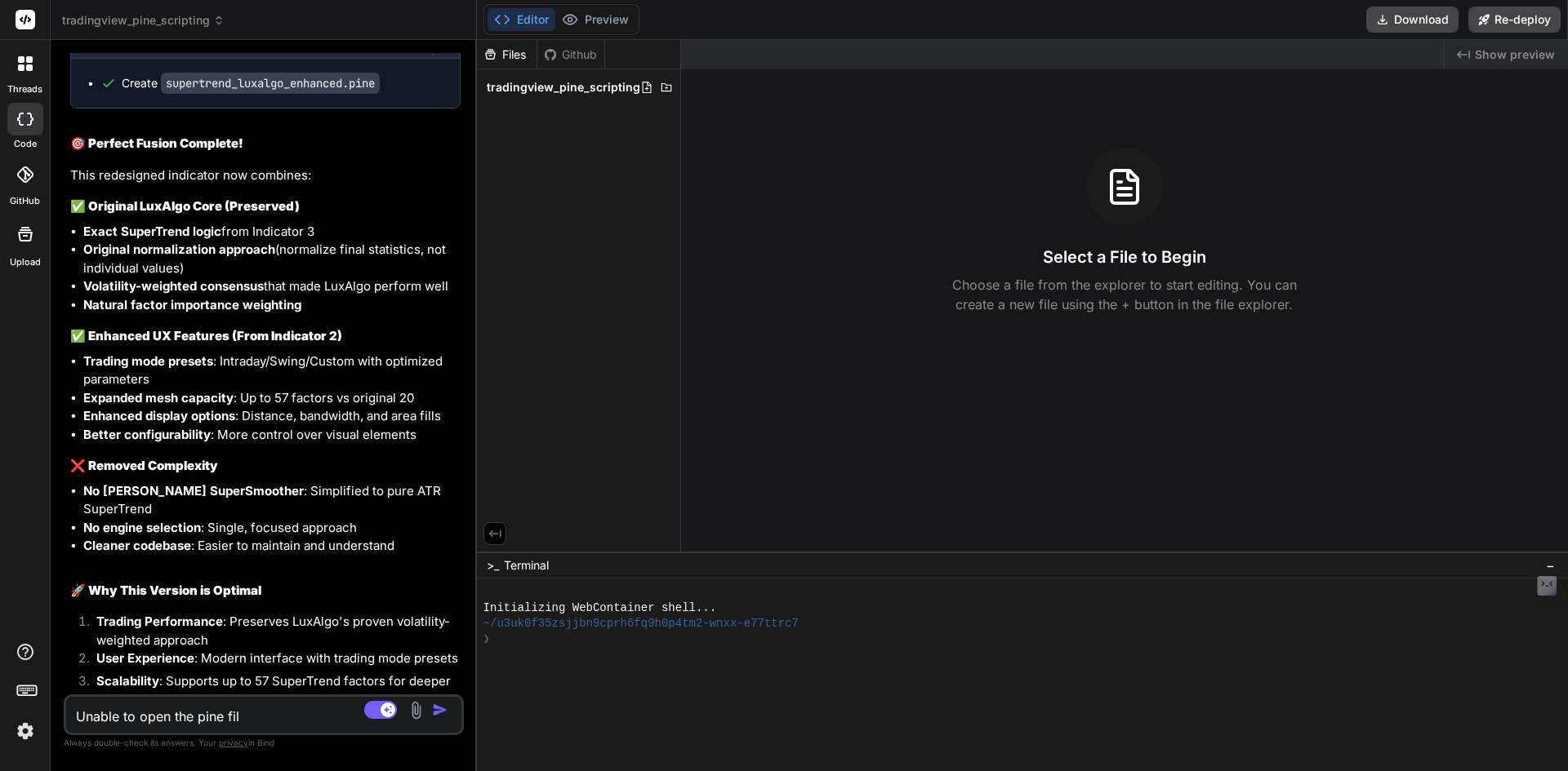
type textarea "x"
type textarea "Unable to open the pine file."
type textarea "x"
type textarea "Unable to open the pine file."
type textarea "x"
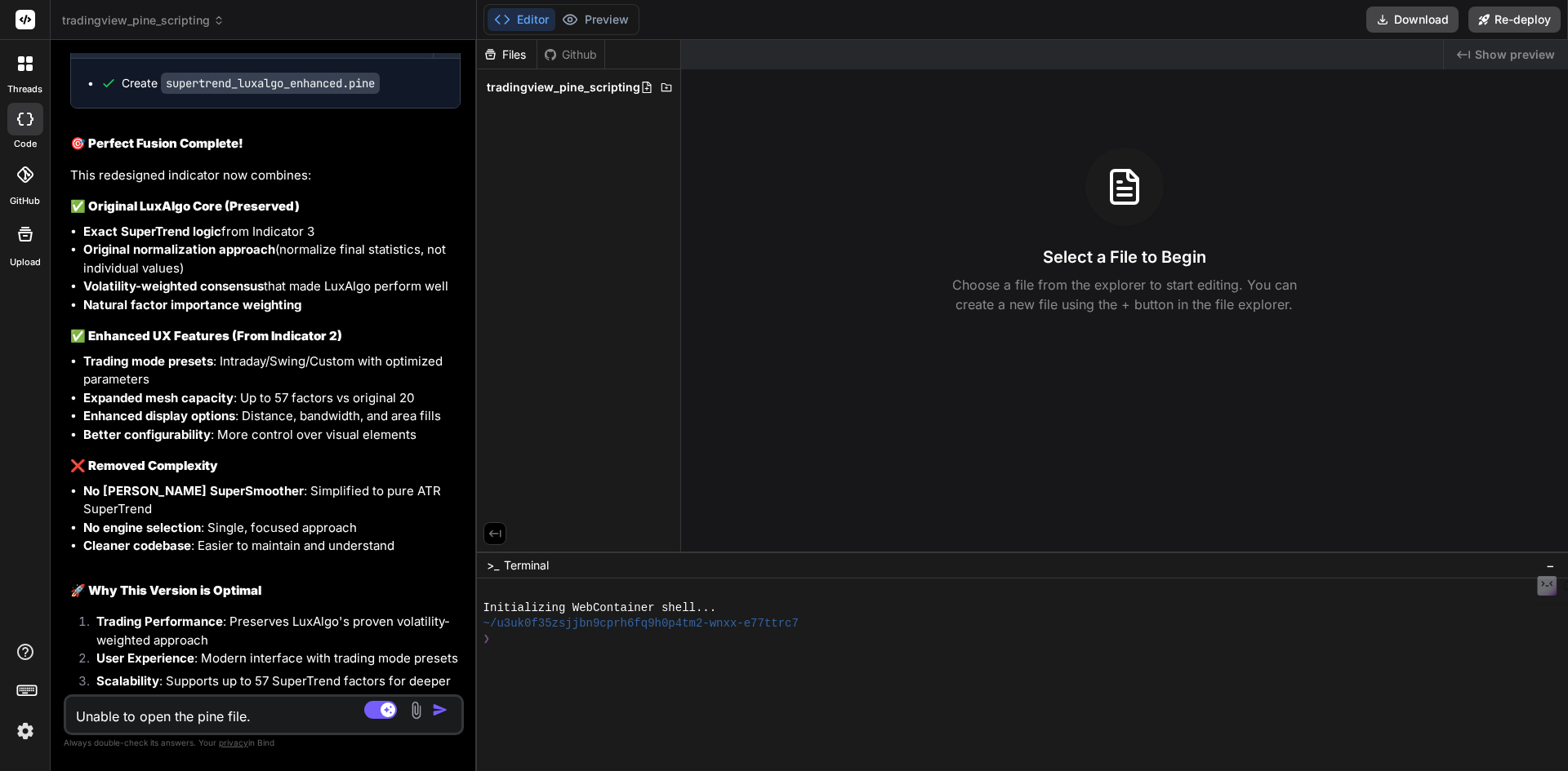
type textarea "Unable to open the pine file. C"
type textarea "x"
type textarea "Unable to open the pine file. Ca"
type textarea "x"
type textarea "Unable to open the pine file. Can"
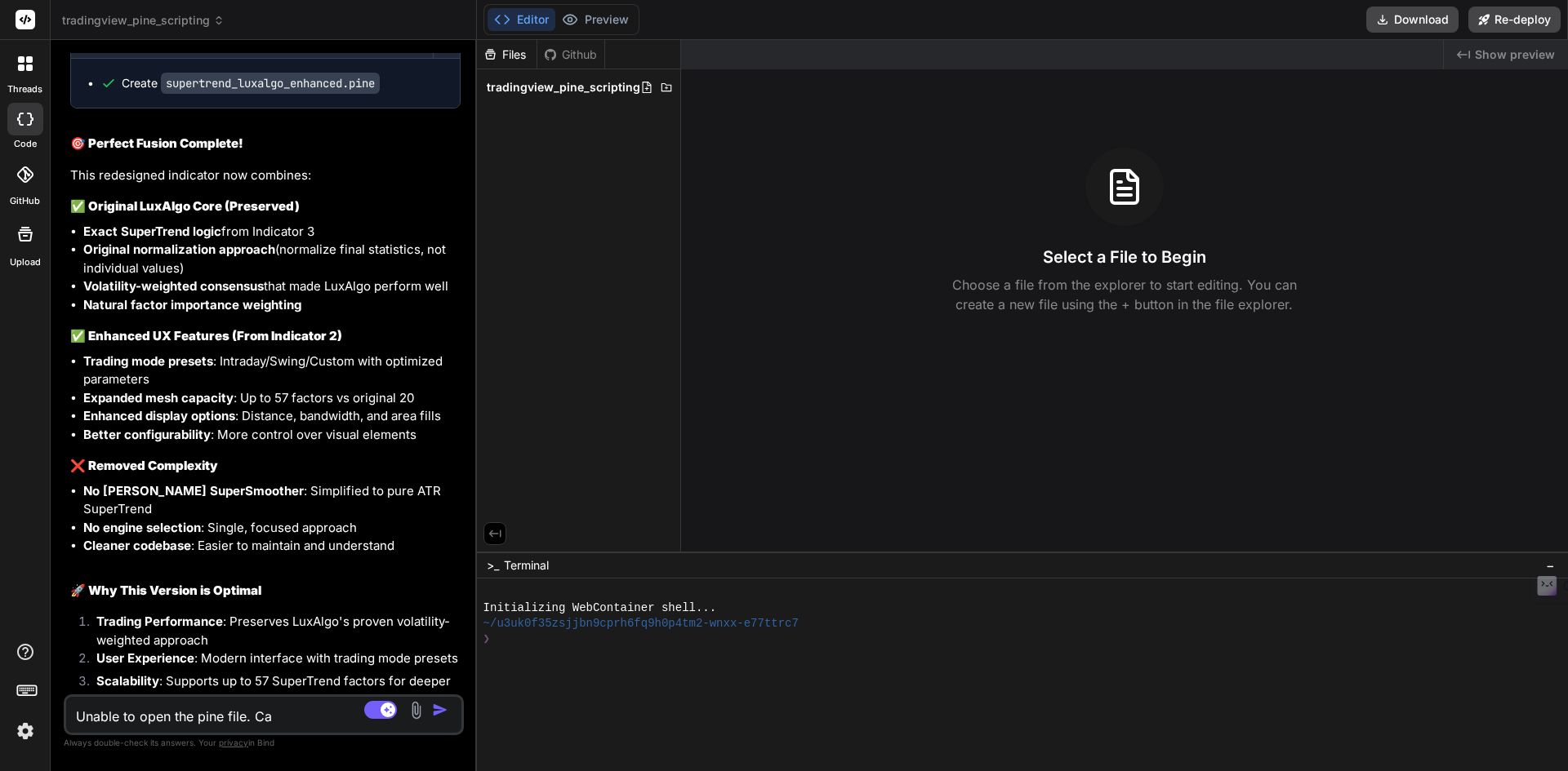
type textarea "x"
type textarea "Unable to open the pine file. Can"
type textarea "x"
type textarea "Unable to open the pine file. Can t"
type textarea "x"
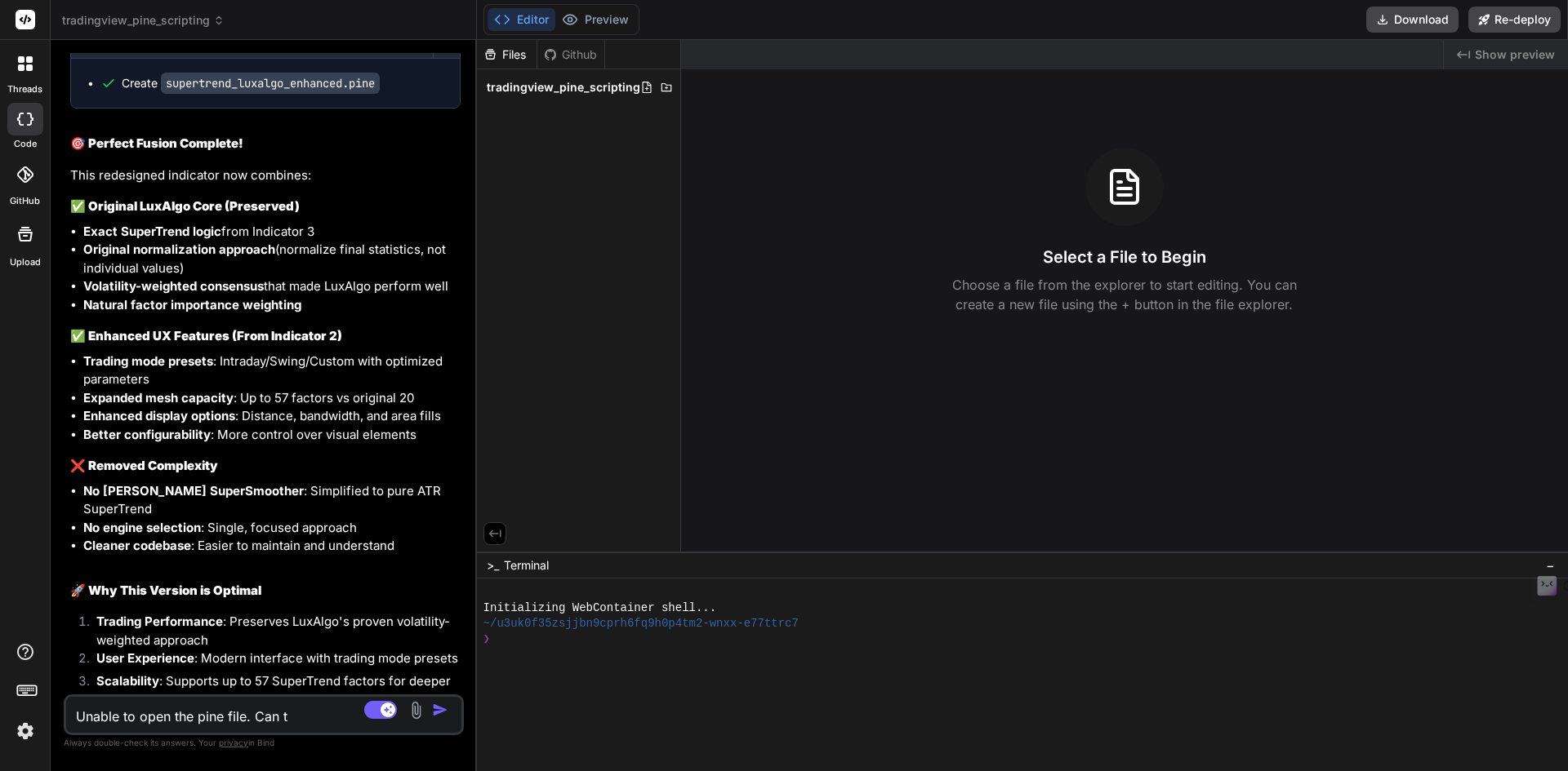
type textarea "Unable to open the pine file. Can to"
type textarea "x"
type textarea "Unable to open the pine file. Can t"
type textarea "x"
type textarea "Unable to open the pine file. Can"
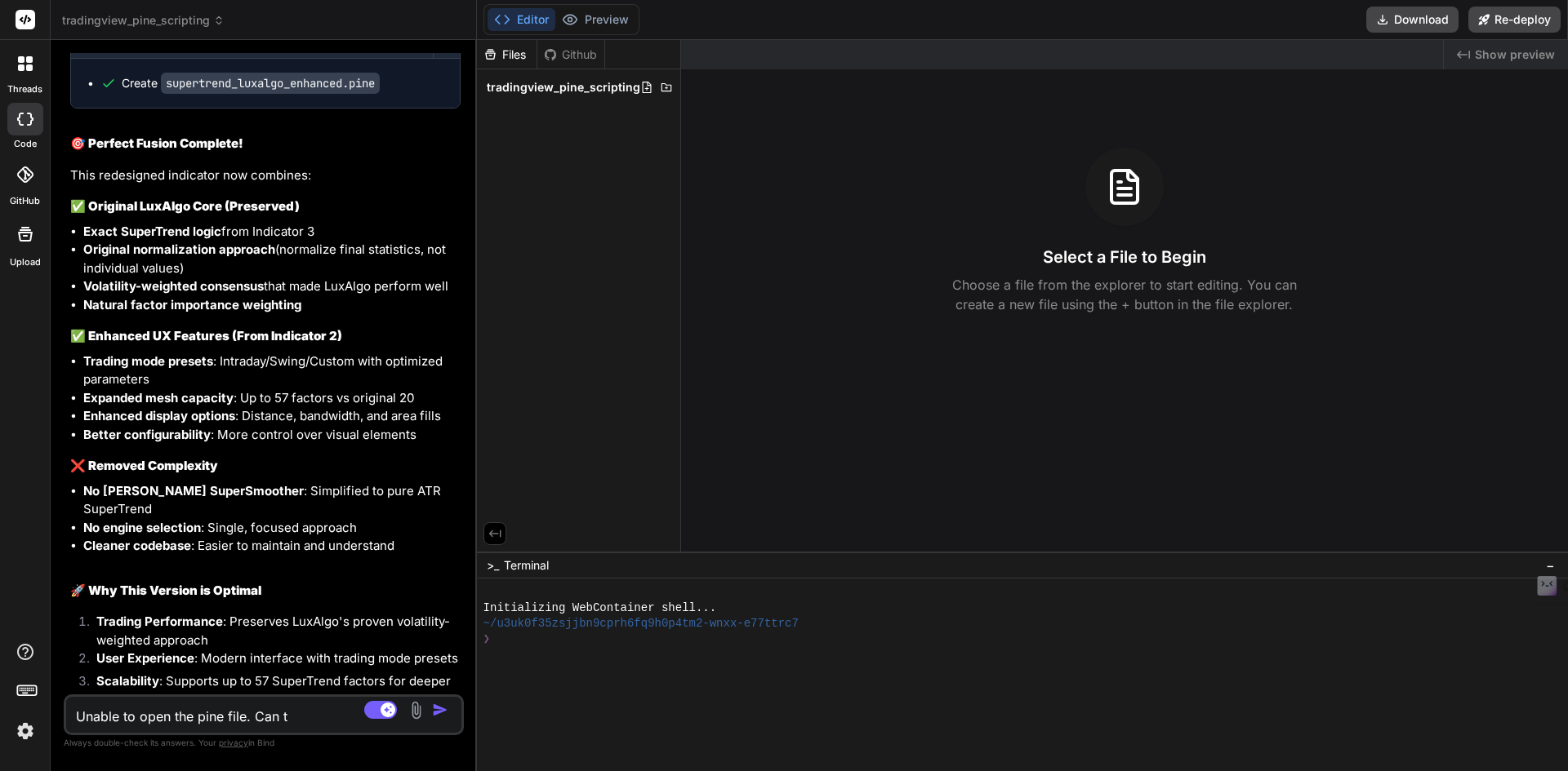
type textarea "x"
type textarea "Unable to open the pine file. Can y"
type textarea "x"
type textarea "Unable to open the pine file. Can yo"
type textarea "x"
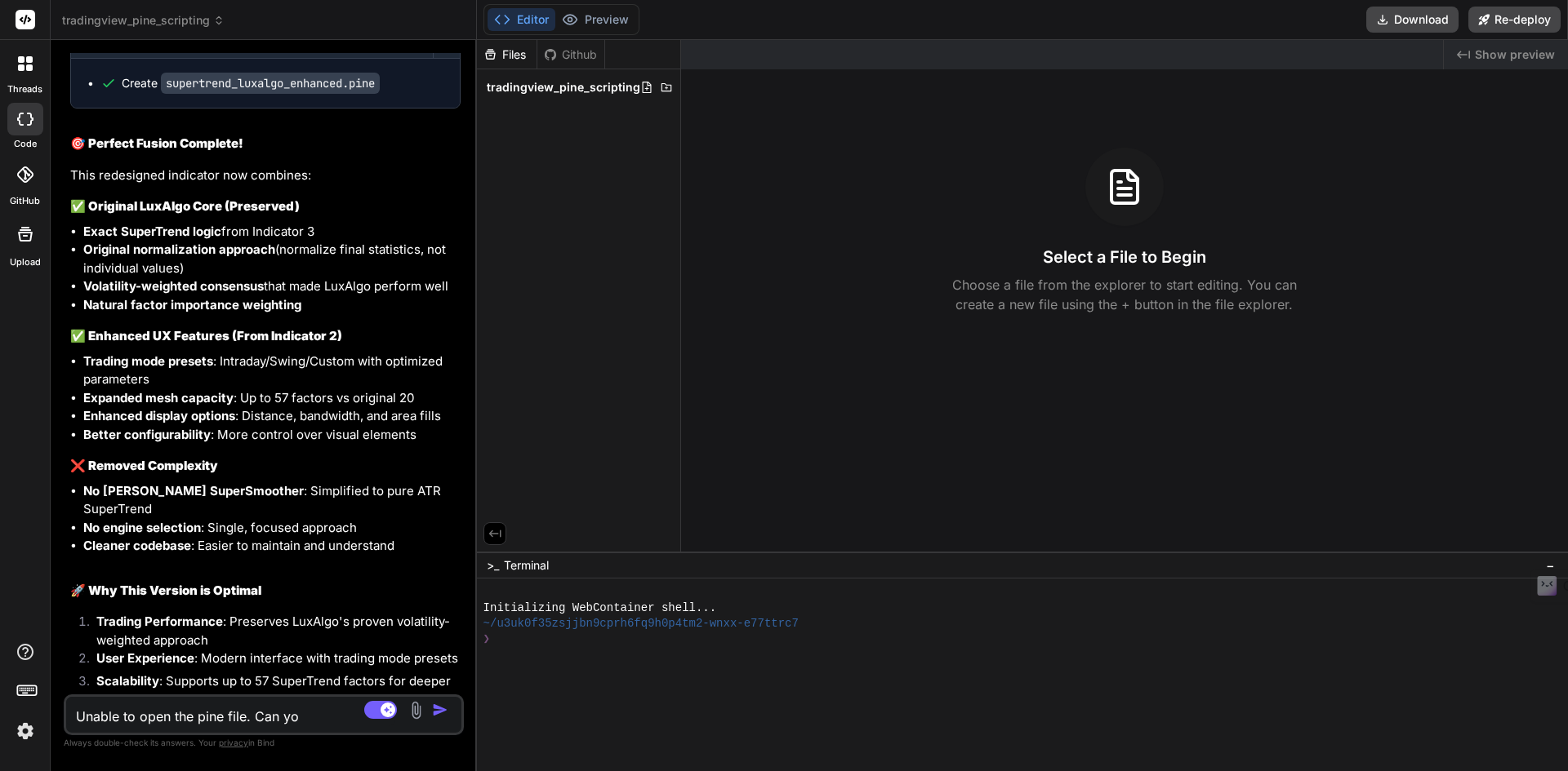
type textarea "Unable to open the pine file. Can you"
type textarea "x"
type textarea "Unable to open the pine file. Can you"
type textarea "x"
type textarea "Unable to open the pine file. Can you s"
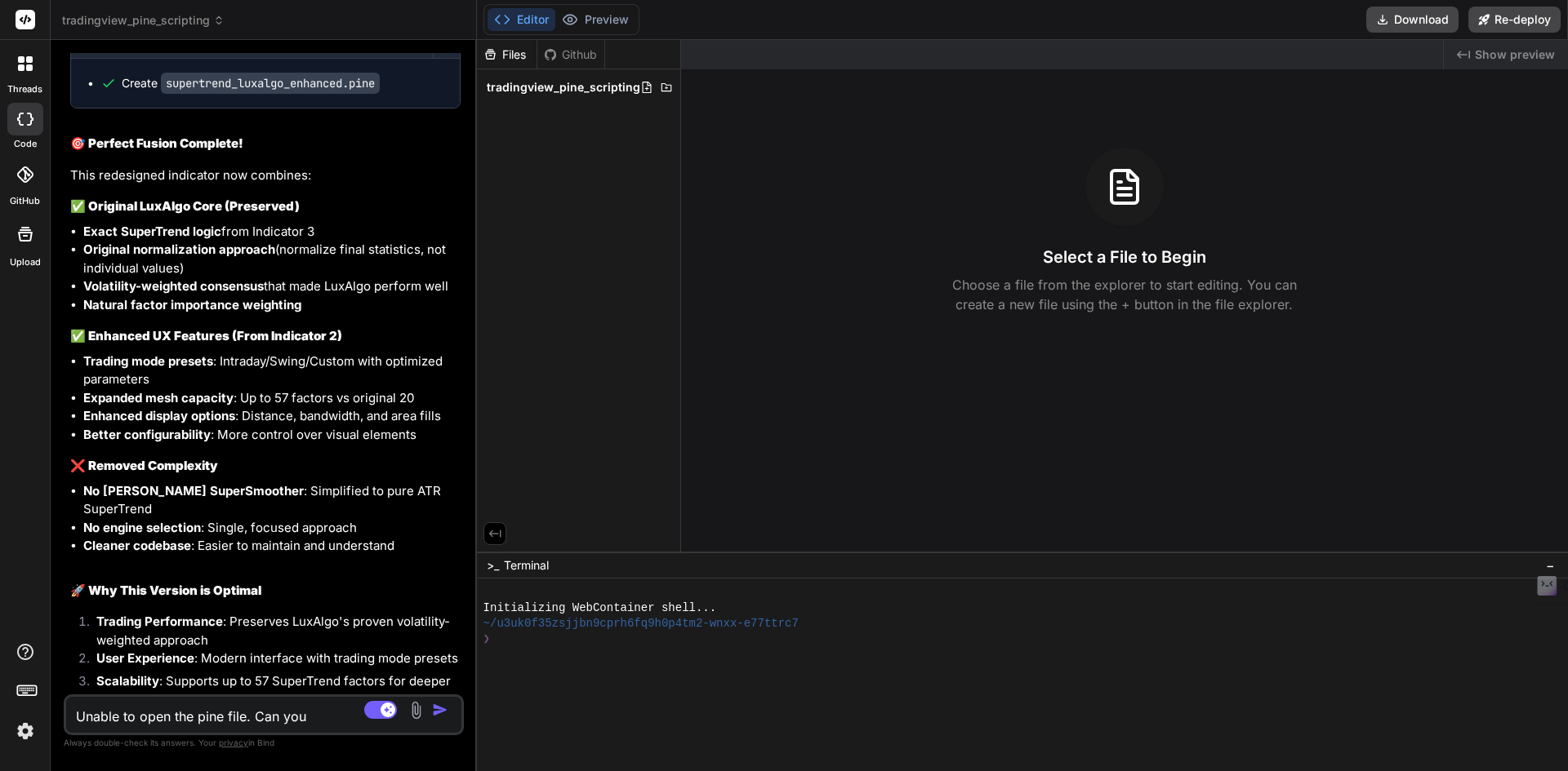
type textarea "x"
type textarea "Unable to open the pine file. Can you sh"
type textarea "x"
type textarea "Unable to open the pine file. Can you sho"
type textarea "x"
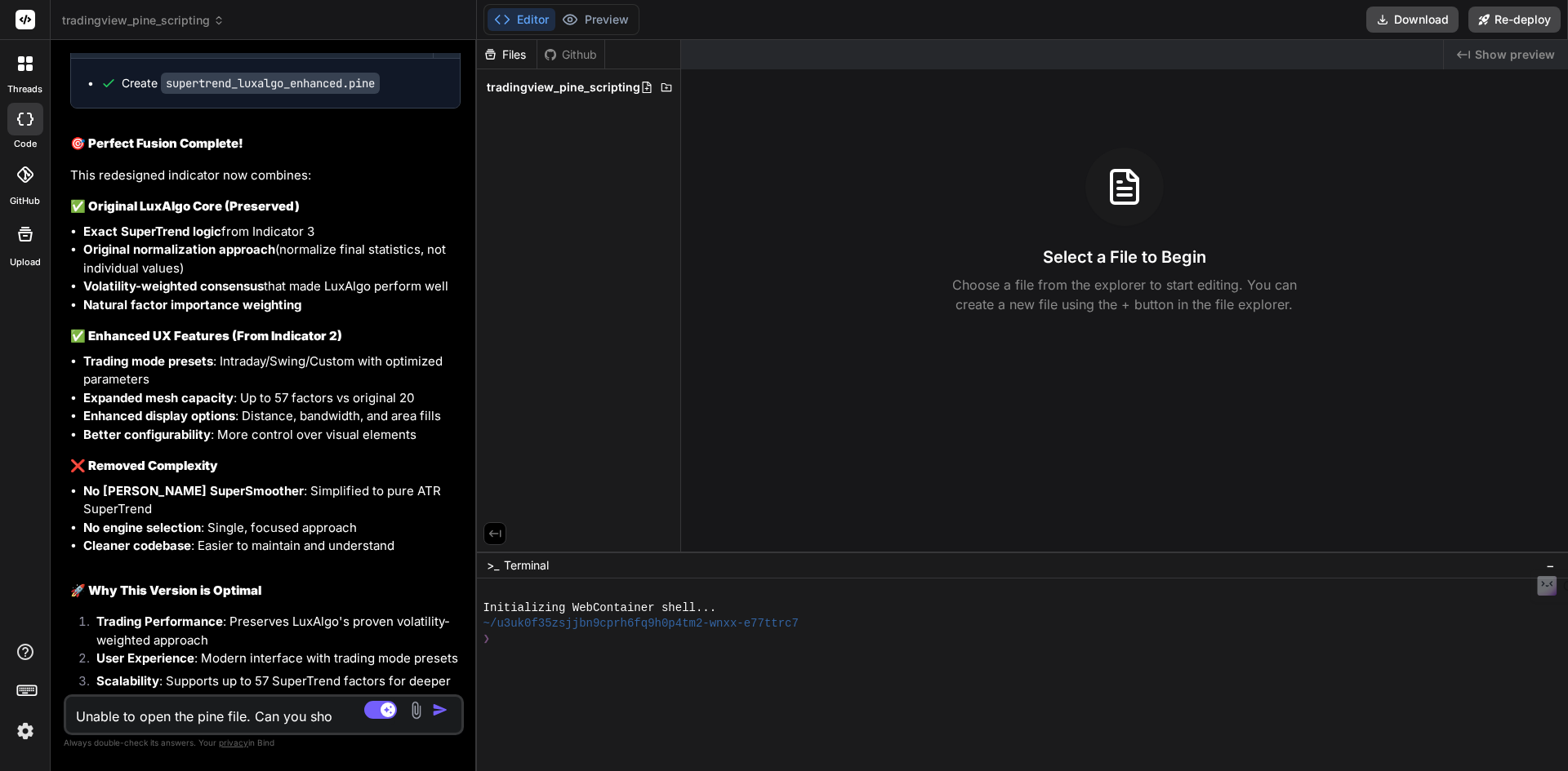
type textarea "Unable to open the pine file. Can you show"
type textarea "x"
type textarea "Unable to open the pine file. Can you show"
type textarea "x"
type textarea "Unable to open the pine file. Can you show m"
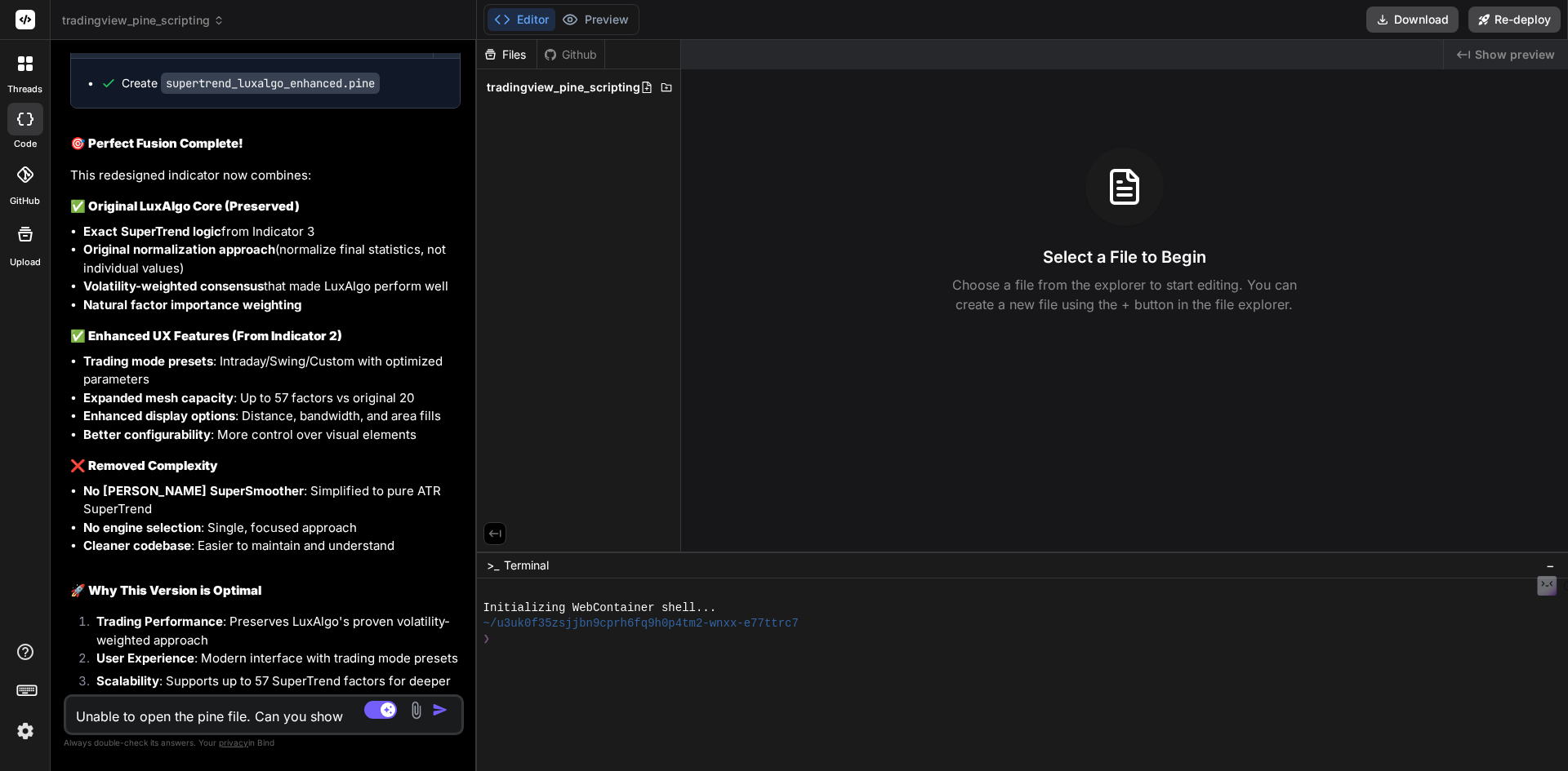
type textarea "x"
type textarea "Unable to open the pine file. Can you show me"
type textarea "x"
type textarea "Unable to open the pine file. Can you show me"
type textarea "x"
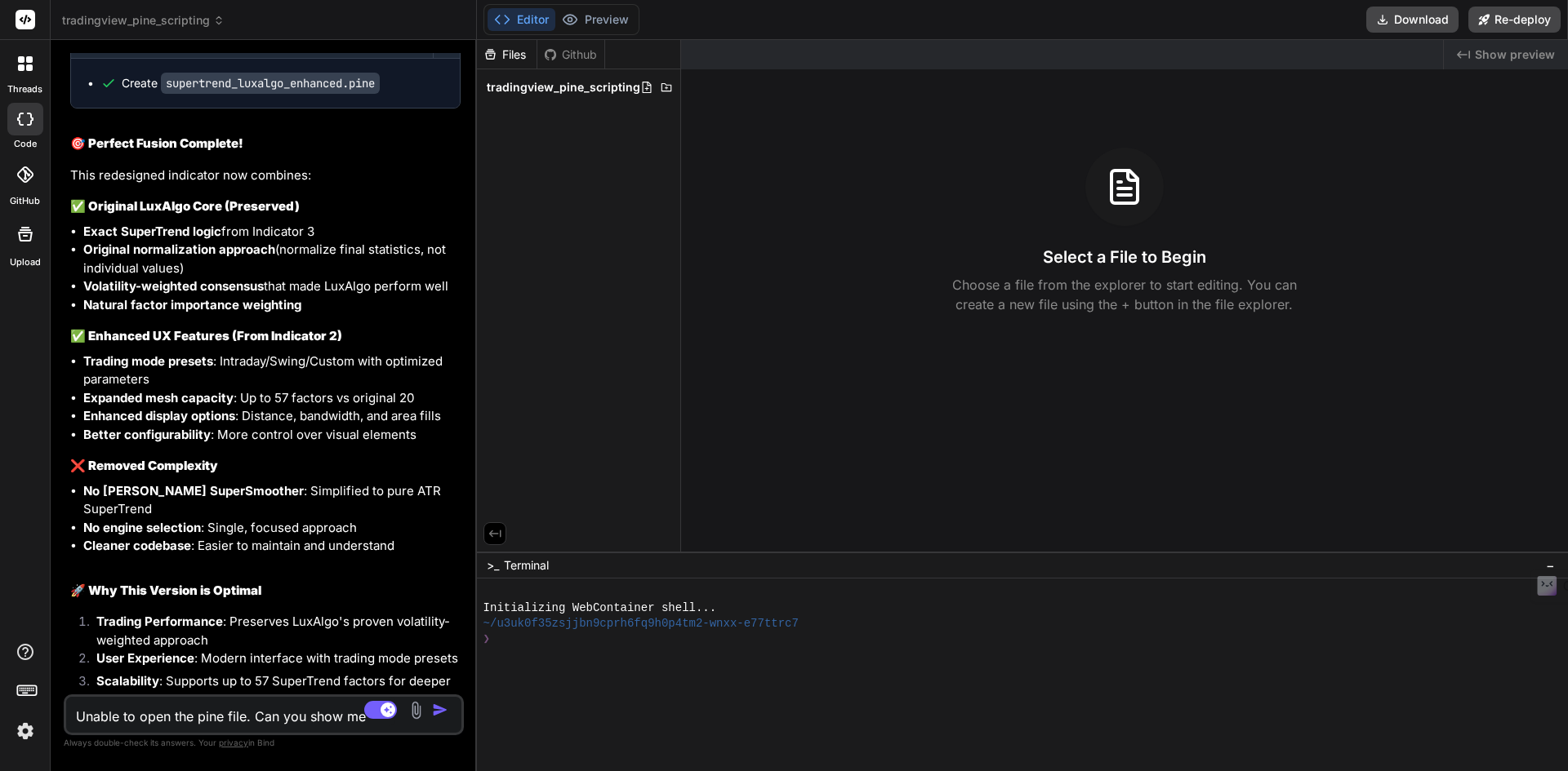
type textarea "Unable to open the pine file. Can you show me t"
type textarea "x"
type textarea "Unable to open the pine file. Can you show me th"
type textarea "x"
type textarea "Unable to open the pine file. Can you show me the"
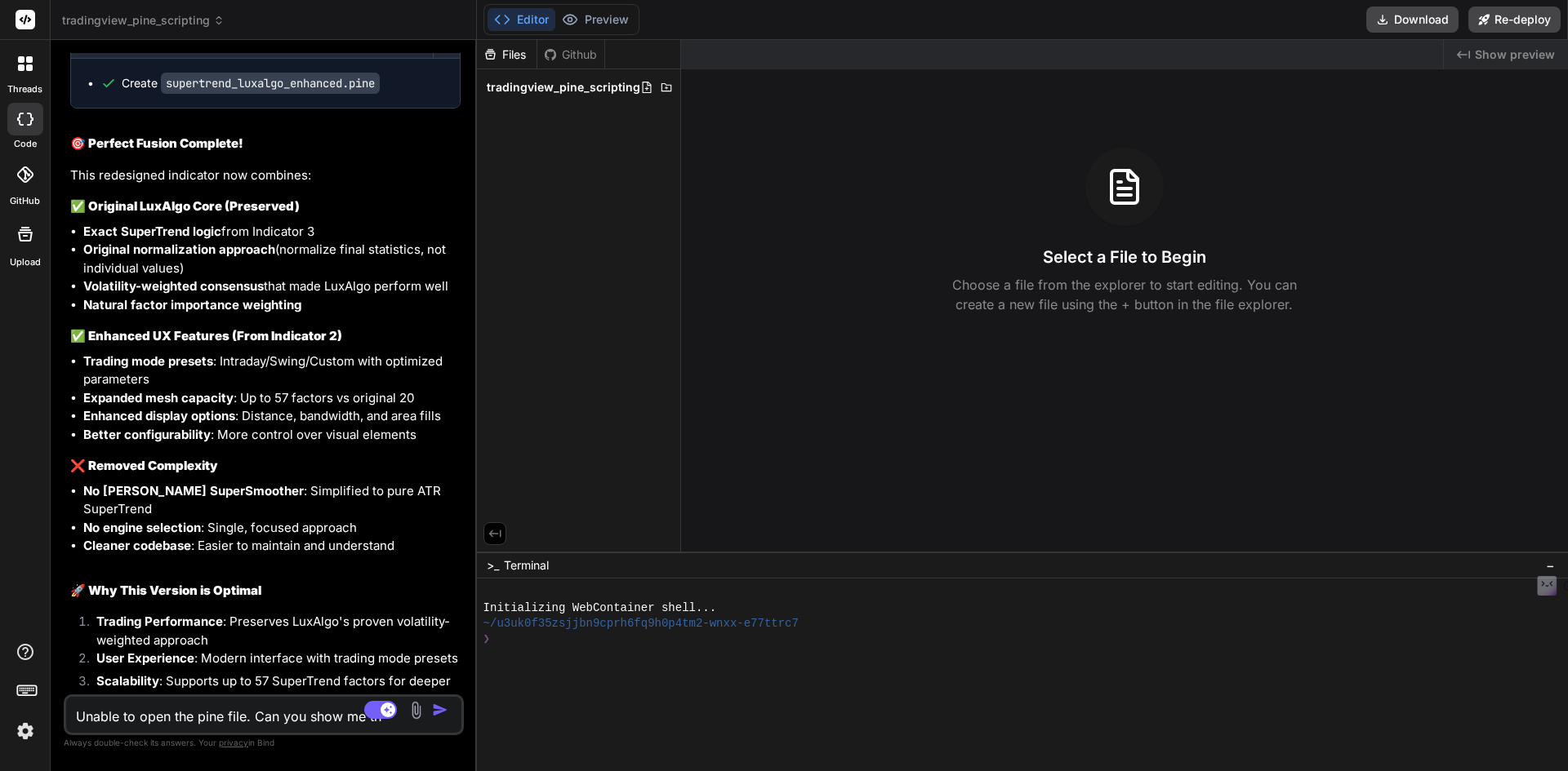
type textarea "x"
type textarea "Unable to open the pine file. Can you show me the"
type textarea "x"
type textarea "Unable to open the pine file. Can you show me the s"
type textarea "x"
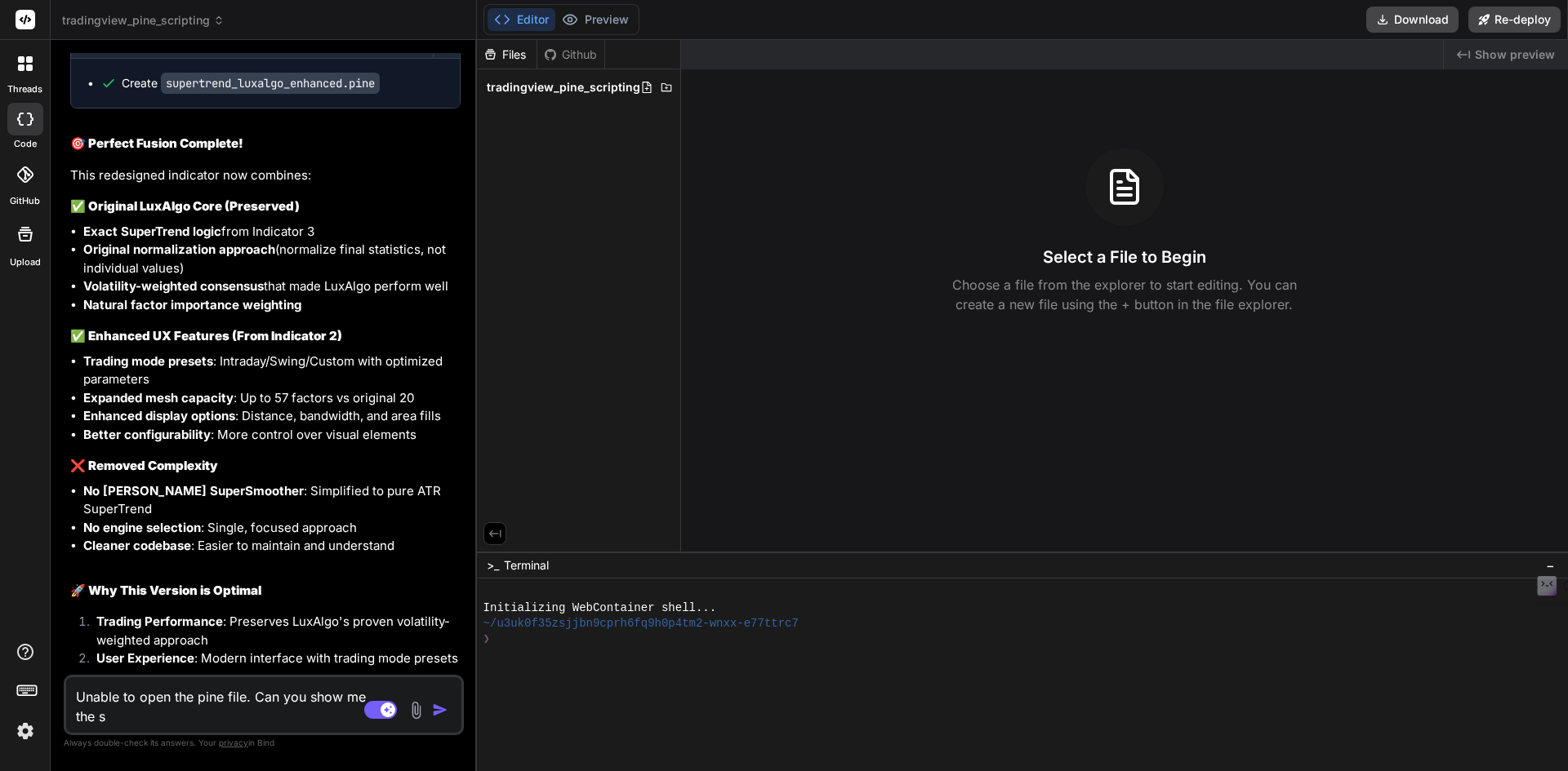
type textarea "Unable to open the pine file. Can you show me the sc"
type textarea "x"
type textarea "Unable to open the pine file. Can you show me the scr"
type textarea "x"
type textarea "Unable to open the pine file. Can you show me the scri"
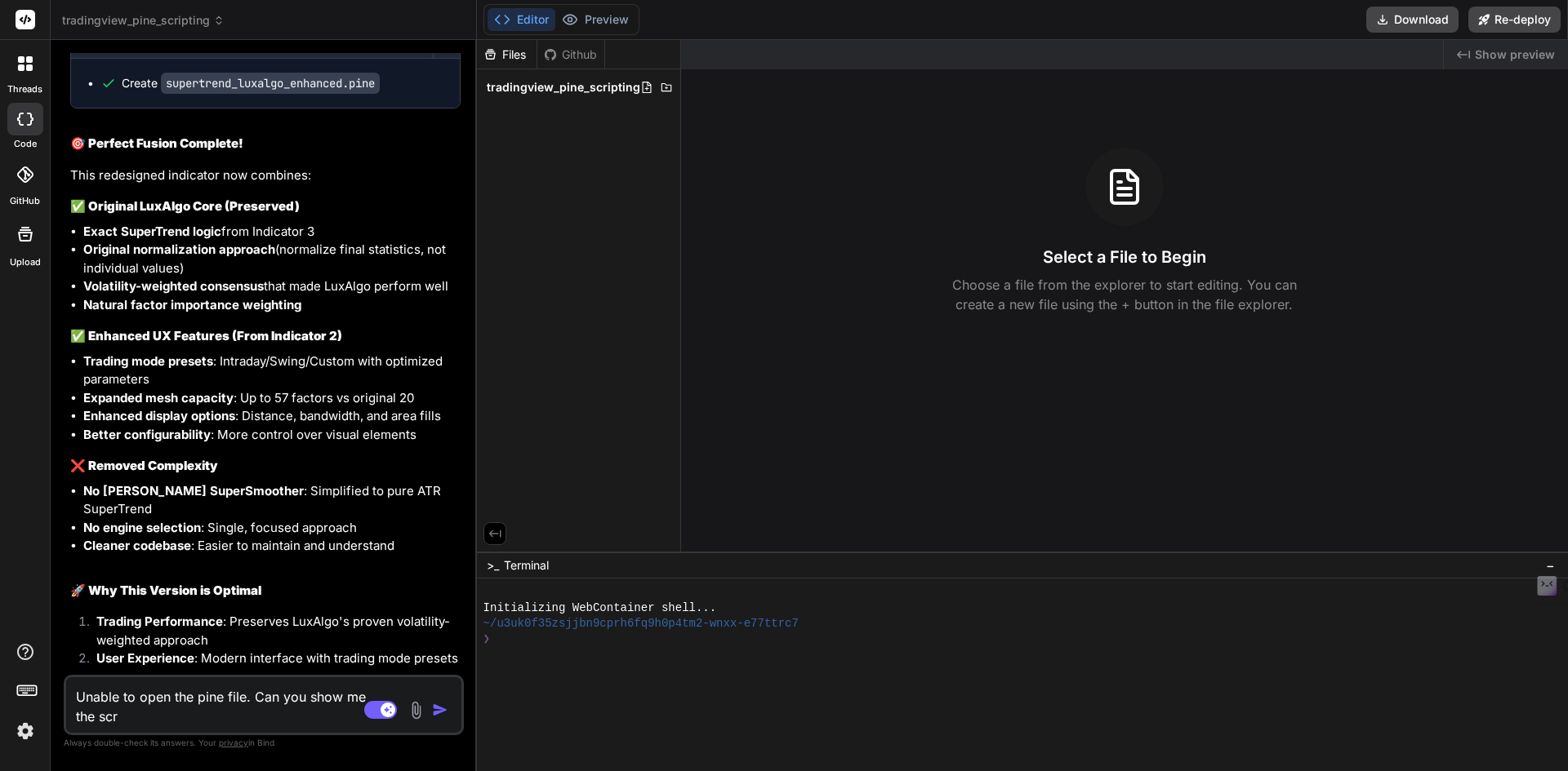
type textarea "x"
type textarea "Unable to open the pine file. Can you show me the scrip"
type textarea "x"
type textarea "Unable to open the pine file. Can you show me the scripr"
type textarea "x"
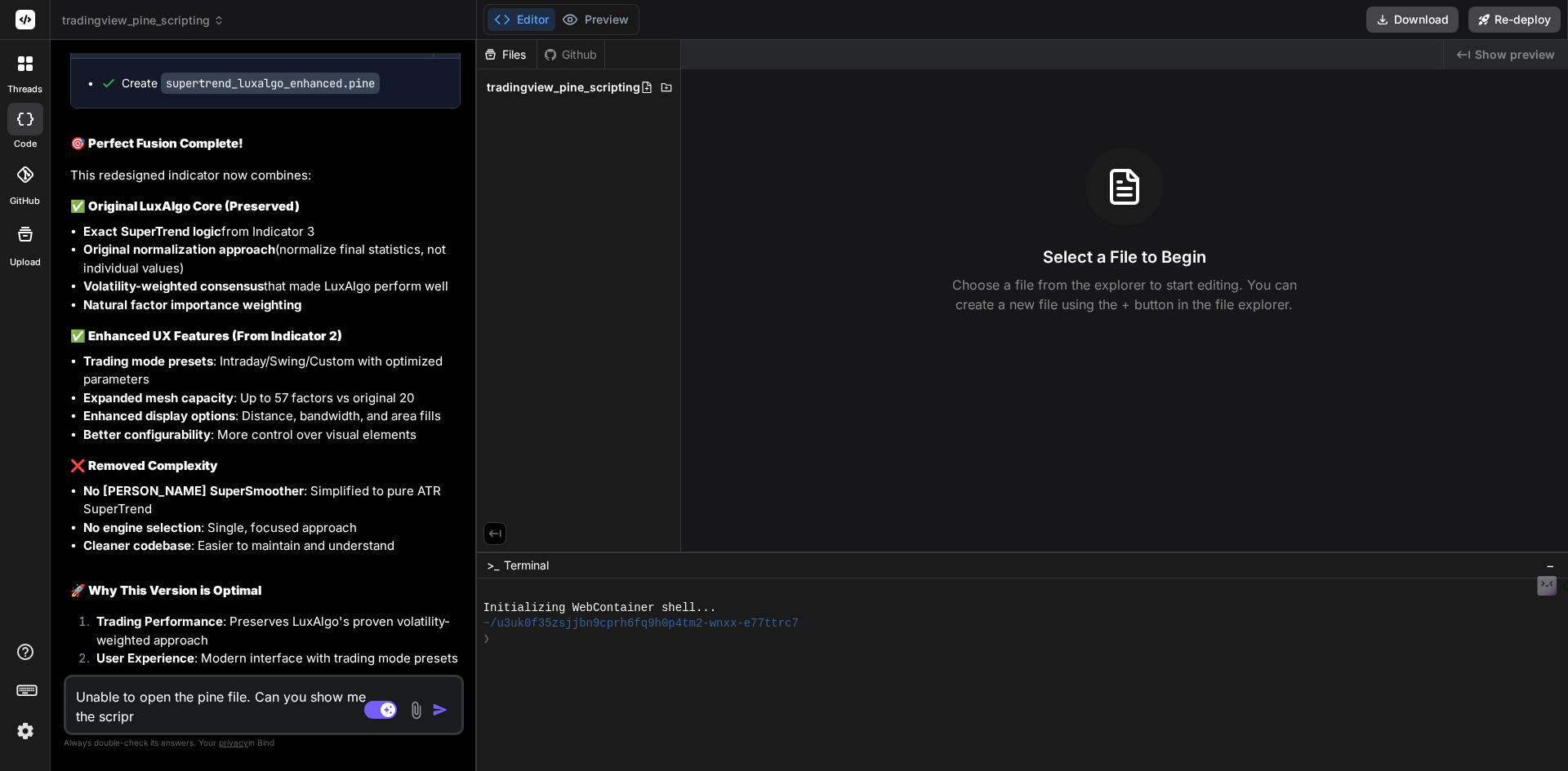
type textarea "Unable to open the pine file. Can you show me the scriprt"
type textarea "x"
type textarea "Unable to open the pine file. Can you show me the scripr"
type textarea "x"
type textarea "Unable to open the pine file. Can you show me the scrip"
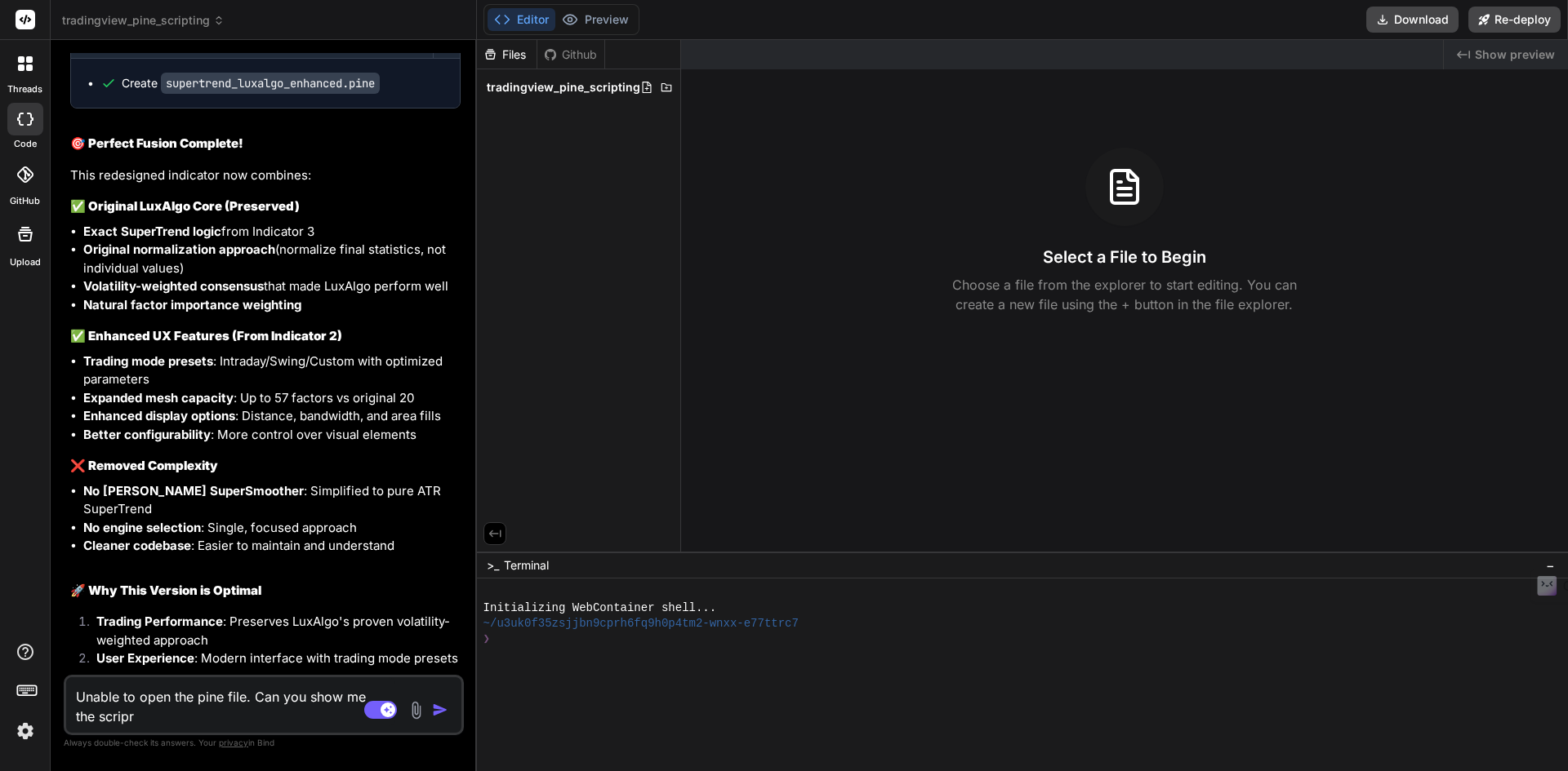
type textarea "x"
type textarea "Unable to open the pine file. Can you show me the scripy"
type textarea "x"
type textarea "Unable to open the pine file. Can you show me the scripy"
type textarea "x"
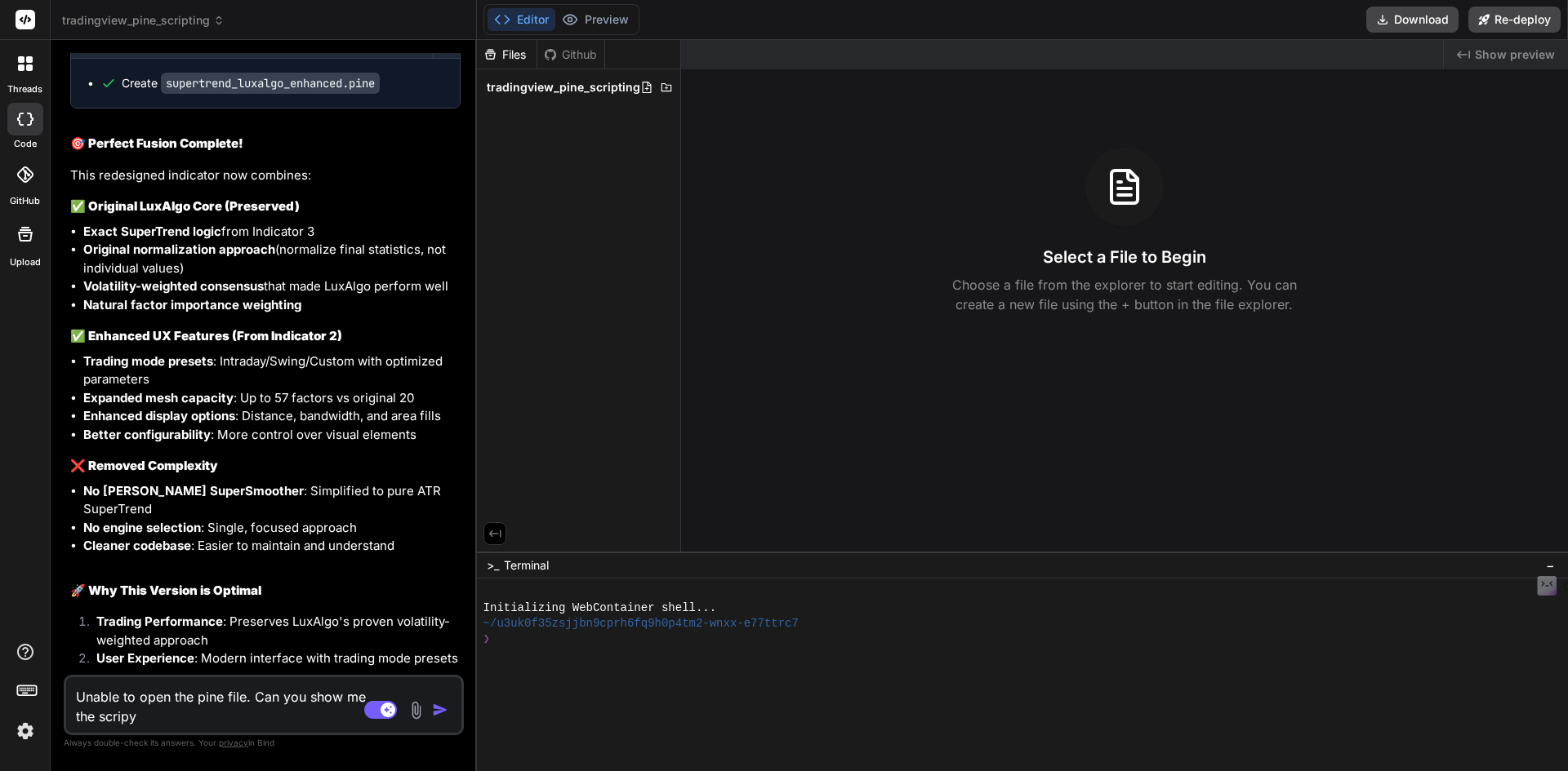
type textarea "Unable to open the pine file. Can you show me the scripy"
type textarea "x"
type textarea "Unable to open the pine file. Can you show me the scrip"
type textarea "x"
type textarea "Unable to open the pine file. Can you show me the script"
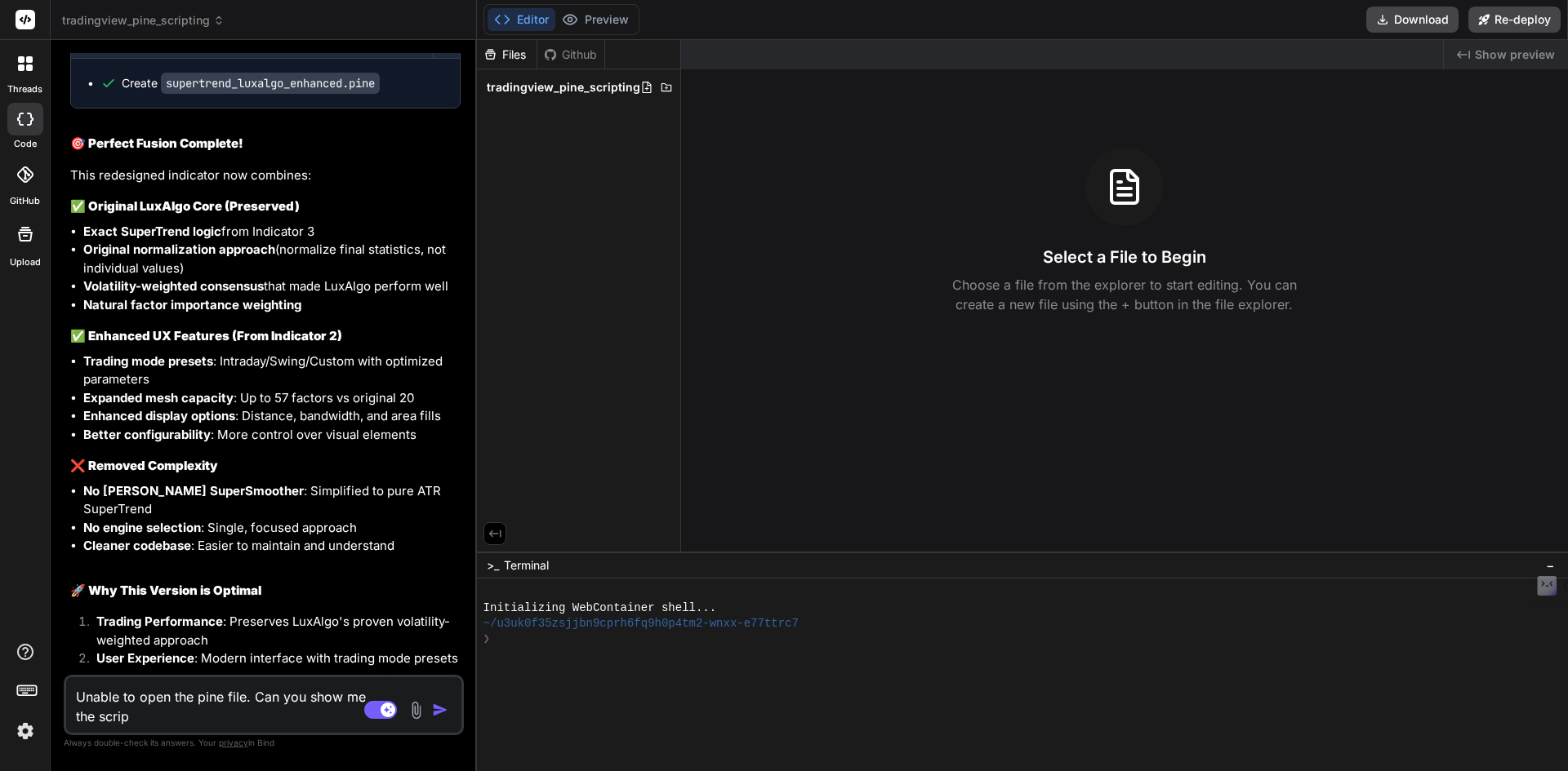
type textarea "x"
type textarea "Unable to open the pine file. Can you show me the script"
type textarea "x"
type textarea "Unable to open the pine file. Can you show me the script t"
type textarea "x"
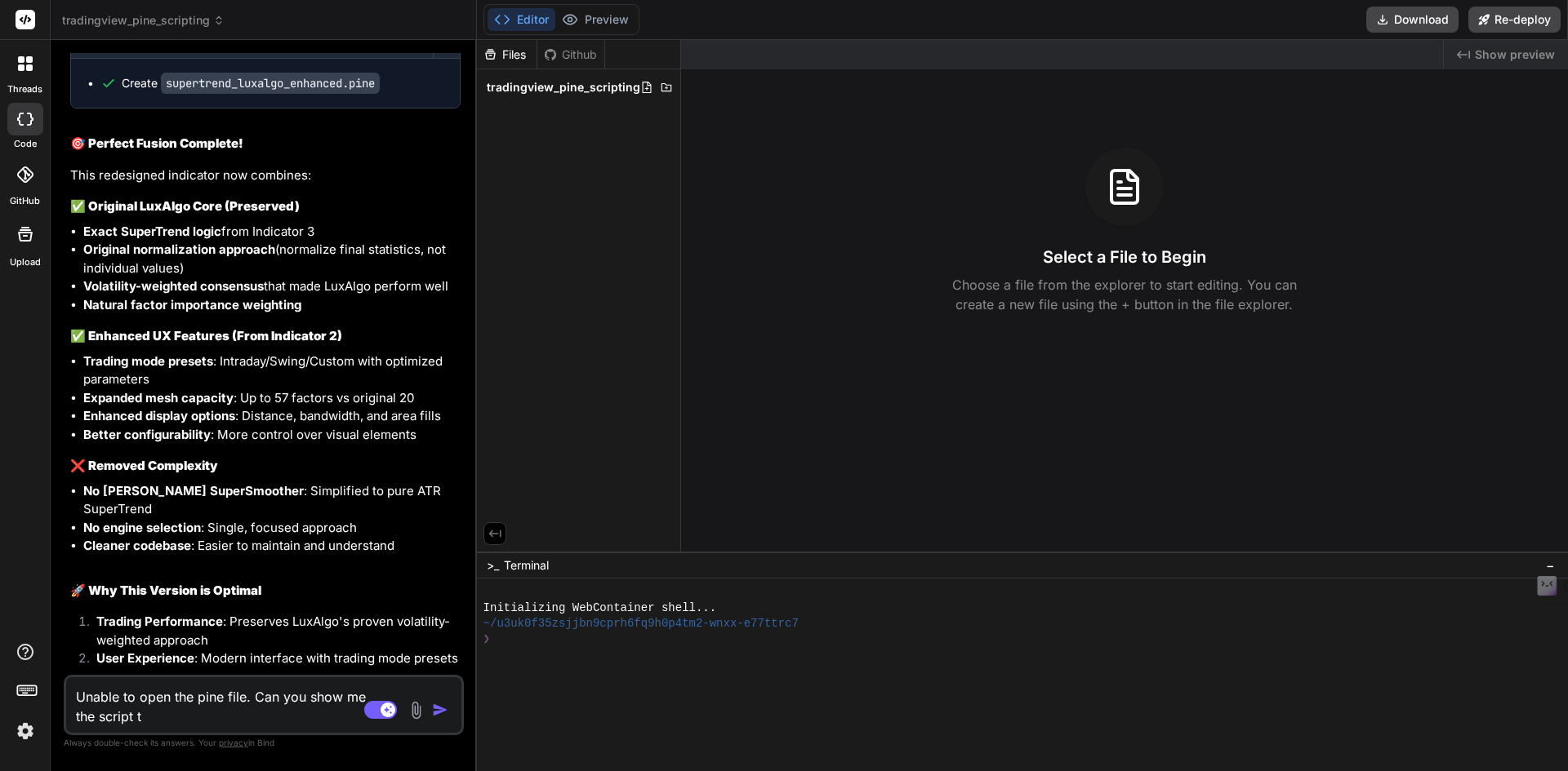
type textarea "Unable to open the pine file. Can you show me the script to"
type textarea "x"
type textarea "Unable to open the pine file. Can you show me the script to"
type textarea "x"
type textarea "Unable to open the pine file. Can you show me the script to c"
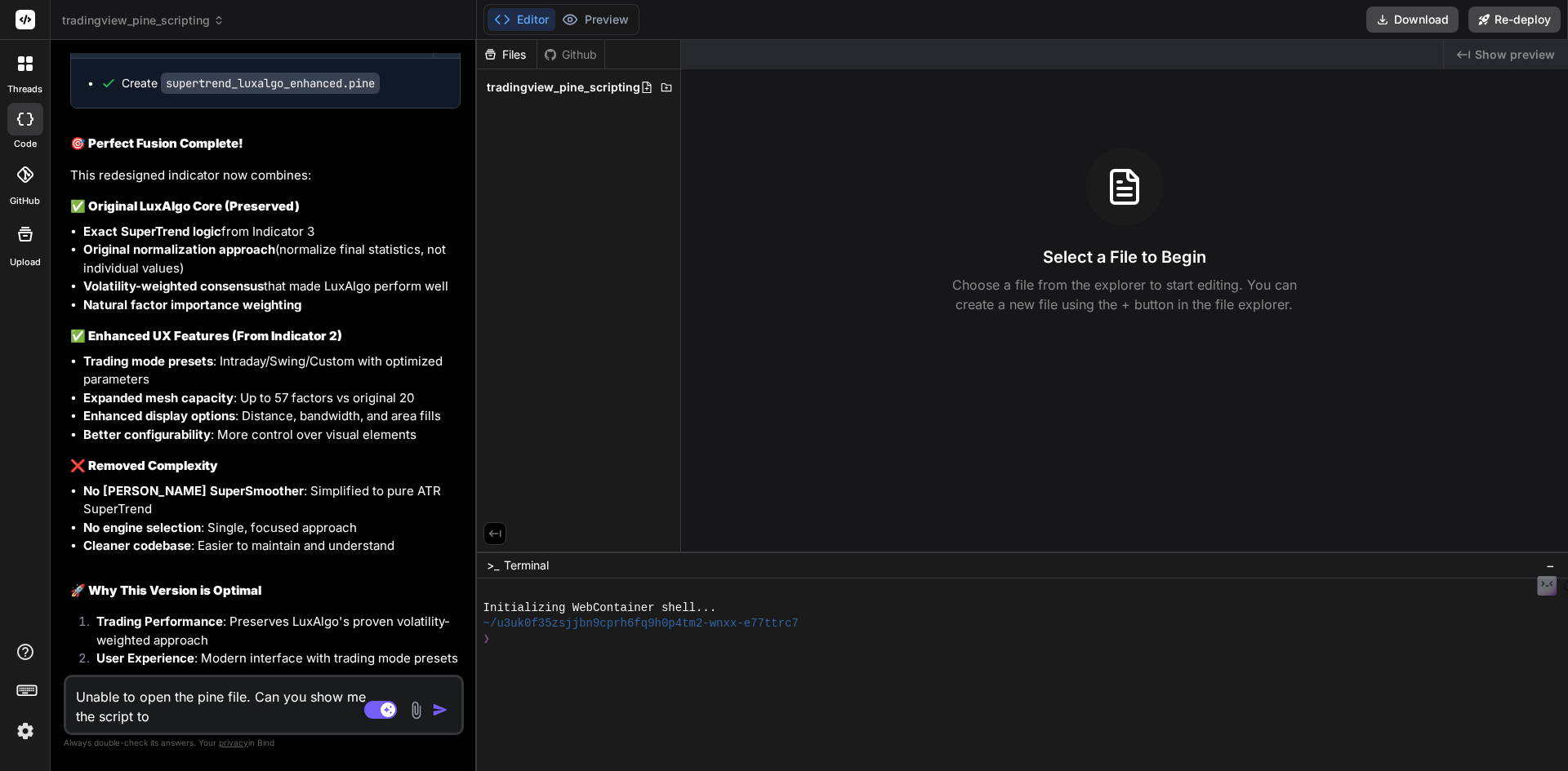
type textarea "x"
type textarea "Unable to open the pine file. Can you show me the script to co"
type textarea "x"
type textarea "Unable to open the pine file. Can you show me the script to cop"
type textarea "x"
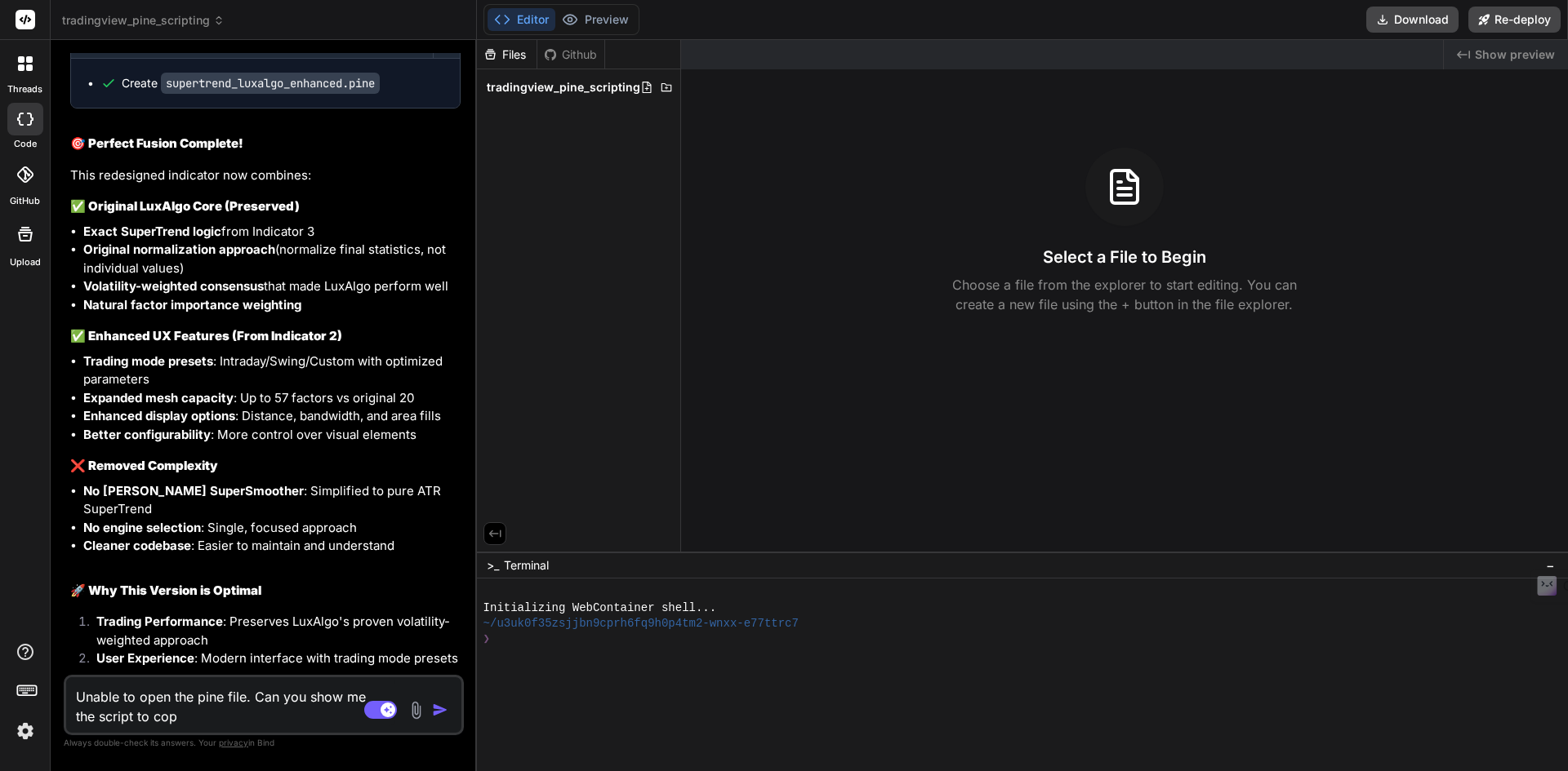
type textarea "Unable to open the pine file. Can you show me the script to copt"
type textarea "x"
type textarea "Unable to open the pine file. Can you show me the script to cop"
type textarea "x"
type textarea "Unable to open the pine file. Can you show me the script to copy"
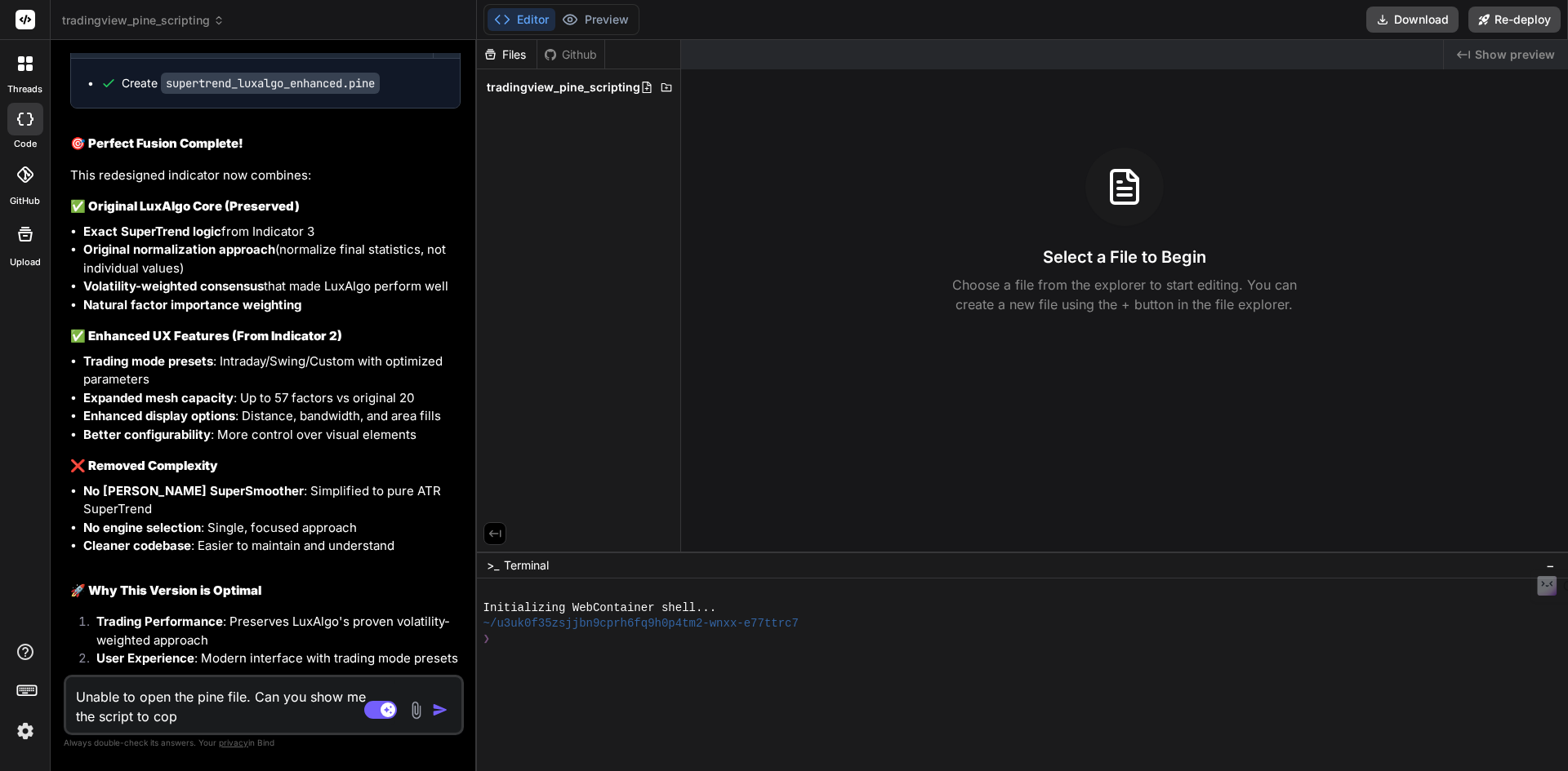
type textarea "x"
type textarea "Unable to open the pine file. Can you show me the script to copy"
type textarea "x"
type textarea "Unable to open the pine file. Can you show me the script to copy ?"
type textarea "x"
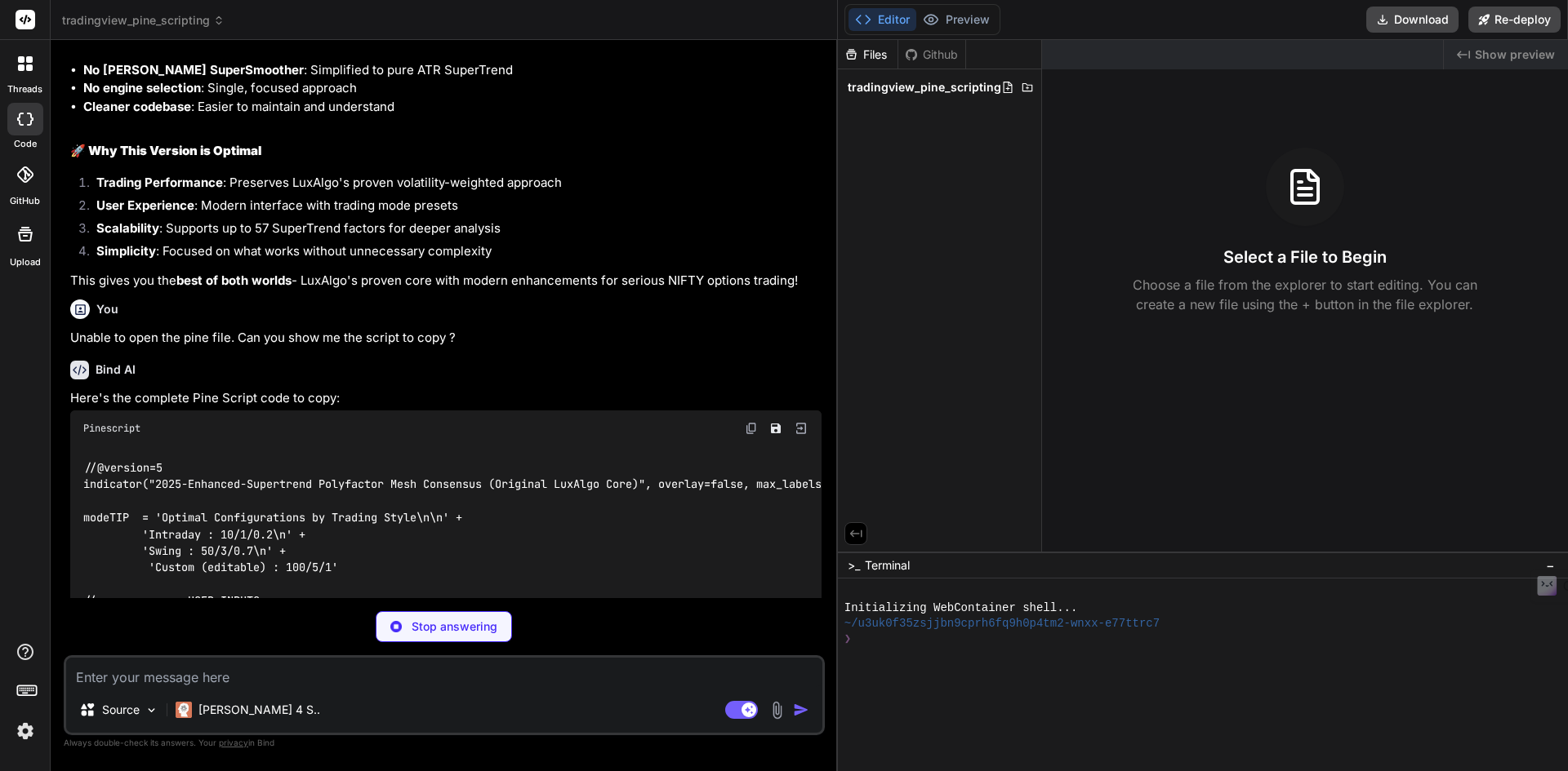
scroll to position [15074, 0]
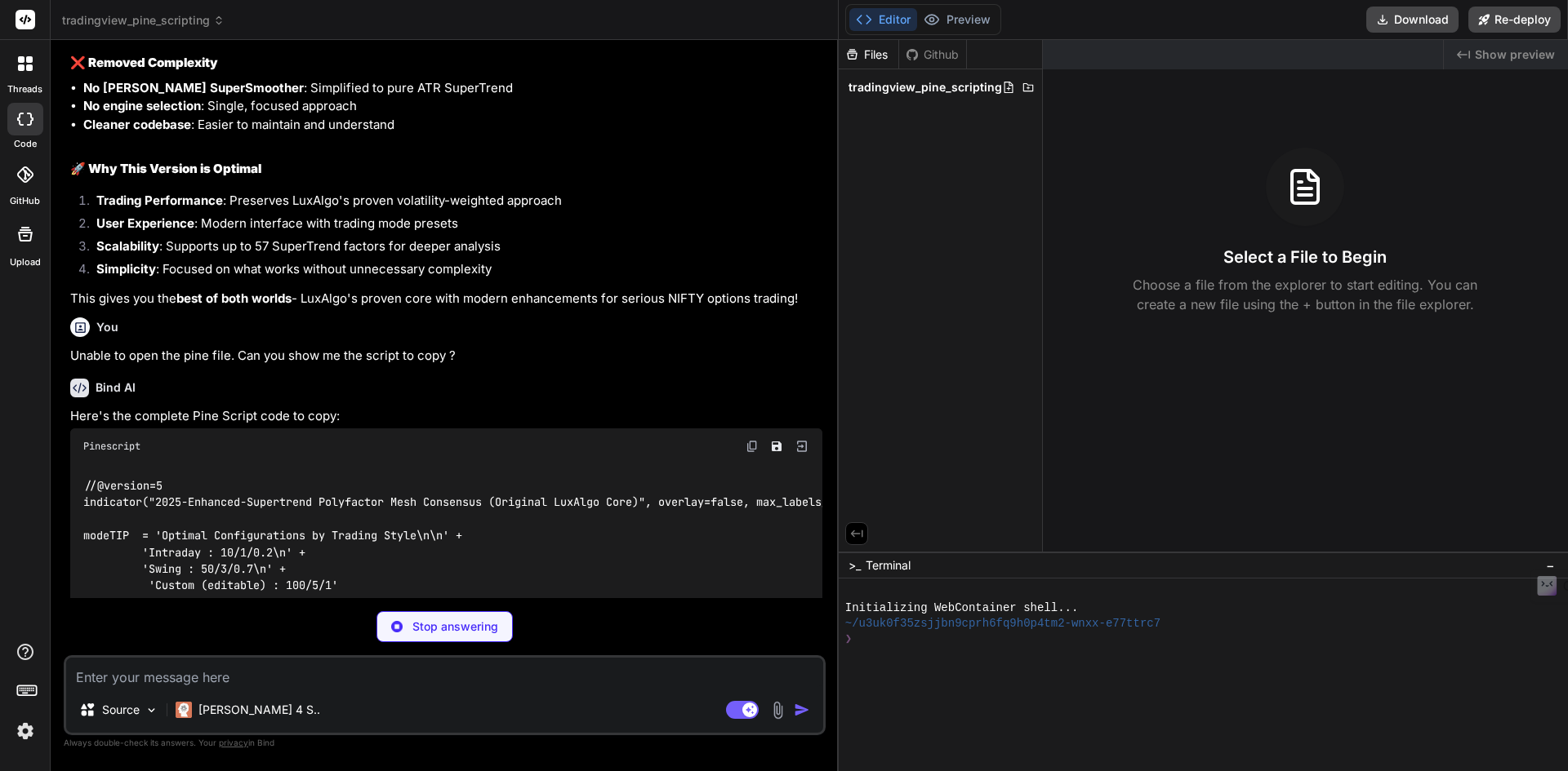
drag, startPoint x: 476, startPoint y: 307, endPoint x: 814, endPoint y: 306, distance: 338.0
click at [814, 306] on div "Bind AI Web Search Created with Pixso. Code Generator You Analyse above indicat…" at bounding box center [445, 406] width 788 height 732
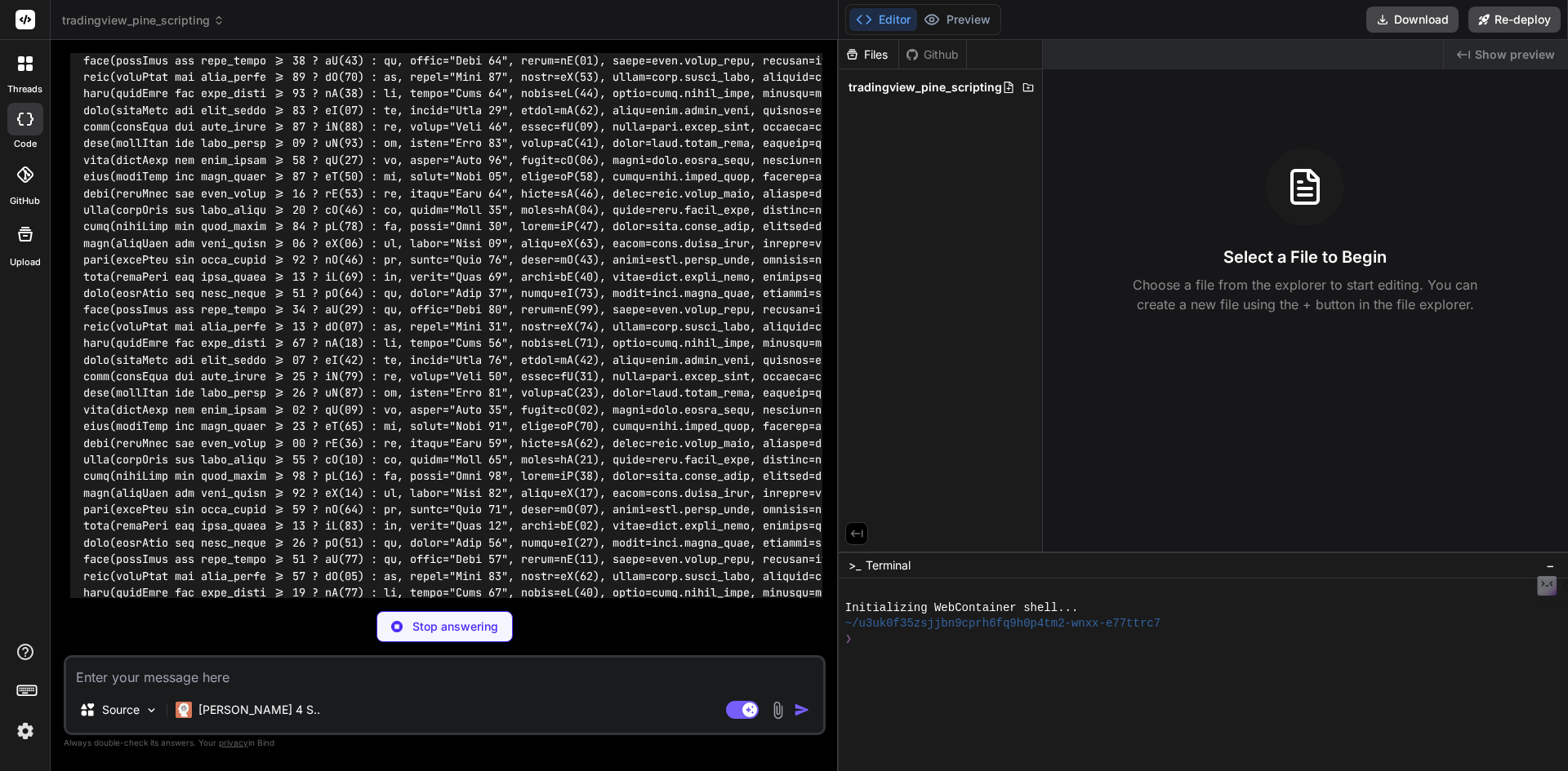
scroll to position [18406, 0]
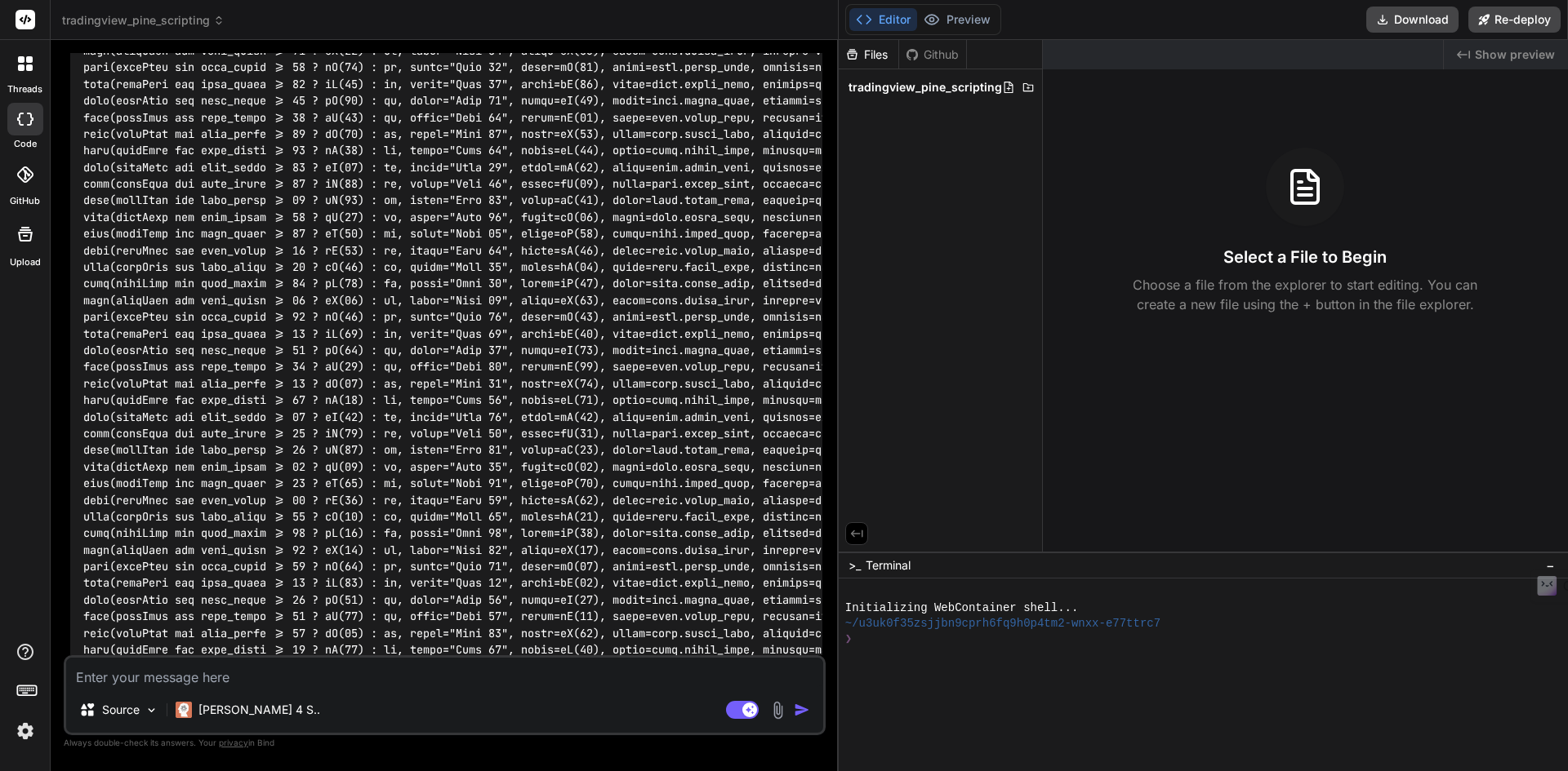
type textarea "x"
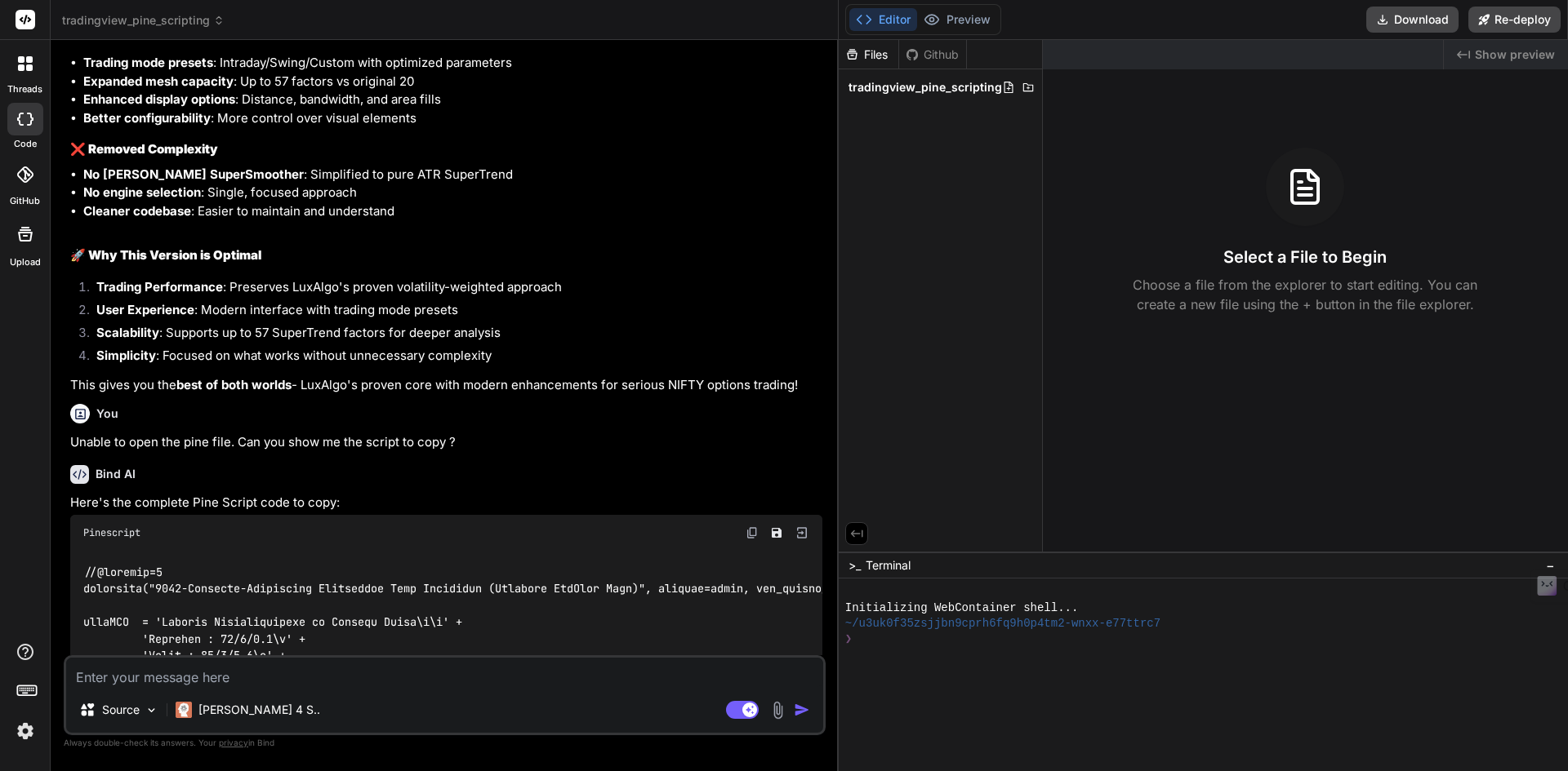
scroll to position [15140, 0]
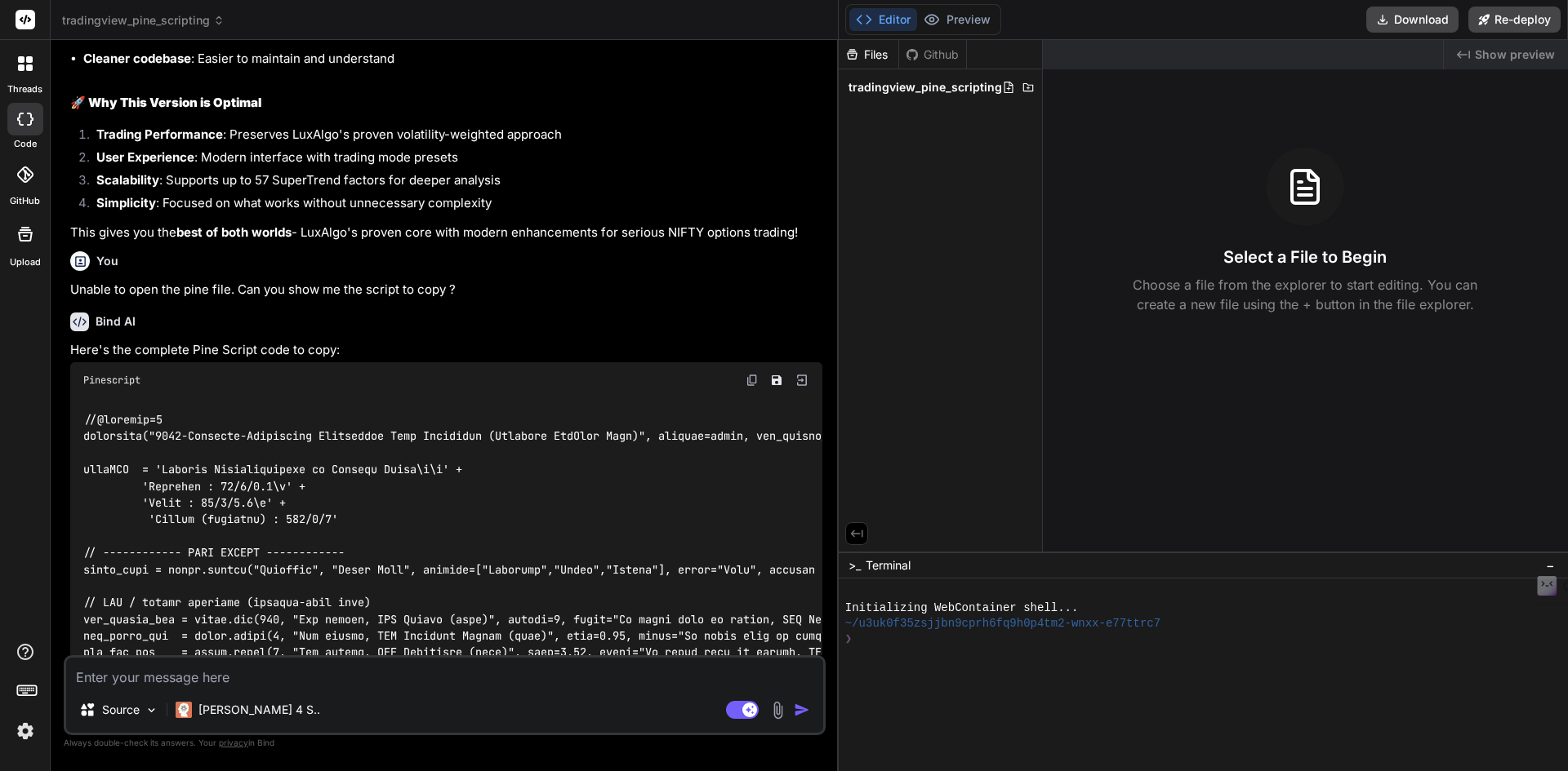
click at [751, 374] on img at bounding box center [753, 381] width 13 height 13
click at [272, 672] on textarea at bounding box center [444, 672] width 757 height 29
type textarea "E"
type textarea "x"
type textarea "Er"
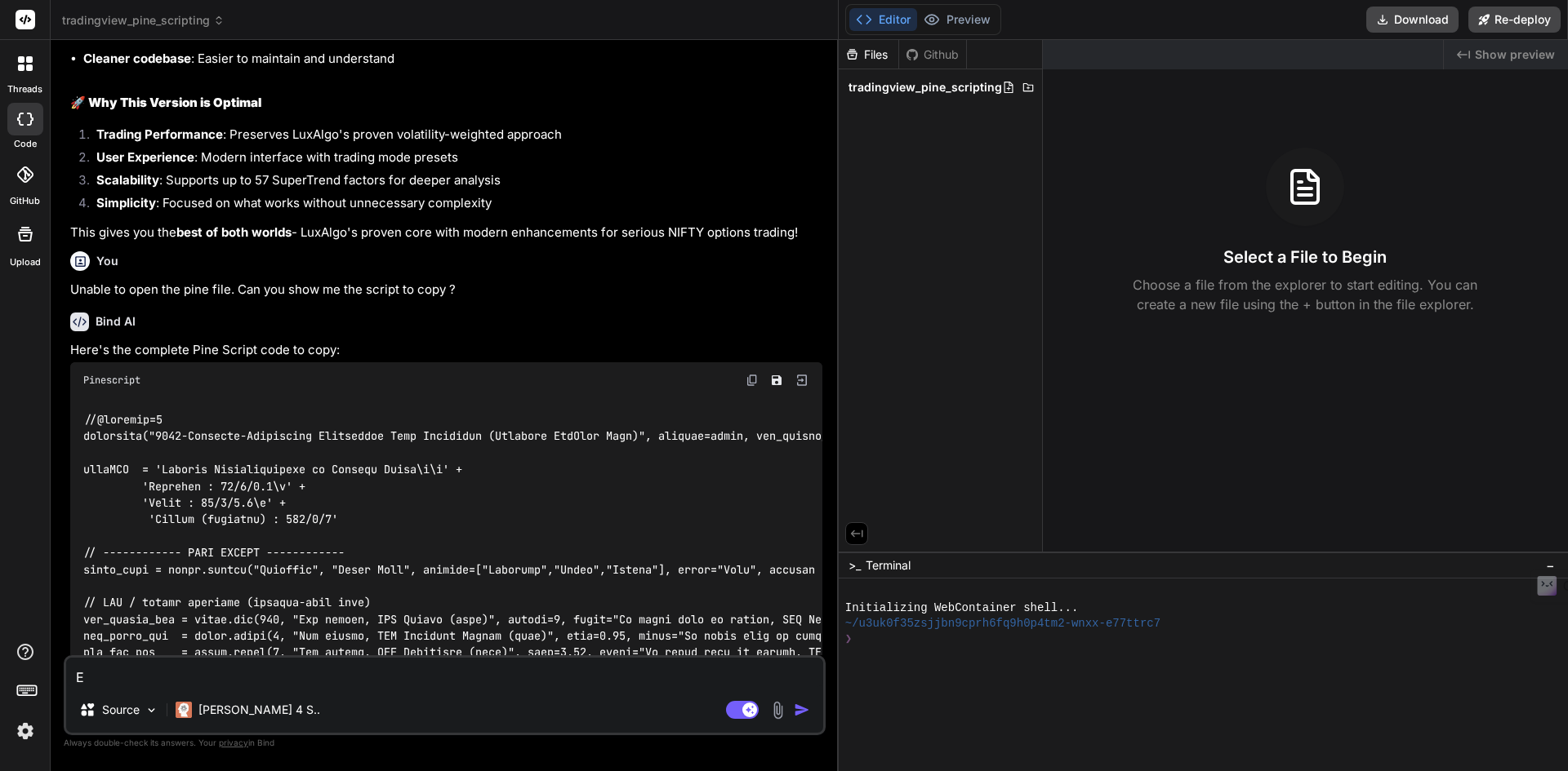
type textarea "x"
type textarea "Err"
type textarea "x"
type textarea "Erro"
type textarea "x"
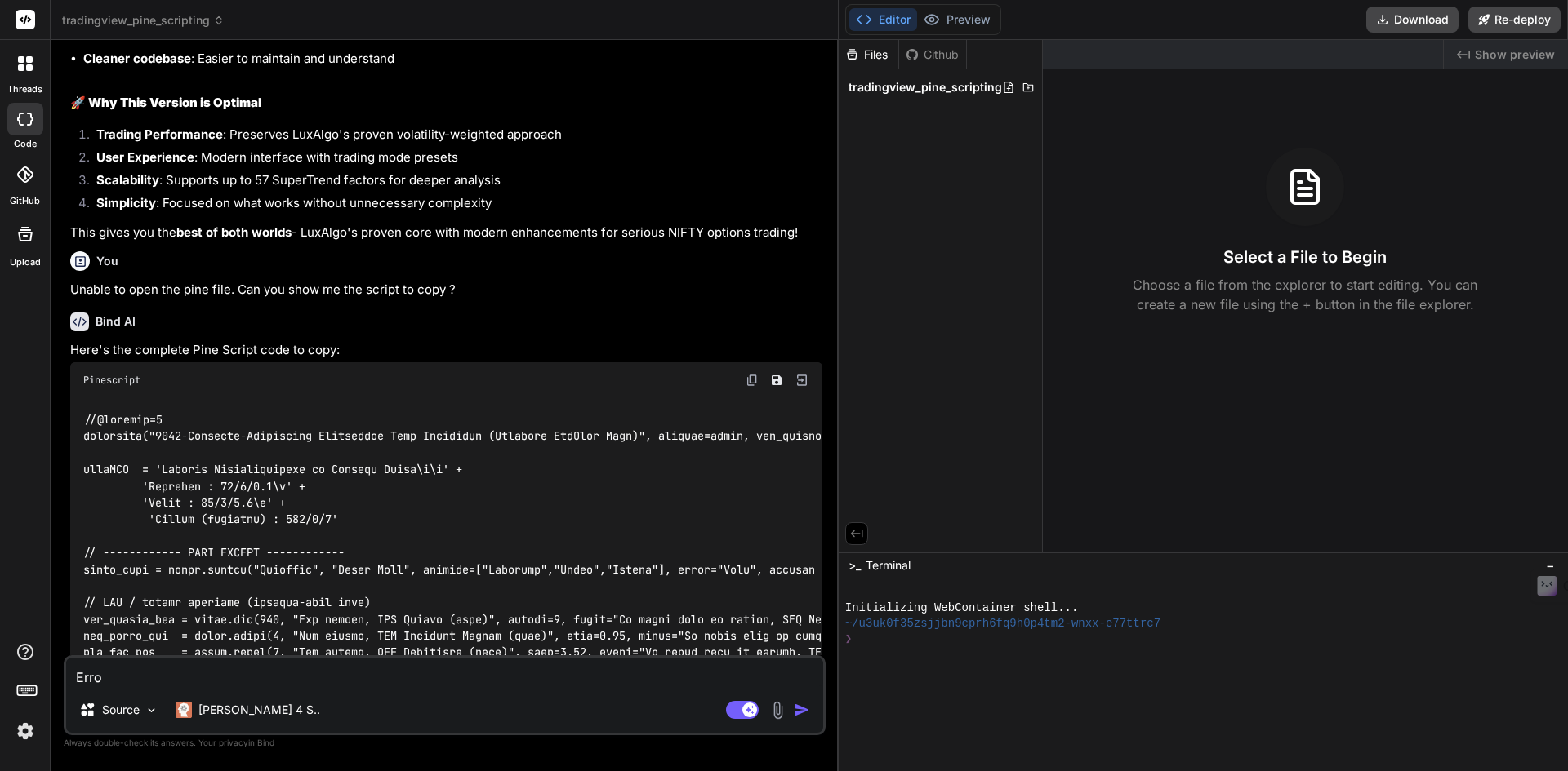
type textarea "Error"
type textarea "x"
type textarea "Error"
type textarea "x"
type textarea "Error c"
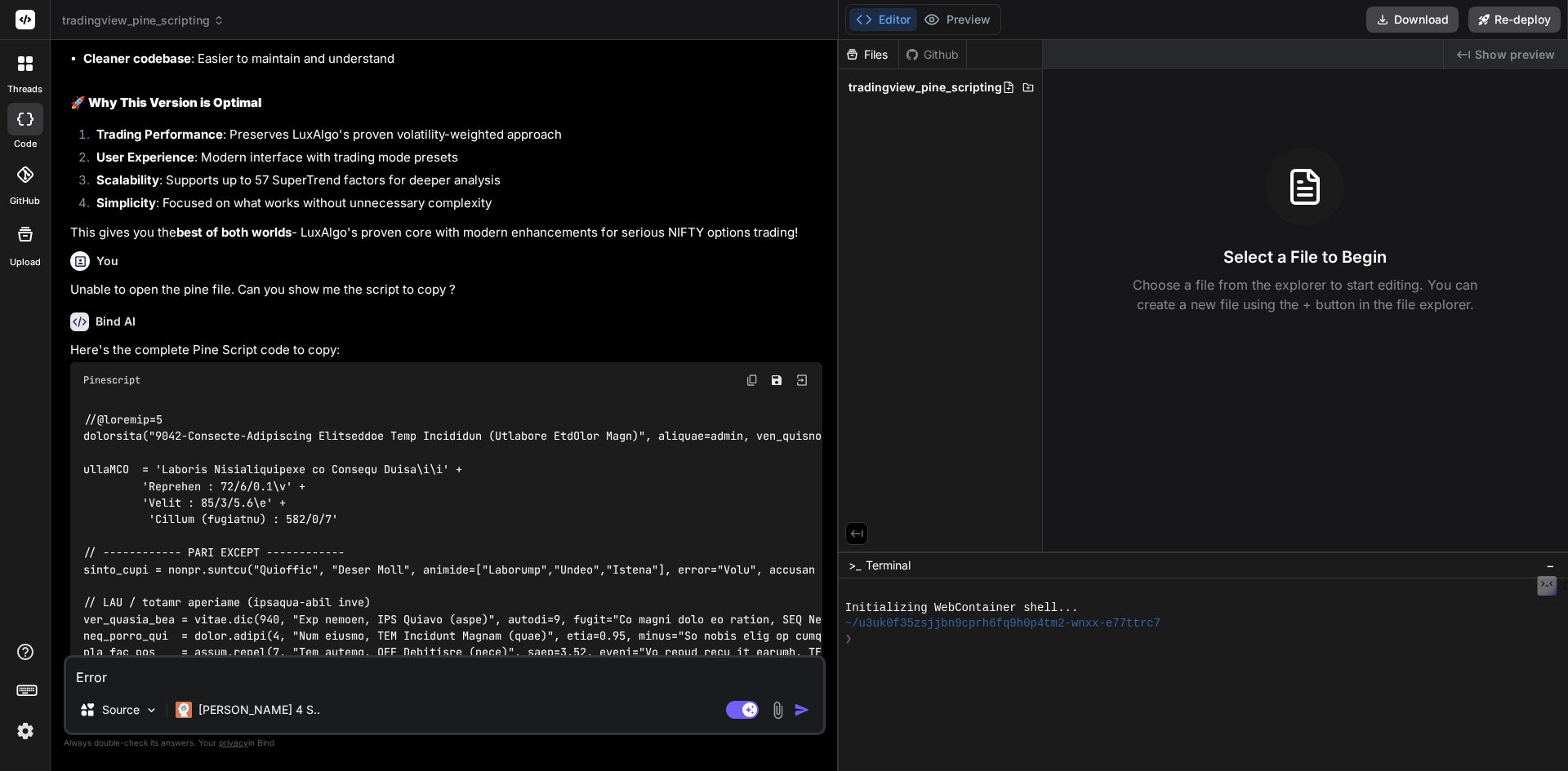
type textarea "x"
type textarea "Error co"
type textarea "x"
type textarea "Error com"
type textarea "x"
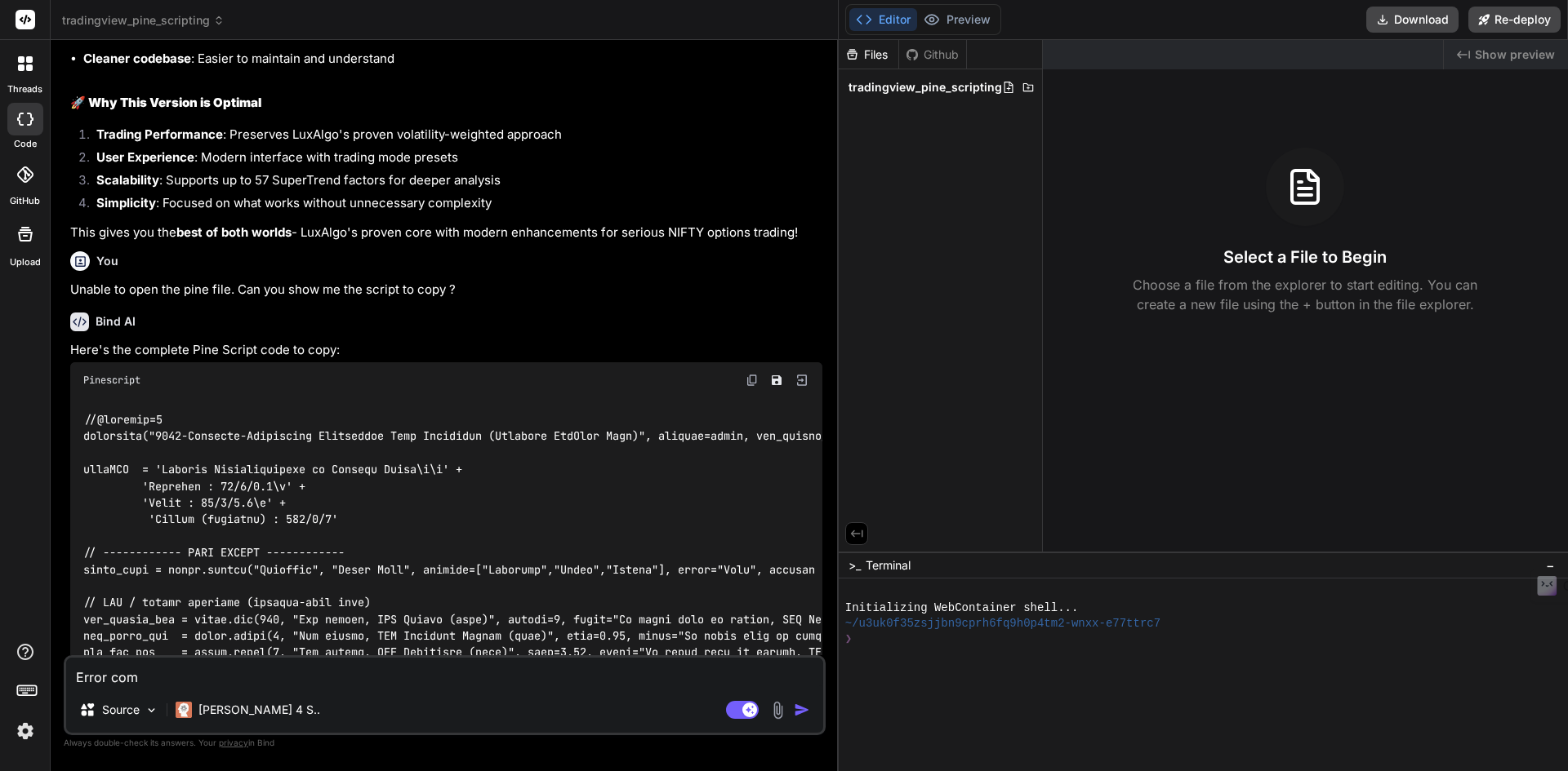
type textarea "Error come"
type textarea "x"
type textarea "Error comes"
type textarea "x"
type textarea "Error comes"
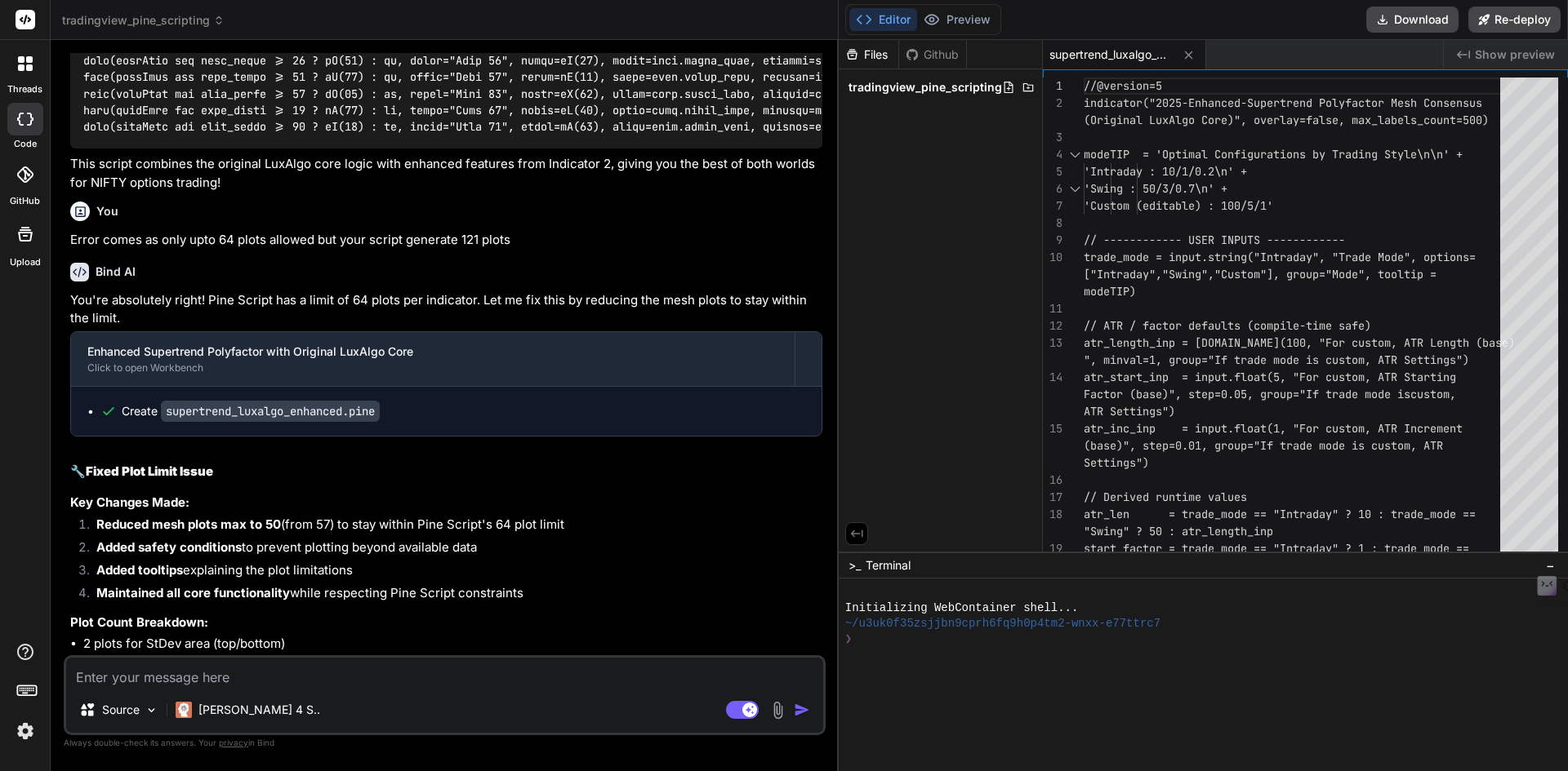
scroll to position [18965, 0]
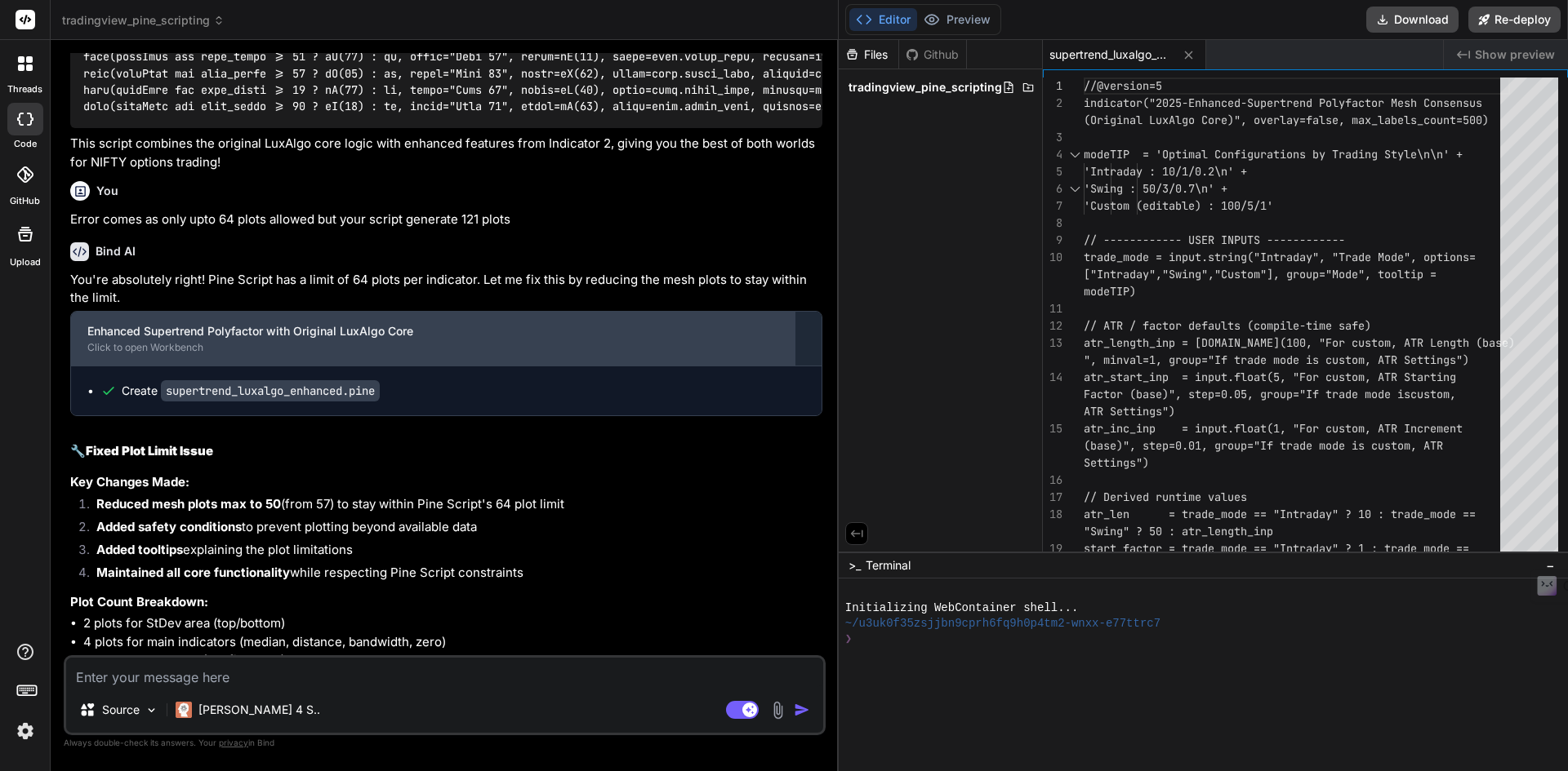
click at [388, 324] on div "Enhanced Supertrend Polyfactor with Original LuxAlgo Core" at bounding box center [433, 331] width 691 height 16
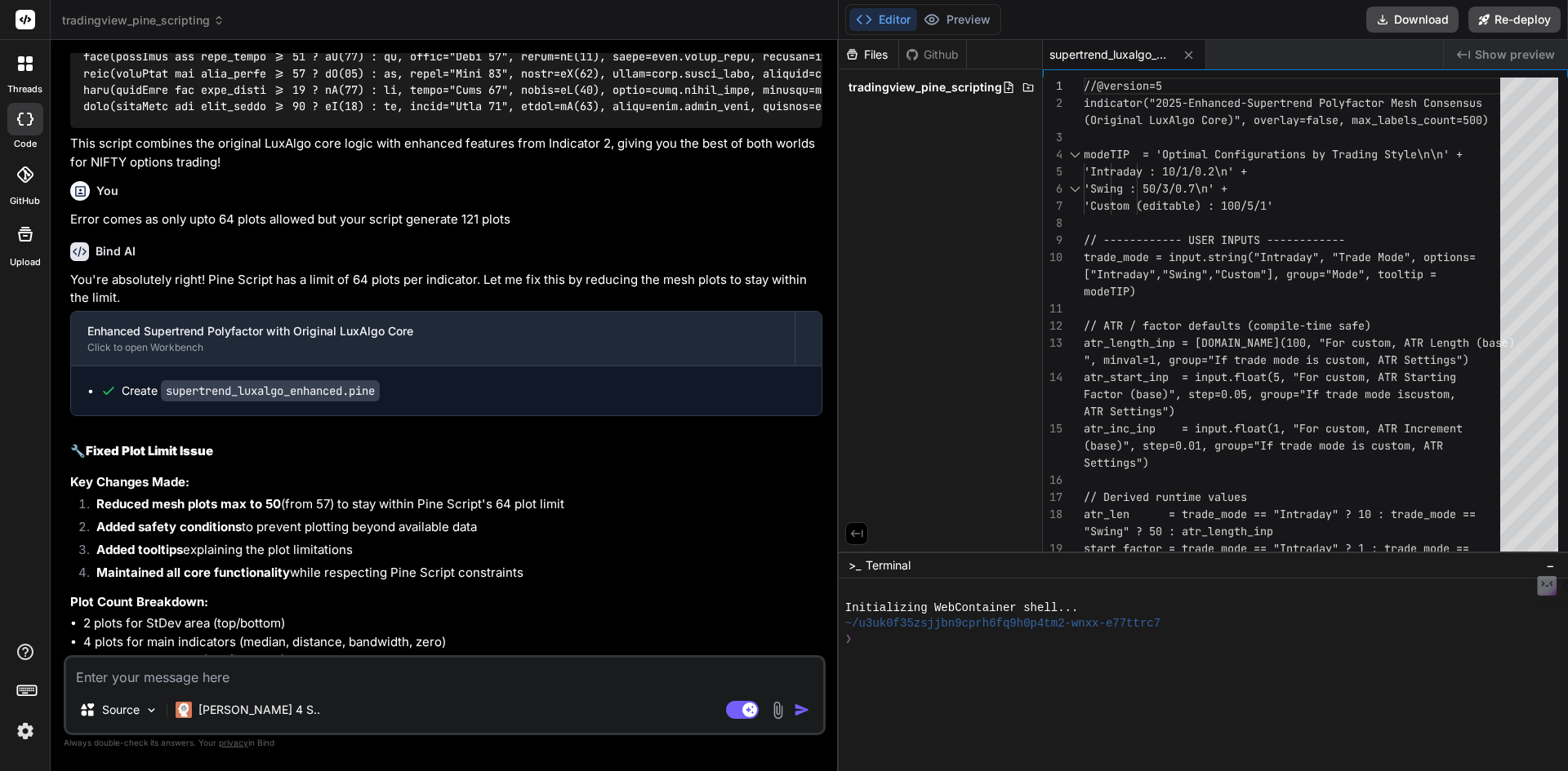
click at [328, 381] on code "supertrend_luxalgo_enhanced.pine" at bounding box center [269, 391] width 219 height 22
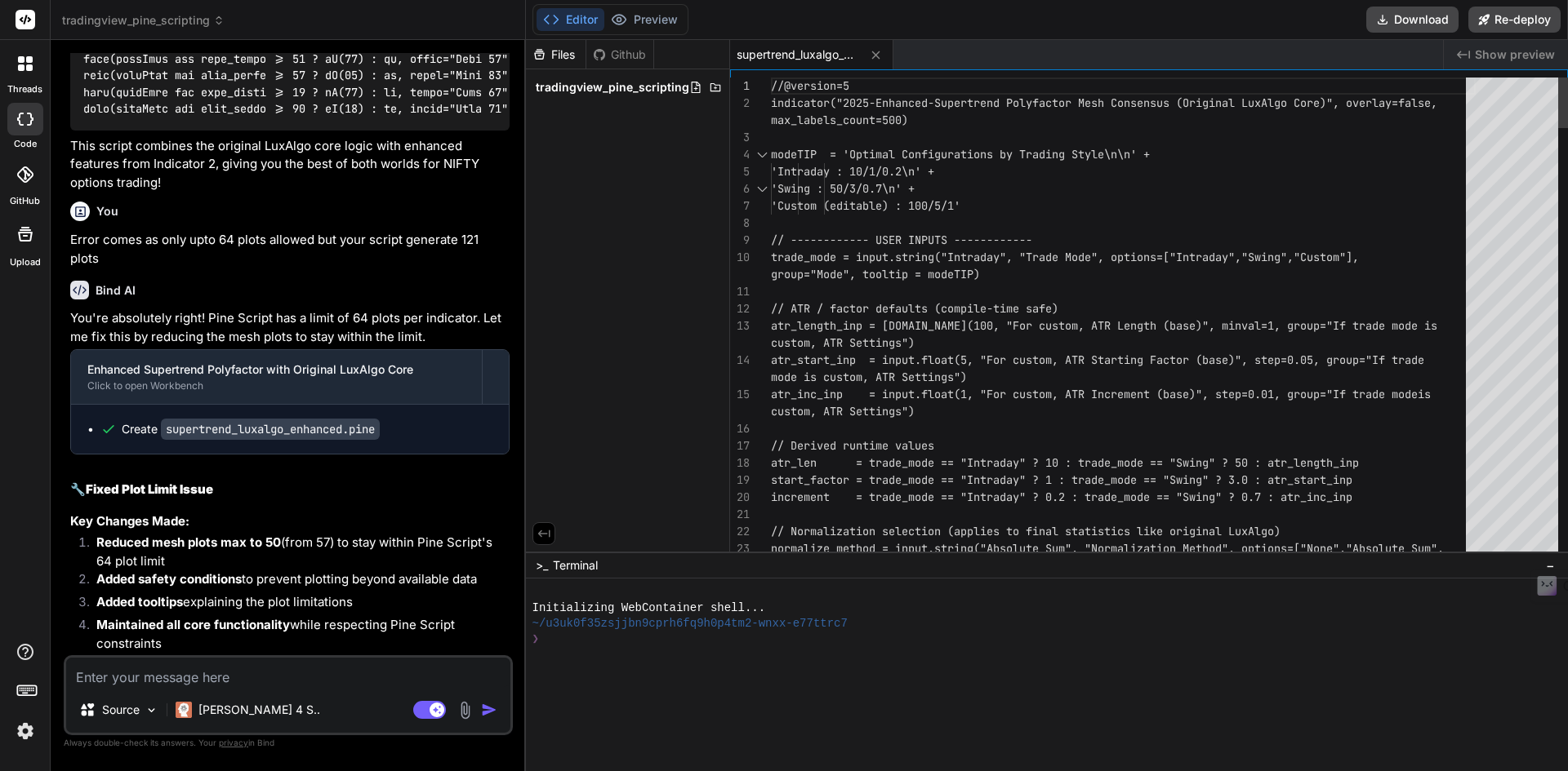
scroll to position [26796, 0]
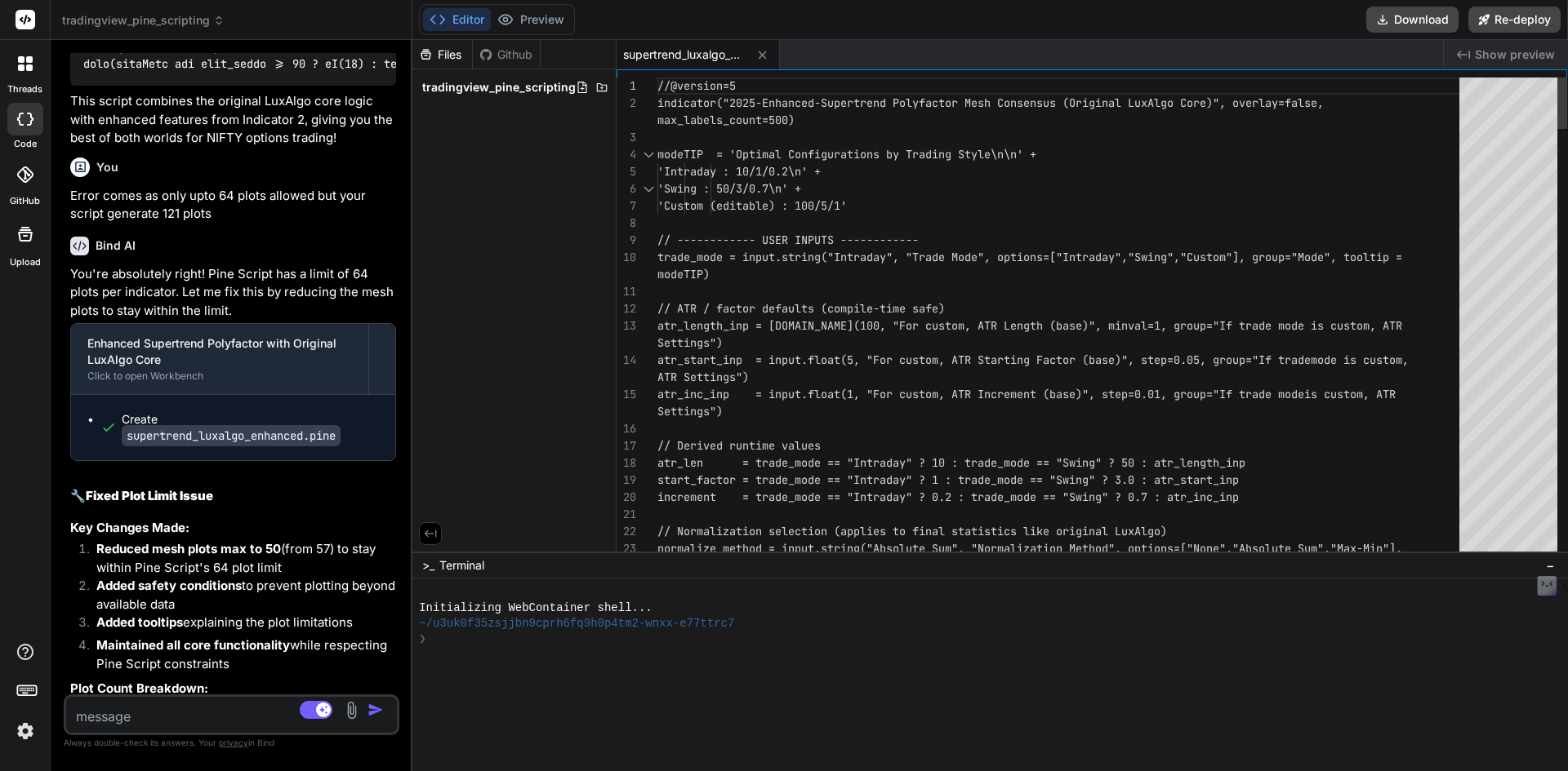
drag, startPoint x: 838, startPoint y: 360, endPoint x: 374, endPoint y: 349, distance: 464.1
click at [374, 349] on div "Bind AI Web Search Created with Pixso. Code Generator You Analyse above indicat…" at bounding box center [232, 406] width 362 height 732
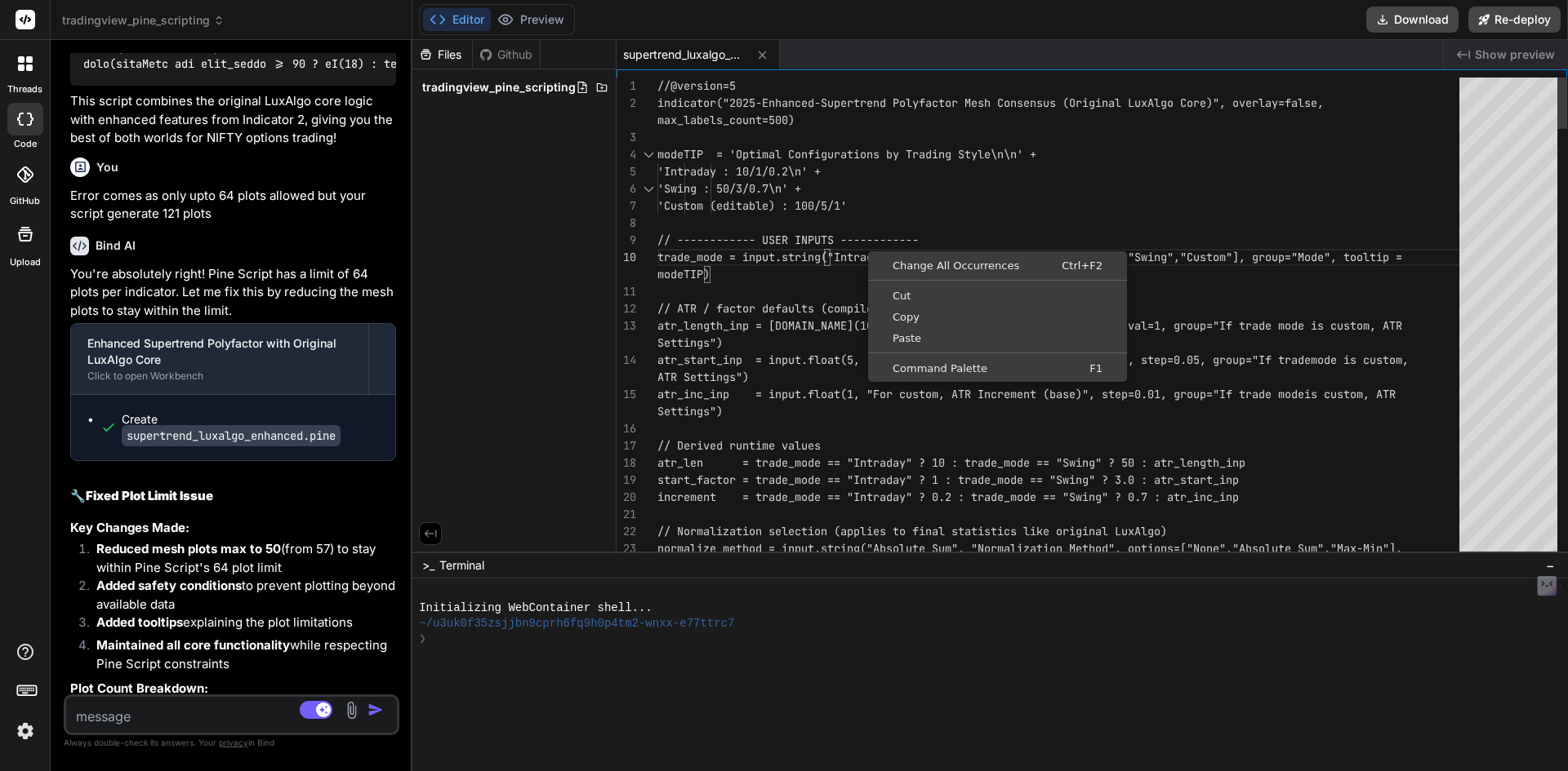
scroll to position [0, 0]
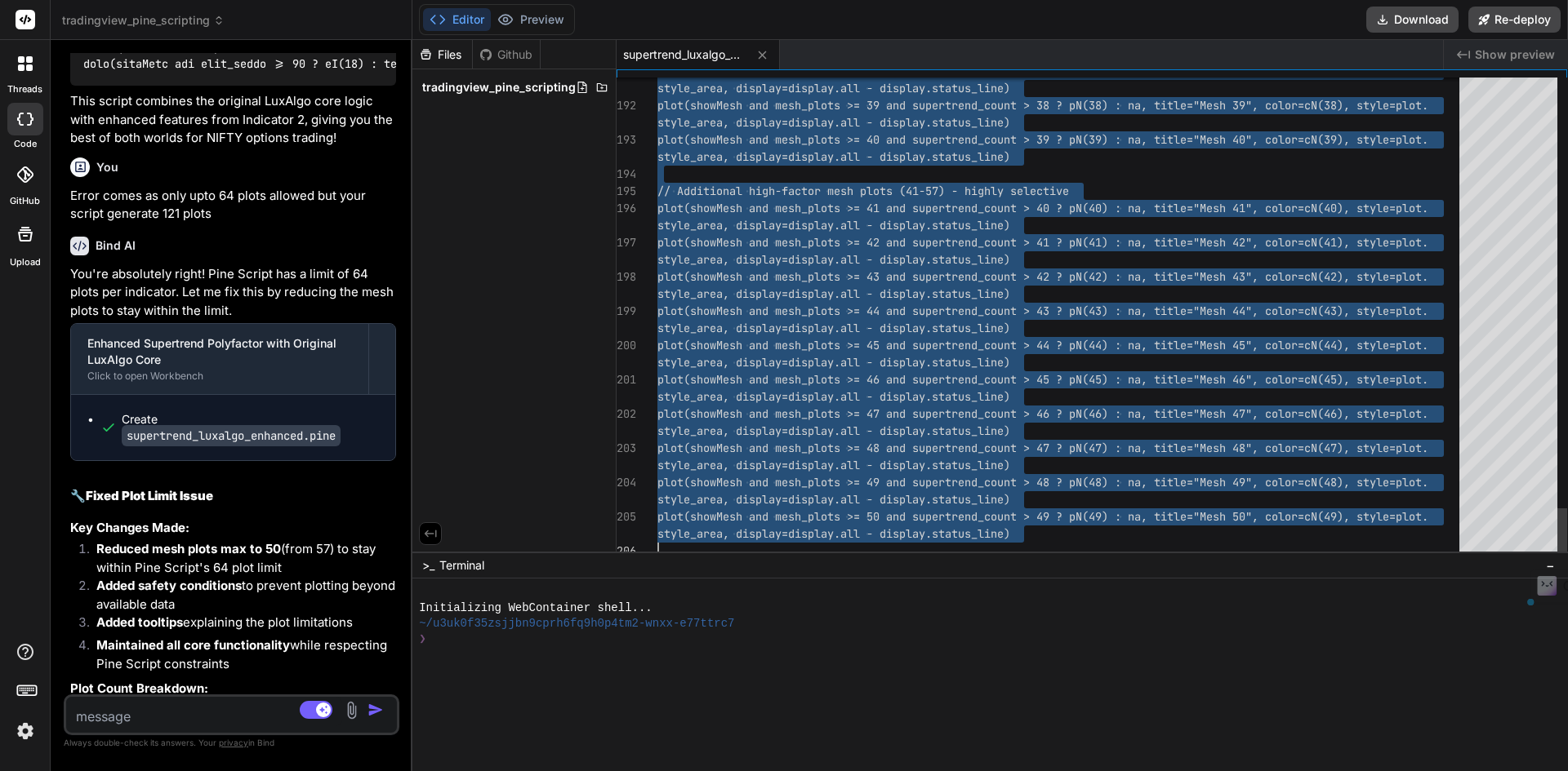
drag, startPoint x: 658, startPoint y: 81, endPoint x: 968, endPoint y: 739, distance: 727.4
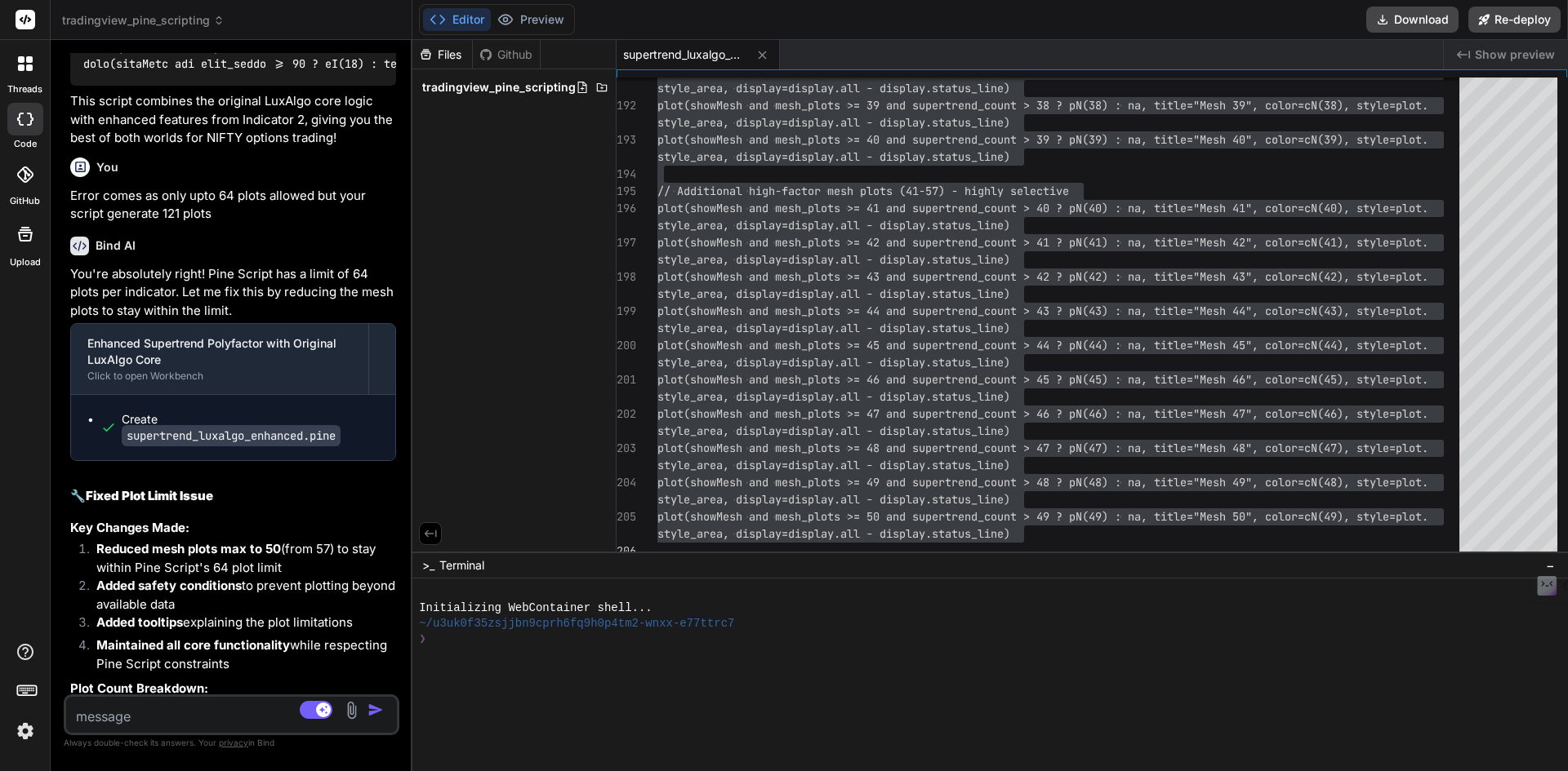
click at [135, 718] on textarea at bounding box center [204, 711] width 276 height 29
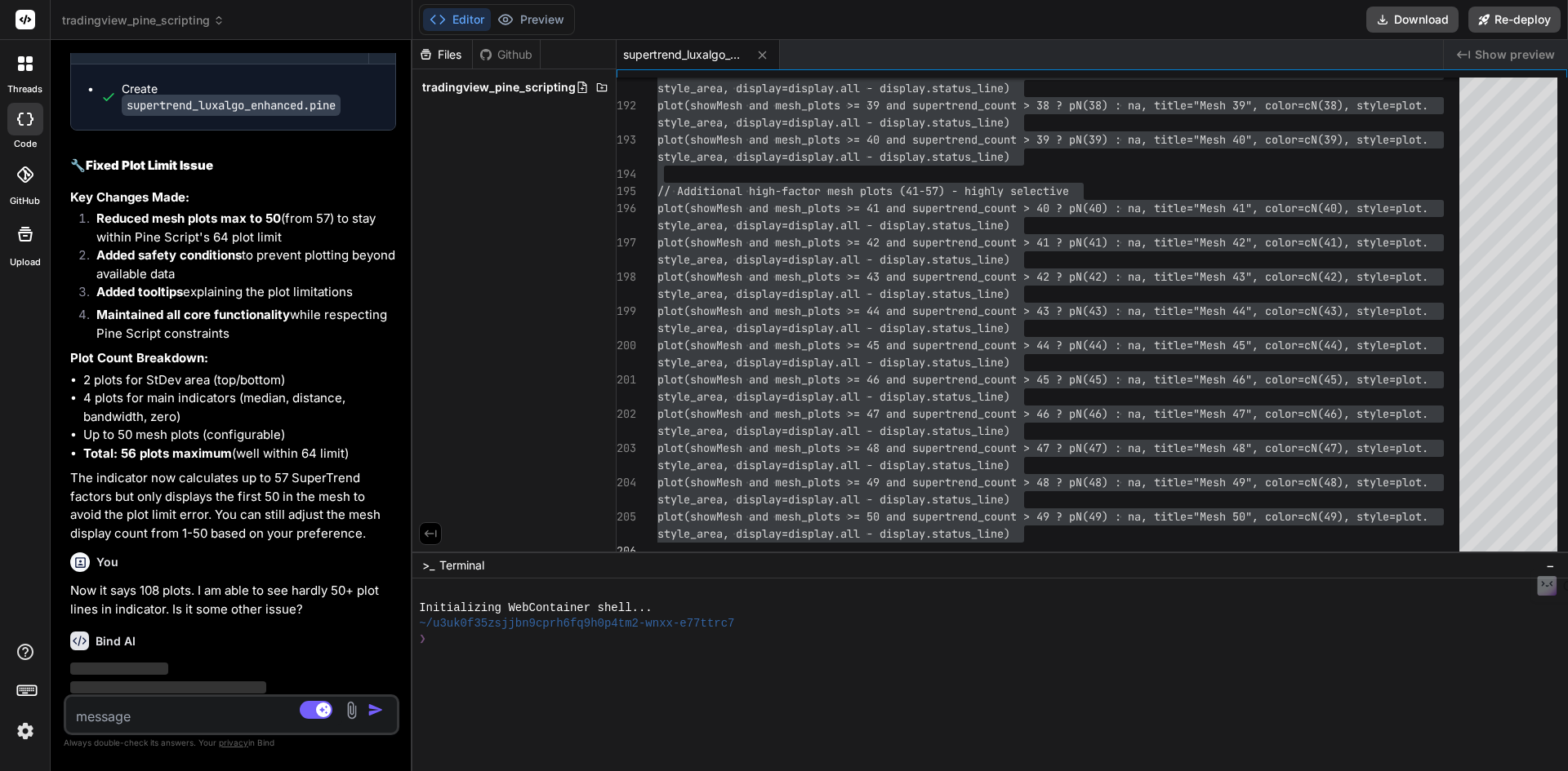
scroll to position [27129, 0]
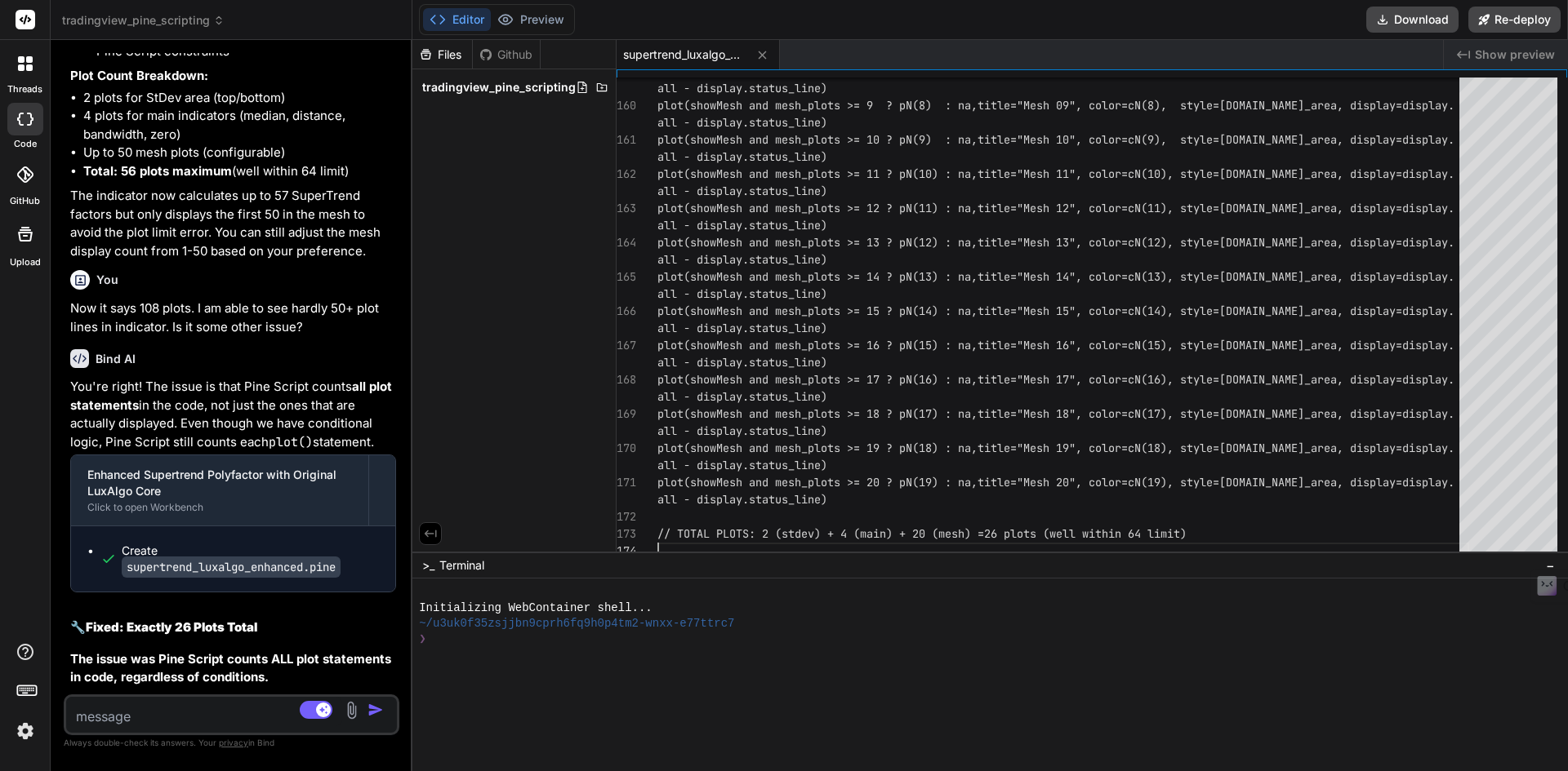
scroll to position [27734, 0]
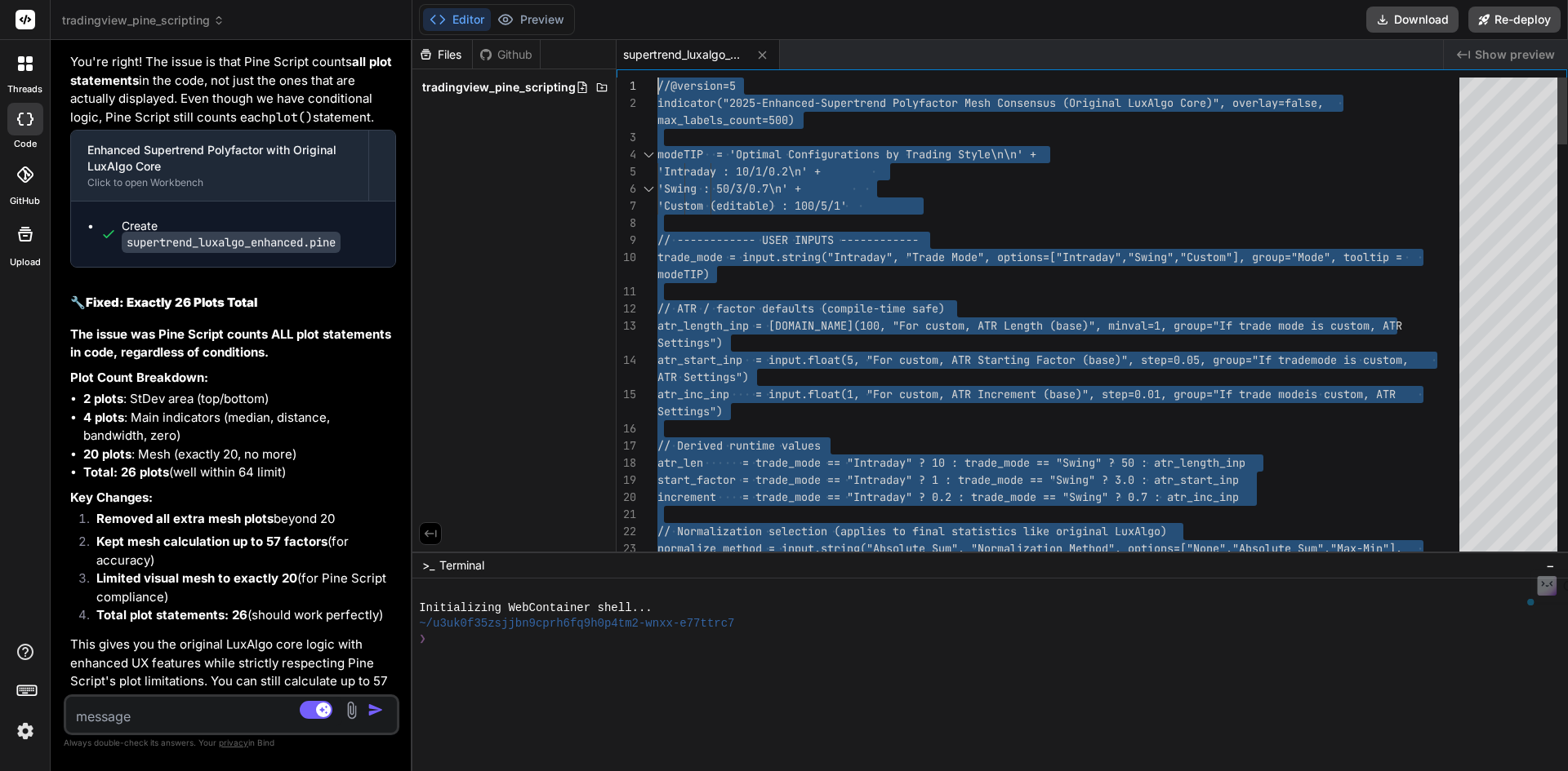
drag, startPoint x: 1230, startPoint y: 537, endPoint x: 560, endPoint y: -71, distance: 904.7
click at [23, 69] on icon at bounding box center [21, 68] width 7 height 7
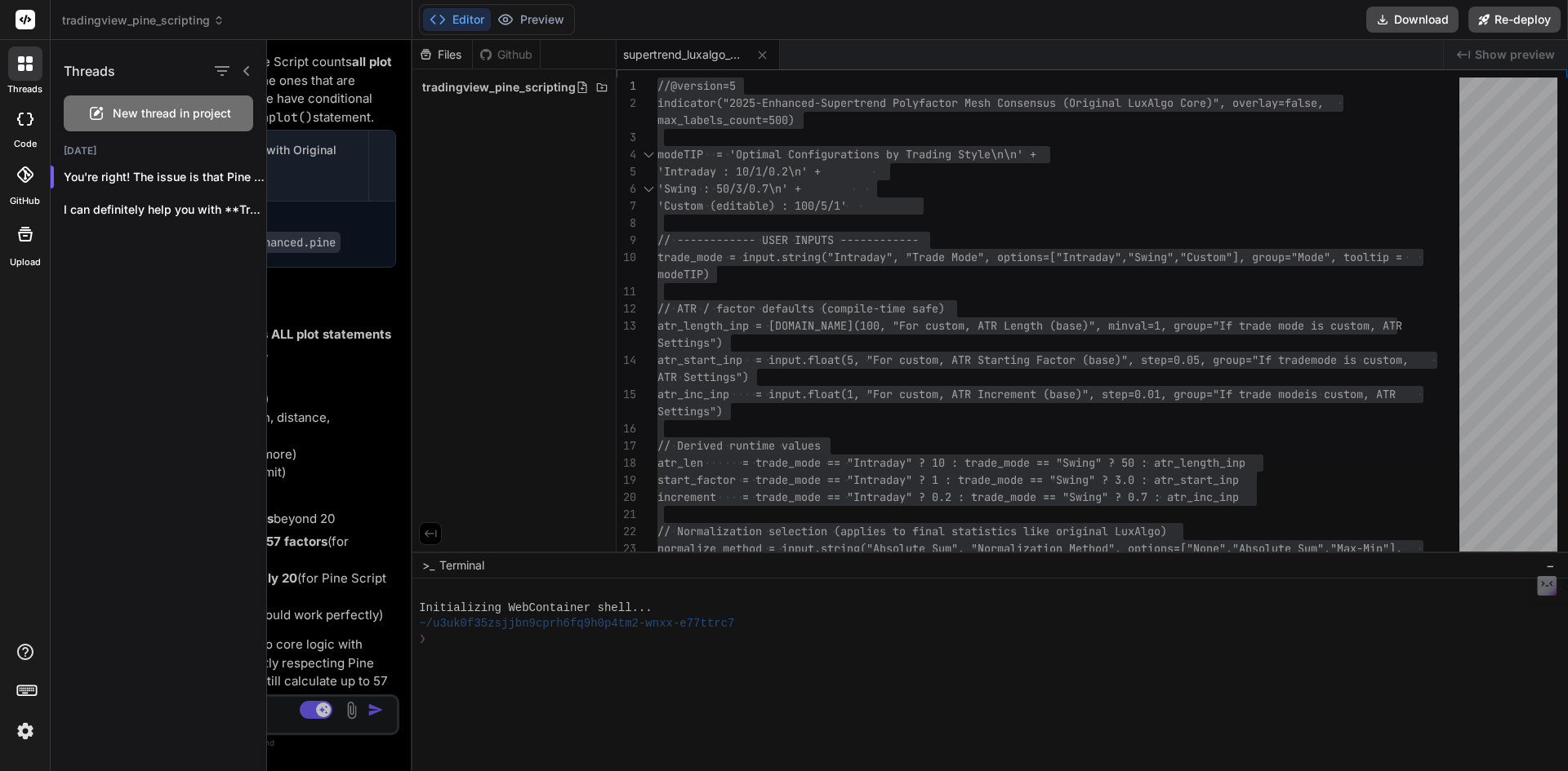
click at [479, 476] on div at bounding box center [918, 406] width 1301 height 732
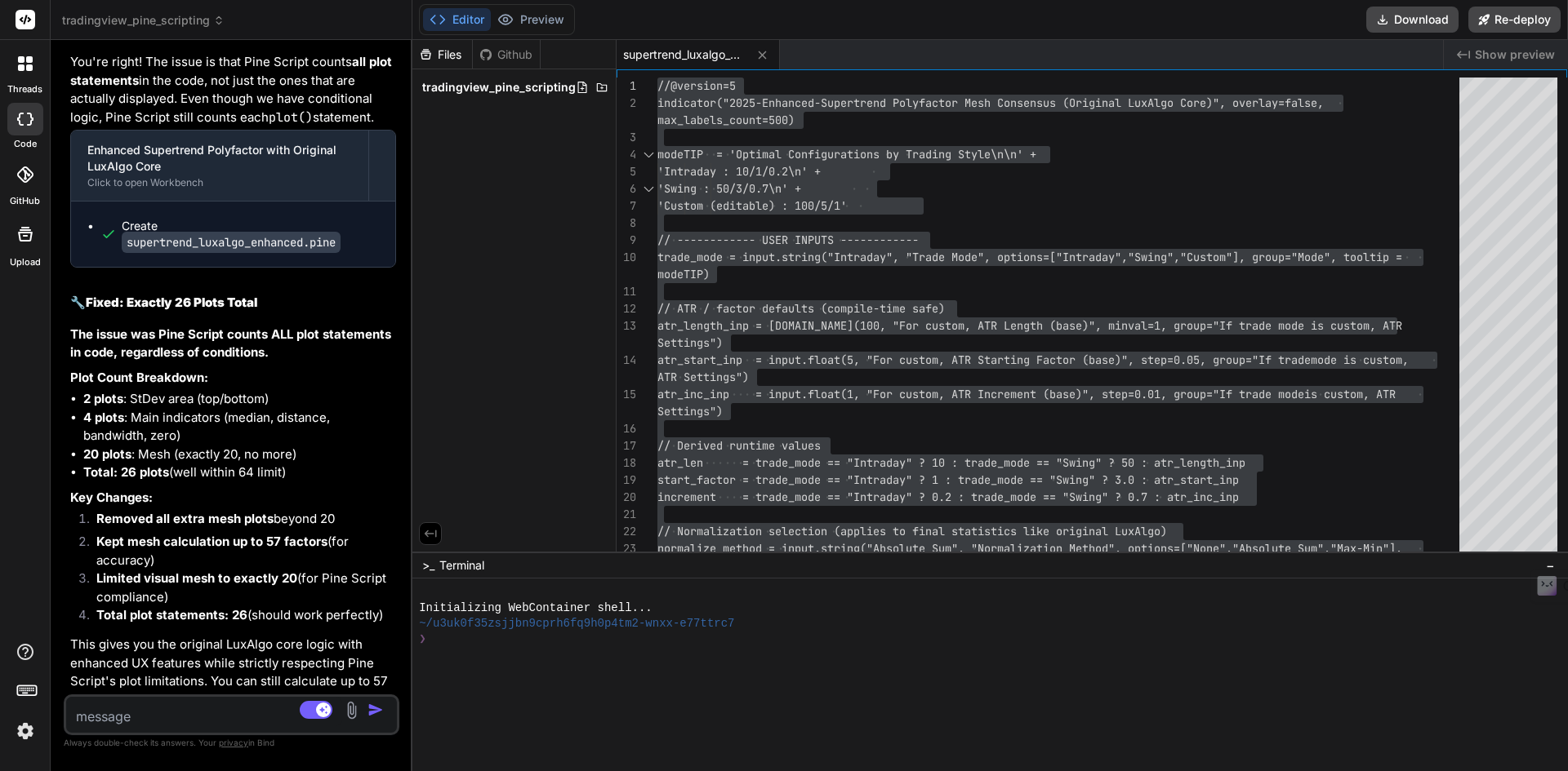
click at [223, 719] on textarea at bounding box center [204, 711] width 276 height 29
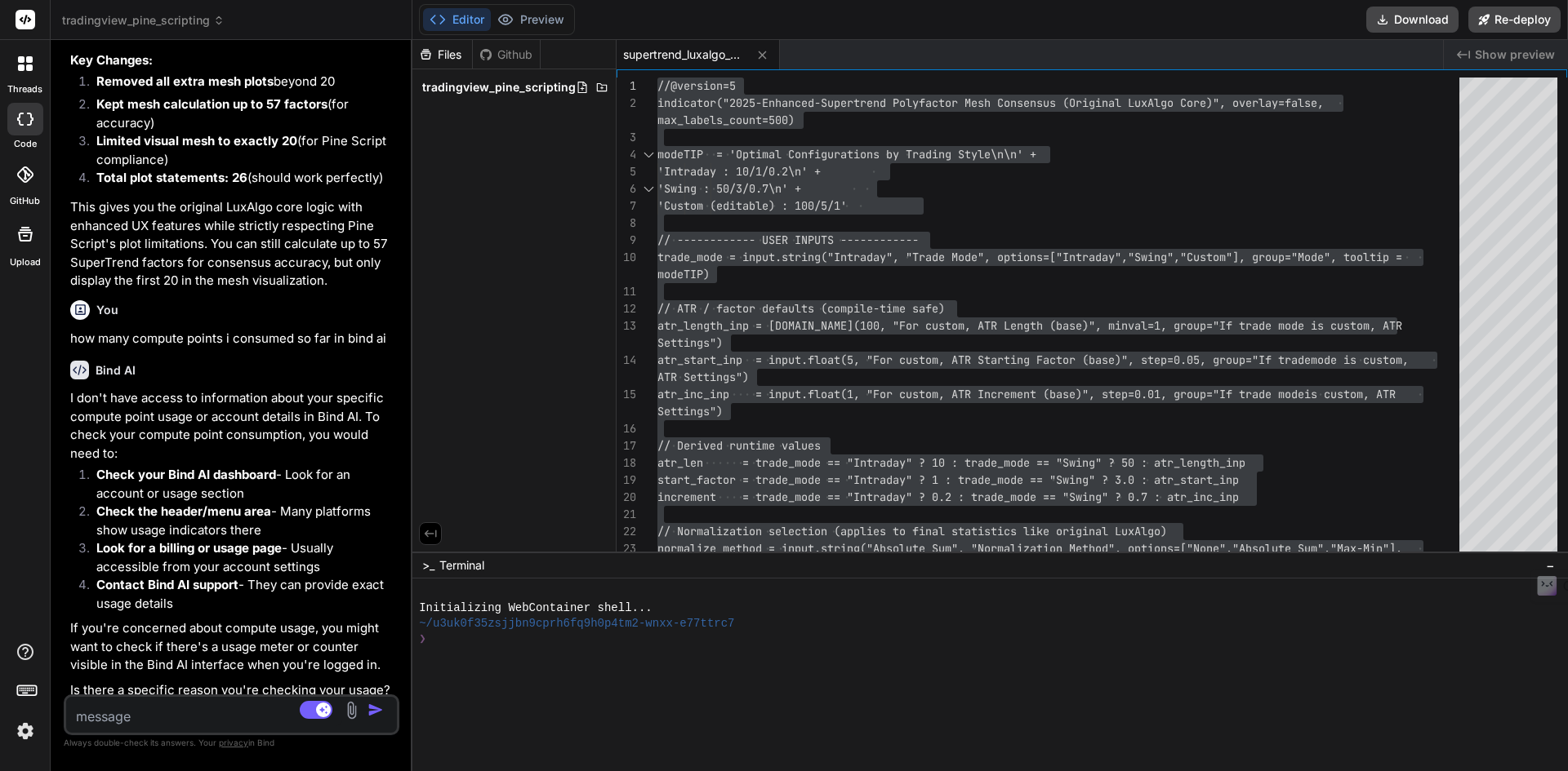
scroll to position [28180, 0]
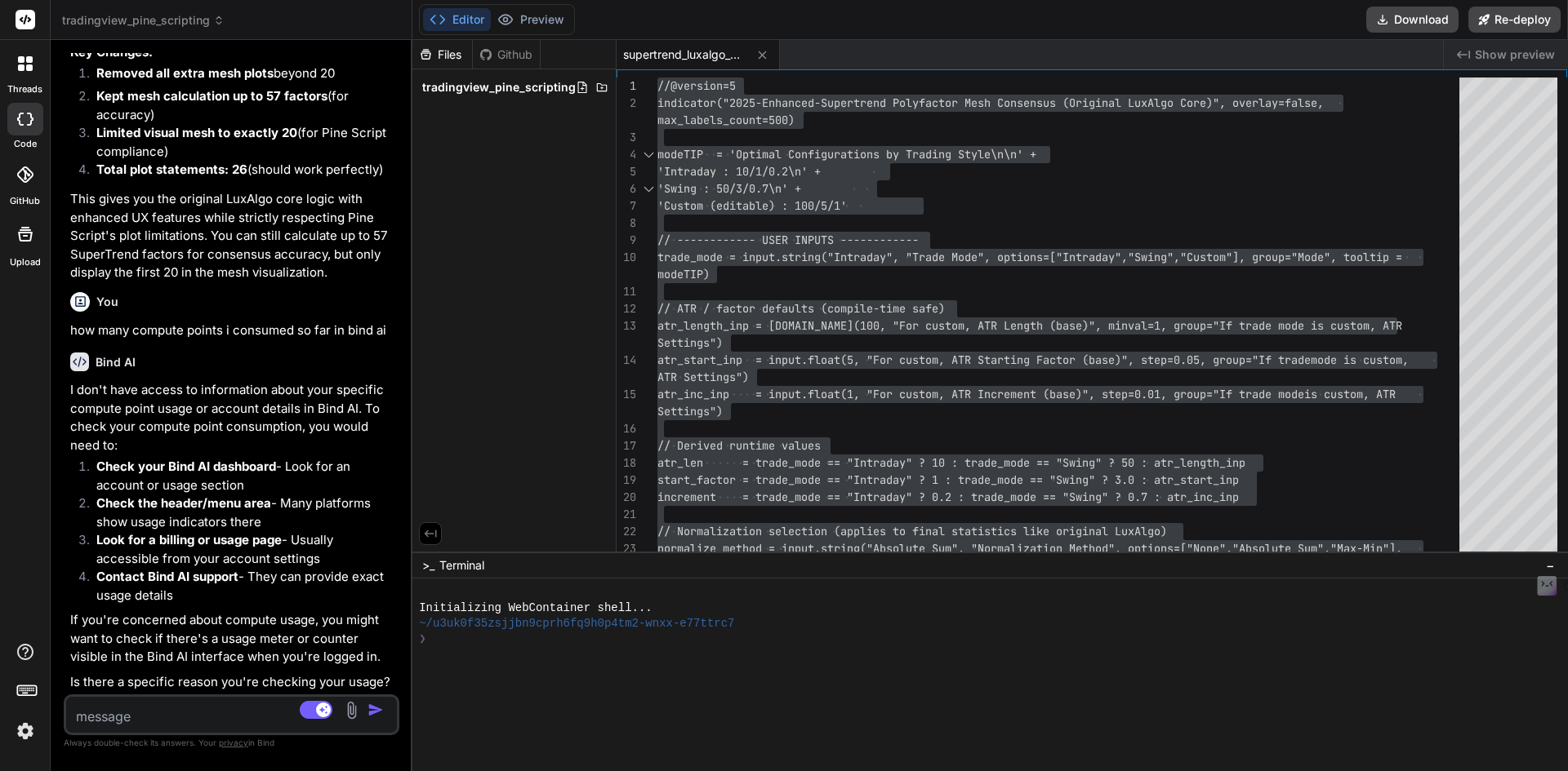
click at [666, 26] on div "Editor Preview Disabled until preview for your project is generated Download Re…" at bounding box center [989, 20] width 1155 height 40
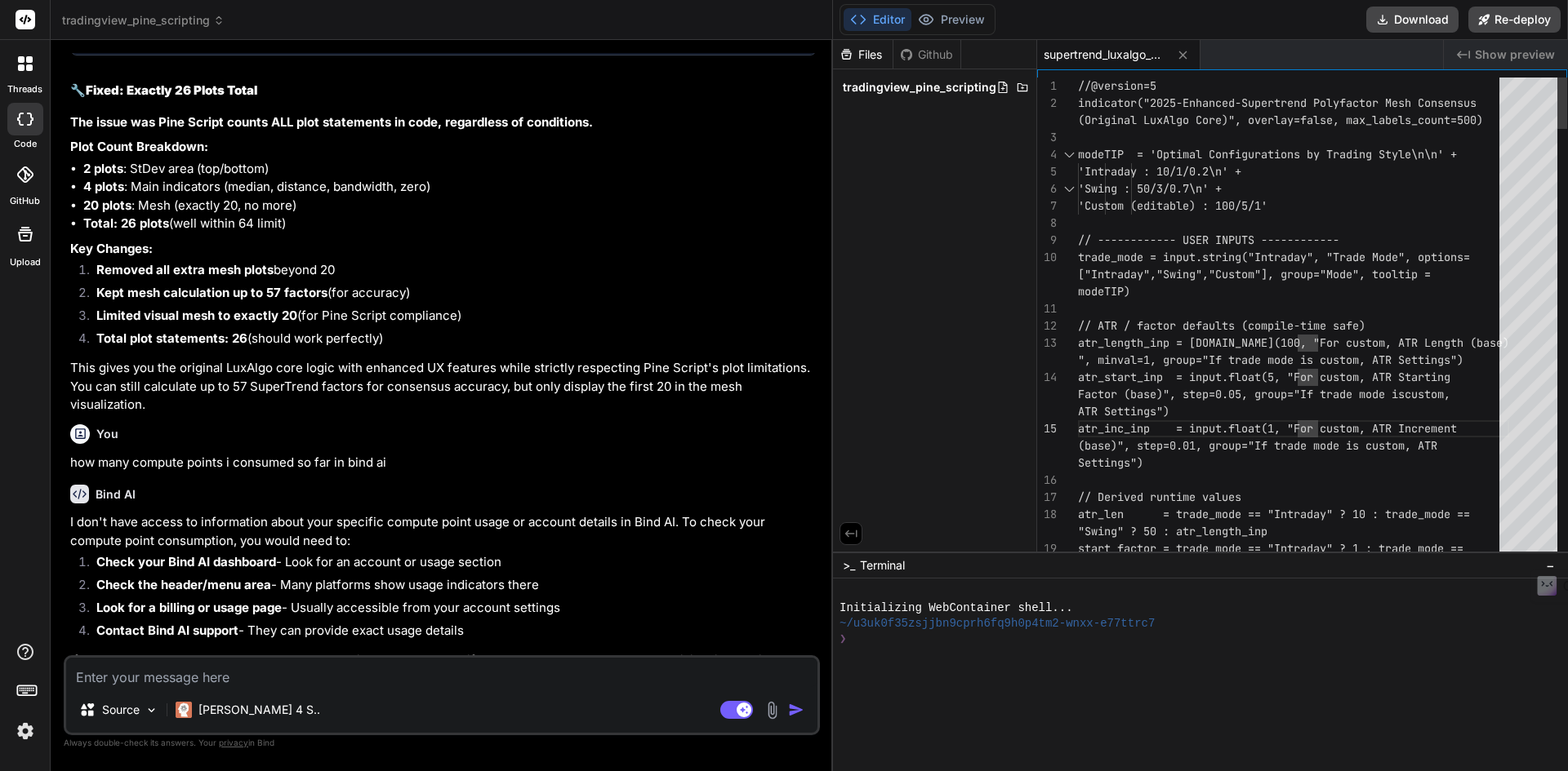
scroll to position [19885, 0]
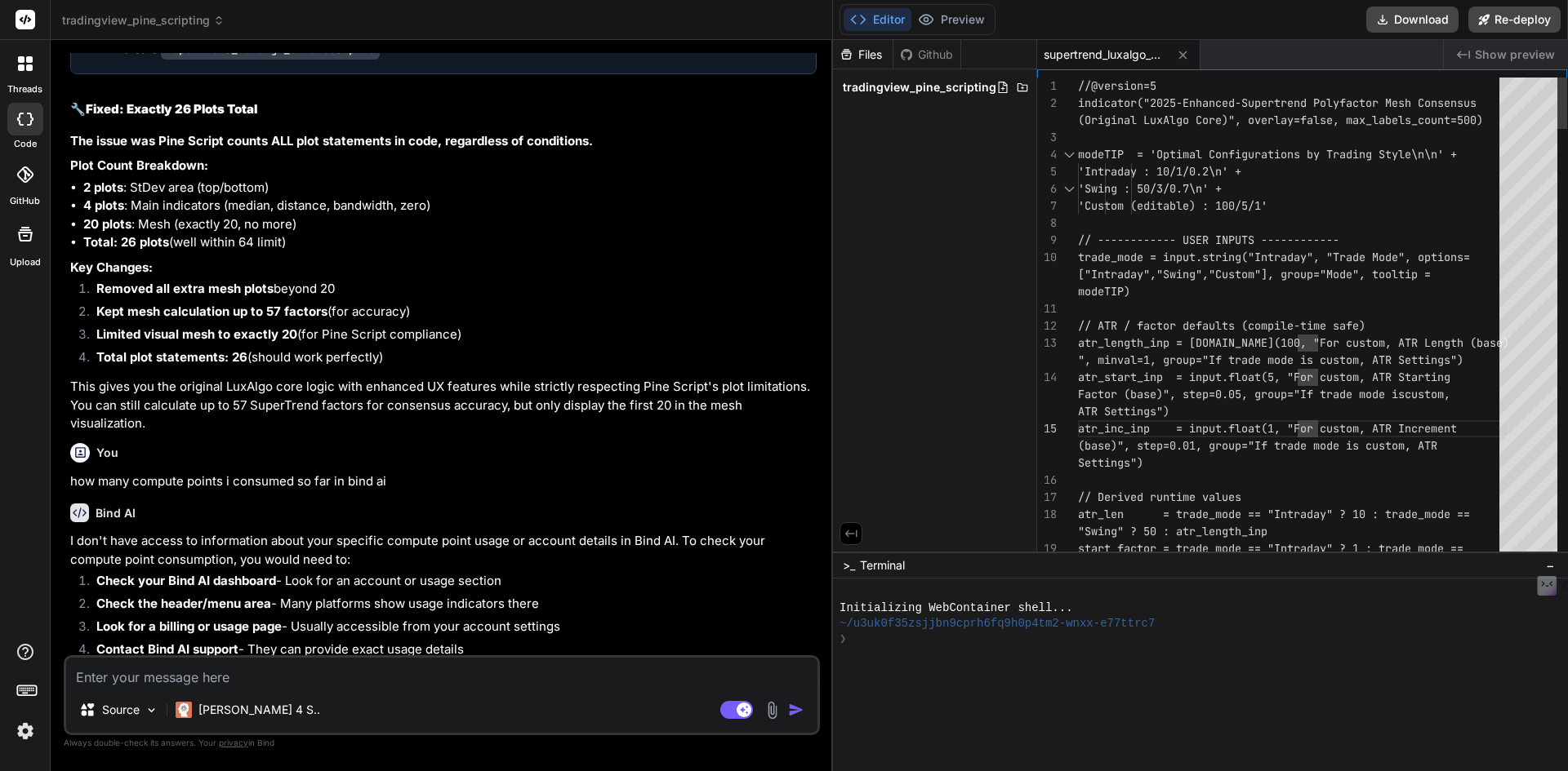
drag, startPoint x: 412, startPoint y: 277, endPoint x: 809, endPoint y: 299, distance: 397.6
click at [809, 299] on div "Bind AI Web Search Created with Pixso. Code Generator You Analyse above indicat…" at bounding box center [442, 406] width 783 height 732
click at [133, 683] on textarea at bounding box center [441, 672] width 752 height 29
click at [221, 687] on textarea at bounding box center [441, 672] width 752 height 29
paste textarea "Double confirm that now this indicator is 100% aligned to LuxAlgo core logic of…"
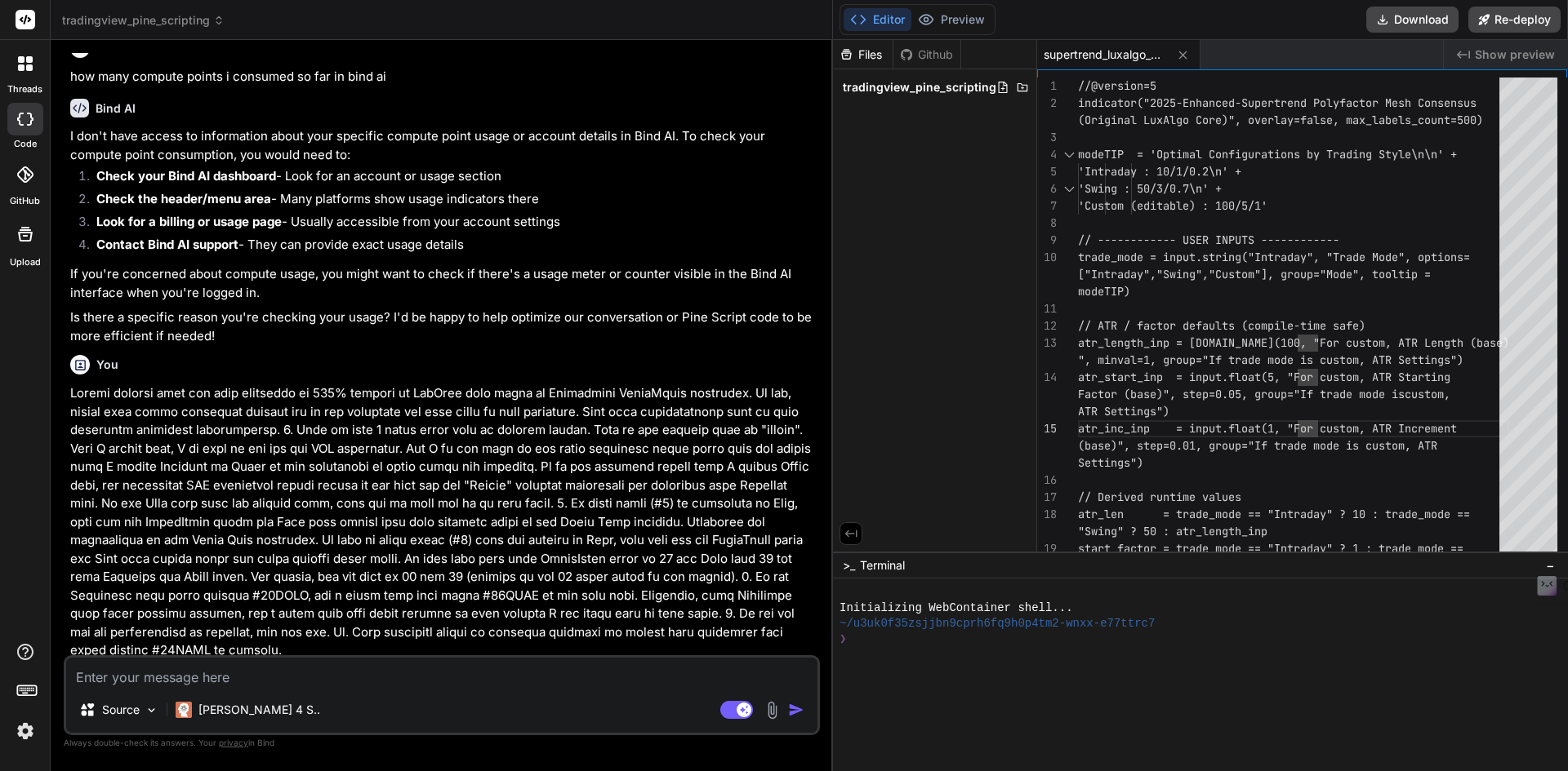
scroll to position [20311, 0]
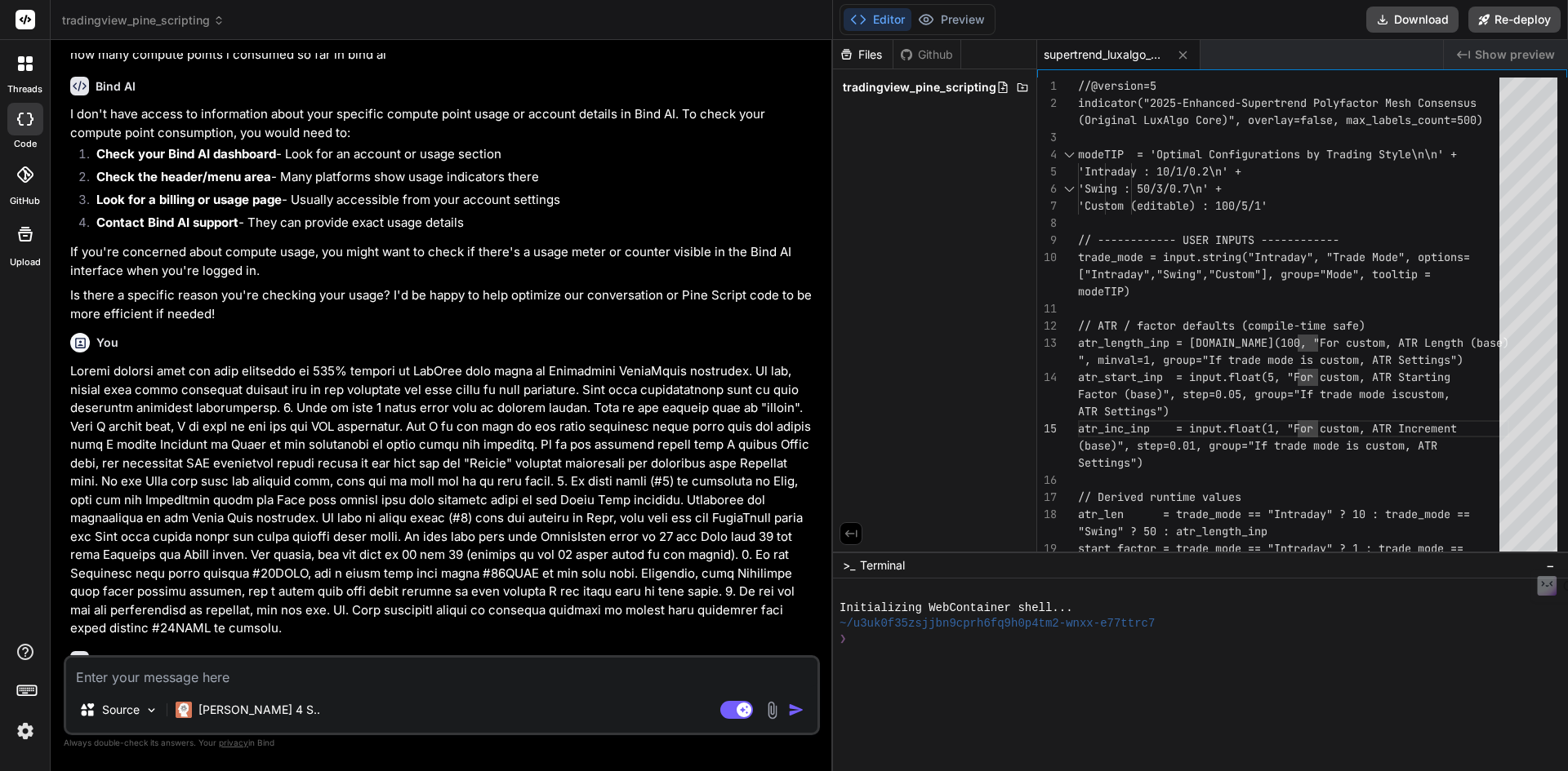
click at [458, 399] on p at bounding box center [443, 500] width 746 height 276
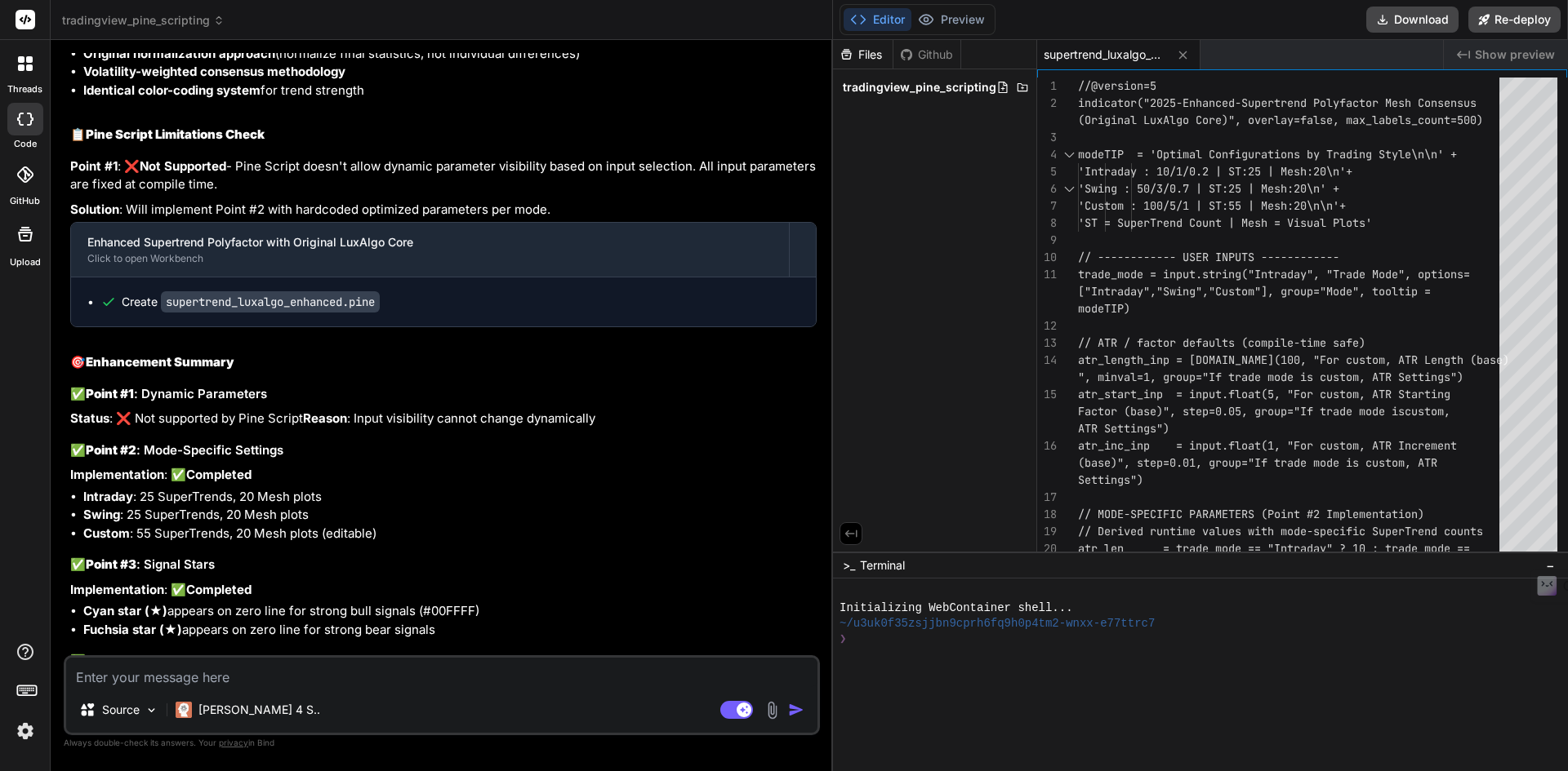
scroll to position [21010, 0]
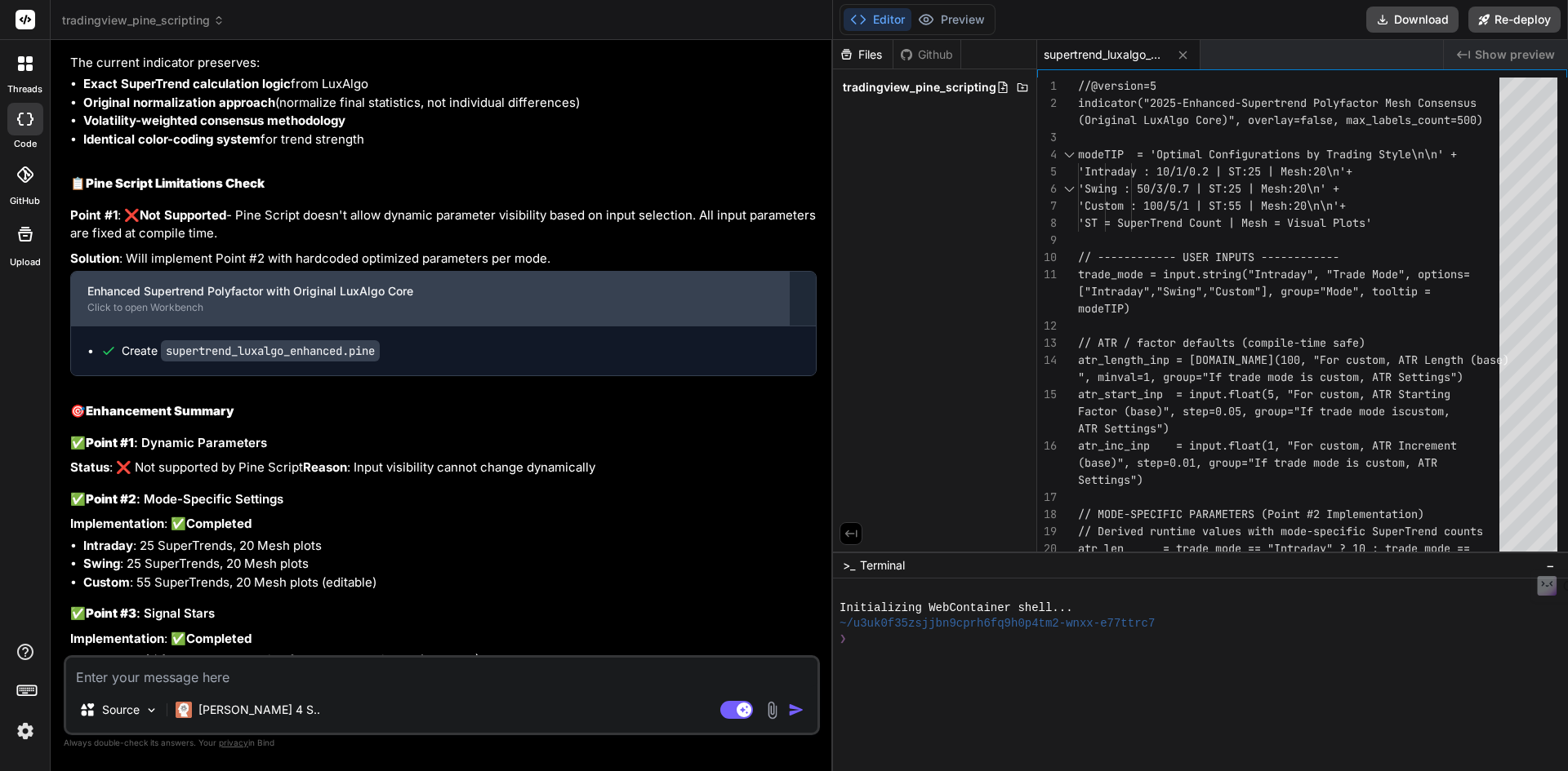
click at [413, 283] on div "Enhanced Supertrend Polyfactor with Original LuxAlgo Core" at bounding box center [430, 291] width 685 height 16
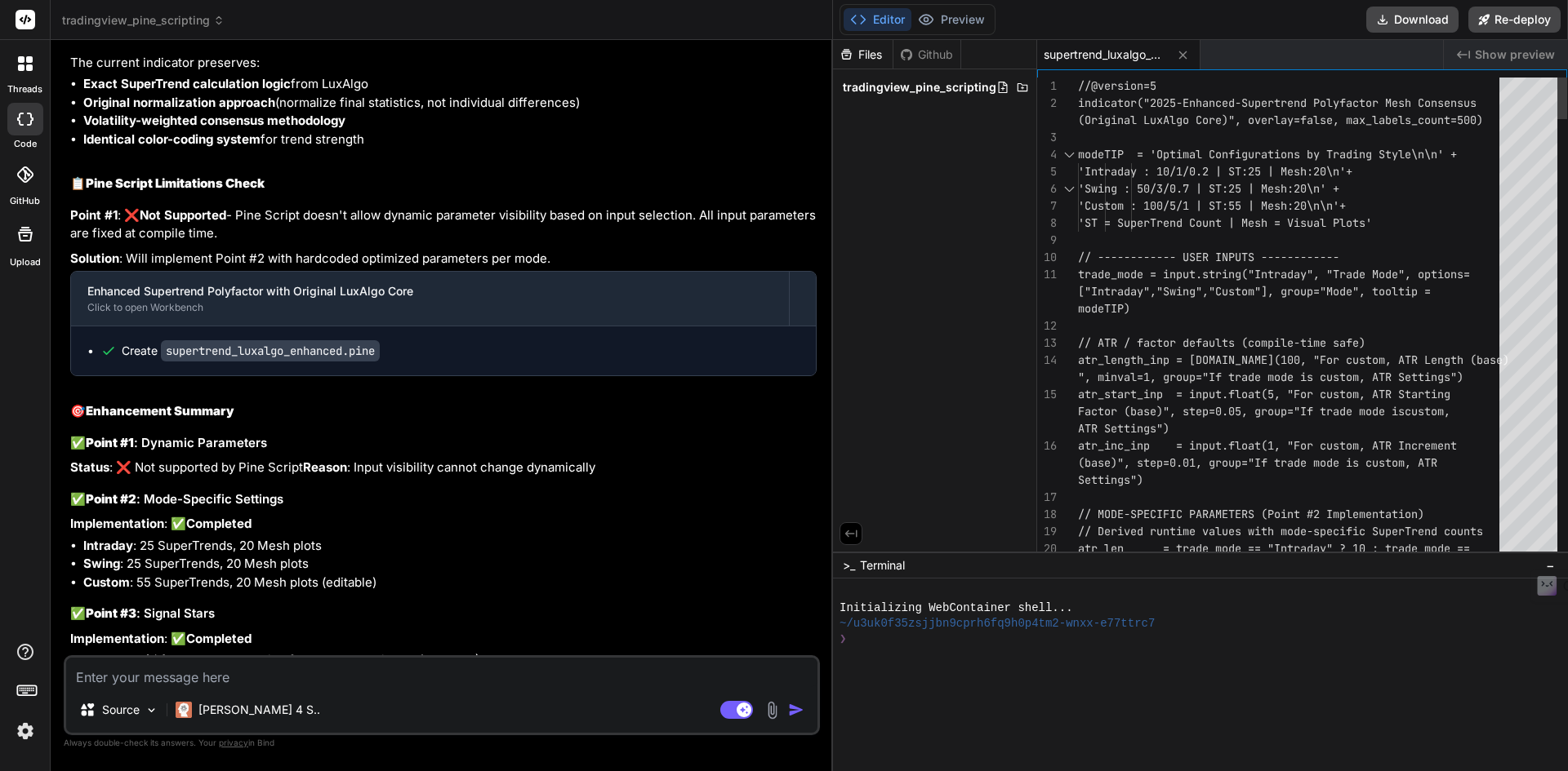
scroll to position [0, 0]
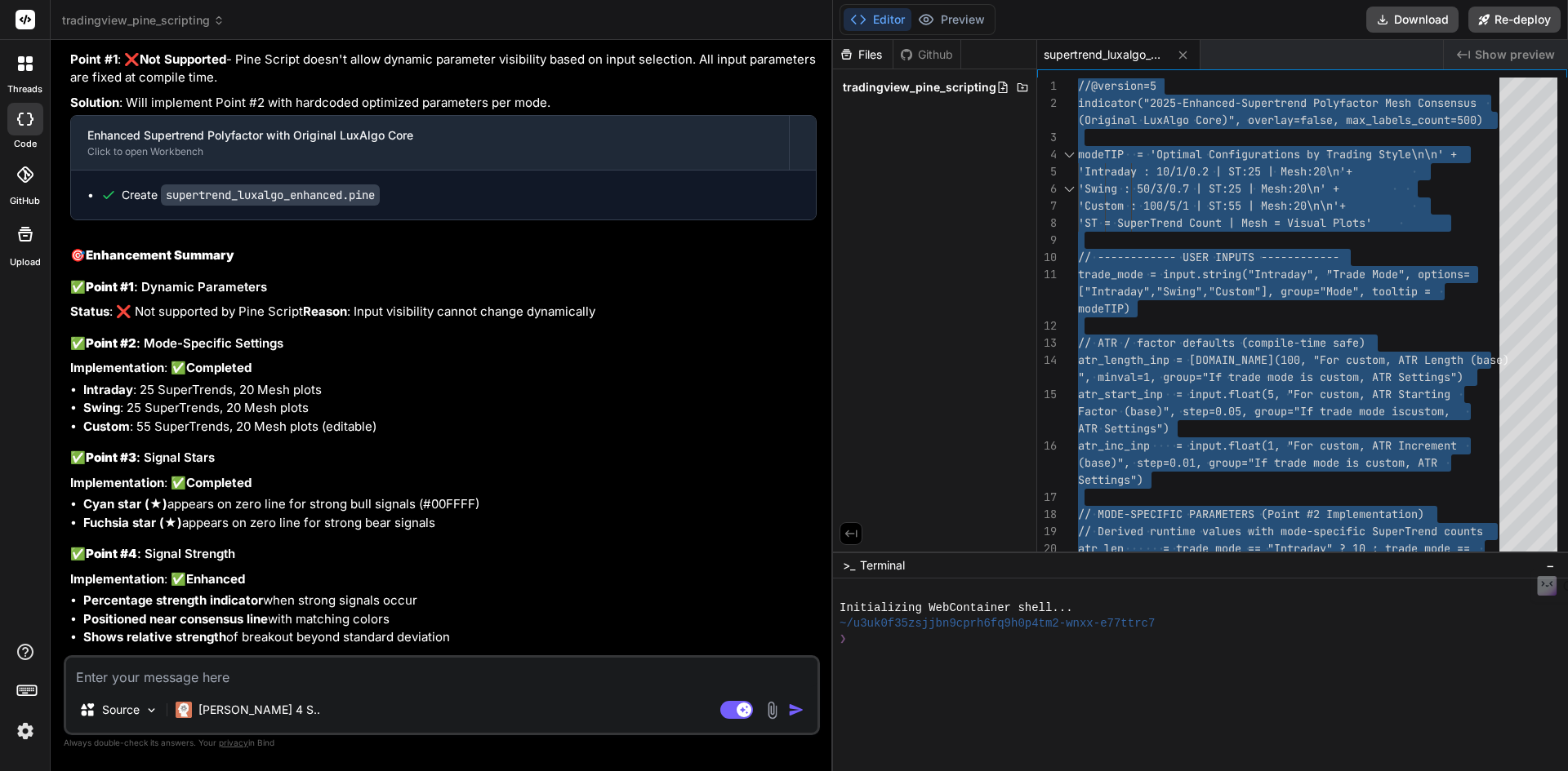
scroll to position [21255, 0]
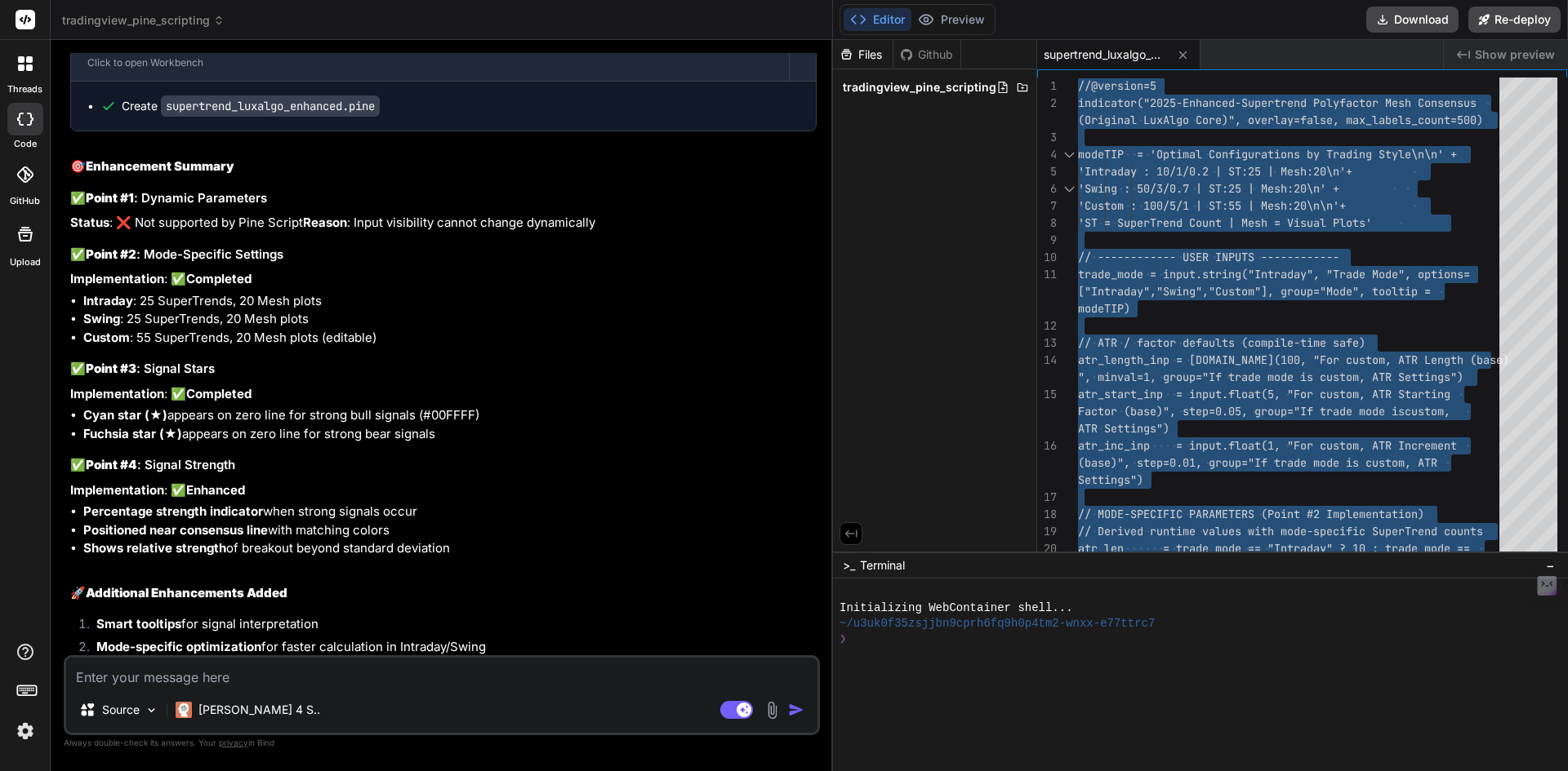
click at [278, 665] on textarea at bounding box center [441, 672] width 752 height 29
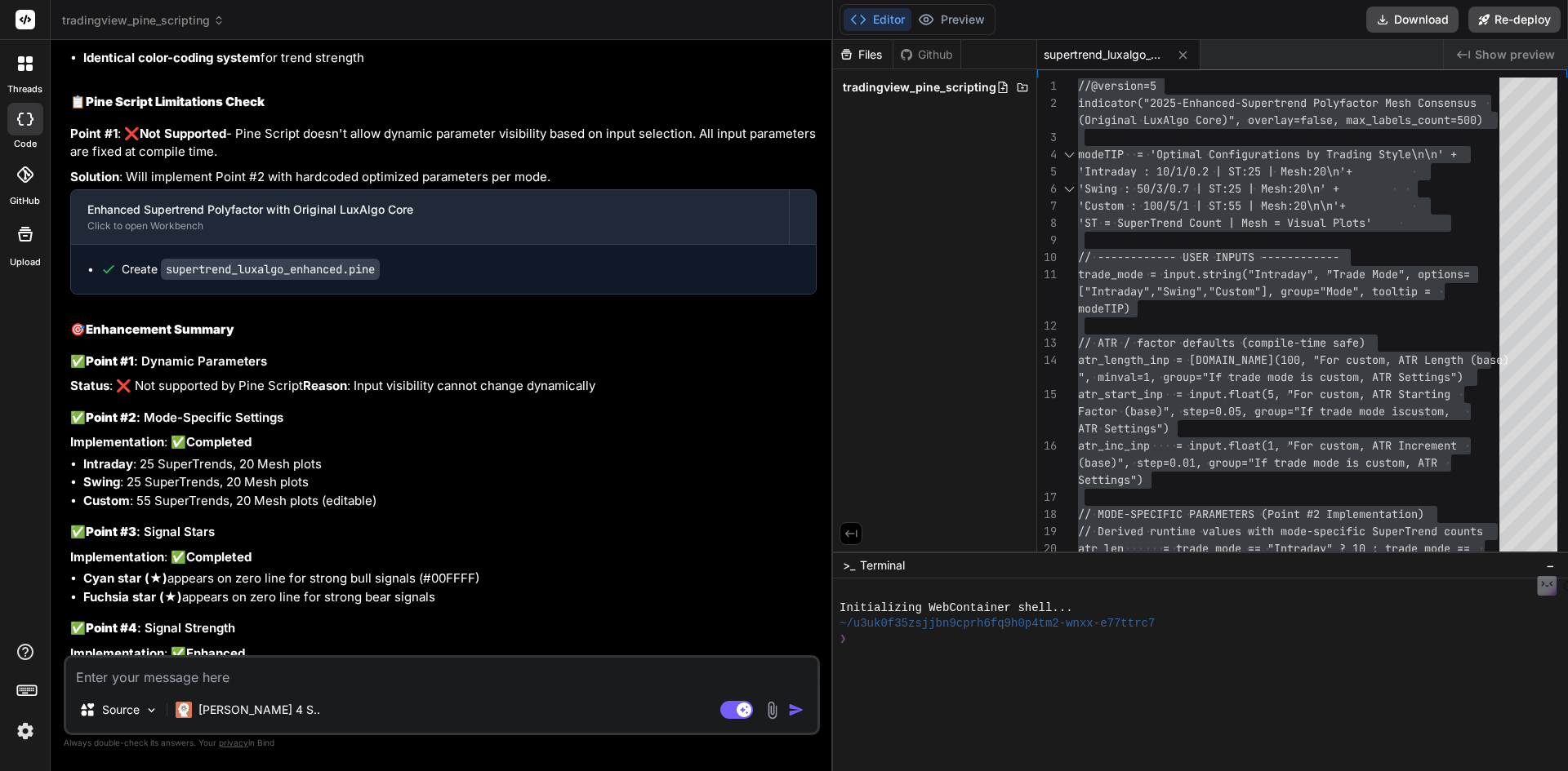
scroll to position [21010, 0]
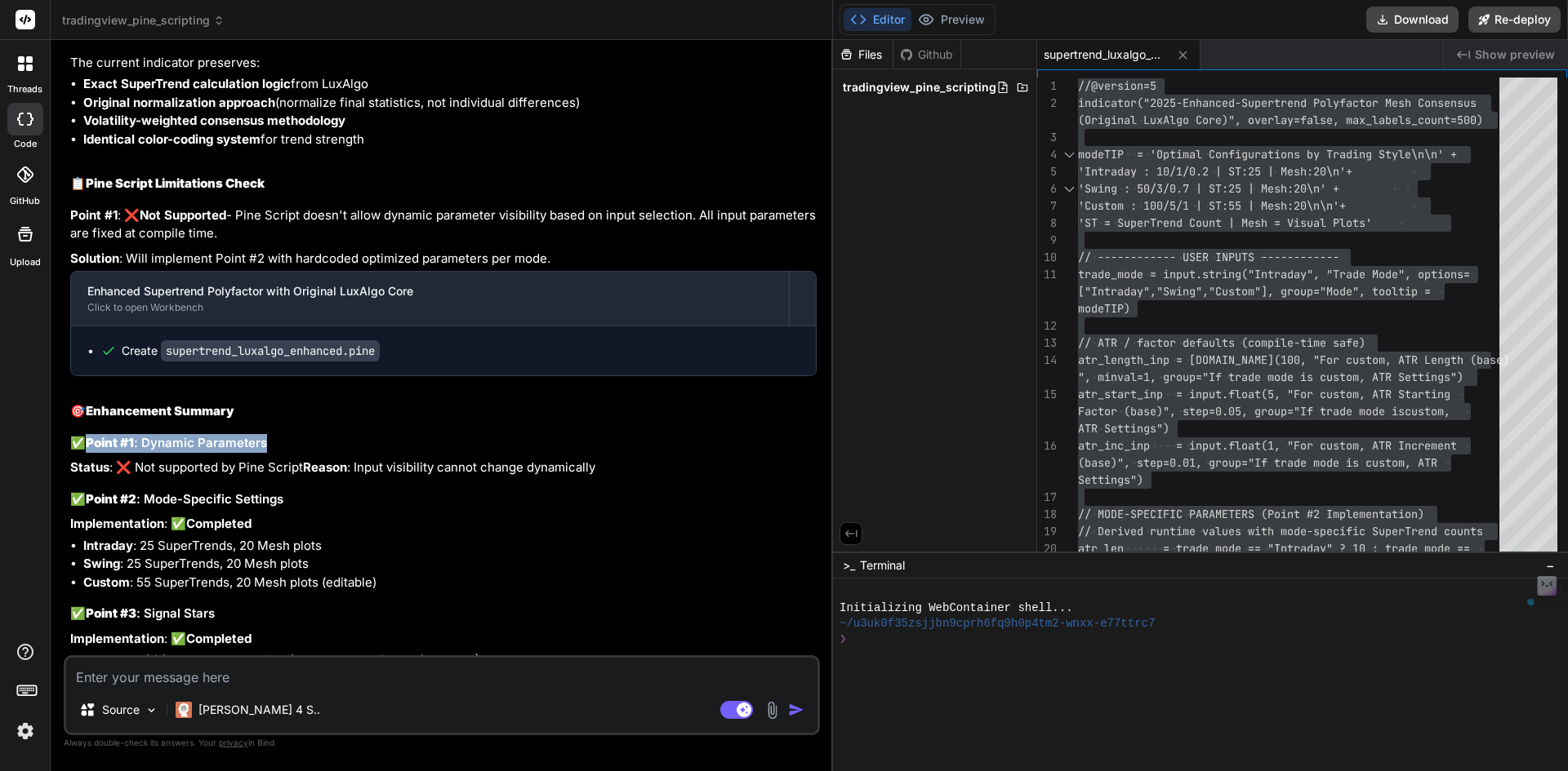
drag, startPoint x: 280, startPoint y: 343, endPoint x: 99, endPoint y: 358, distance: 181.6
click at [90, 434] on h3 "✅ Point #1 : Dynamic Parameters" at bounding box center [443, 444] width 746 height 19
copy h3 "Point #1 : Dynamic Parameters"
click at [284, 673] on textarea at bounding box center [441, 672] width 752 height 29
paste textarea "Following are the changes needed. Ensure this indicator after these improvement…"
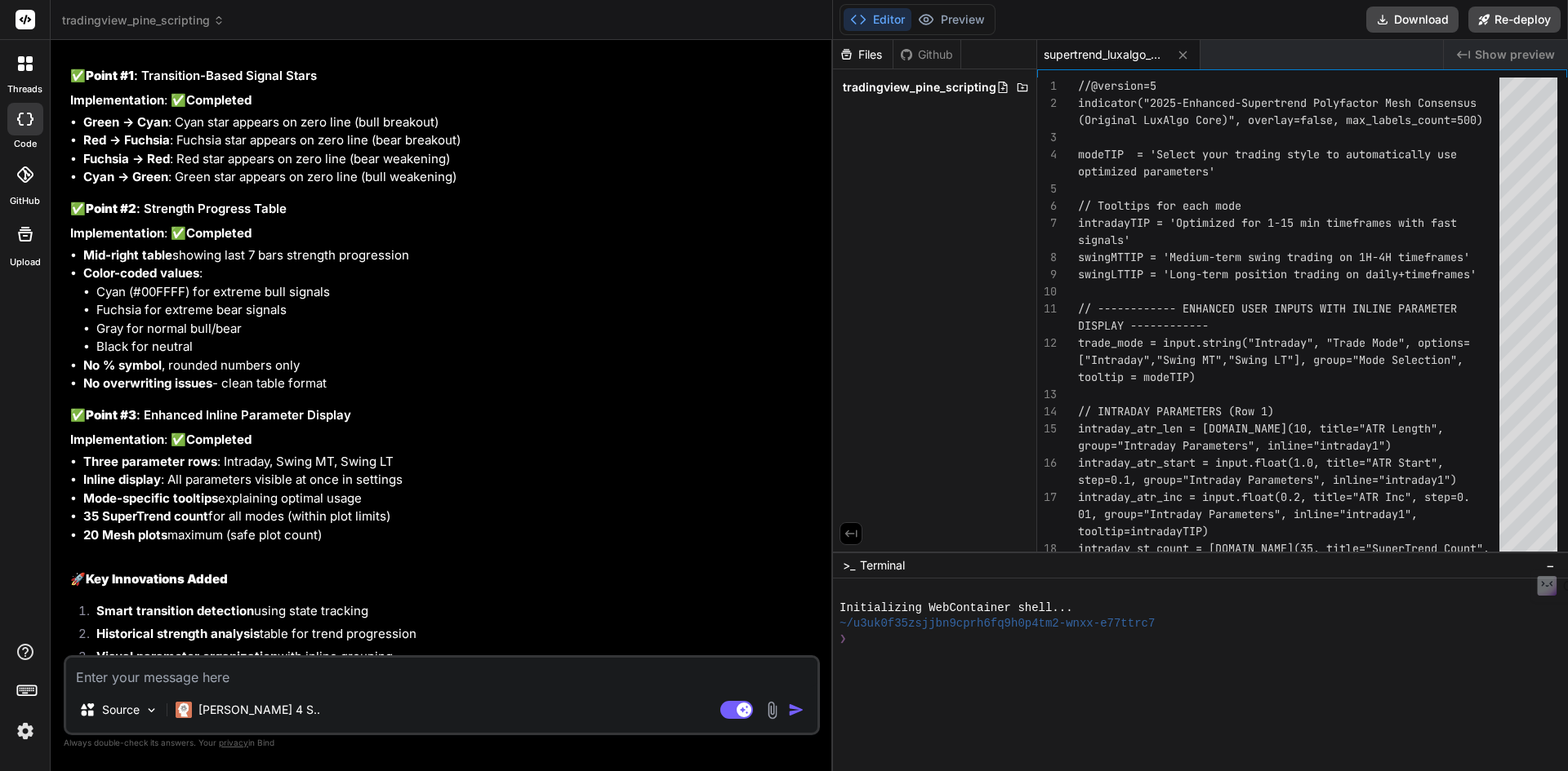
scroll to position [22741, 0]
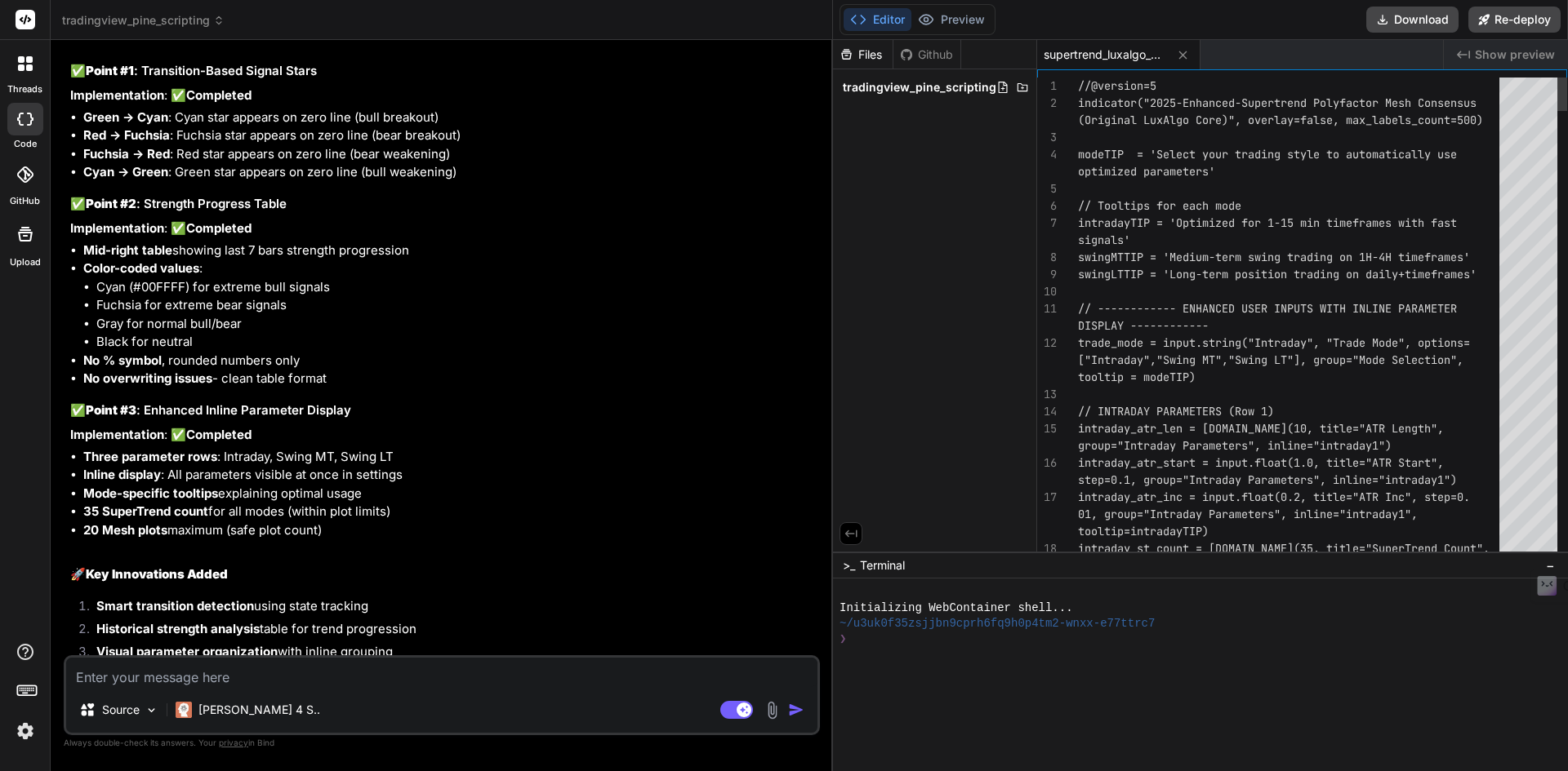
click at [1077, 85] on div "1" at bounding box center [1058, 86] width 41 height 17
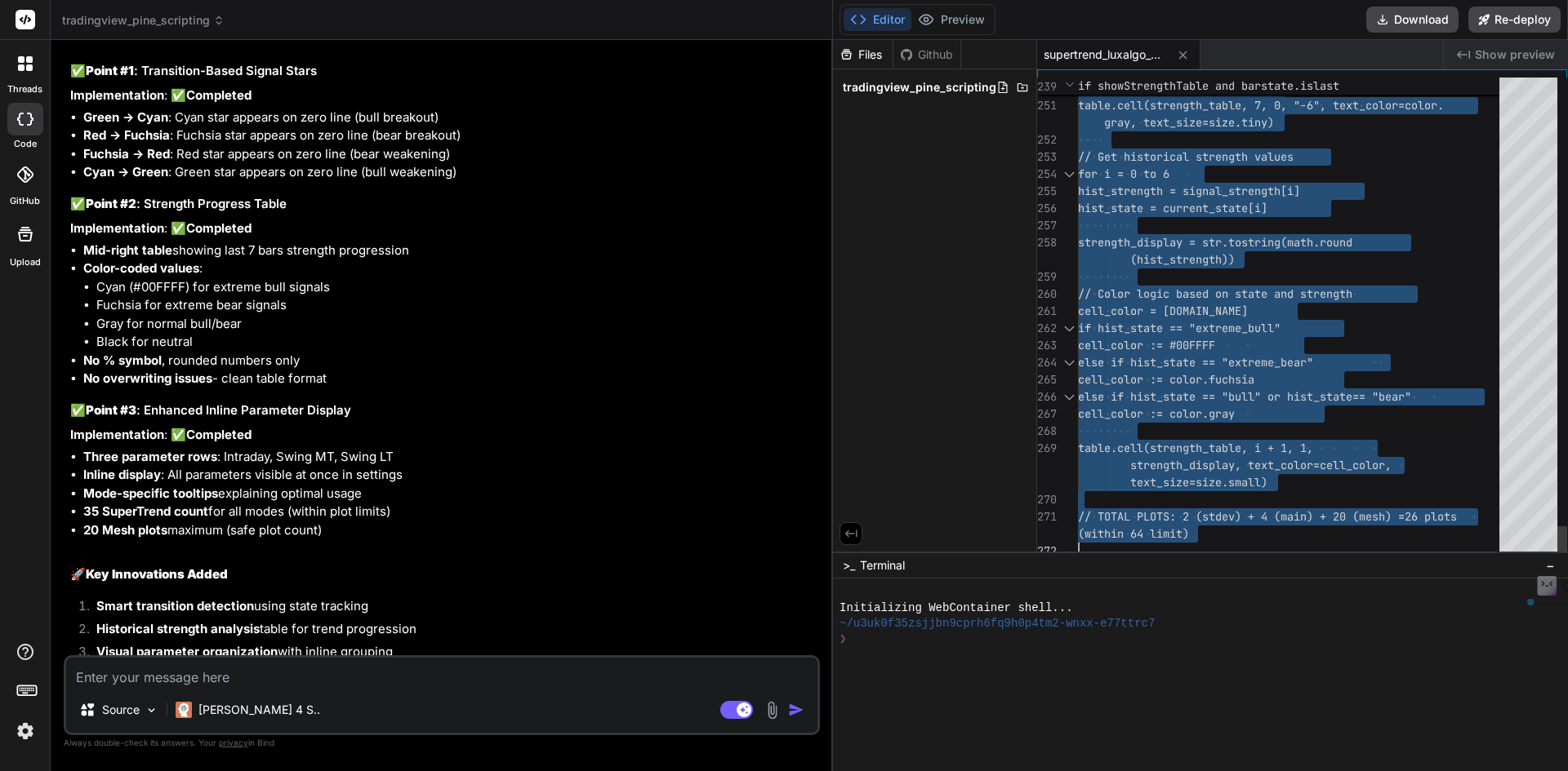
drag, startPoint x: 1079, startPoint y: 85, endPoint x: 1412, endPoint y: 715, distance: 712.6
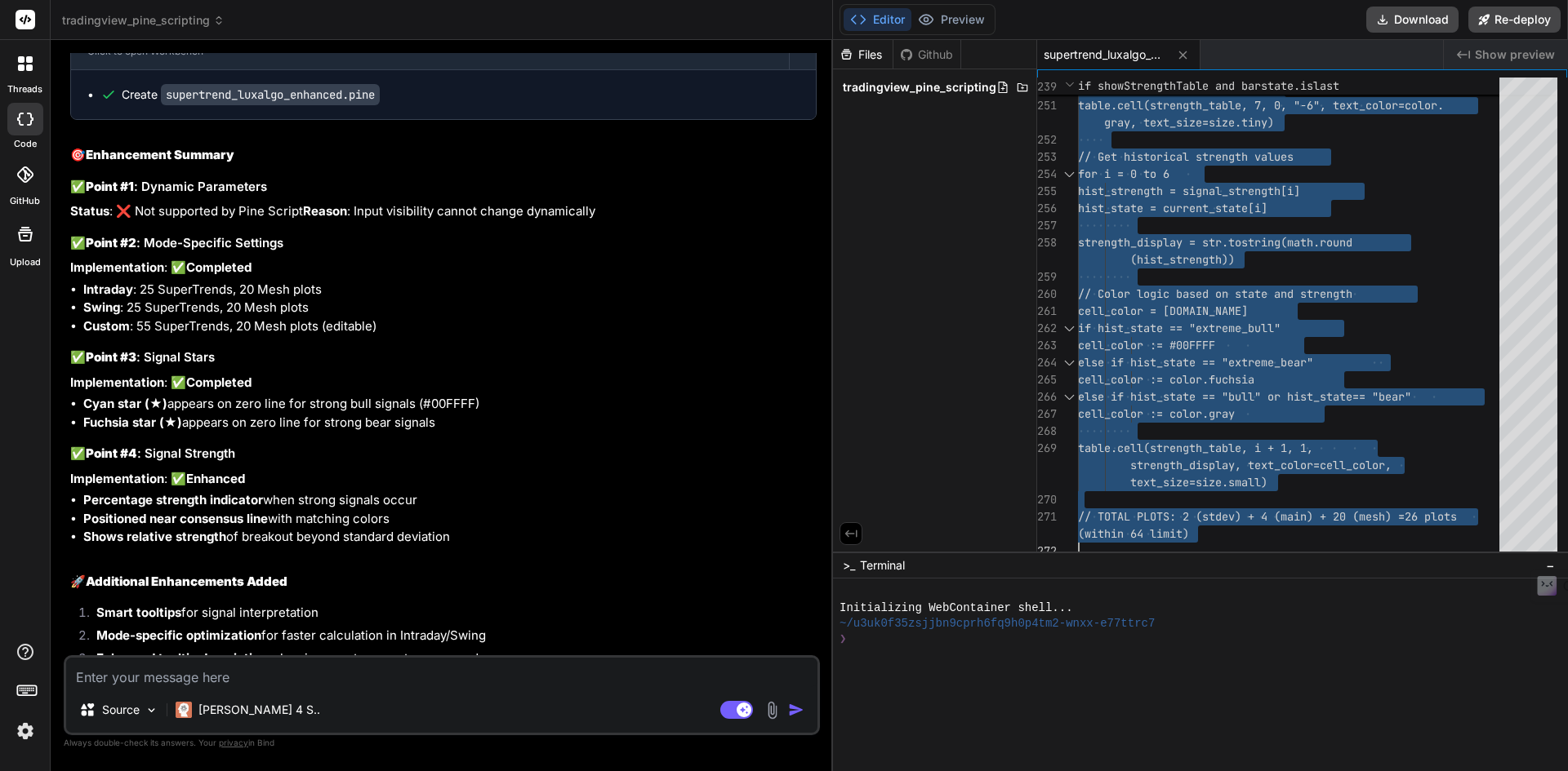
scroll to position [21354, 0]
